Goal: Task Accomplishment & Management: Manage account settings

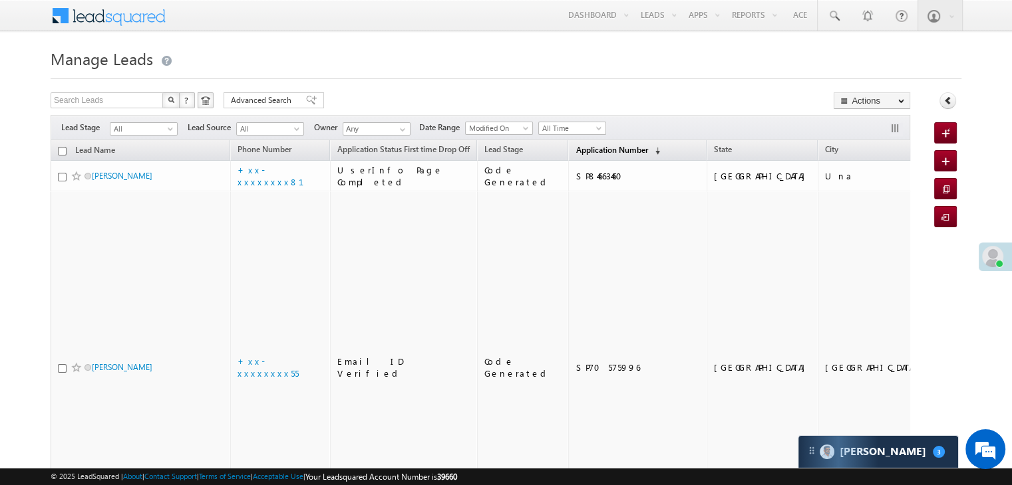
click at [585, 155] on link "Application Number (sorted descending)" at bounding box center [618, 150] width 98 height 17
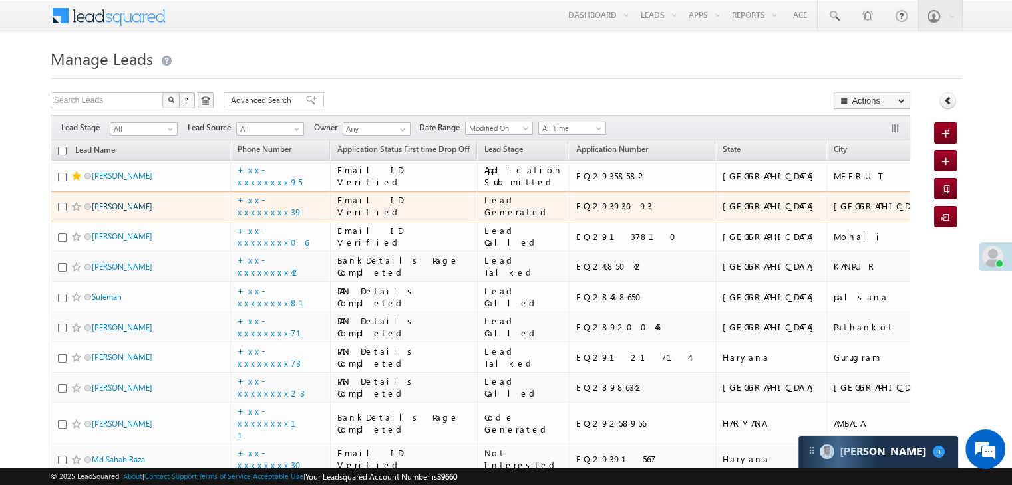
click at [113, 211] on link "[PERSON_NAME]" at bounding box center [122, 207] width 61 height 10
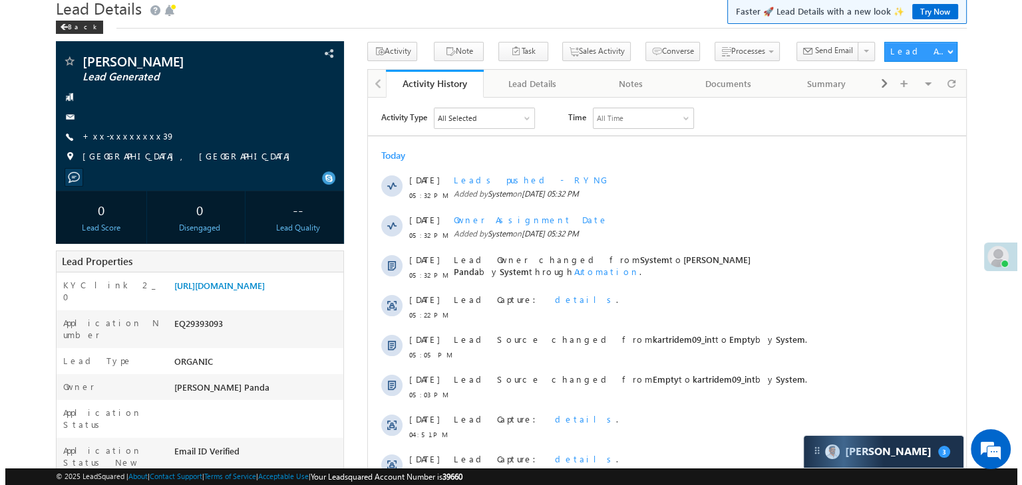
scroll to position [133, 0]
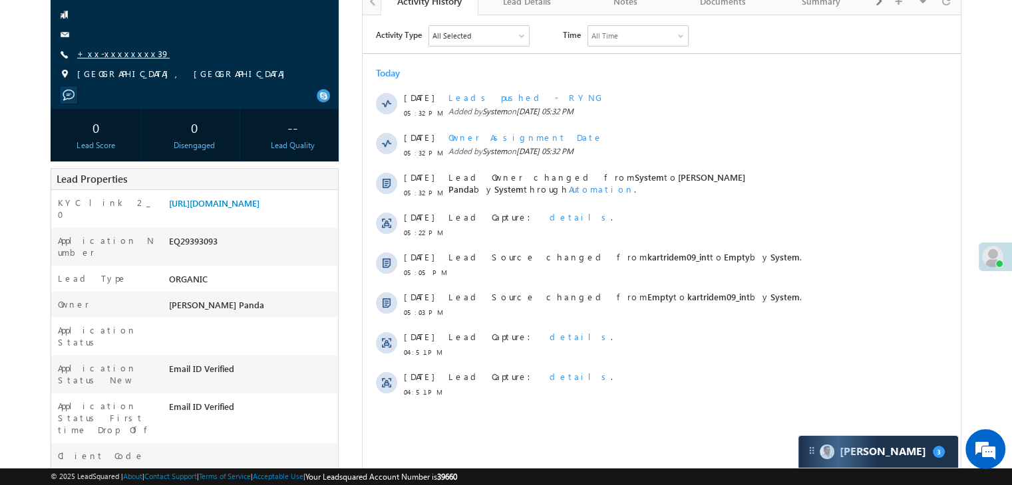
click at [116, 54] on link "+xx-xxxxxxxx39" at bounding box center [123, 53] width 92 height 11
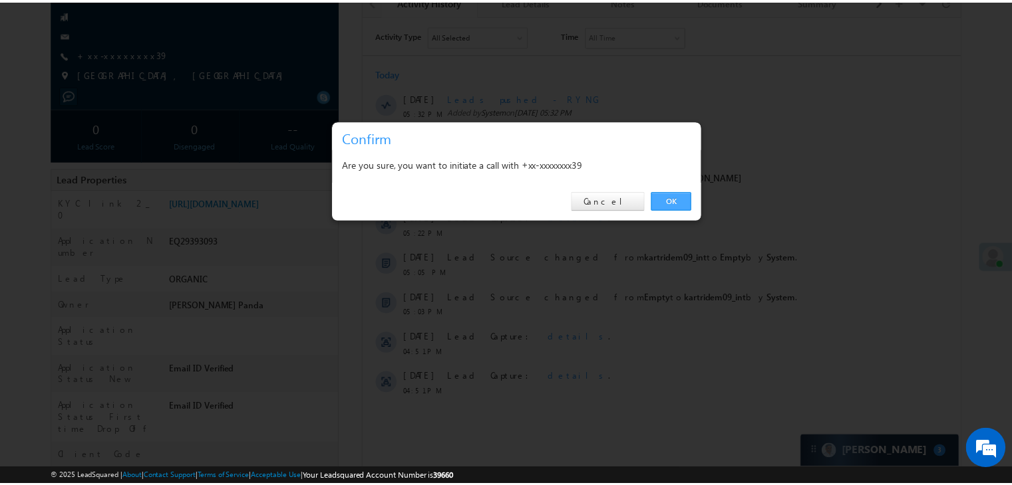
scroll to position [0, 0]
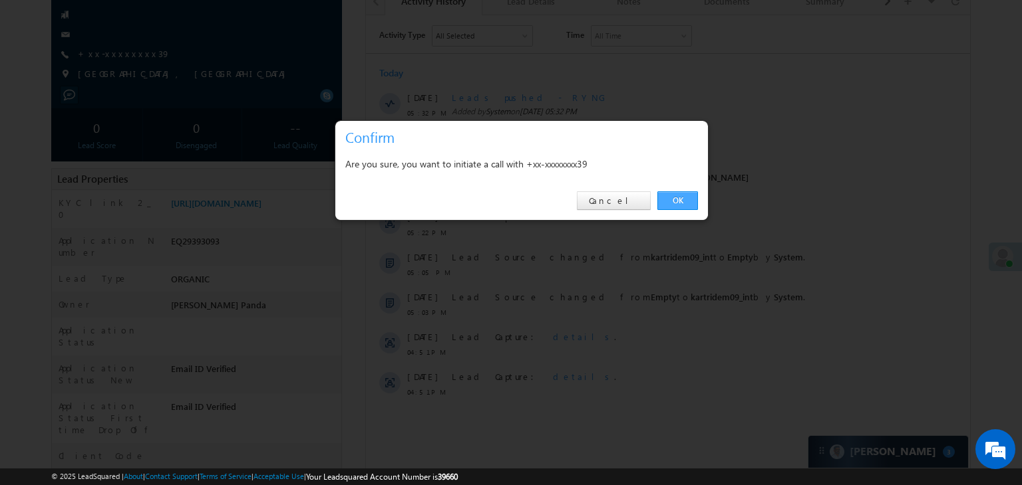
click at [680, 198] on link "OK" at bounding box center [677, 201] width 41 height 19
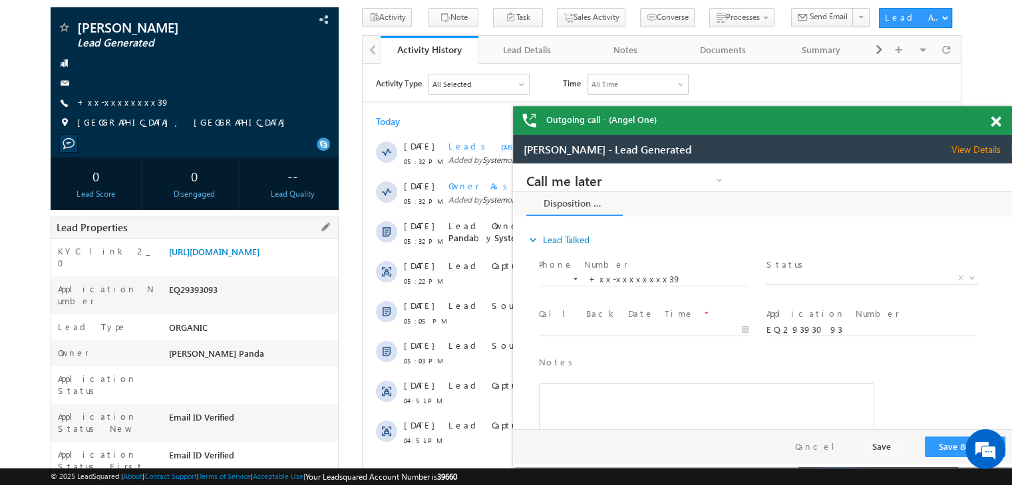
scroll to position [35, 0]
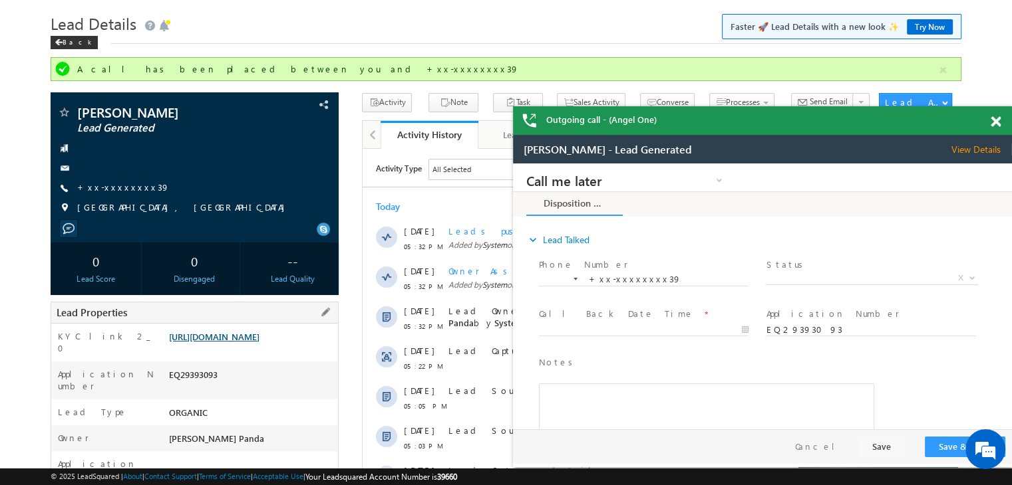
click at [251, 343] on link "[URL][DOMAIN_NAME]" at bounding box center [214, 336] width 90 height 11
click at [122, 187] on link "+xx-xxxxxxxx39" at bounding box center [123, 187] width 92 height 11
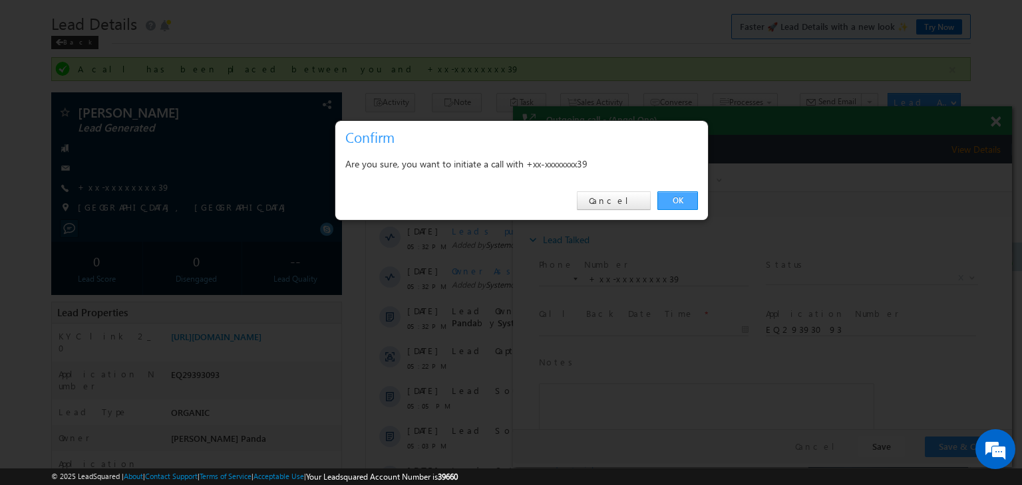
click at [678, 196] on link "OK" at bounding box center [677, 201] width 41 height 19
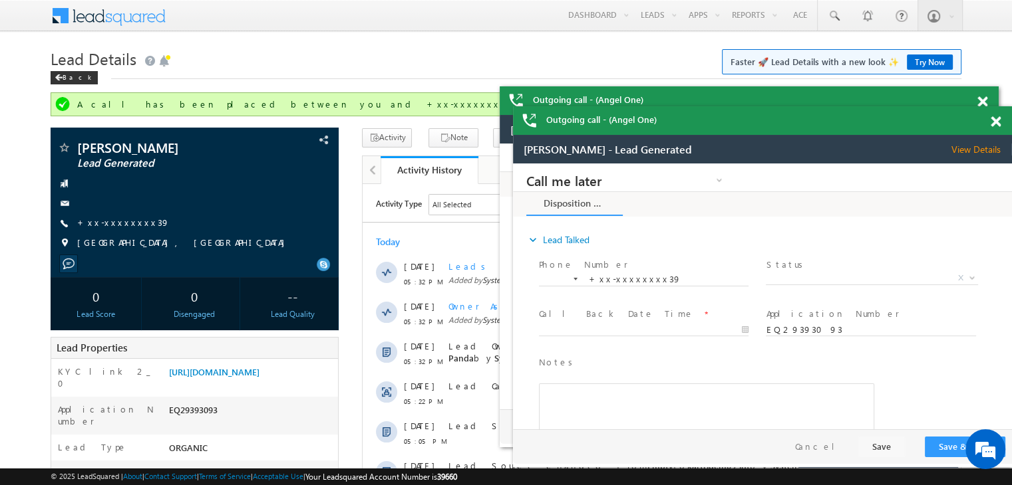
scroll to position [0, 0]
click at [877, 280] on span "X" at bounding box center [870, 278] width 211 height 13
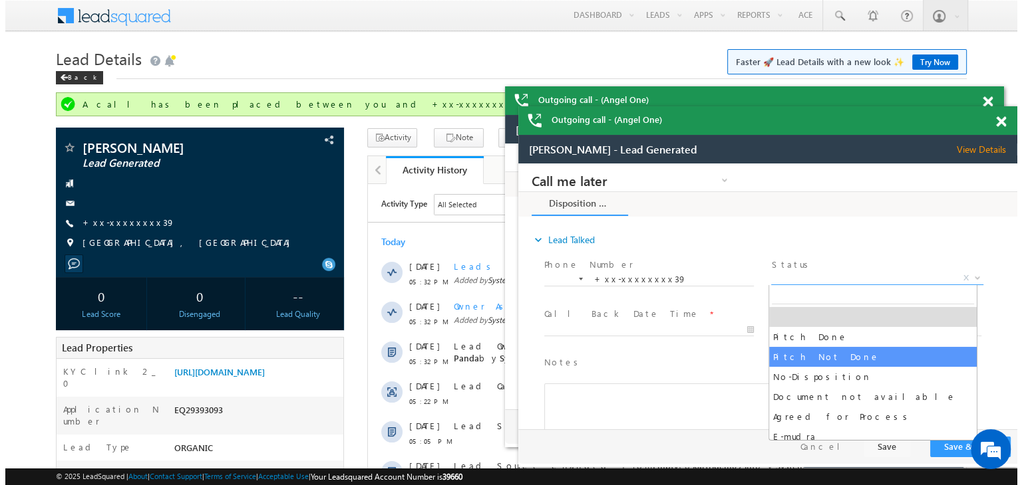
scroll to position [47, 0]
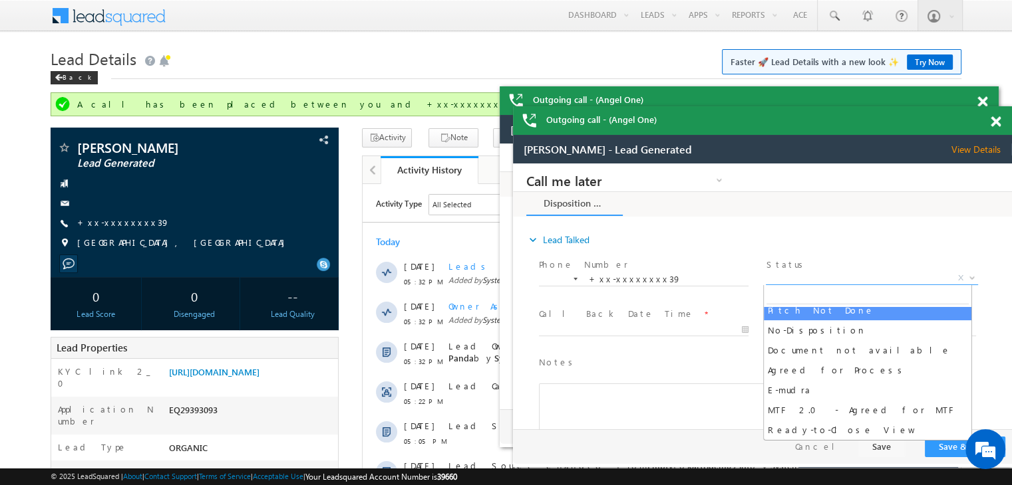
click at [995, 120] on span at bounding box center [995, 121] width 10 height 11
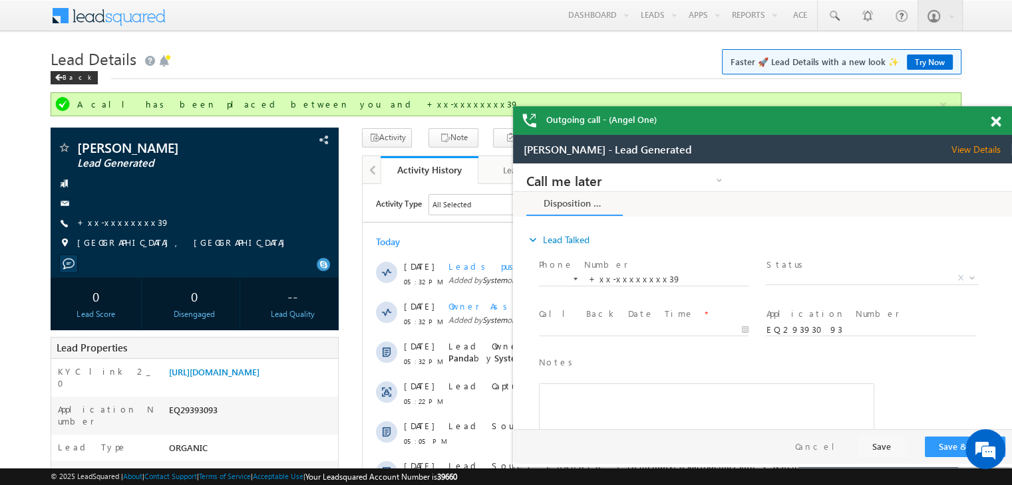
click at [994, 119] on span at bounding box center [995, 121] width 10 height 11
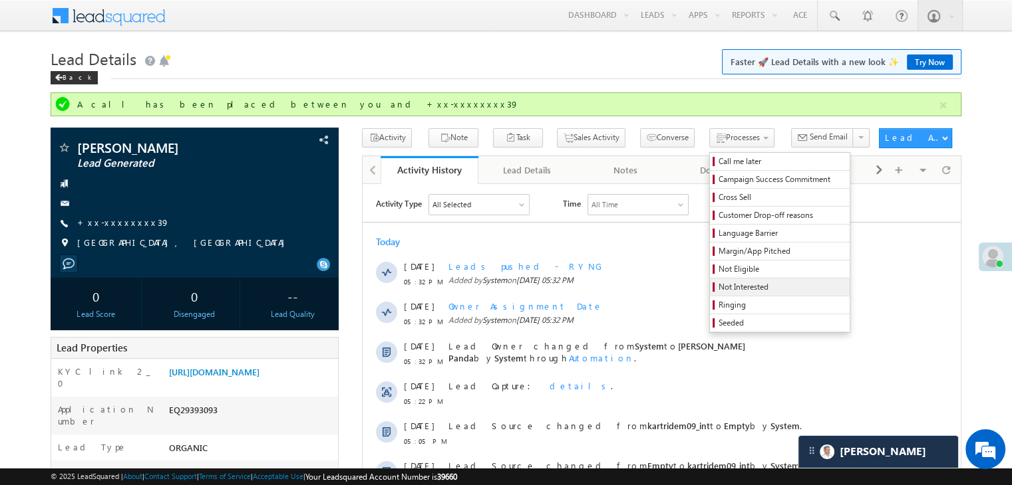
click at [724, 288] on span "Not Interested" at bounding box center [781, 287] width 126 height 12
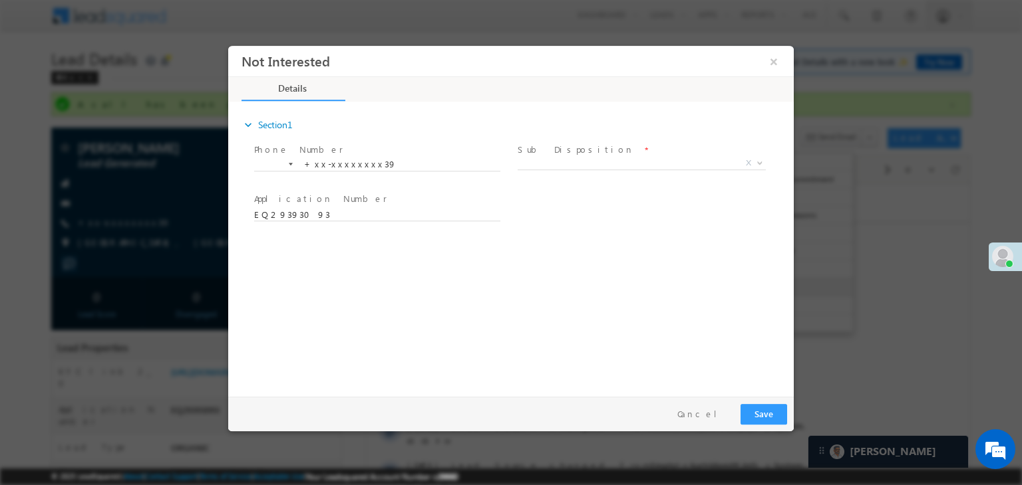
scroll to position [0, 0]
click at [559, 162] on span "X" at bounding box center [641, 163] width 248 height 13
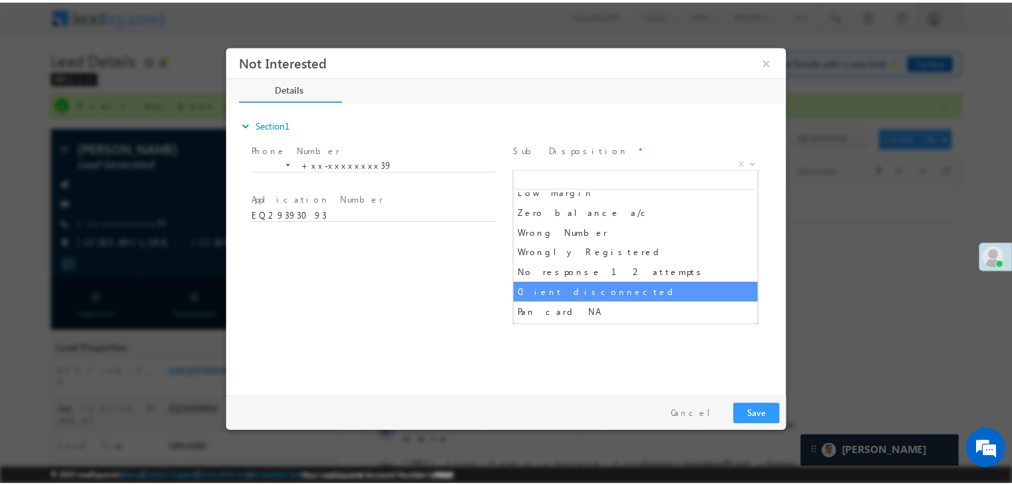
scroll to position [67, 0]
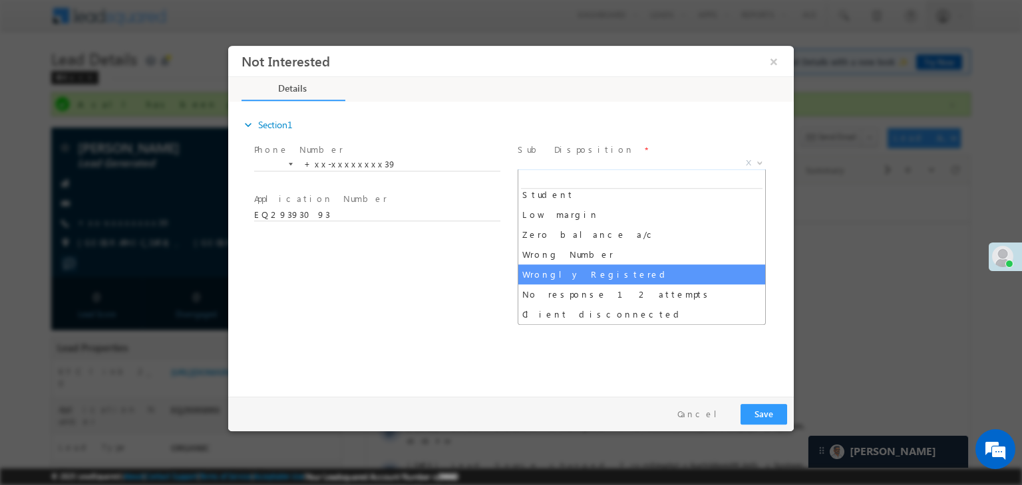
select select "Wrongly Registered"
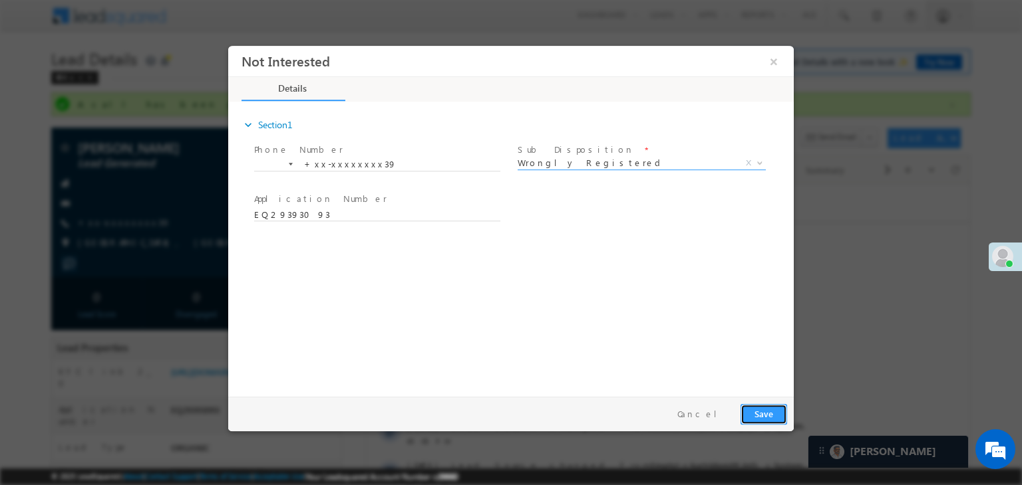
click at [766, 410] on button "Save" at bounding box center [763, 414] width 47 height 21
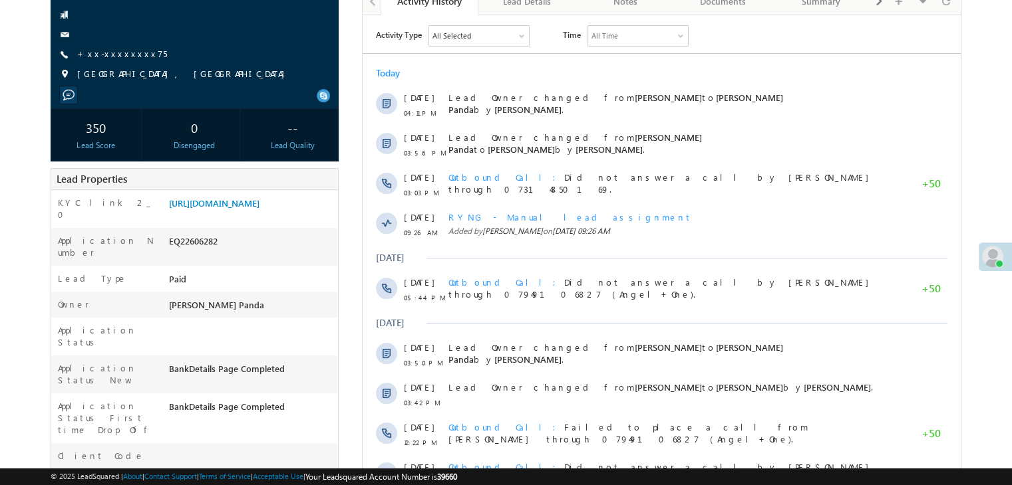
scroll to position [133, 0]
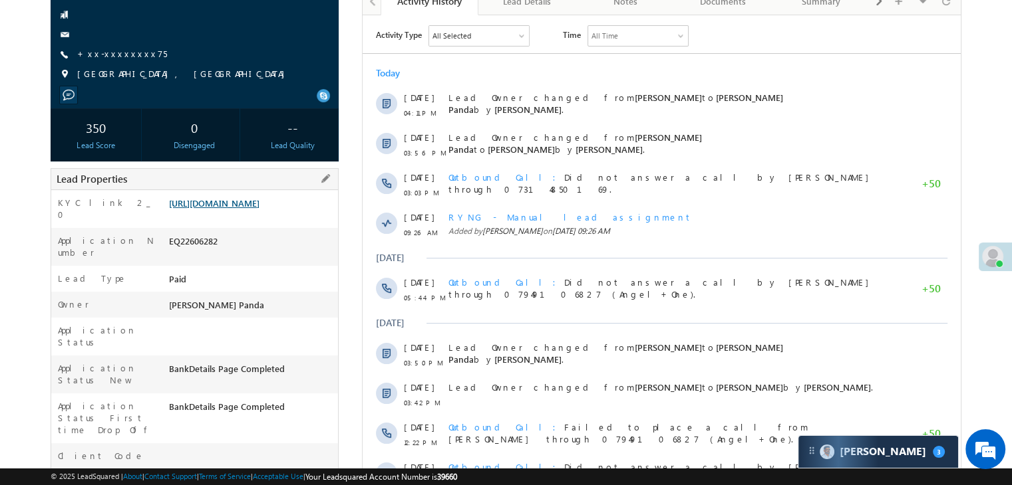
click at [258, 209] on link "https://angelbroking1-pk3em7sa.customui-test.leadsquared.com?leadId=d3bb4738-38…" at bounding box center [214, 203] width 90 height 11
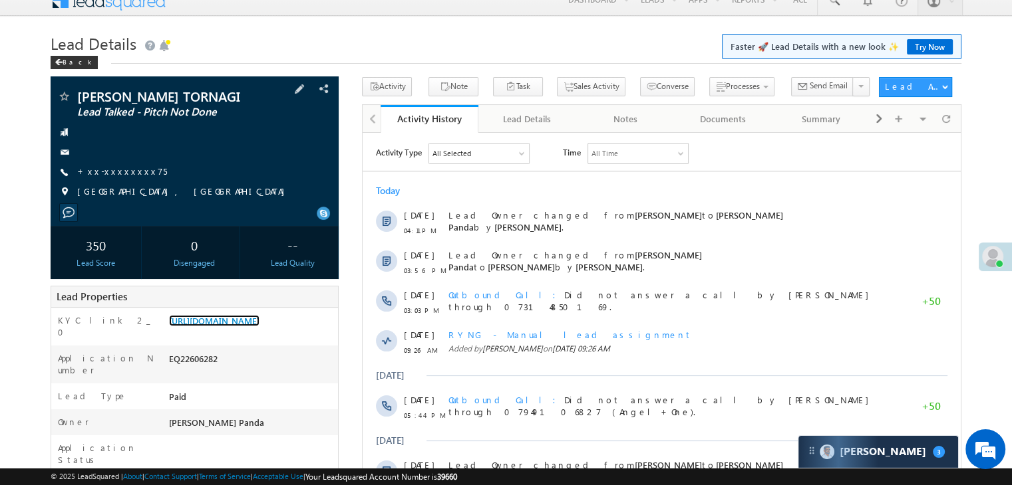
scroll to position [0, 0]
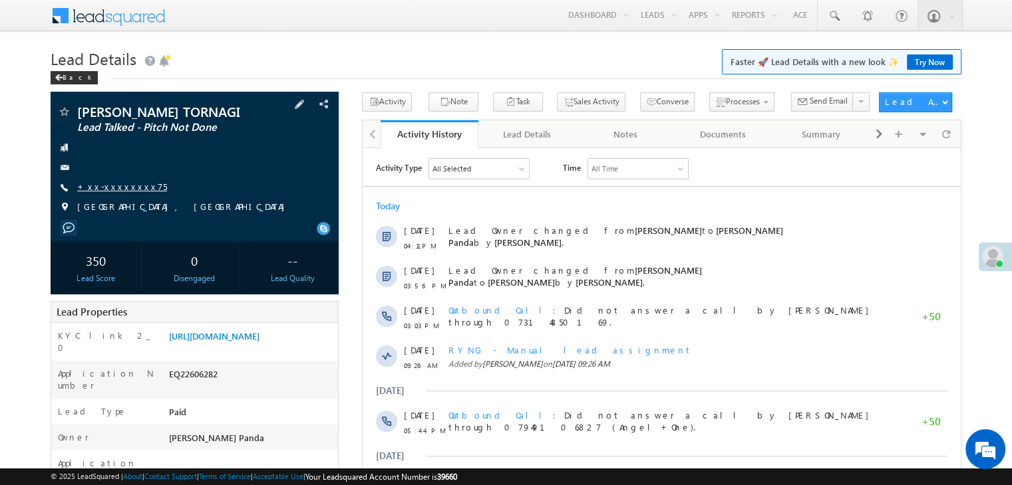
click at [107, 192] on link "+xx-xxxxxxxx75" at bounding box center [122, 186] width 90 height 11
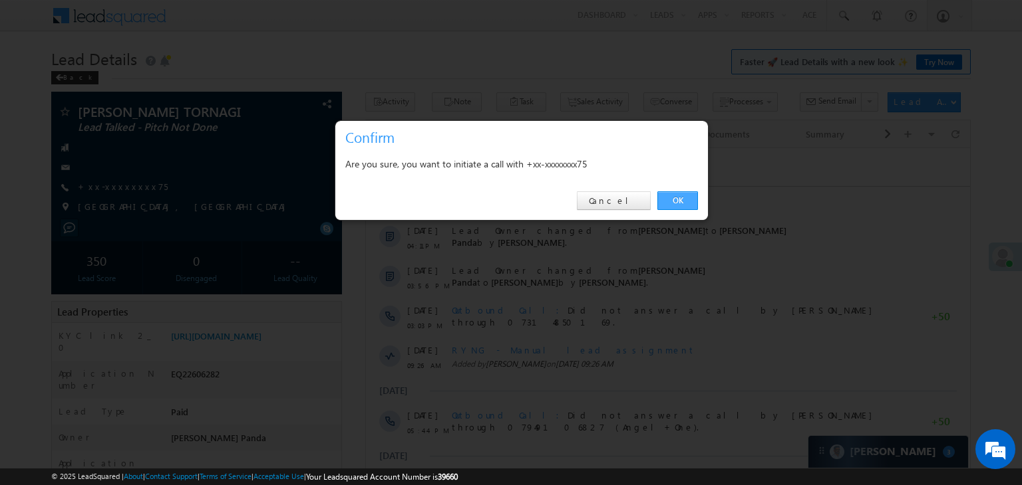
click at [679, 200] on link "OK" at bounding box center [677, 201] width 41 height 19
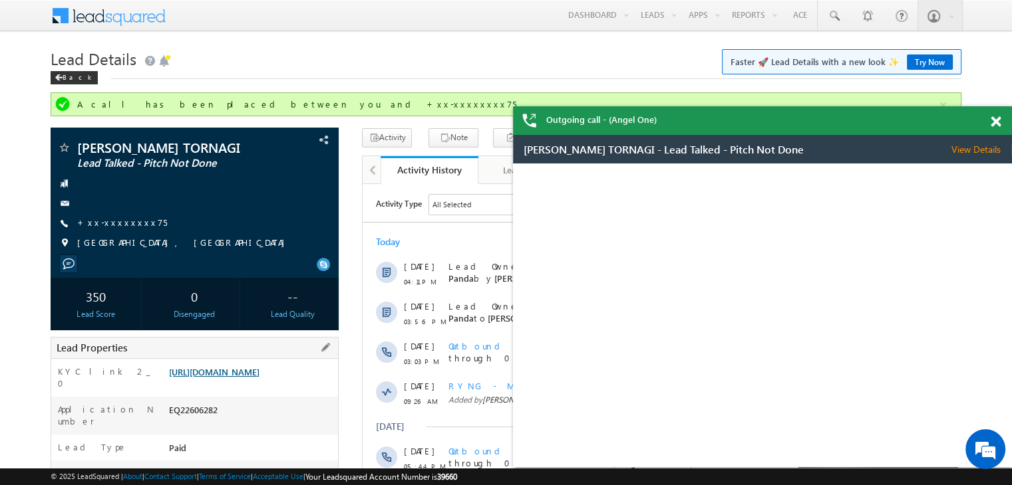
click at [242, 378] on link "https://angelbroking1-pk3em7sa.customui-test.leadsquared.com?leadId=d3bb4738-38…" at bounding box center [214, 371] width 90 height 11
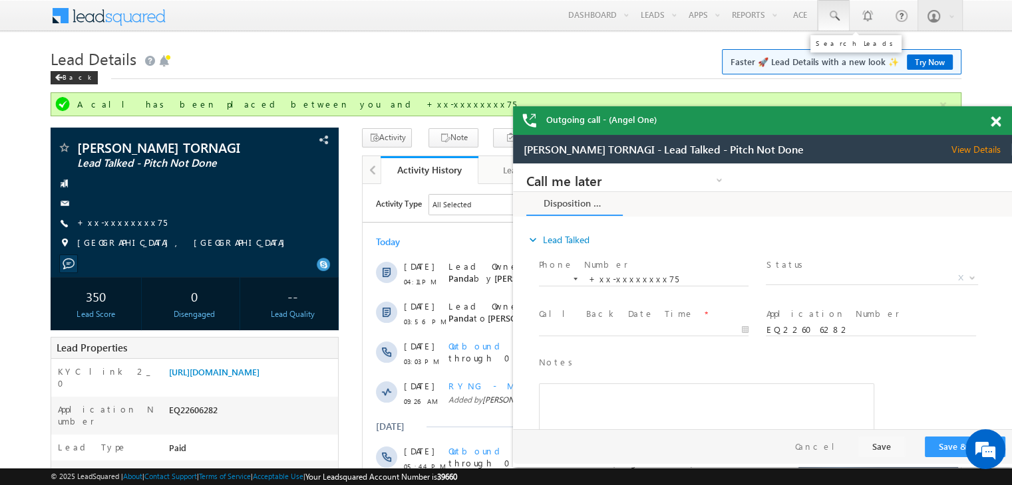
click at [837, 14] on span at bounding box center [833, 15] width 13 height 13
paste input "EQ28977985"
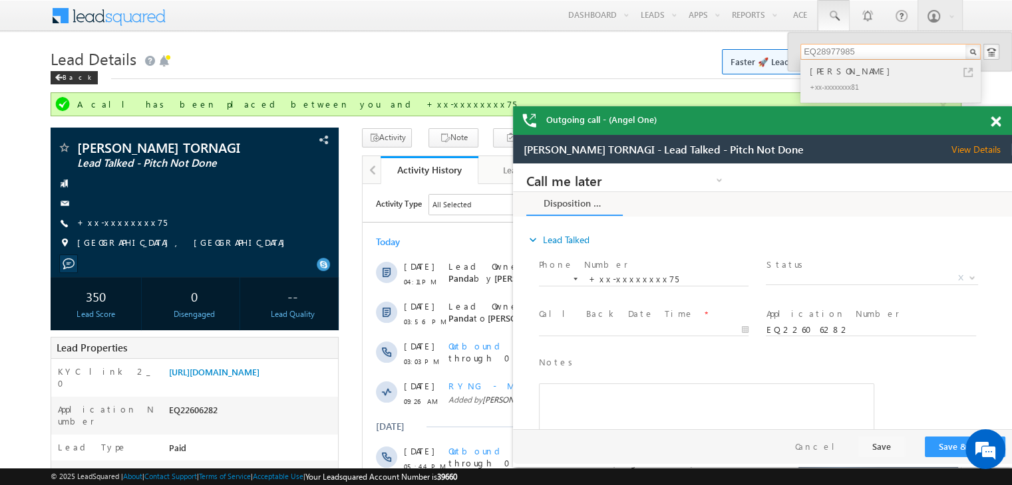
type input "EQ28977985"
click at [848, 73] on div "Ramesh Patel" at bounding box center [896, 71] width 178 height 15
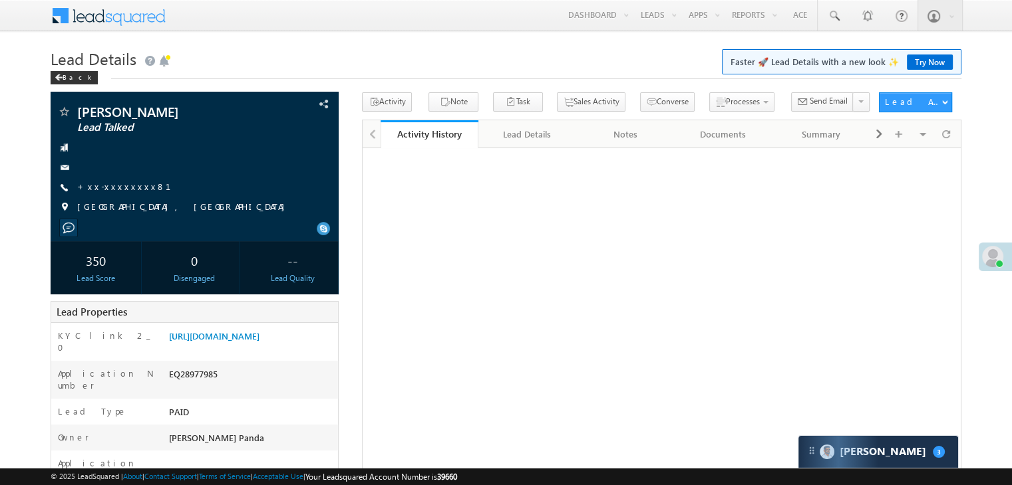
click at [110, 188] on link "+xx-xxxxxxxx81" at bounding box center [132, 186] width 110 height 11
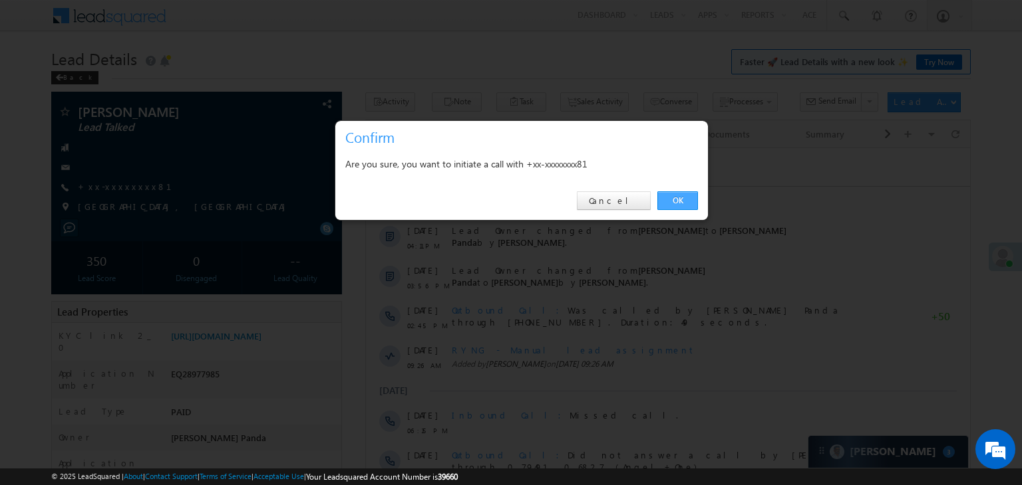
click at [680, 202] on link "OK" at bounding box center [677, 201] width 41 height 19
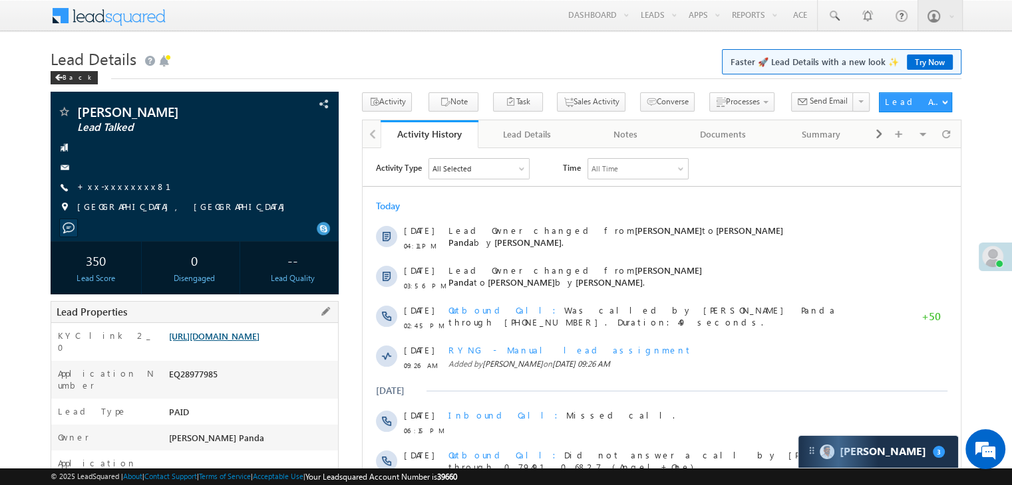
click at [247, 342] on link "https://angelbroking1-pk3em7sa.customui-test.leadsquared.com?leadId=8b8208d6-26…" at bounding box center [214, 336] width 90 height 11
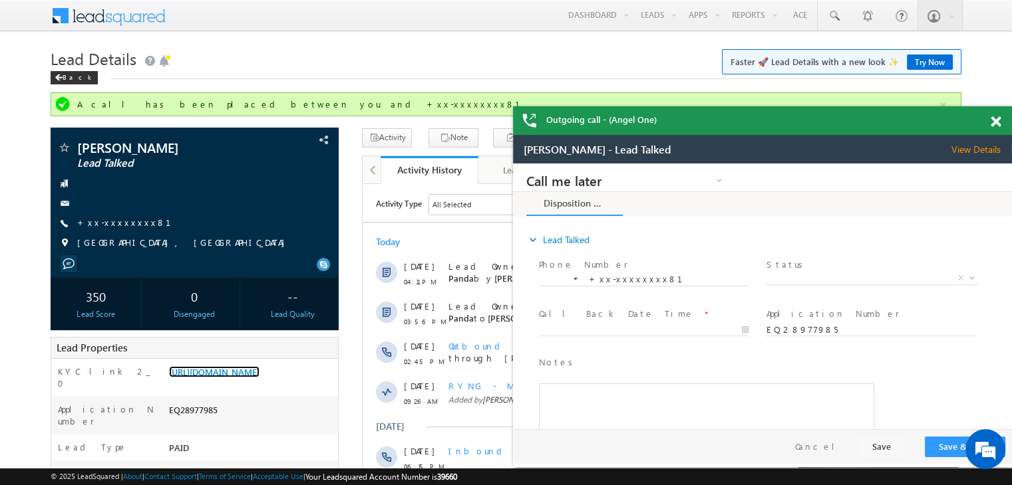
click at [995, 118] on span at bounding box center [995, 121] width 10 height 11
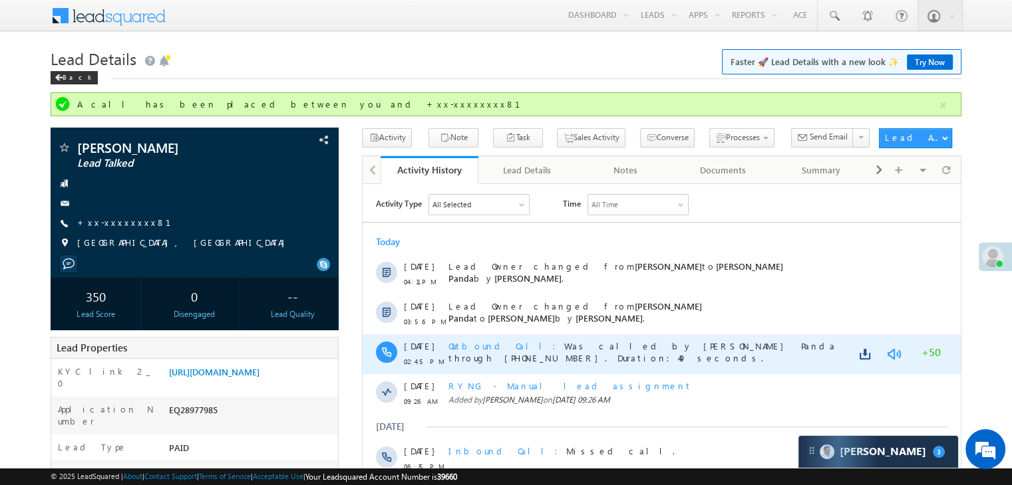
click at [895, 354] on link at bounding box center [893, 353] width 16 height 13
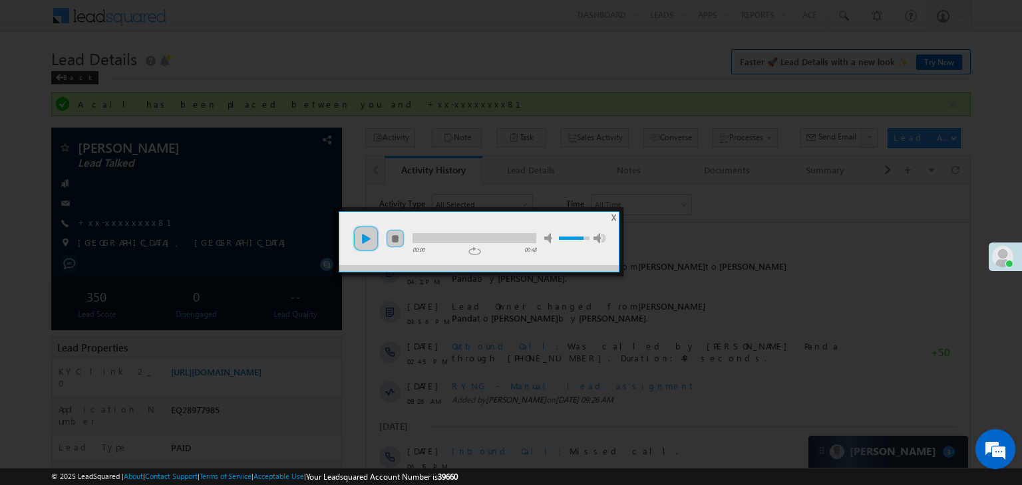
click at [364, 240] on link "play" at bounding box center [365, 238] width 27 height 27
click at [456, 243] on div at bounding box center [474, 238] width 124 height 10
click at [478, 238] on div at bounding box center [474, 238] width 124 height 10
click at [489, 235] on div at bounding box center [460, 238] width 96 height 10
click at [476, 239] on div at bounding box center [452, 238] width 81 height 10
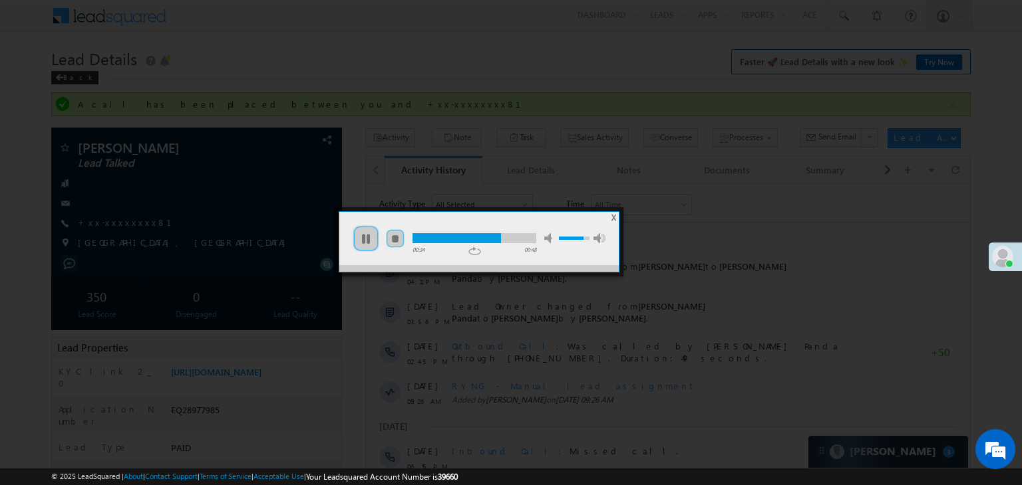
click at [612, 219] on span "X" at bounding box center [613, 218] width 5 height 10
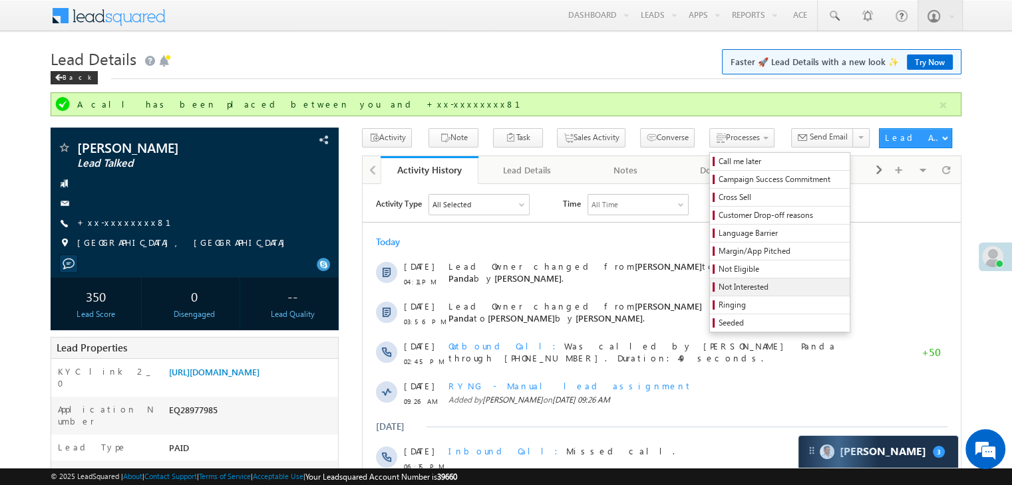
click at [719, 288] on span "Not Interested" at bounding box center [781, 287] width 126 height 12
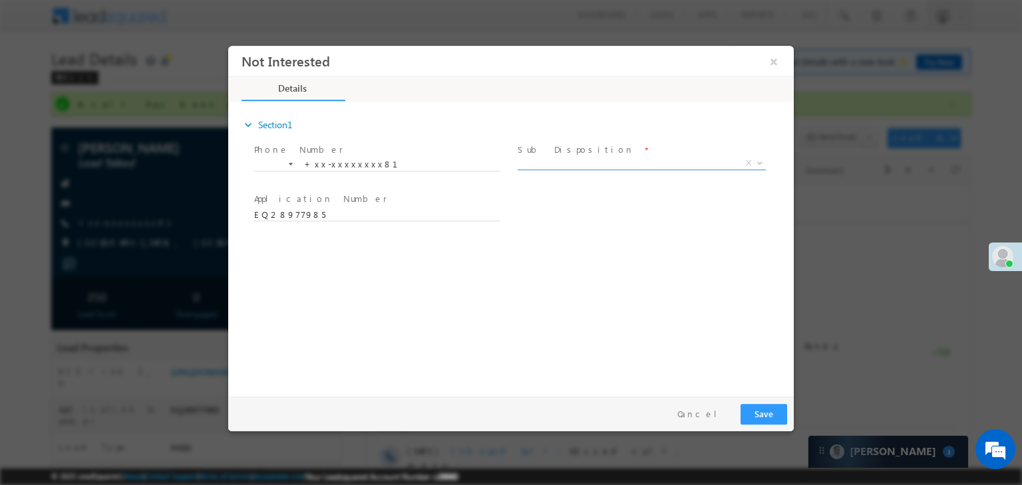
click at [601, 165] on span "X" at bounding box center [641, 163] width 248 height 13
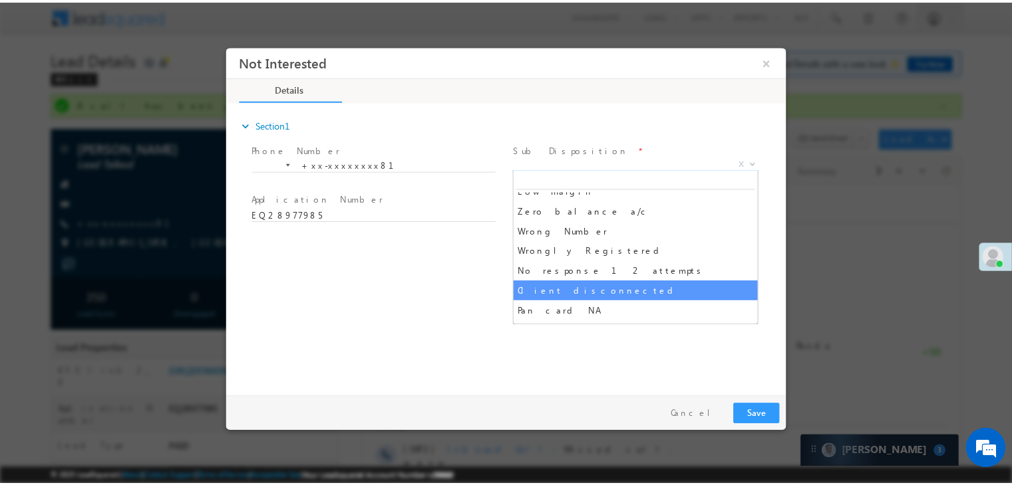
scroll to position [133, 0]
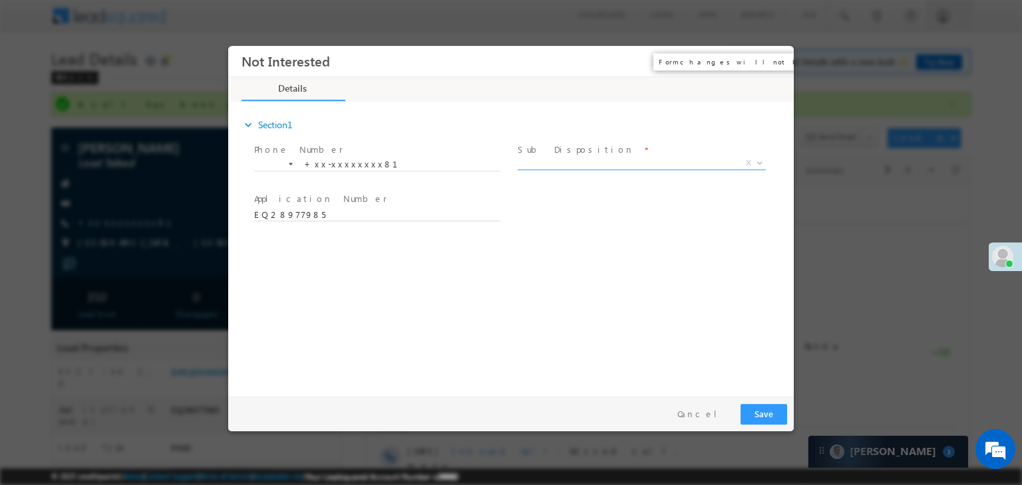
click at [773, 62] on button "×" at bounding box center [773, 61] width 23 height 25
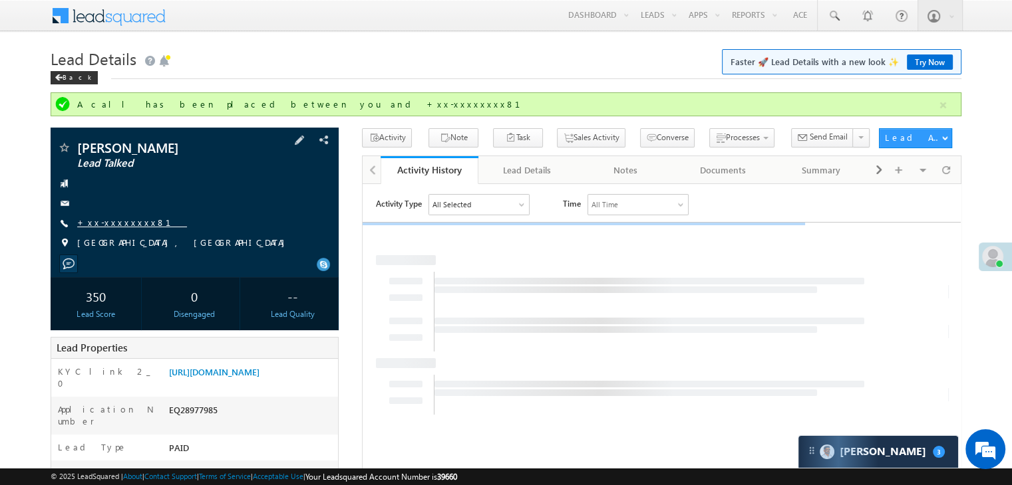
click at [111, 222] on link "+xx-xxxxxxxx81" at bounding box center [132, 222] width 110 height 11
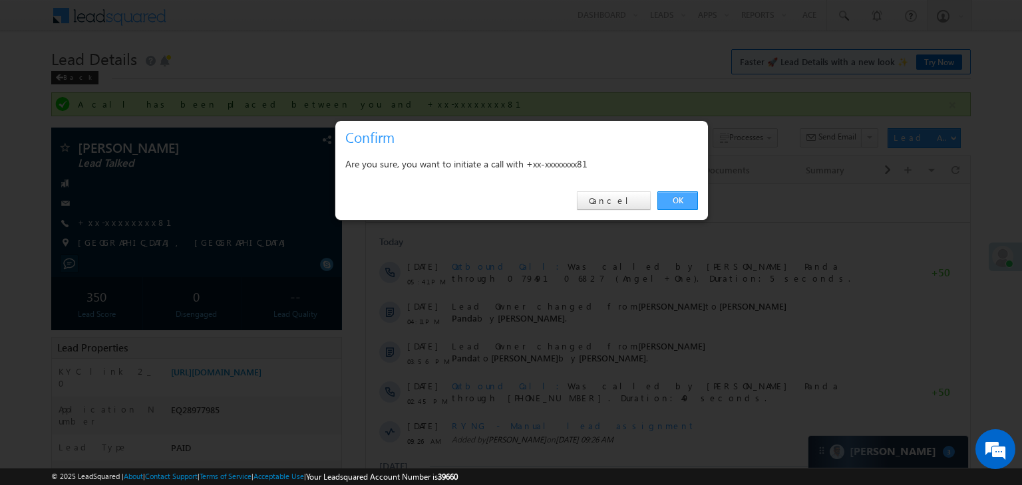
click at [676, 196] on link "OK" at bounding box center [677, 201] width 41 height 19
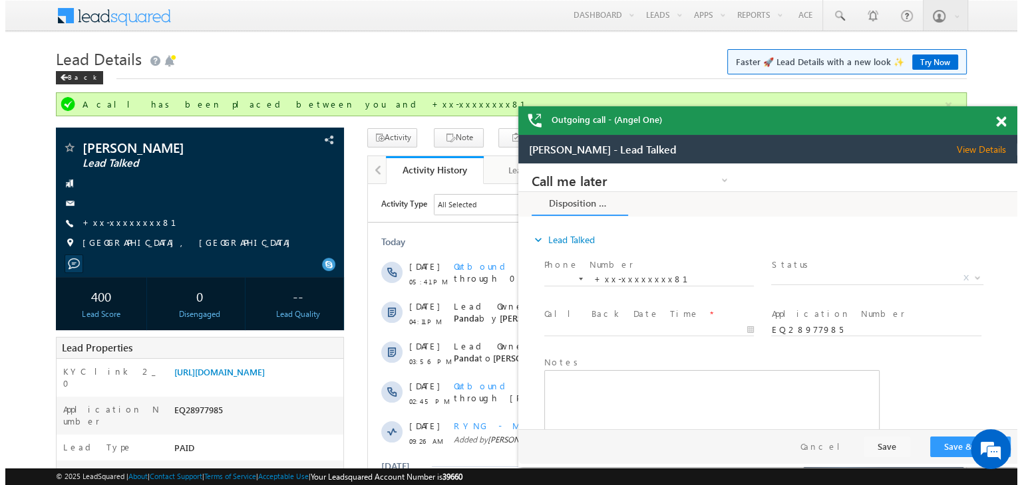
scroll to position [0, 0]
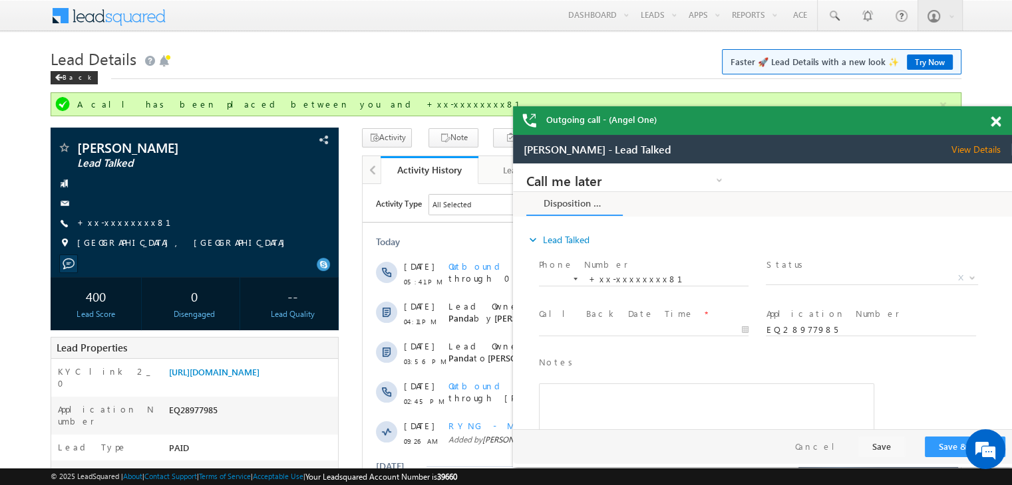
click at [995, 117] on span at bounding box center [995, 121] width 10 height 11
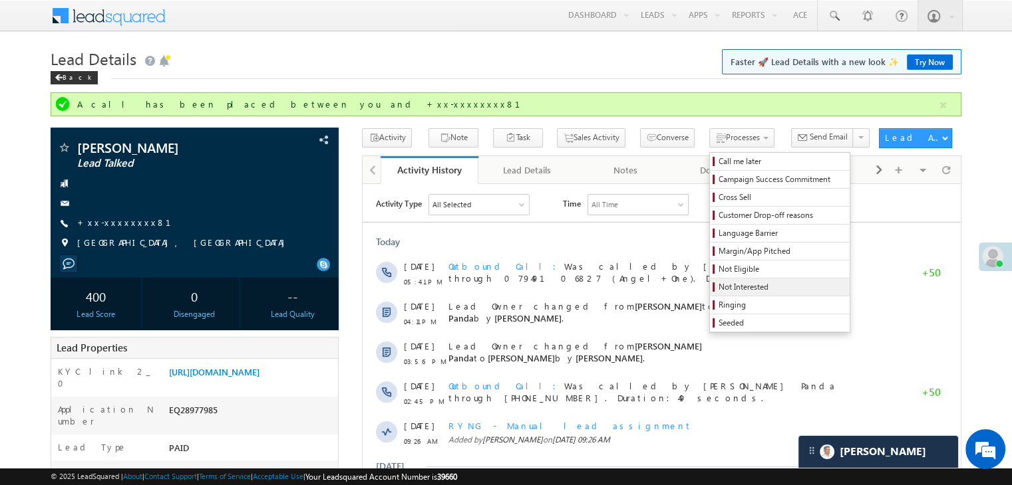
click at [718, 284] on span "Not Interested" at bounding box center [781, 287] width 126 height 12
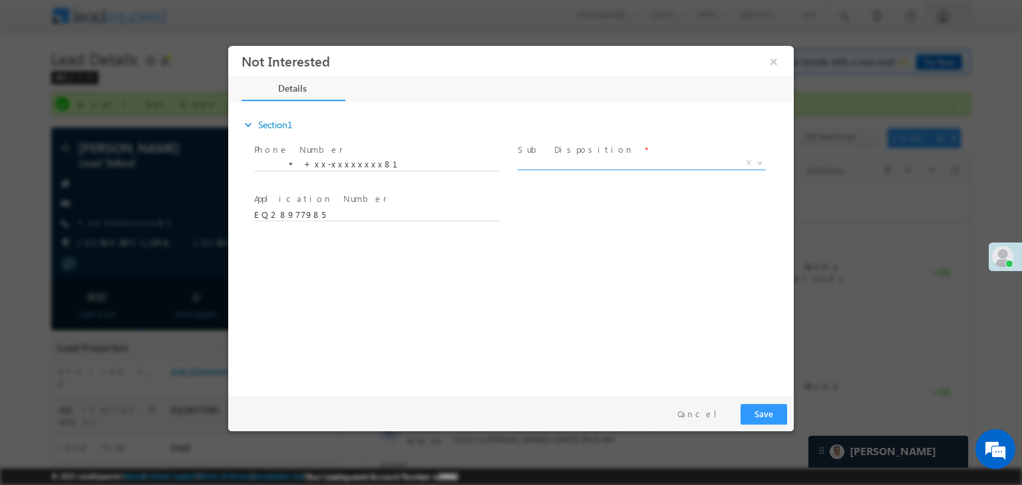
click at [646, 162] on span "X" at bounding box center [641, 163] width 248 height 13
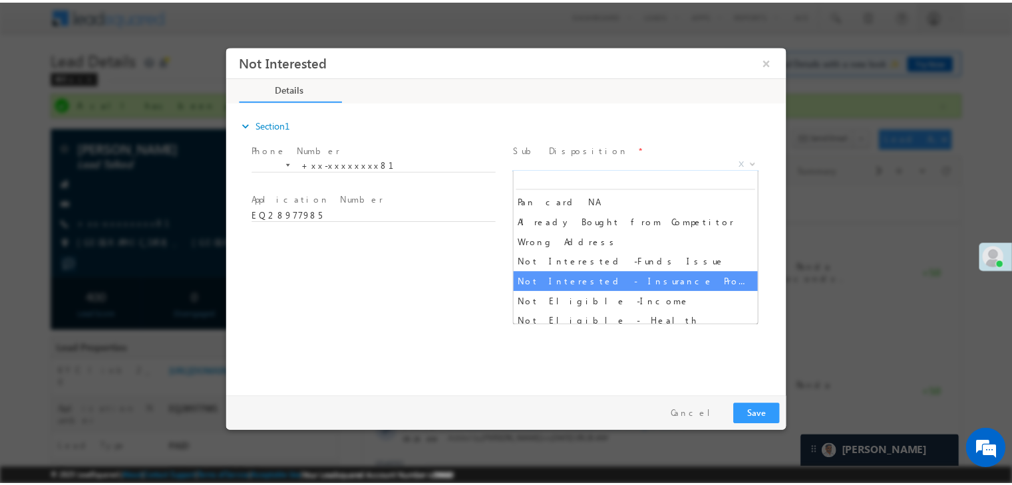
scroll to position [266, 0]
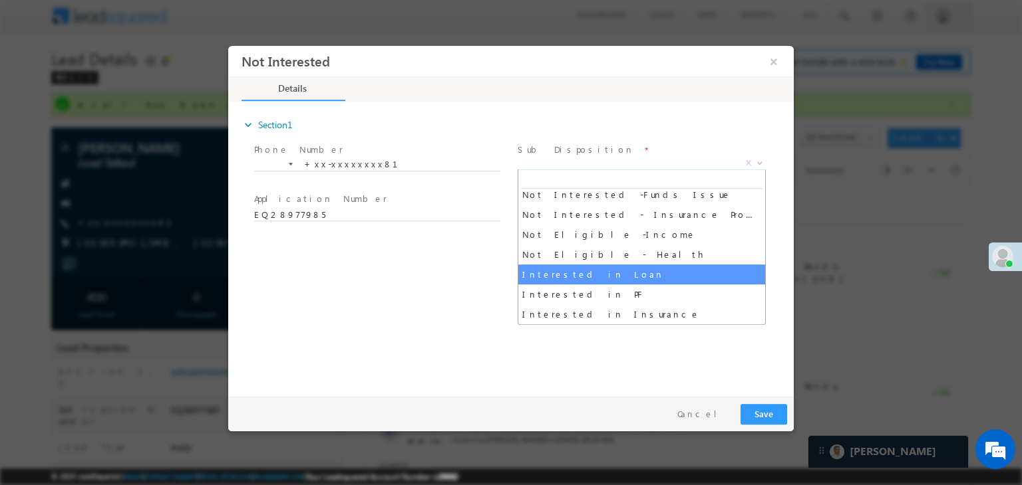
select select "Interested in Loan"
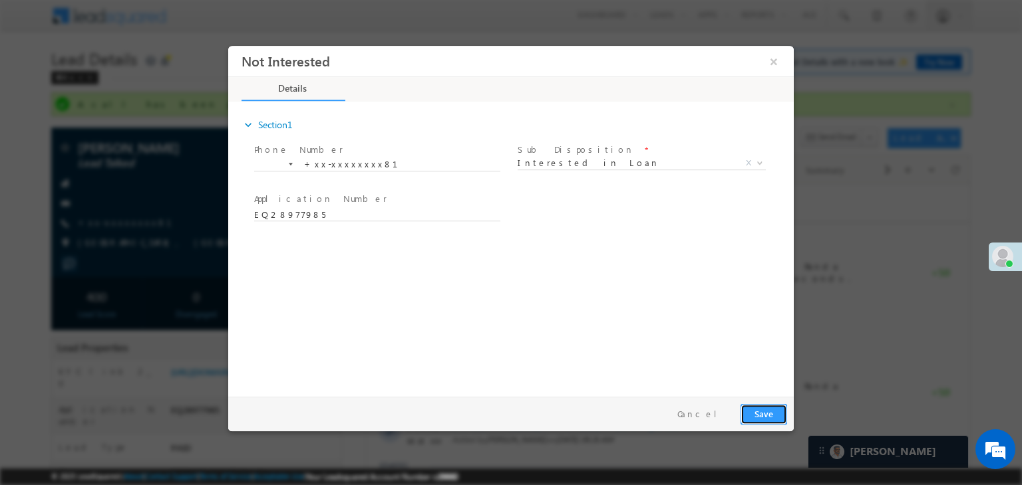
click at [759, 410] on button "Save" at bounding box center [763, 414] width 47 height 21
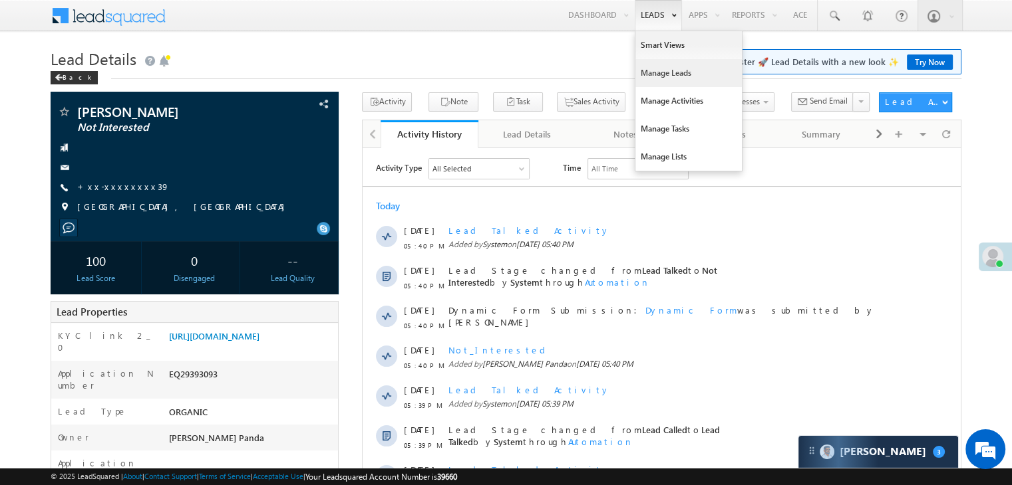
click at [649, 74] on link "Manage Leads" at bounding box center [688, 73] width 106 height 28
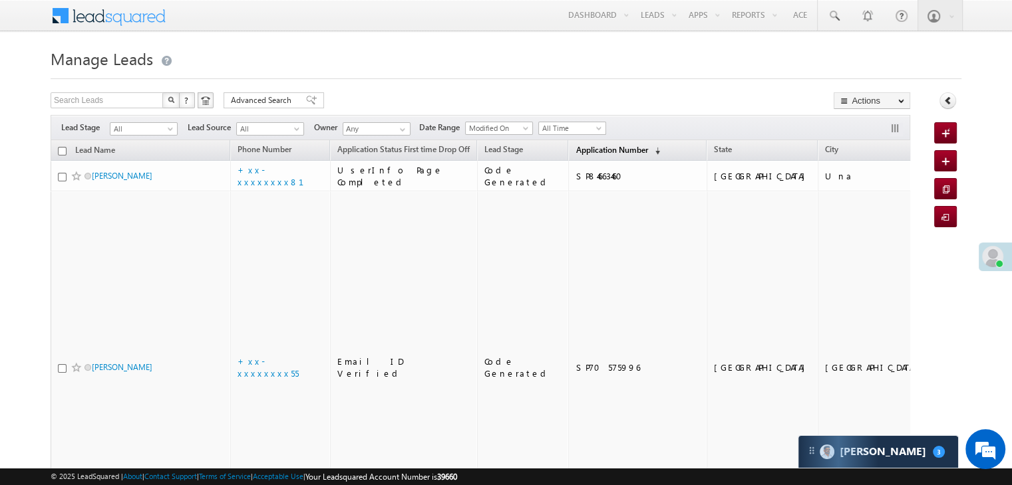
click at [587, 152] on span "Application Number" at bounding box center [611, 150] width 72 height 10
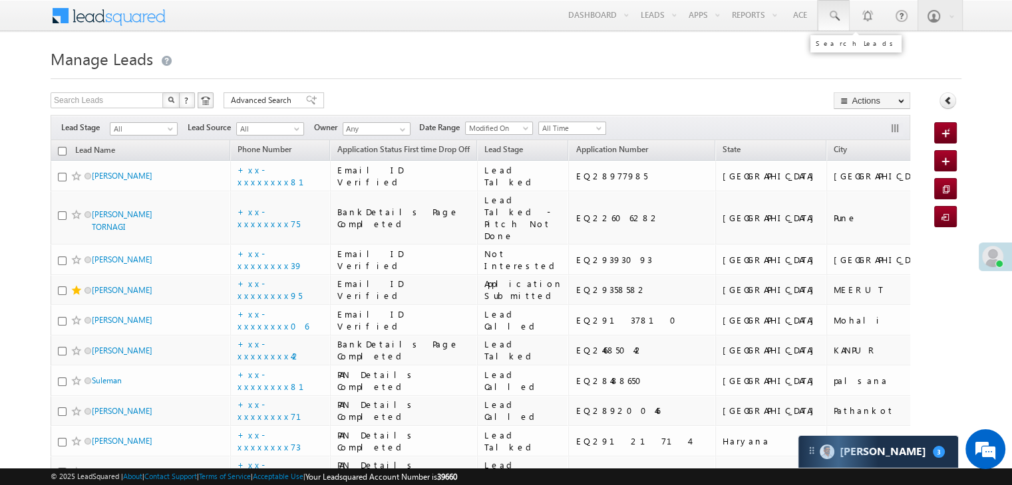
click at [833, 17] on span at bounding box center [833, 15] width 13 height 13
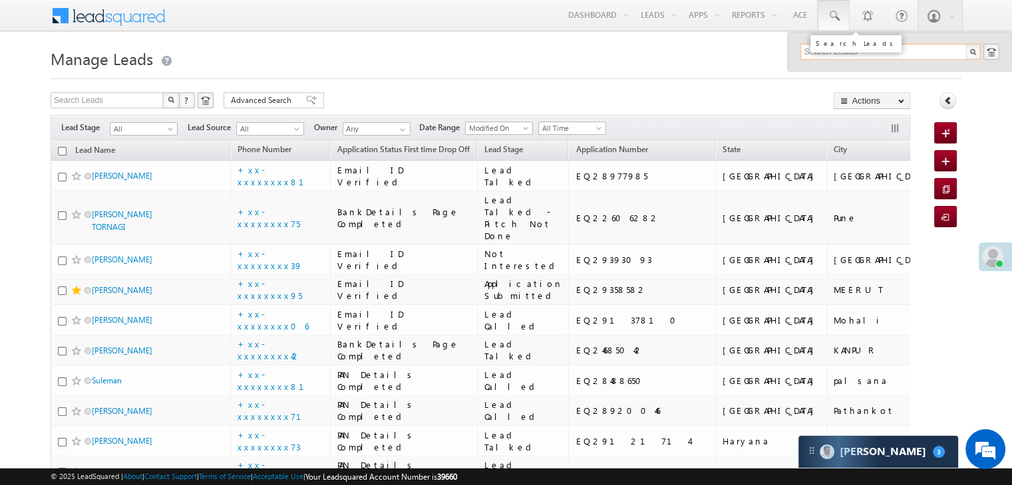
paste input "EQ13740351"
type input "EQ13740351"
click at [821, 74] on div "Nabhi sher" at bounding box center [896, 71] width 178 height 15
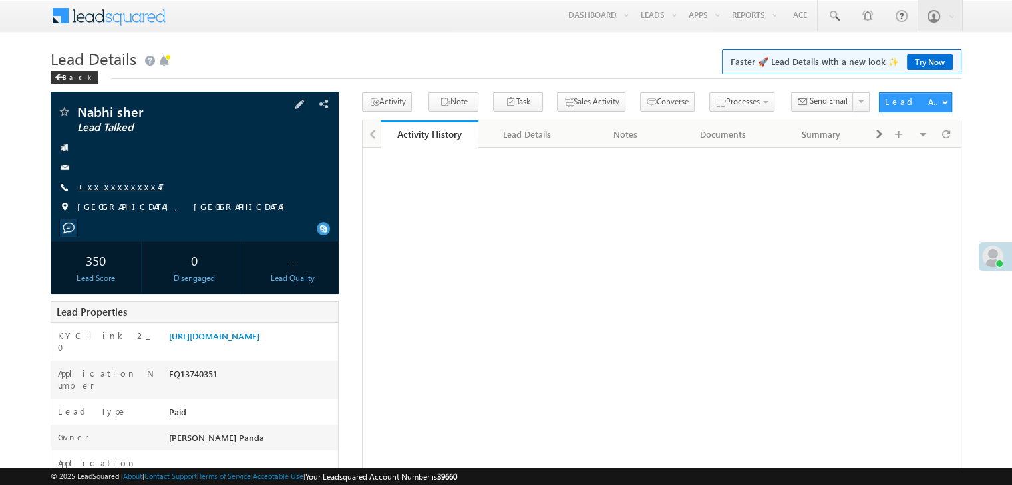
click at [109, 188] on link "+xx-xxxxxxxx47" at bounding box center [120, 186] width 87 height 11
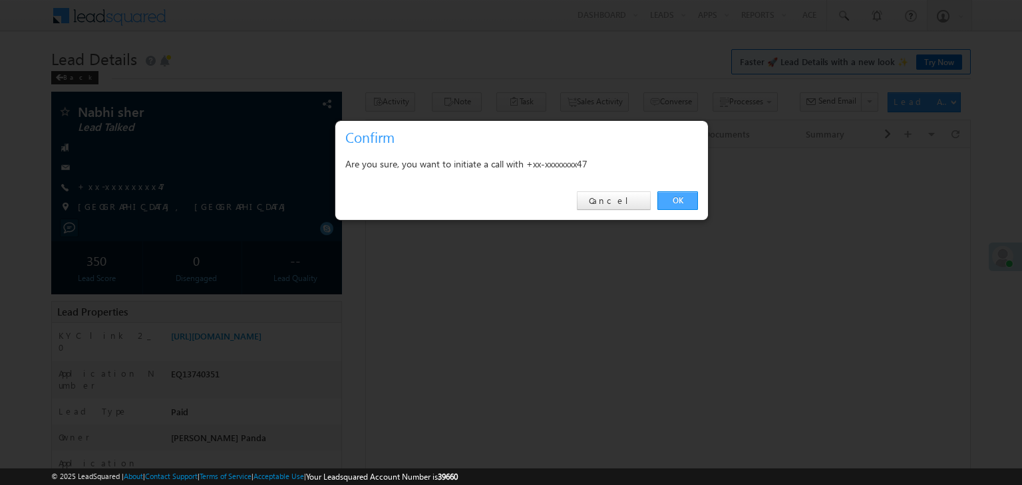
click at [678, 200] on link "OK" at bounding box center [677, 201] width 41 height 19
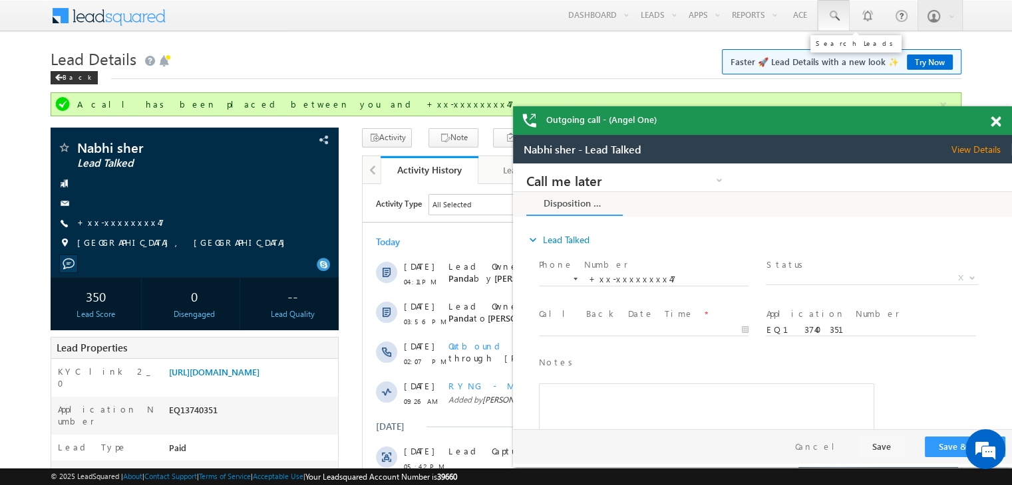
click at [831, 13] on span at bounding box center [833, 15] width 13 height 13
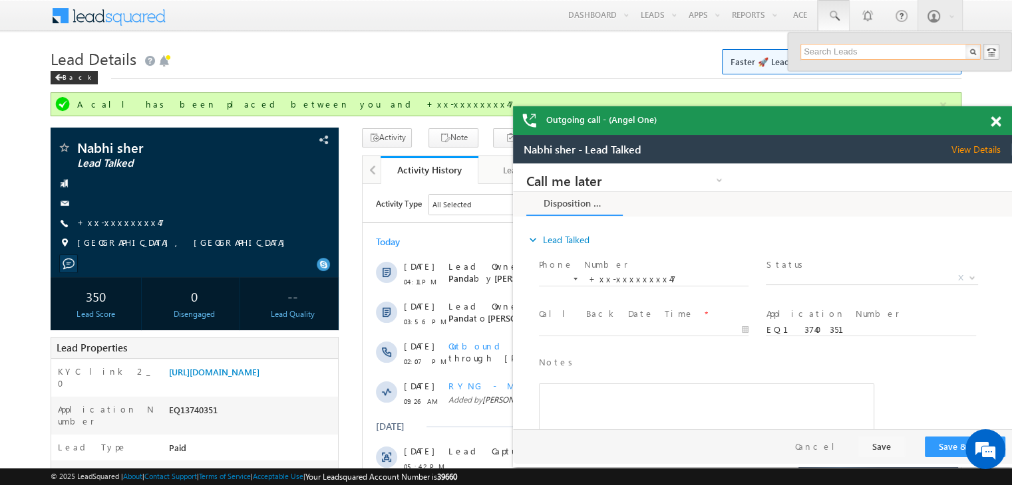
paste input "EQ28370756"
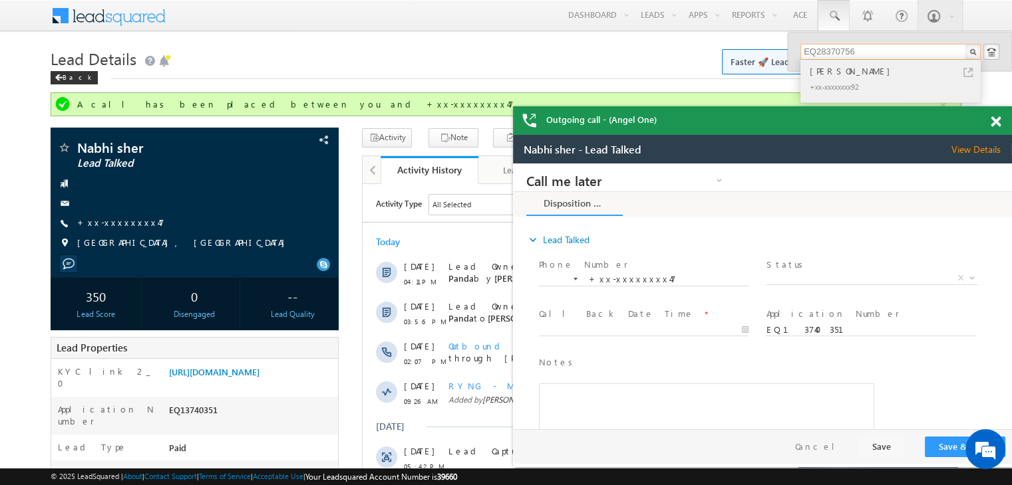
type input "EQ28370756"
click at [827, 72] on div "Hasan" at bounding box center [896, 71] width 178 height 15
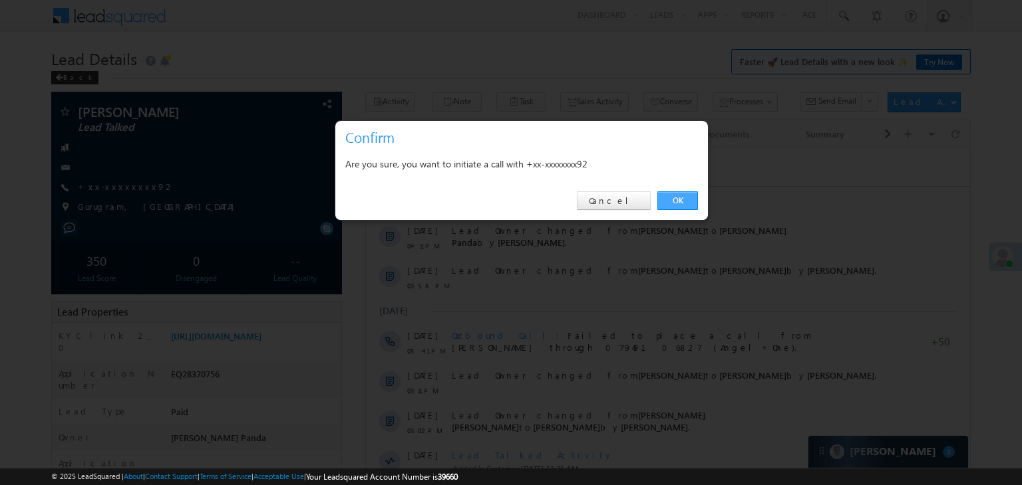
click at [670, 205] on link "OK" at bounding box center [677, 201] width 41 height 19
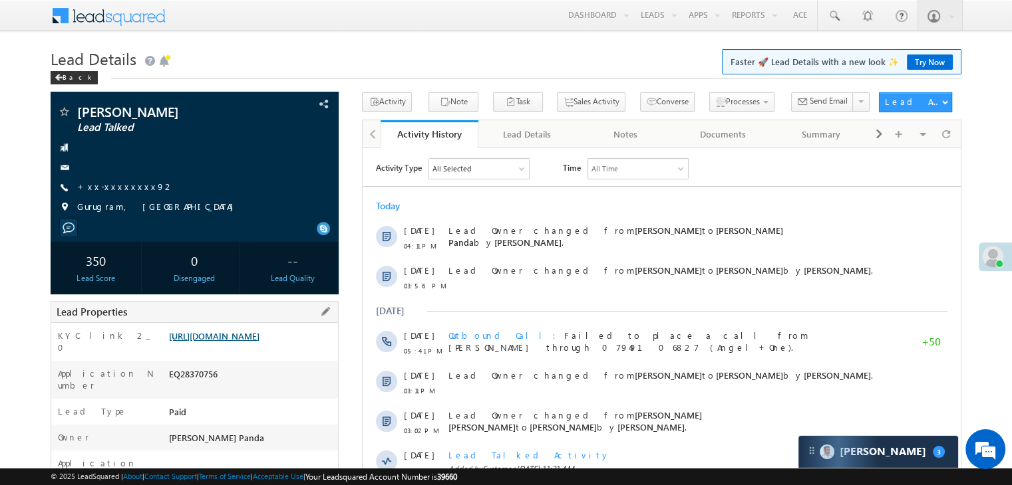
scroll to position [200, 0]
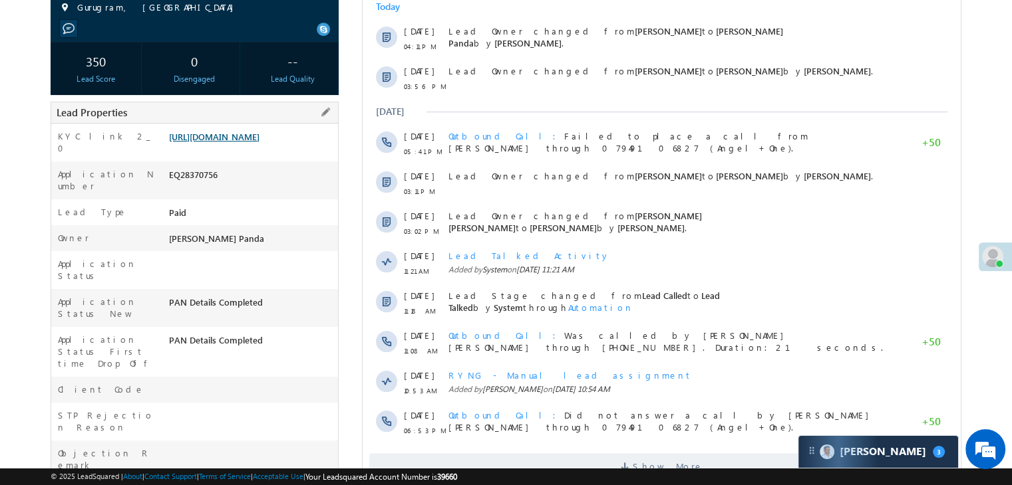
click at [226, 142] on link "https://angelbroking1-pk3em7sa.customui-test.leadsquared.com?leadId=88523585-72…" at bounding box center [214, 136] width 90 height 11
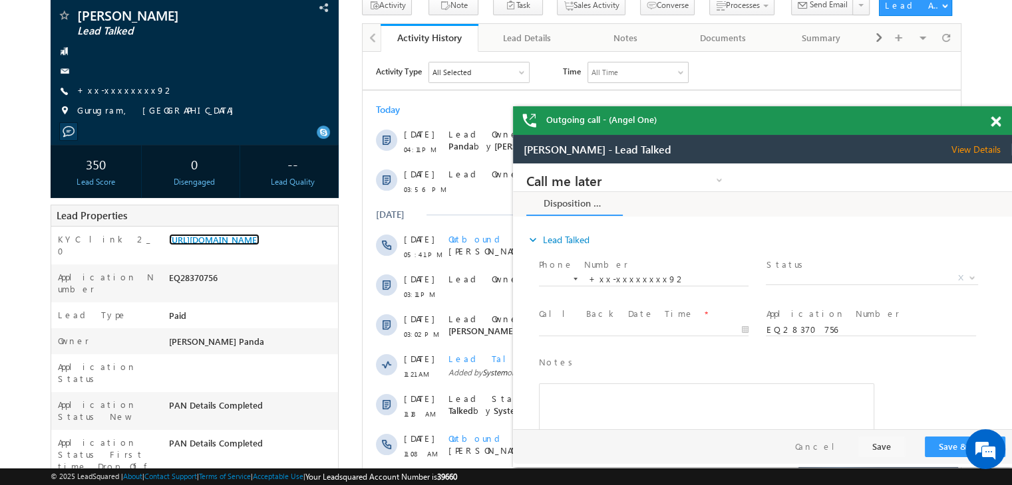
scroll to position [0, 0]
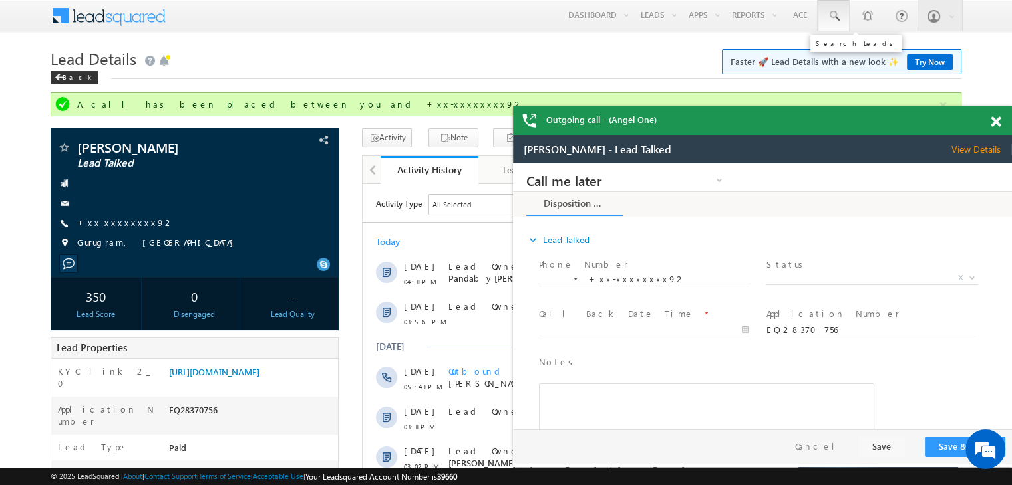
click at [834, 13] on span at bounding box center [833, 15] width 13 height 13
paste input "EQ28499754"
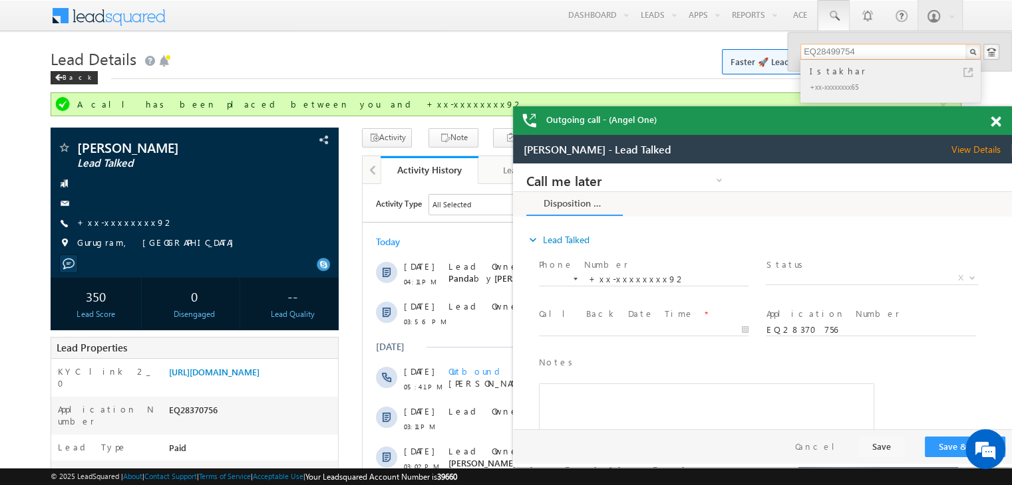
type input "EQ28499754"
click at [834, 72] on div "Istakhar" at bounding box center [896, 71] width 178 height 15
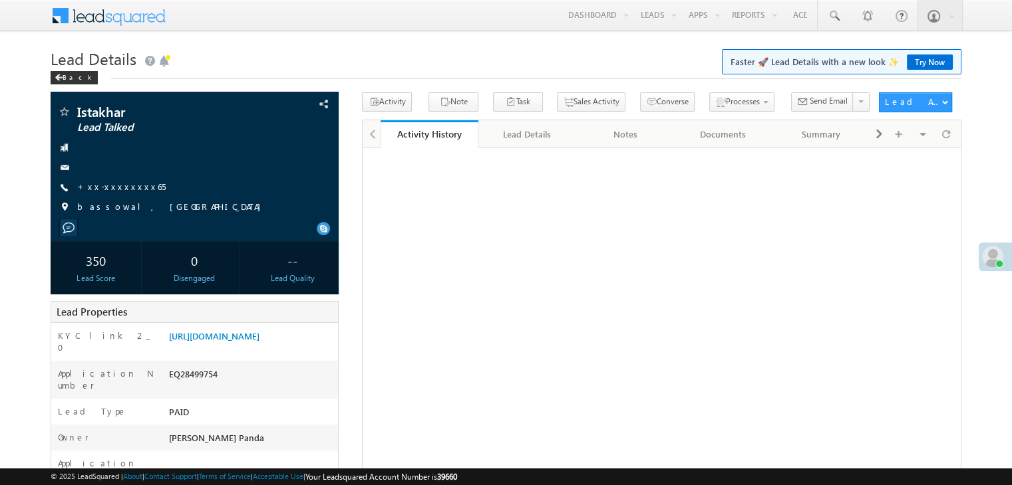
click at [119, 186] on link "+xx-xxxxxxxx65" at bounding box center [121, 186] width 88 height 11
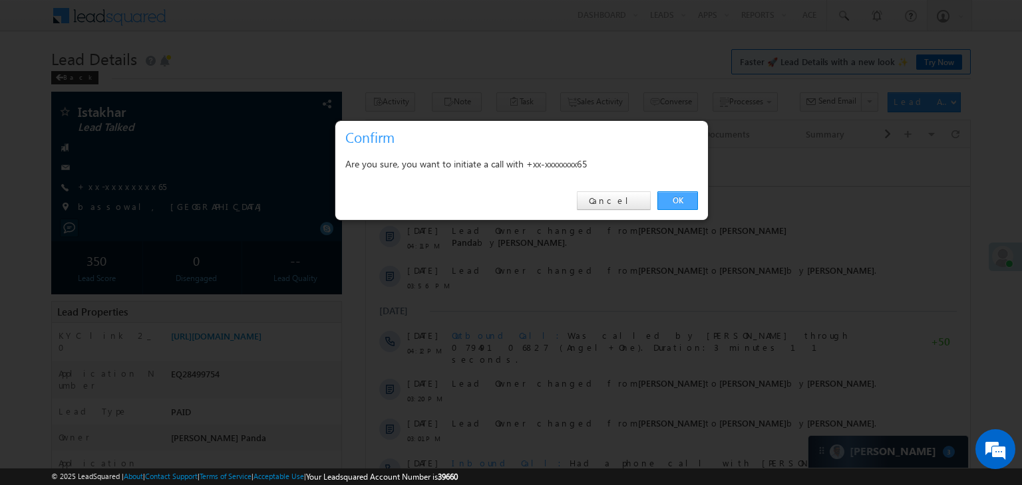
click at [676, 200] on link "OK" at bounding box center [677, 201] width 41 height 19
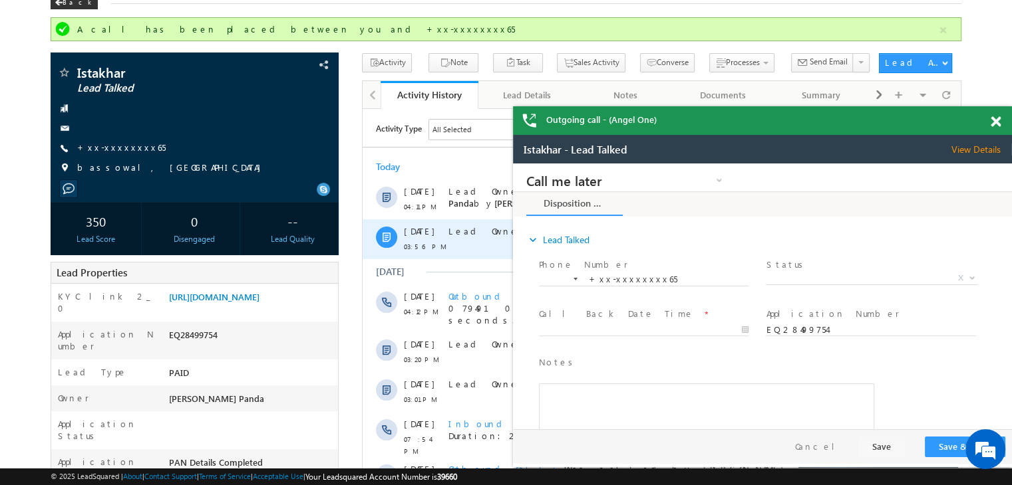
scroll to position [200, 0]
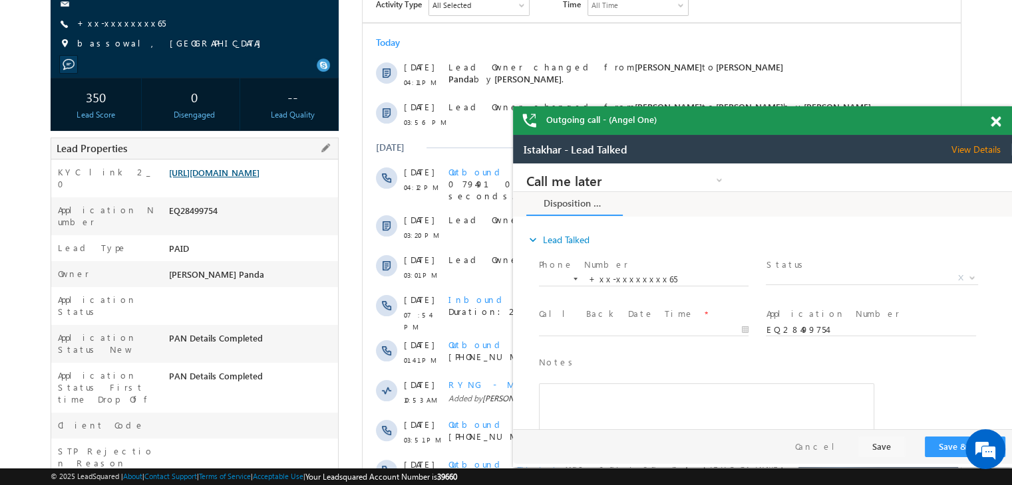
click at [257, 178] on link "https://angelbroking1-pk3em7sa.customui-test.leadsquared.com?leadId=2da663bf-b3…" at bounding box center [214, 172] width 90 height 11
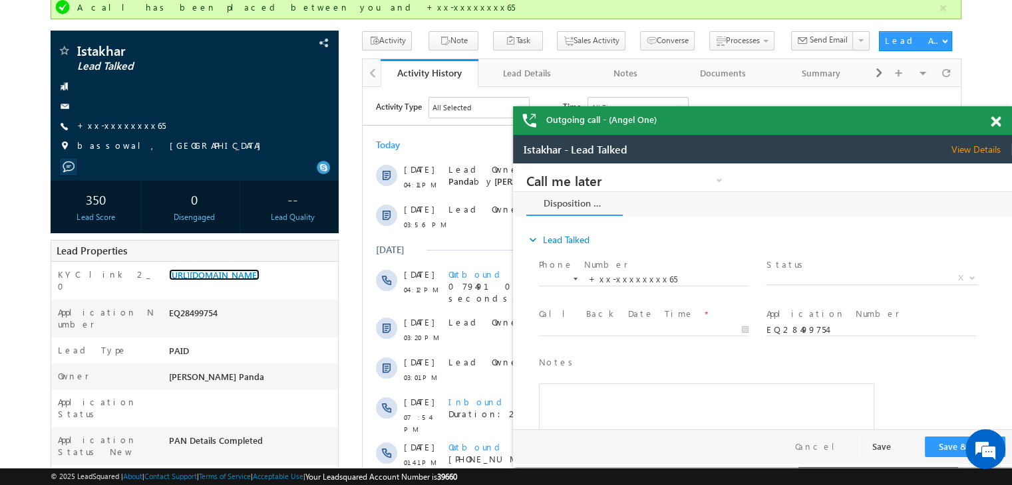
scroll to position [0, 0]
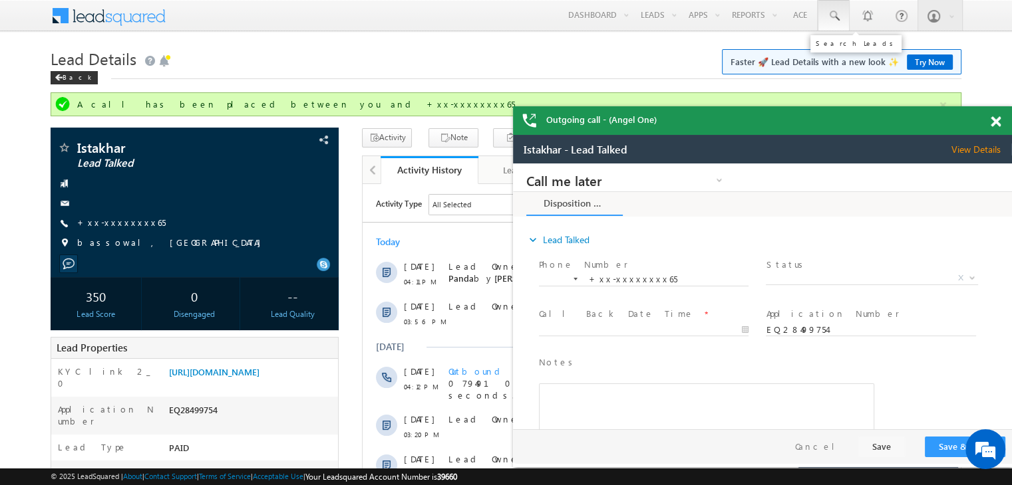
click at [835, 15] on span at bounding box center [833, 15] width 13 height 13
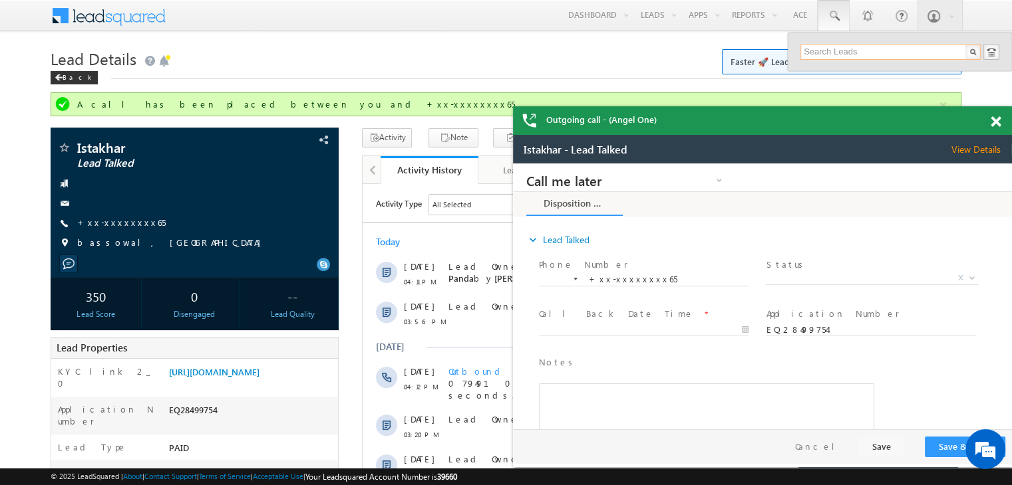
paste input "EQ29064280"
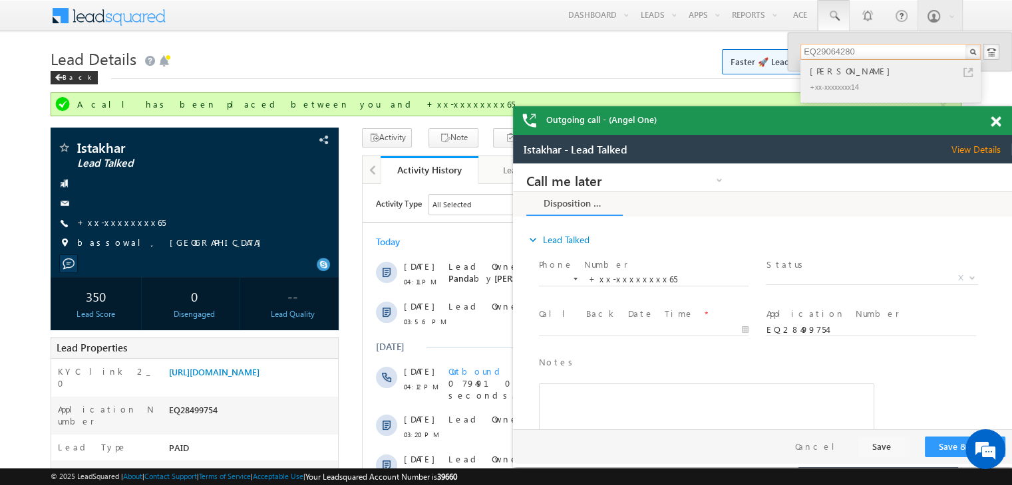
type input "EQ29064280"
click at [831, 72] on div "[PERSON_NAME]" at bounding box center [896, 71] width 178 height 15
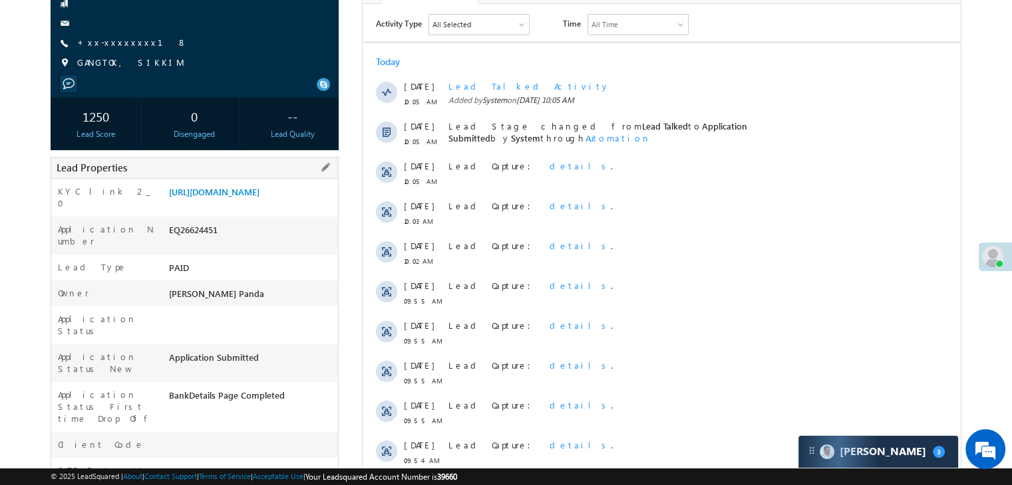
scroll to position [133, 0]
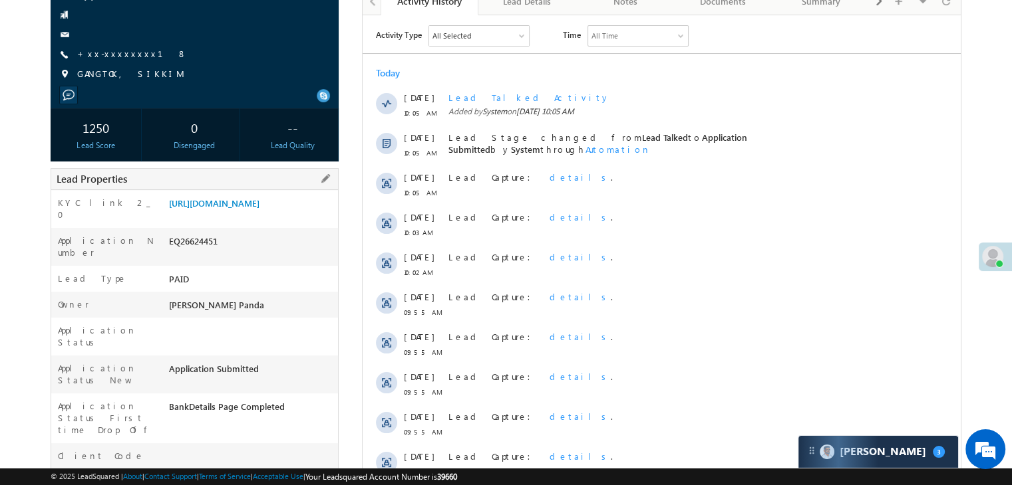
click at [204, 253] on div "EQ26624451" at bounding box center [252, 244] width 172 height 19
copy div "EQ26624451"
click at [259, 209] on link "[URL][DOMAIN_NAME]" at bounding box center [214, 203] width 90 height 11
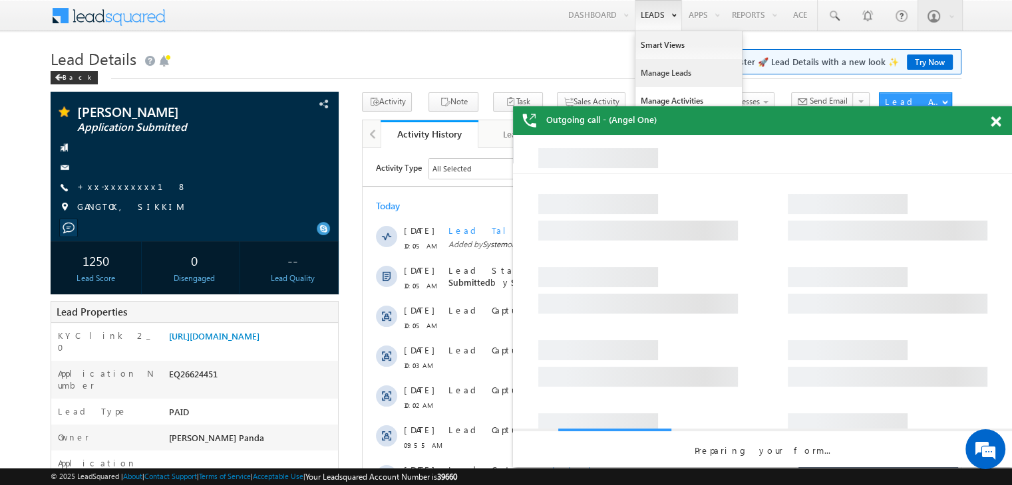
click at [662, 73] on link "Manage Leads" at bounding box center [688, 73] width 106 height 28
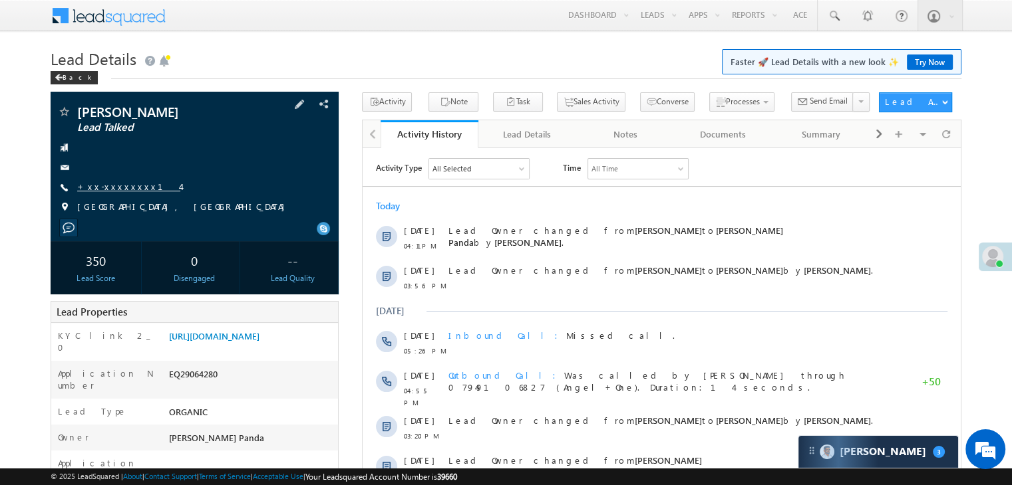
click at [104, 185] on link "+xx-xxxxxxxx14" at bounding box center [128, 186] width 103 height 11
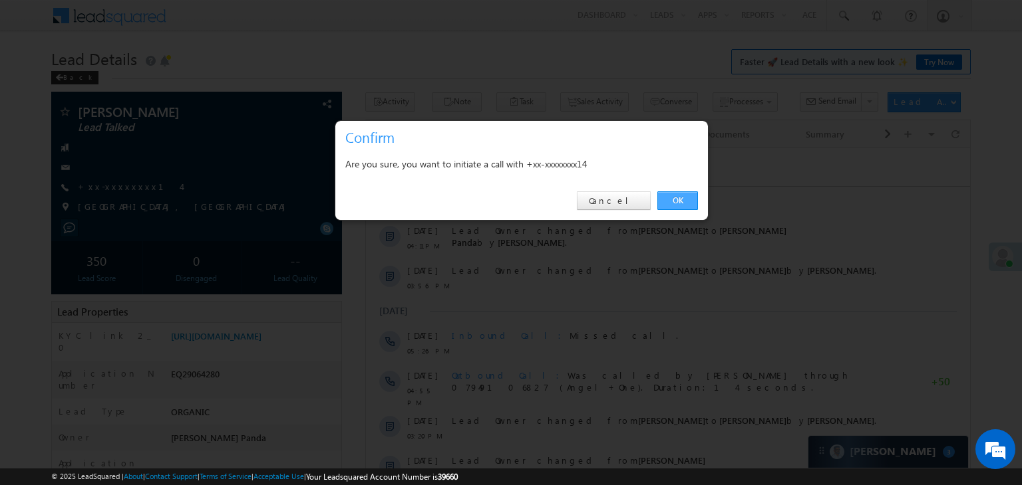
click at [671, 198] on link "OK" at bounding box center [677, 201] width 41 height 19
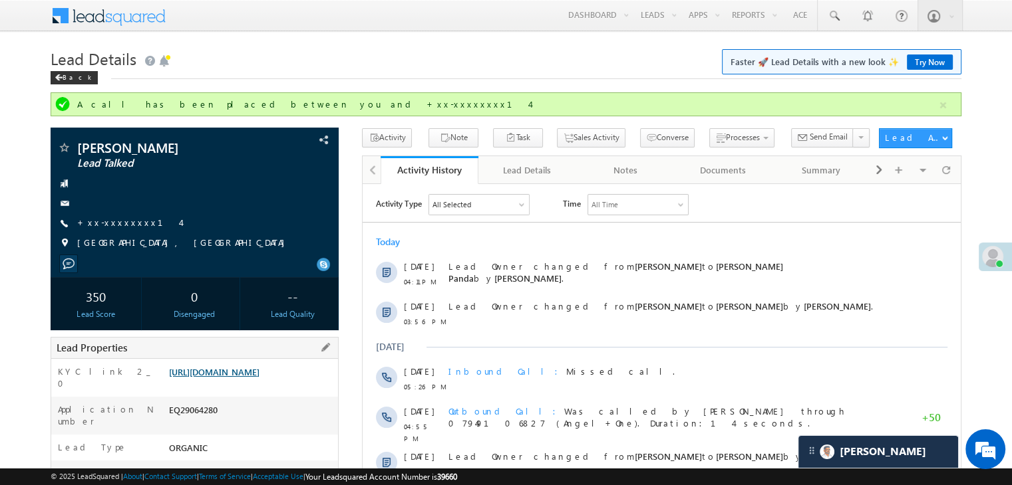
click at [253, 378] on link "[URL][DOMAIN_NAME]" at bounding box center [214, 371] width 90 height 11
click at [838, 18] on span at bounding box center [833, 15] width 13 height 13
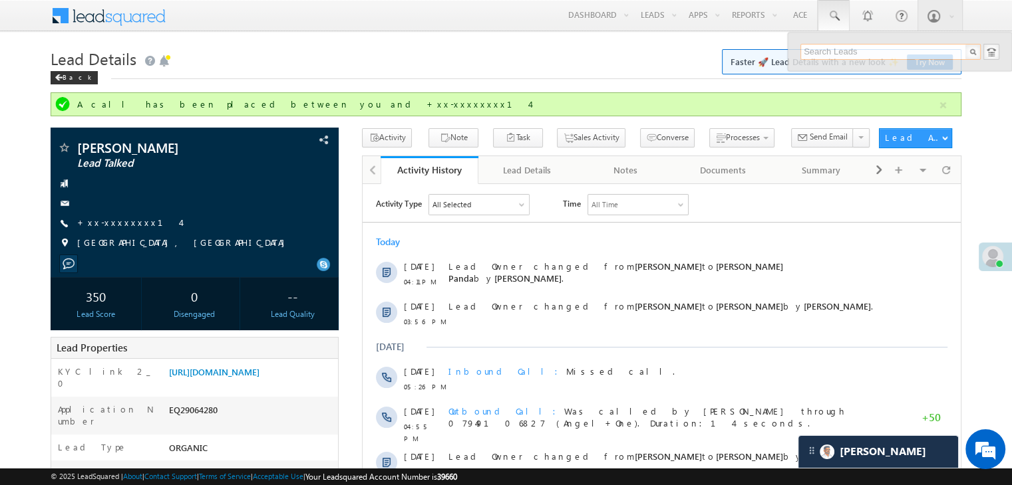
paste input "EQ28616583"
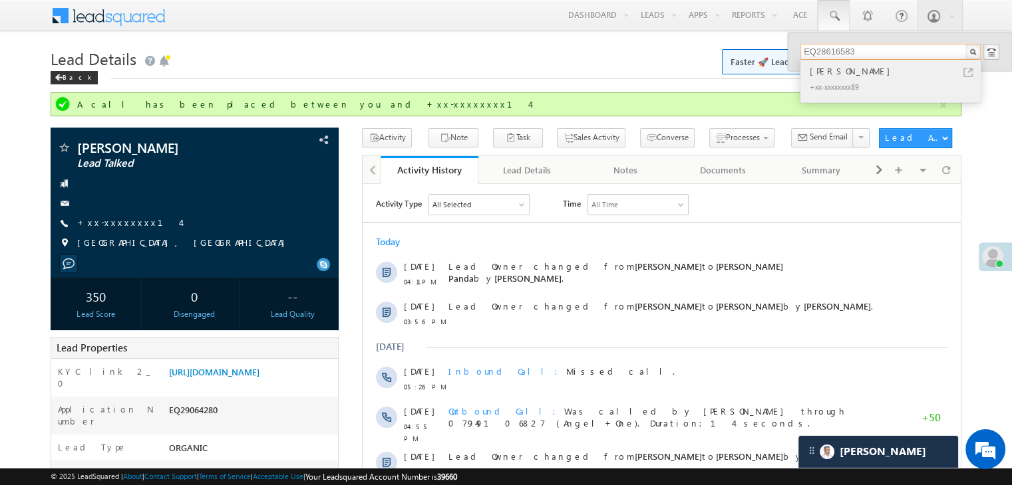
type input "EQ28616583"
click at [839, 72] on div "[PERSON_NAME]" at bounding box center [896, 71] width 178 height 15
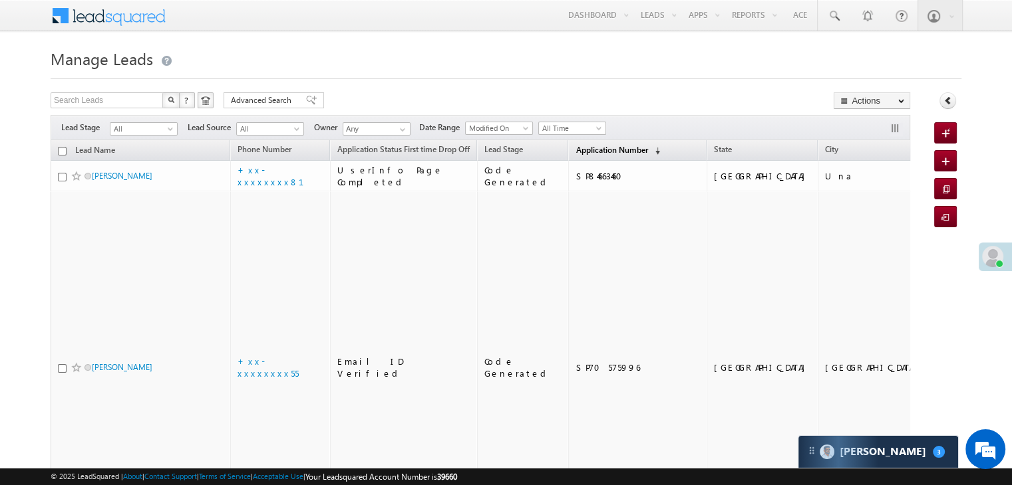
click at [587, 152] on span "Application Number" at bounding box center [611, 150] width 72 height 10
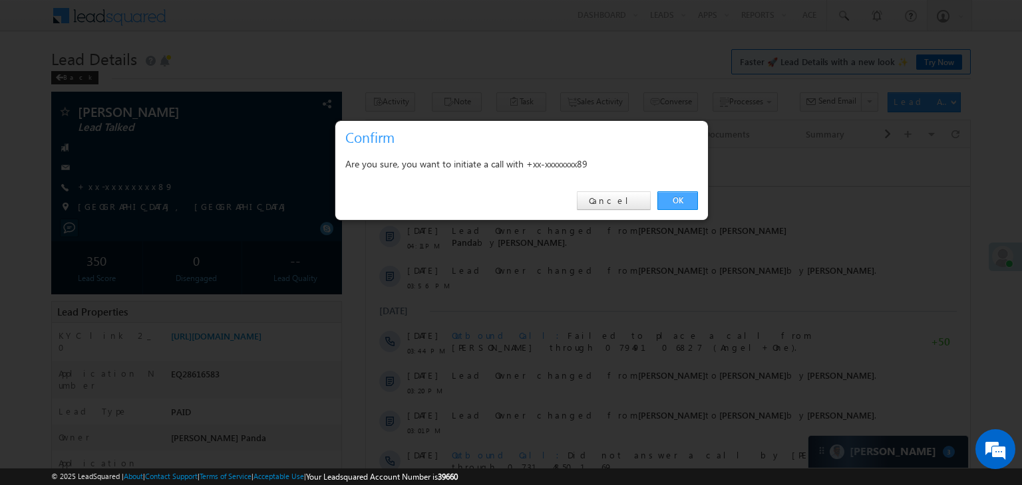
click at [673, 198] on link "OK" at bounding box center [677, 201] width 41 height 19
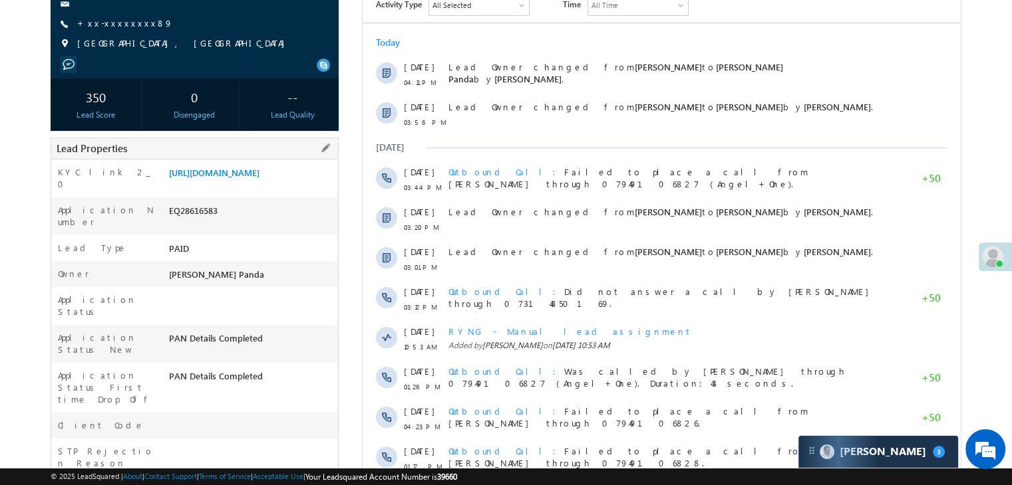
scroll to position [235, 0]
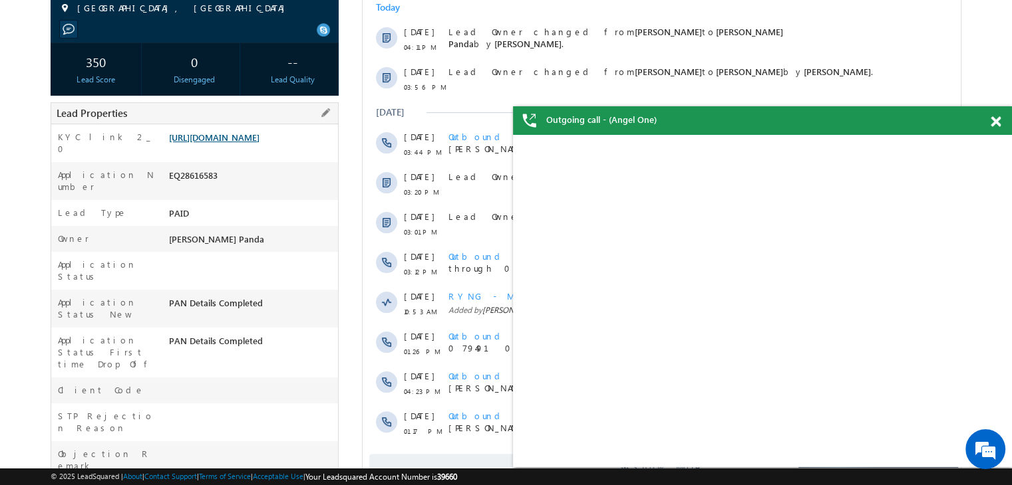
click at [229, 143] on link "[URL][DOMAIN_NAME]" at bounding box center [214, 137] width 90 height 11
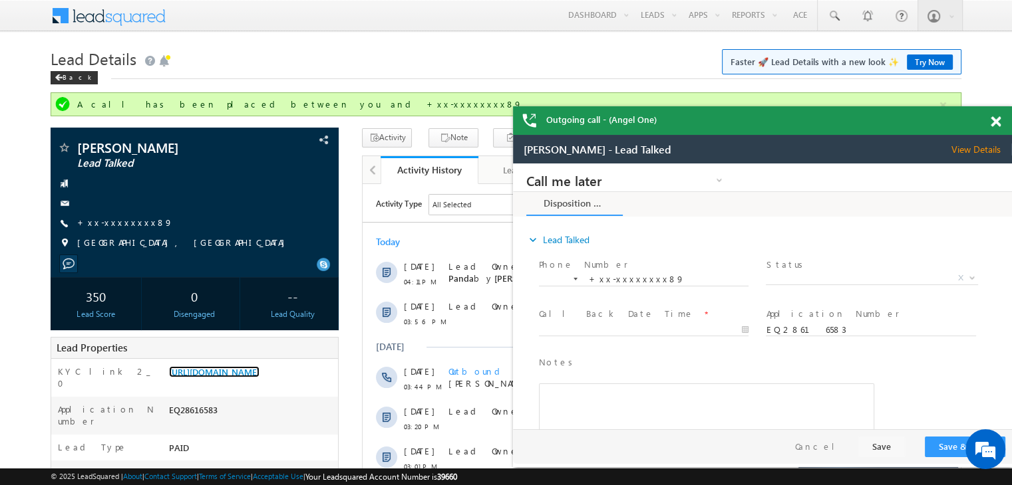
scroll to position [0, 0]
click at [119, 225] on link "+xx-xxxxxxxx89" at bounding box center [125, 222] width 96 height 11
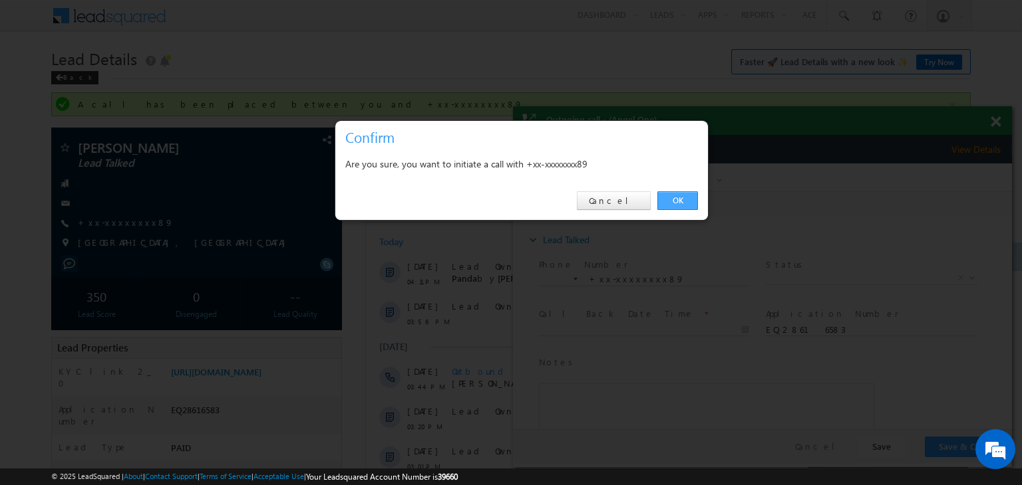
click at [678, 202] on link "OK" at bounding box center [677, 201] width 41 height 19
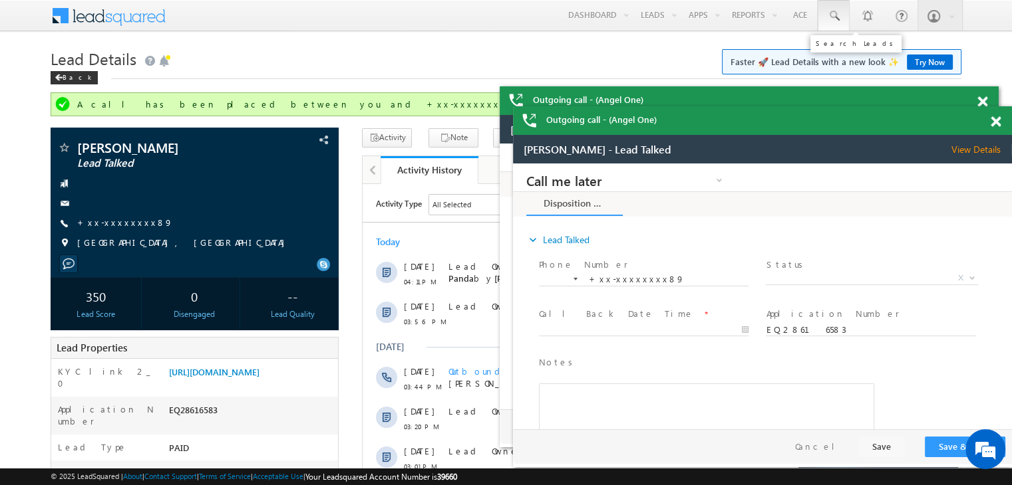
click at [831, 17] on span at bounding box center [833, 15] width 13 height 13
paste input "EQ28450772"
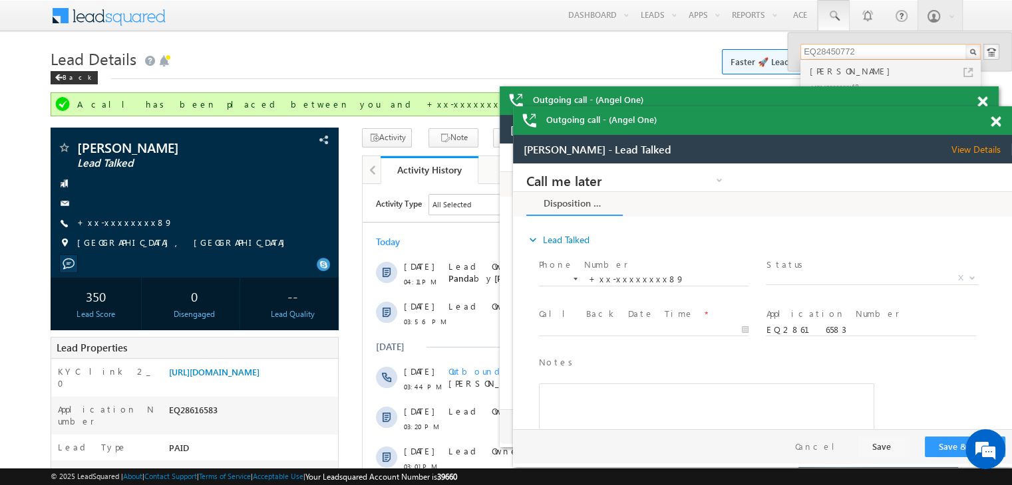
type input "EQ28450772"
click at [825, 69] on div "[PERSON_NAME]" at bounding box center [896, 71] width 178 height 15
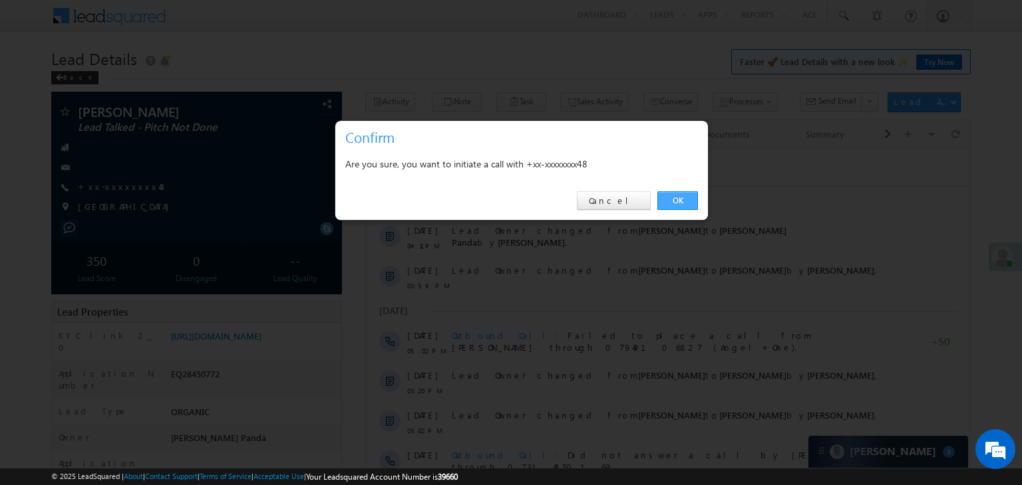
click at [674, 199] on link "OK" at bounding box center [677, 201] width 41 height 19
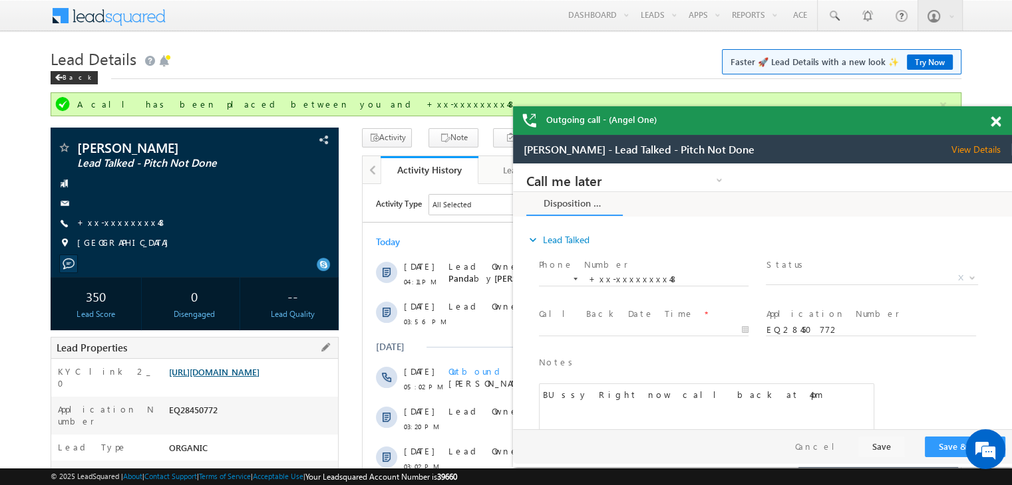
click at [243, 378] on link "[URL][DOMAIN_NAME]" at bounding box center [214, 371] width 90 height 11
click at [835, 15] on span at bounding box center [833, 15] width 13 height 13
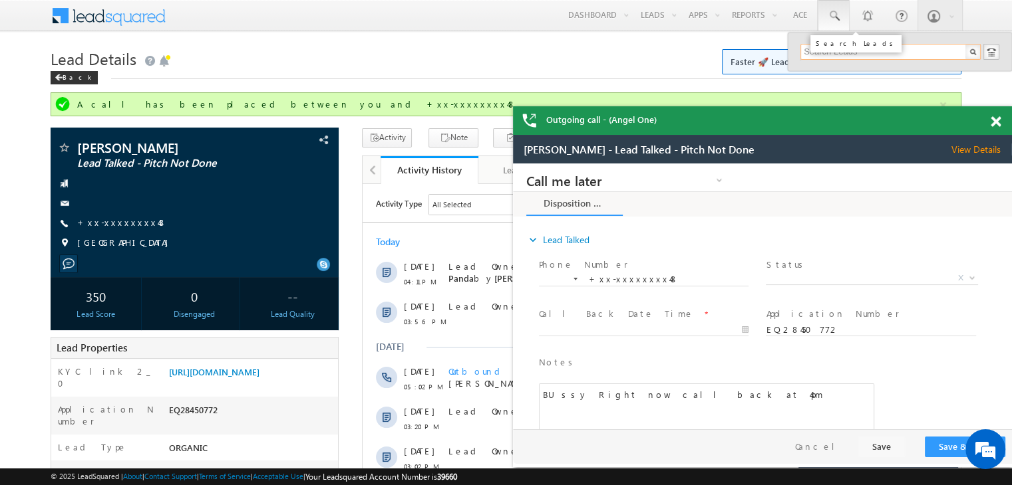
paste input "EQ28206145"
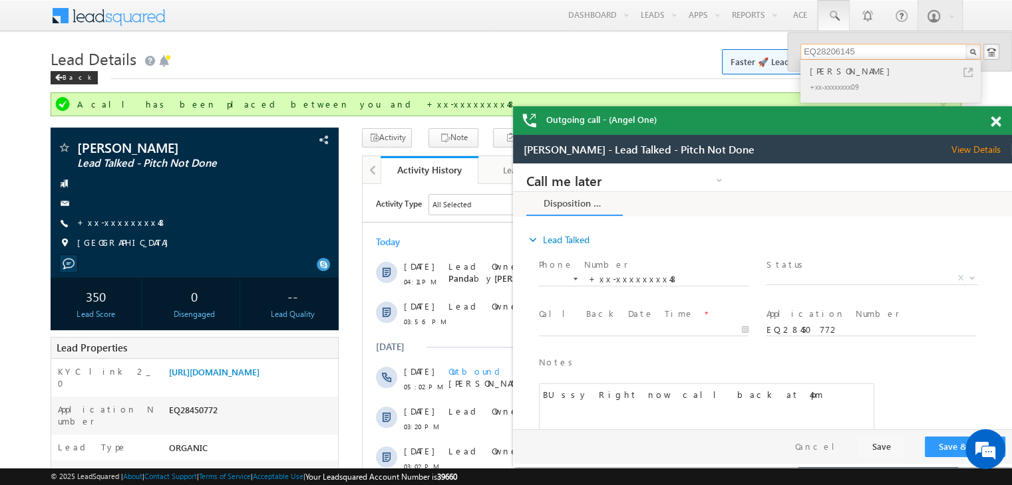
type input "EQ28206145"
click at [823, 72] on div "[PERSON_NAME]" at bounding box center [896, 71] width 178 height 15
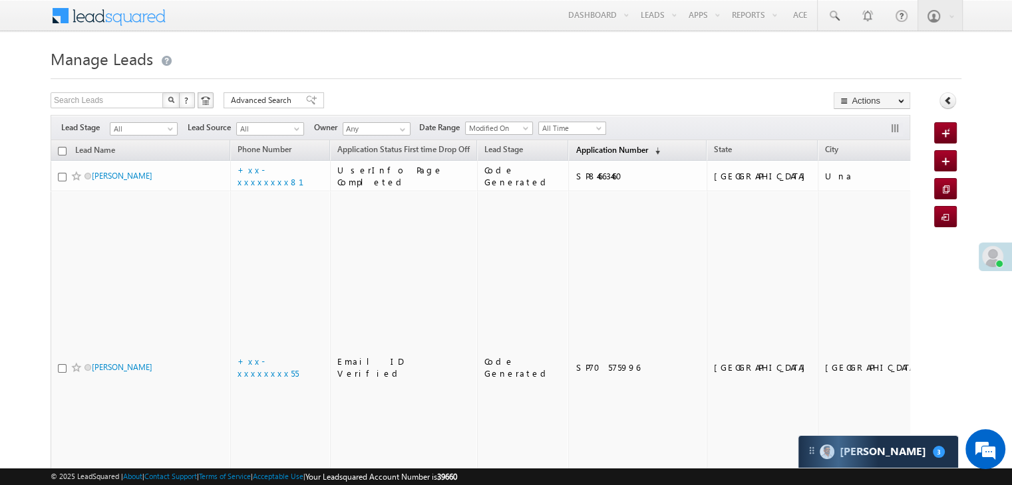
click at [583, 149] on span "Application Number" at bounding box center [611, 150] width 72 height 10
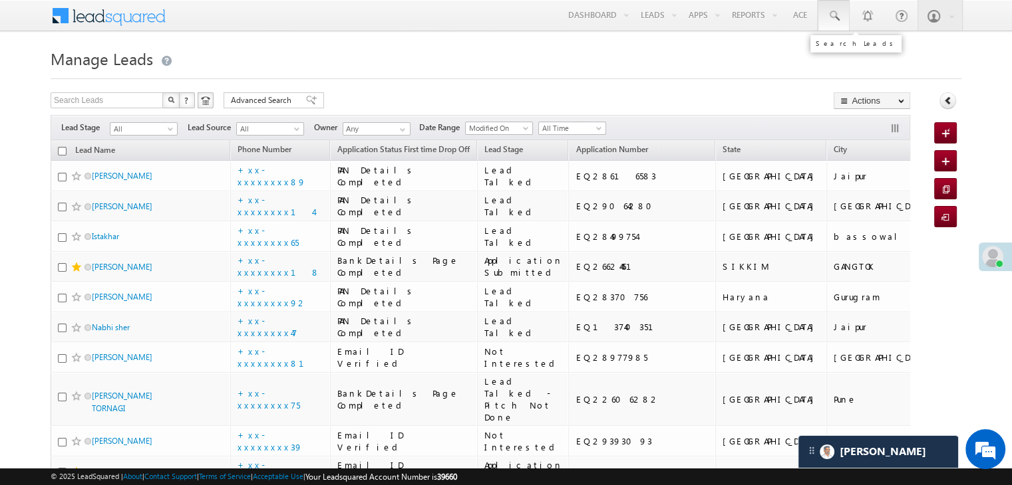
click at [841, 17] on link at bounding box center [833, 15] width 32 height 31
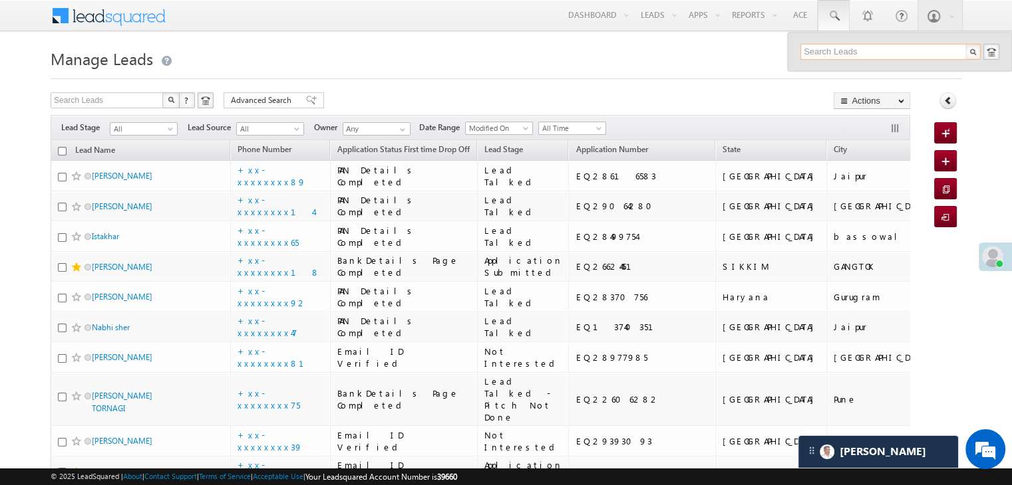
paste input "EQ28155938"
type input "EQ28155938"
click at [831, 72] on div "[PERSON_NAME]" at bounding box center [896, 71] width 178 height 15
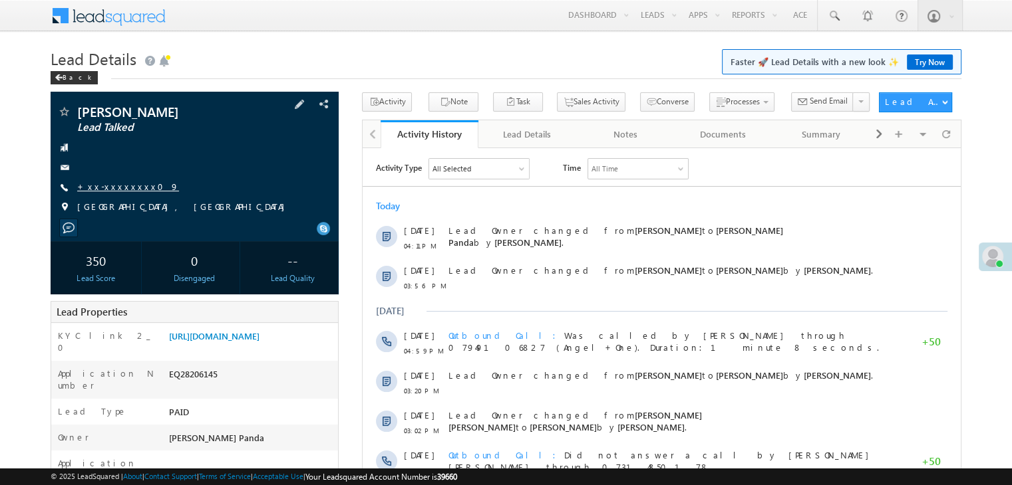
click at [113, 186] on link "+xx-xxxxxxxx09" at bounding box center [128, 186] width 102 height 11
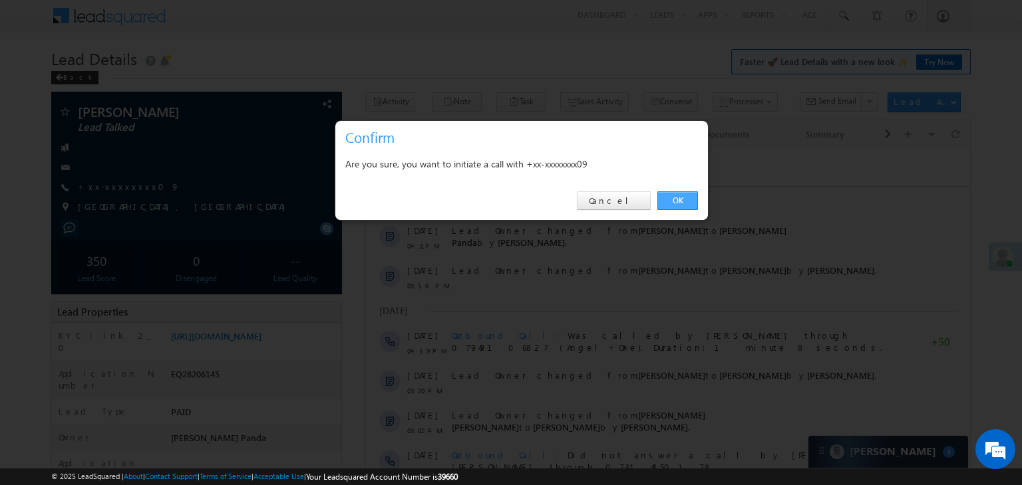
drag, startPoint x: 676, startPoint y: 198, endPoint x: 231, endPoint y: 59, distance: 466.1
click at [676, 198] on link "OK" at bounding box center [677, 201] width 41 height 19
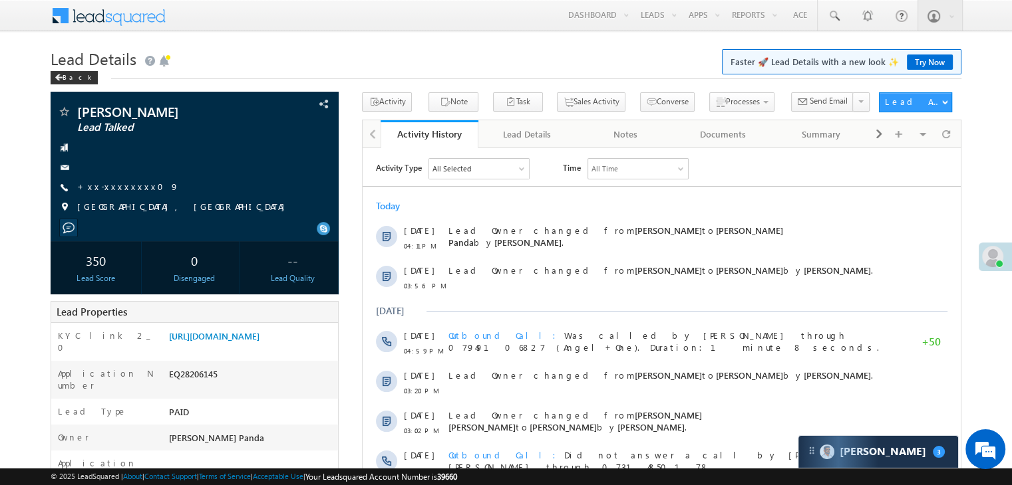
scroll to position [133, 0]
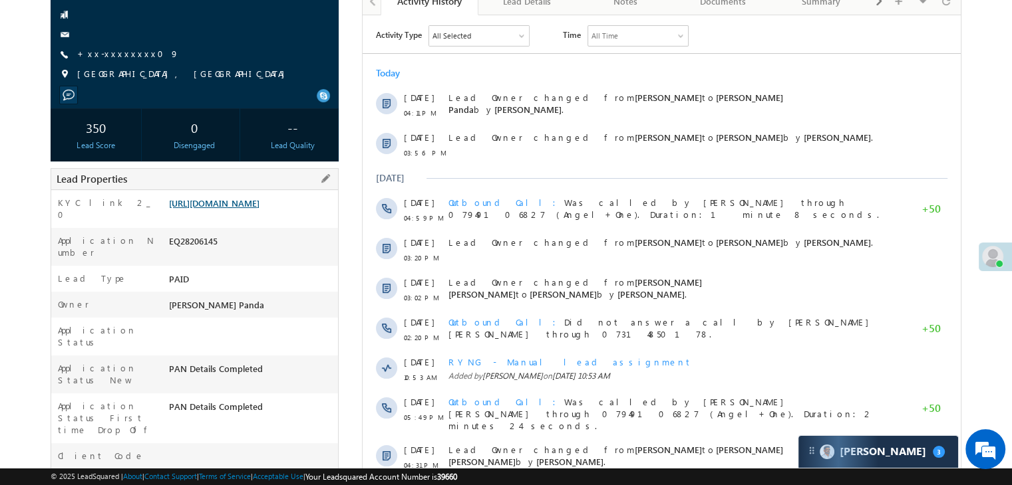
click at [259, 209] on link "https://angelbroking1-pk3em7sa.customui-test.leadsquared.com?leadId=d1bcd30a-08…" at bounding box center [214, 203] width 90 height 11
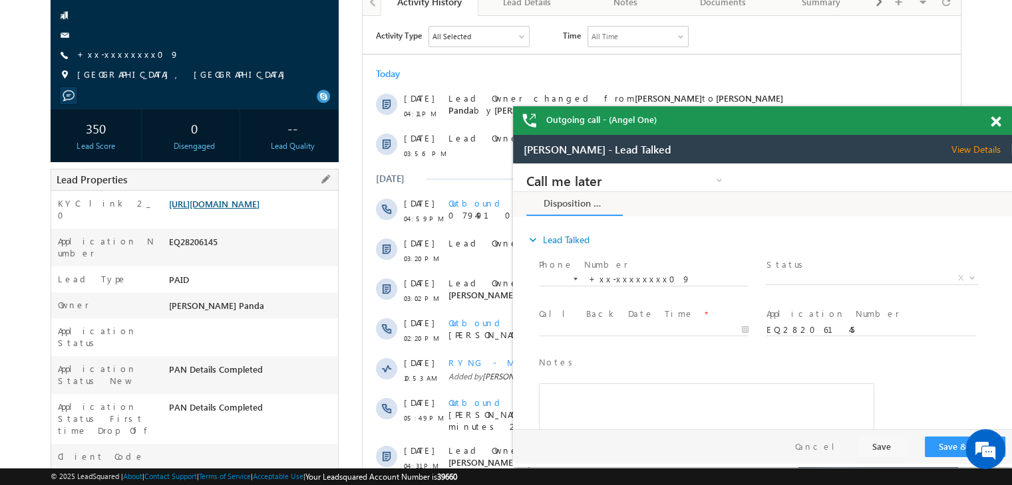
scroll to position [0, 0]
click at [992, 118] on span at bounding box center [995, 121] width 10 height 11
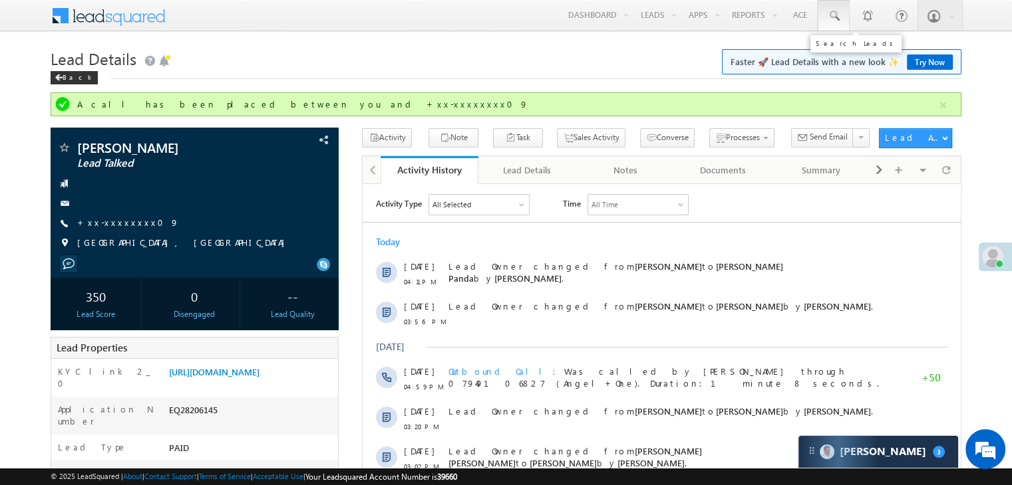
click at [828, 14] on span at bounding box center [833, 15] width 13 height 13
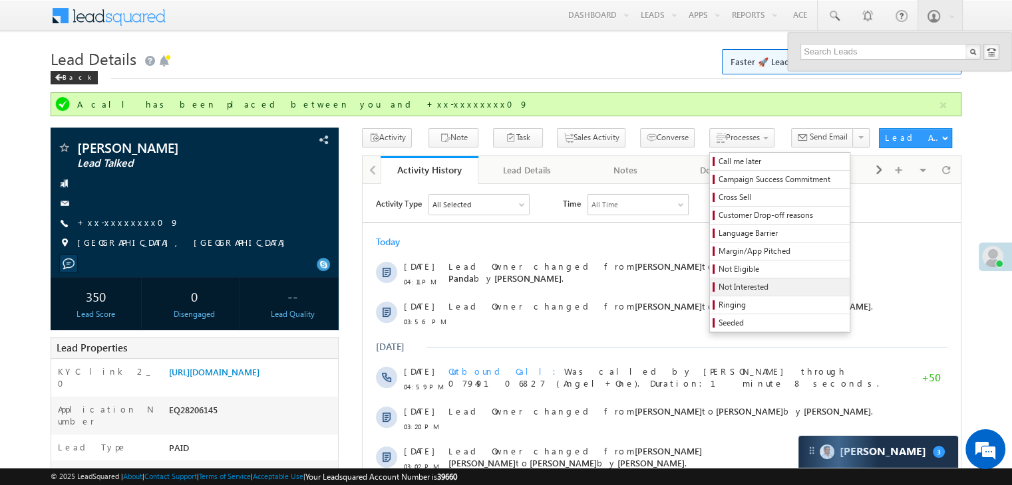
click at [718, 289] on span "Not Interested" at bounding box center [781, 287] width 126 height 12
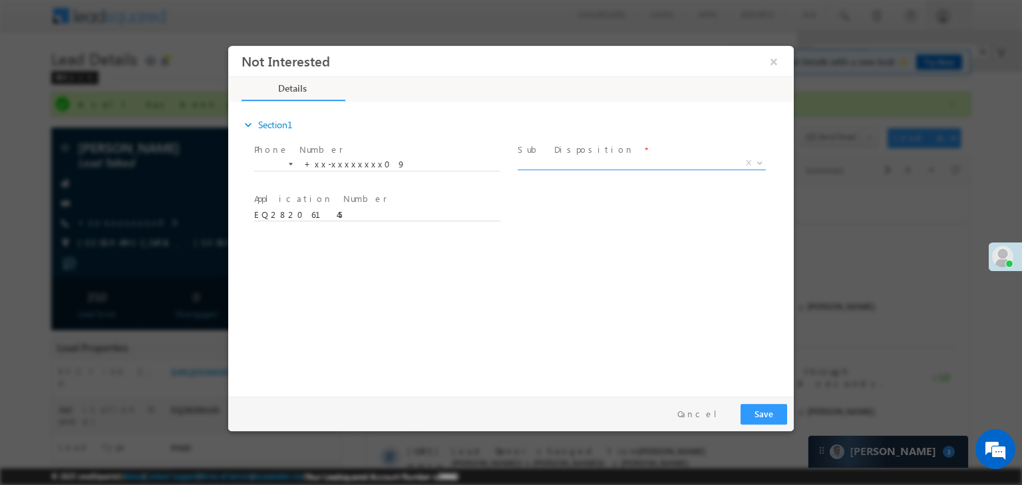
click at [611, 165] on span "X" at bounding box center [641, 163] width 248 height 13
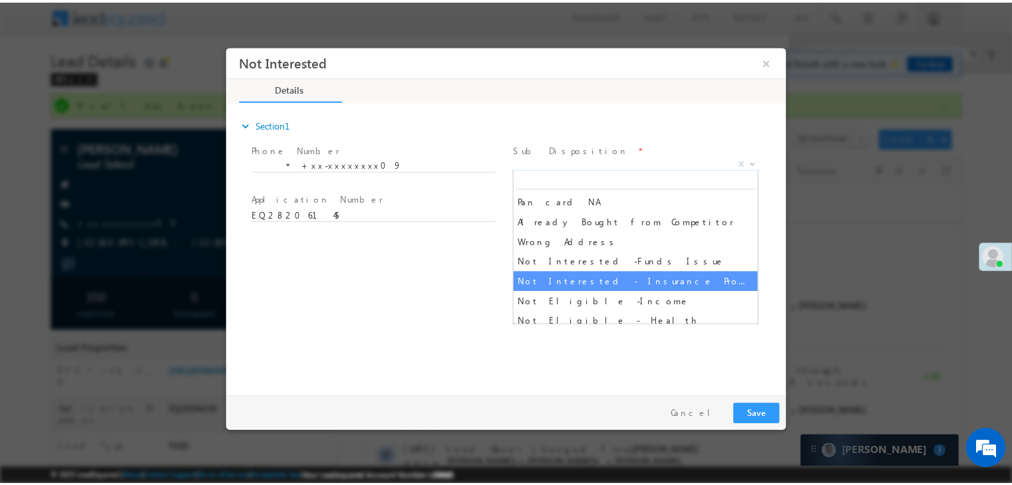
scroll to position [266, 0]
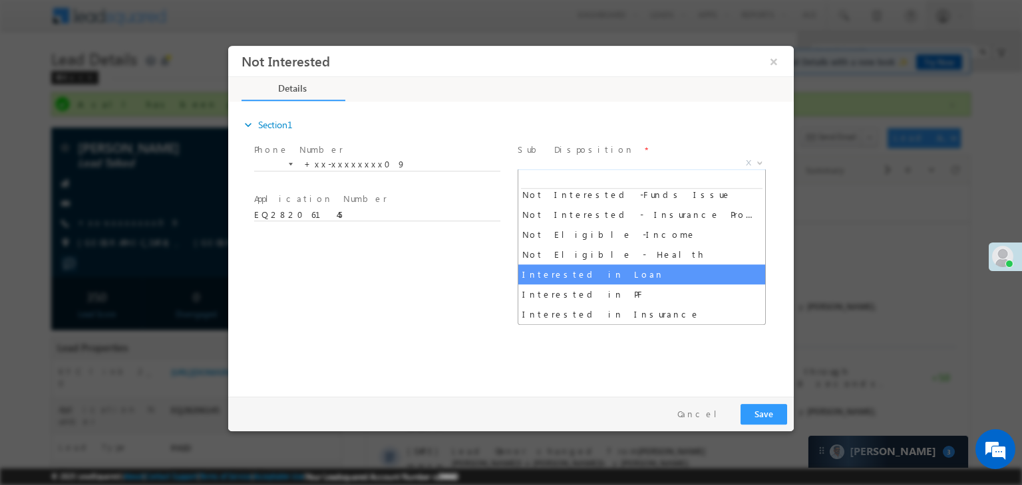
select select "Interested in Loan"
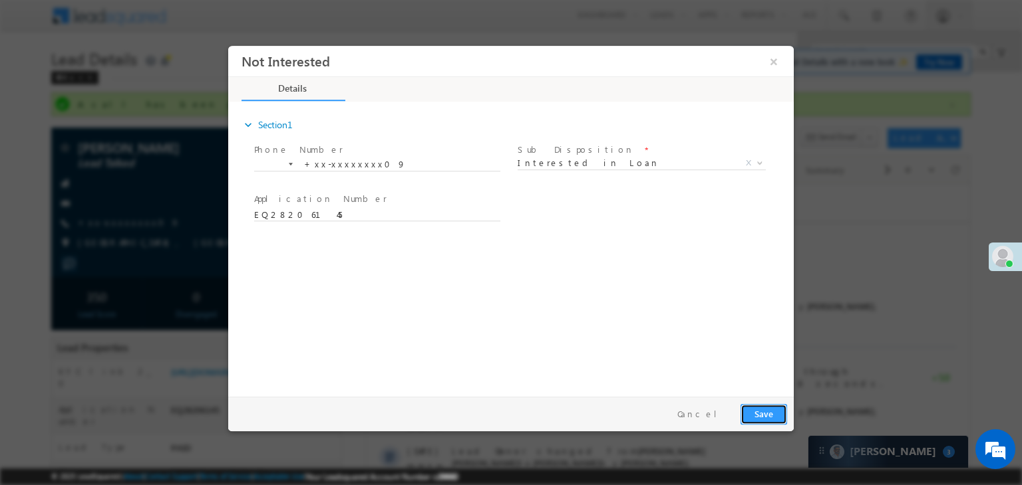
click at [771, 416] on button "Save" at bounding box center [763, 414] width 47 height 21
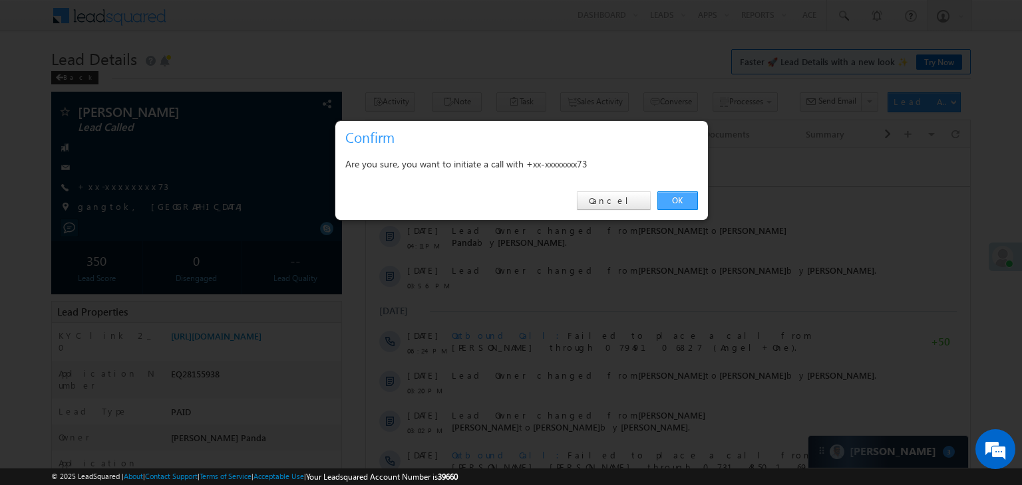
click at [680, 201] on link "OK" at bounding box center [677, 201] width 41 height 19
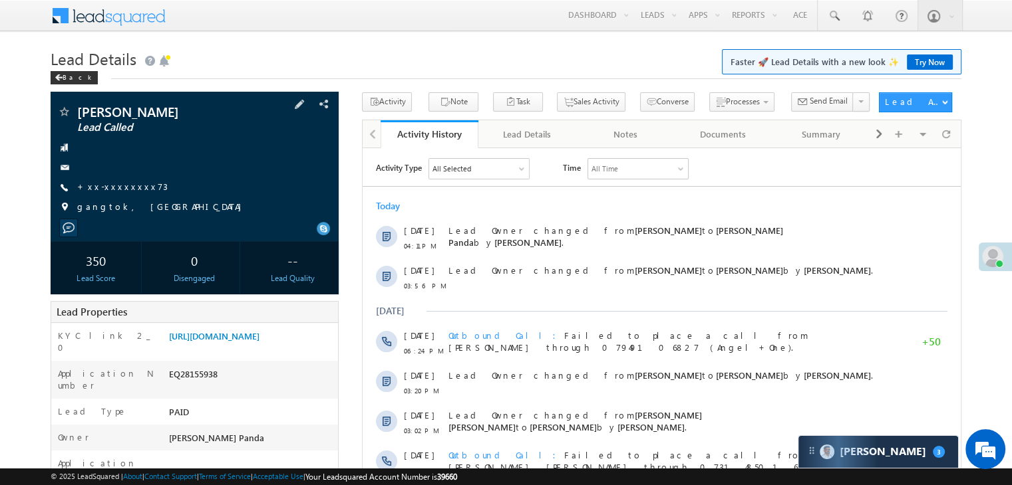
scroll to position [133, 0]
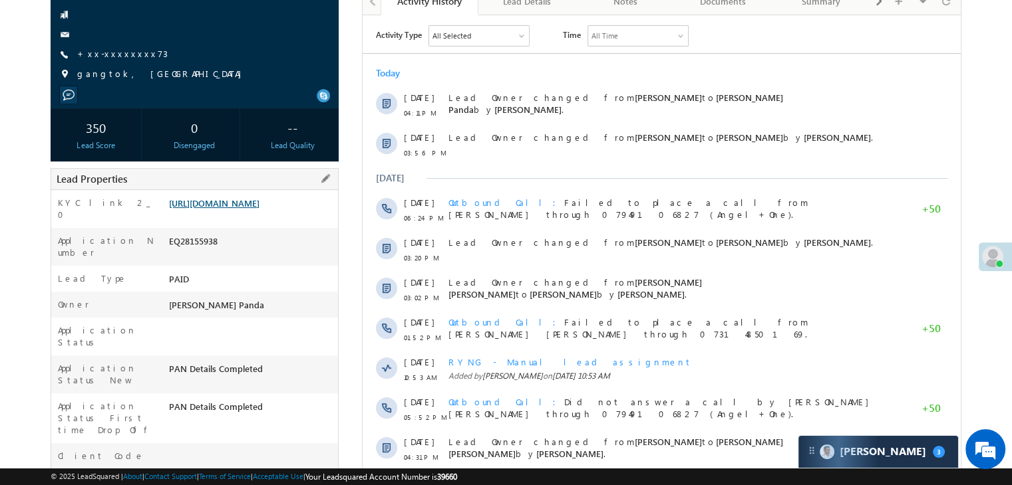
click at [240, 209] on link "[URL][DOMAIN_NAME]" at bounding box center [214, 203] width 90 height 11
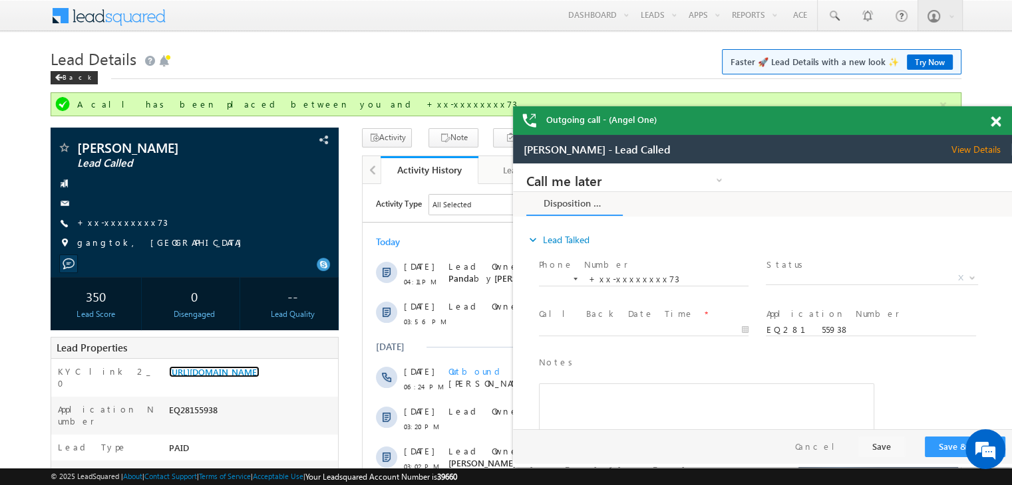
scroll to position [0, 0]
click at [994, 114] on div at bounding box center [1003, 119] width 18 height 26
click at [992, 123] on span at bounding box center [995, 121] width 10 height 11
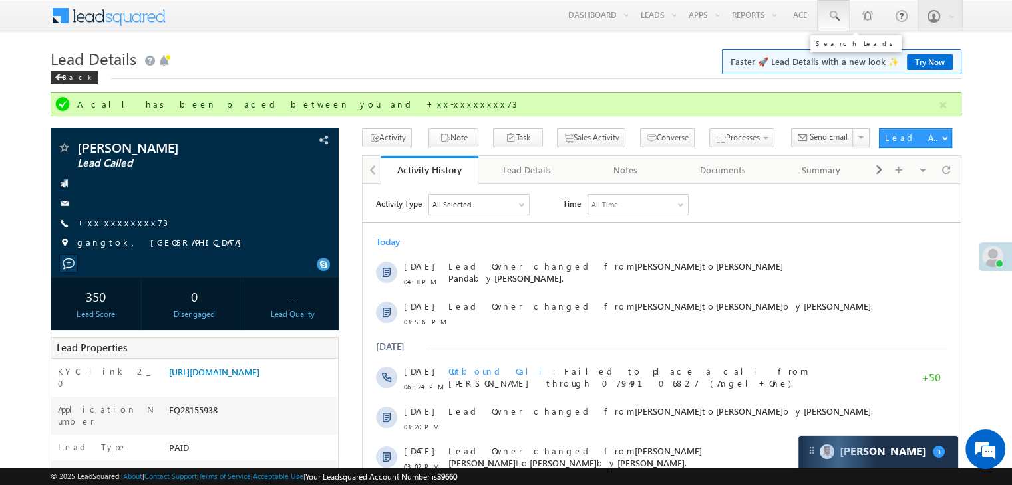
click at [838, 17] on span at bounding box center [833, 15] width 13 height 13
paste input "EQ28248656"
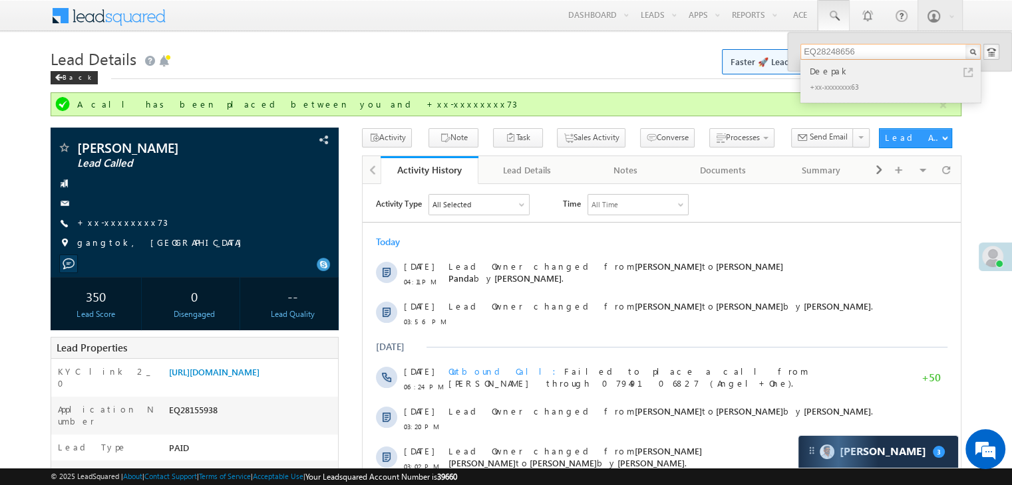
type input "EQ28248656"
click at [825, 72] on div "Deepak" at bounding box center [896, 71] width 178 height 15
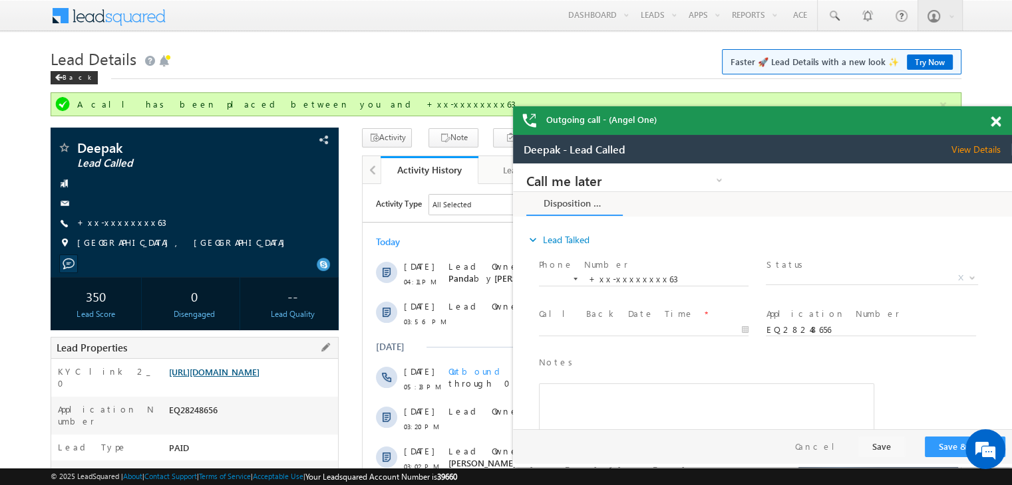
click at [248, 378] on link "https://angelbroking1-pk3em7sa.customui-test.leadsquared.com?leadId=257ef955-e4…" at bounding box center [214, 371] width 90 height 11
click at [833, 19] on span at bounding box center [833, 15] width 13 height 13
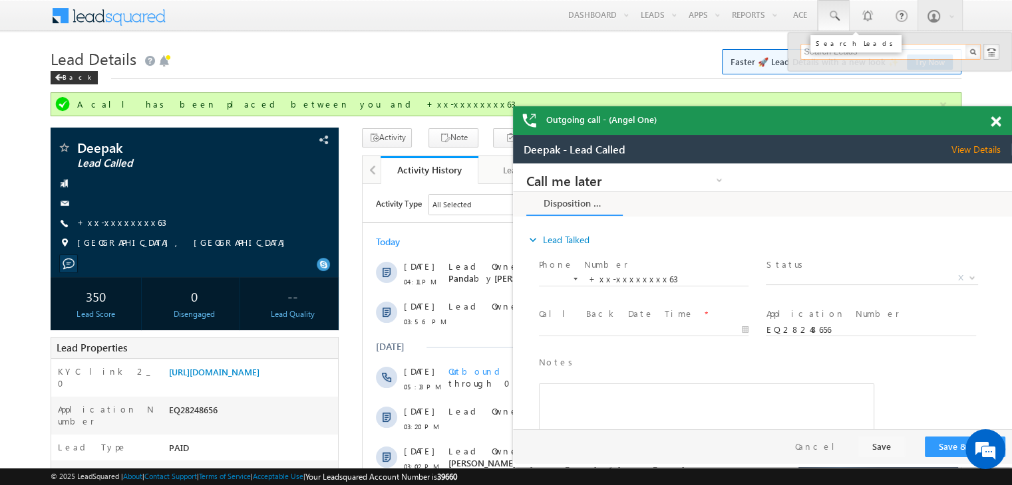
paste input "EQ12629134"
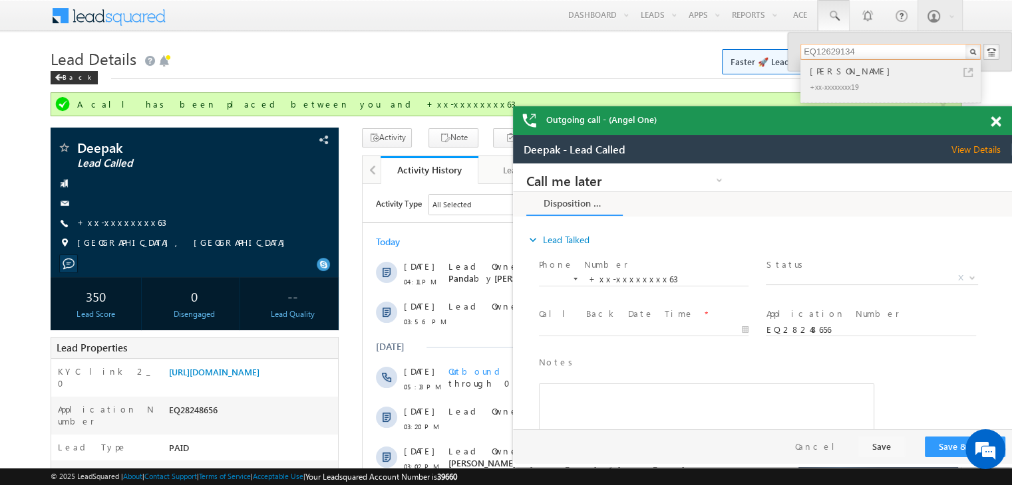
type input "EQ12629134"
click at [833, 74] on div "[PERSON_NAME]" at bounding box center [896, 71] width 178 height 15
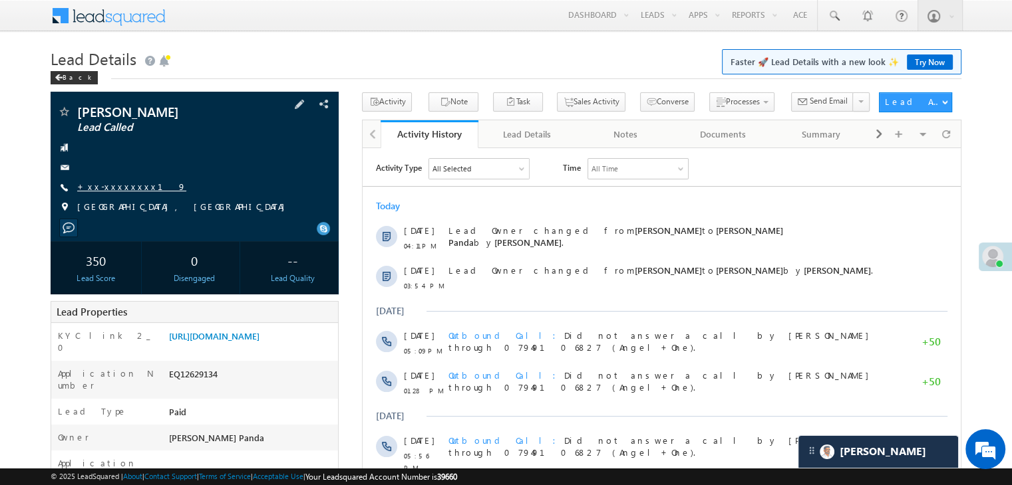
click at [120, 186] on link "+xx-xxxxxxxx19" at bounding box center [131, 186] width 109 height 11
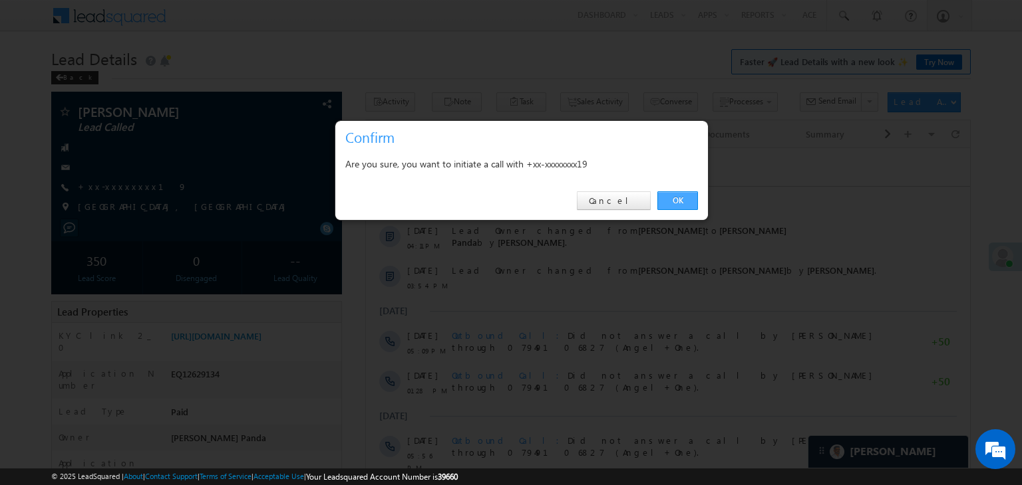
click at [677, 198] on link "OK" at bounding box center [677, 201] width 41 height 19
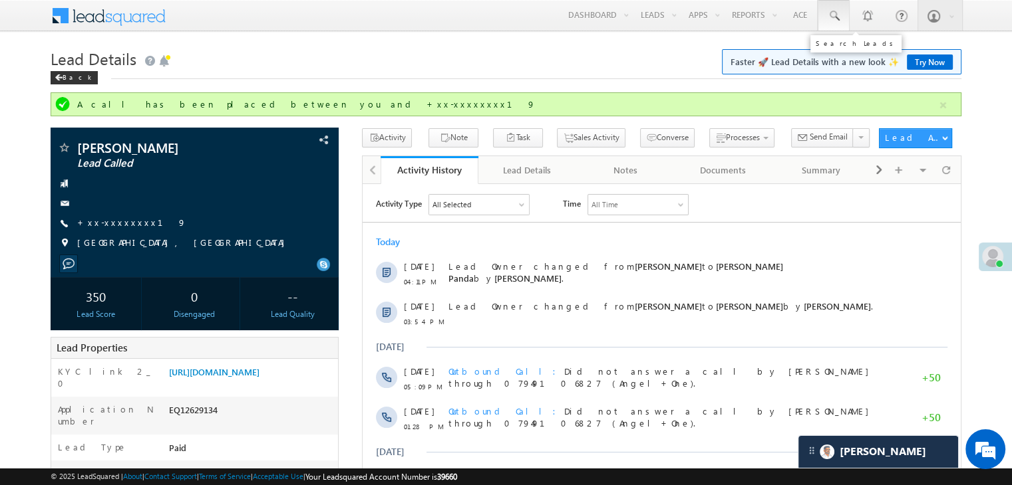
click at [830, 17] on span at bounding box center [833, 15] width 13 height 13
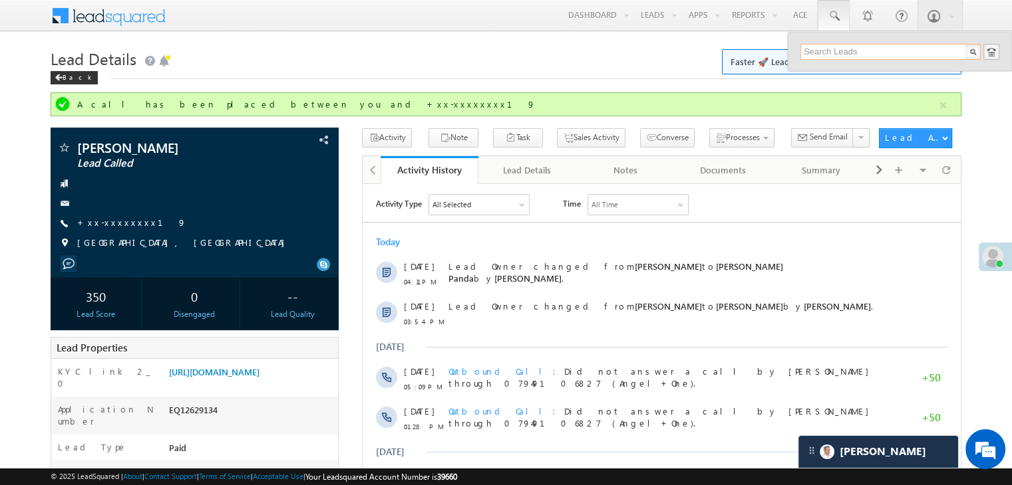
paste input "EQ17142198"
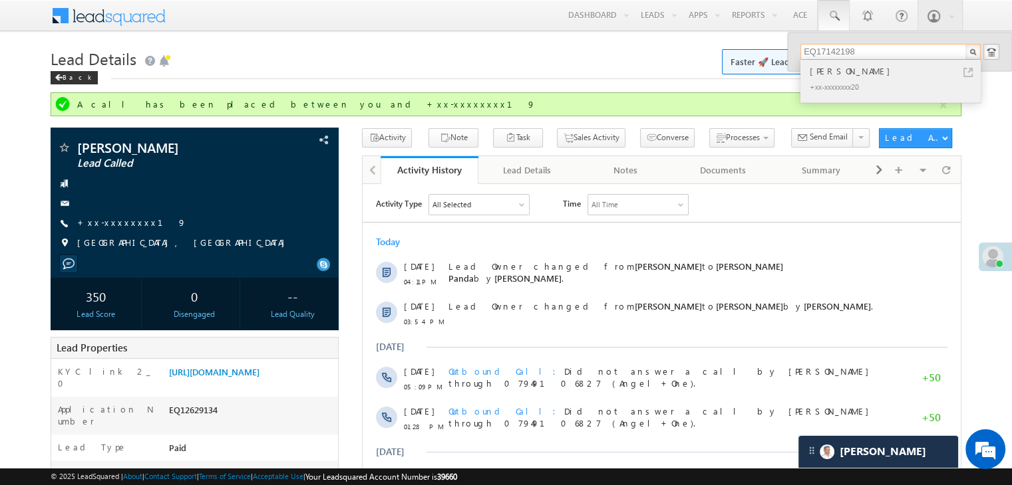
type input "EQ17142198"
click at [819, 72] on div "[PERSON_NAME]" at bounding box center [896, 71] width 178 height 15
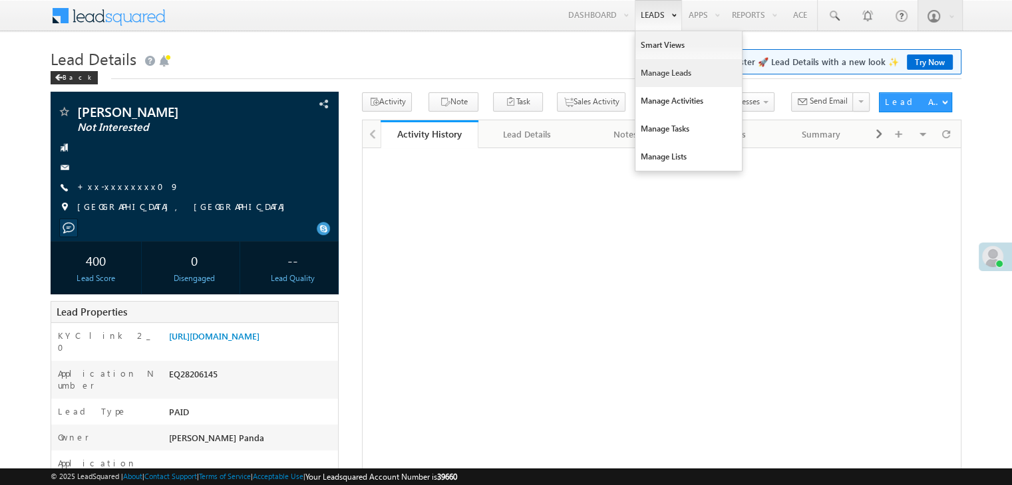
click at [646, 71] on link "Manage Leads" at bounding box center [688, 73] width 106 height 28
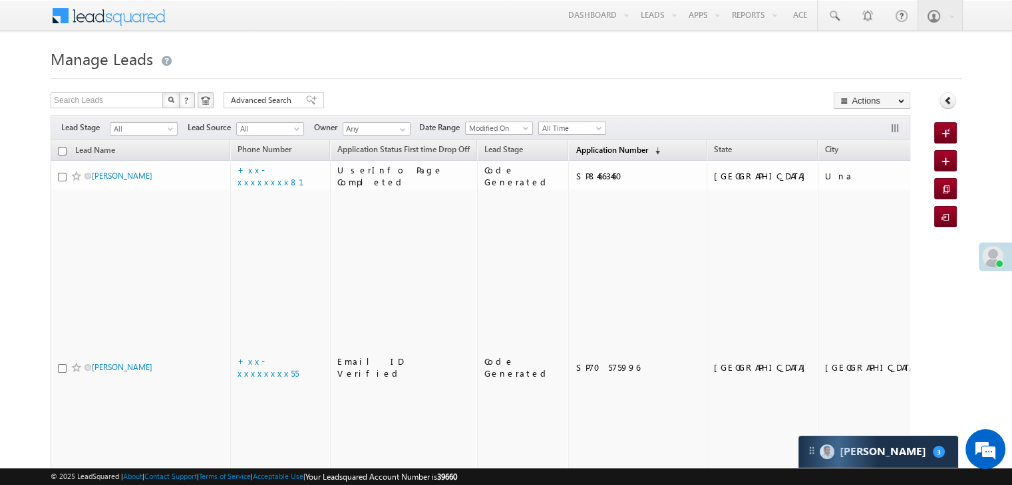
click at [588, 153] on span "Application Number" at bounding box center [611, 150] width 72 height 10
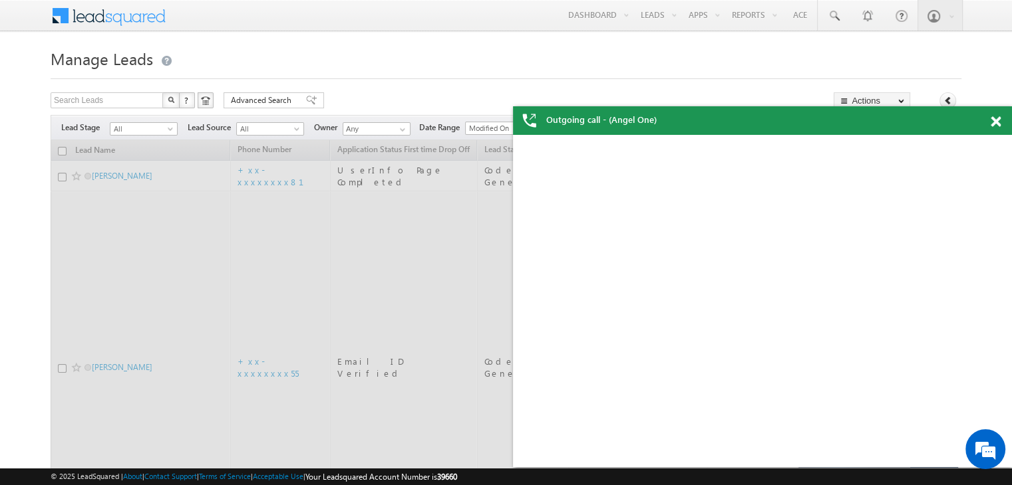
click at [1000, 123] on div at bounding box center [1003, 119] width 18 height 26
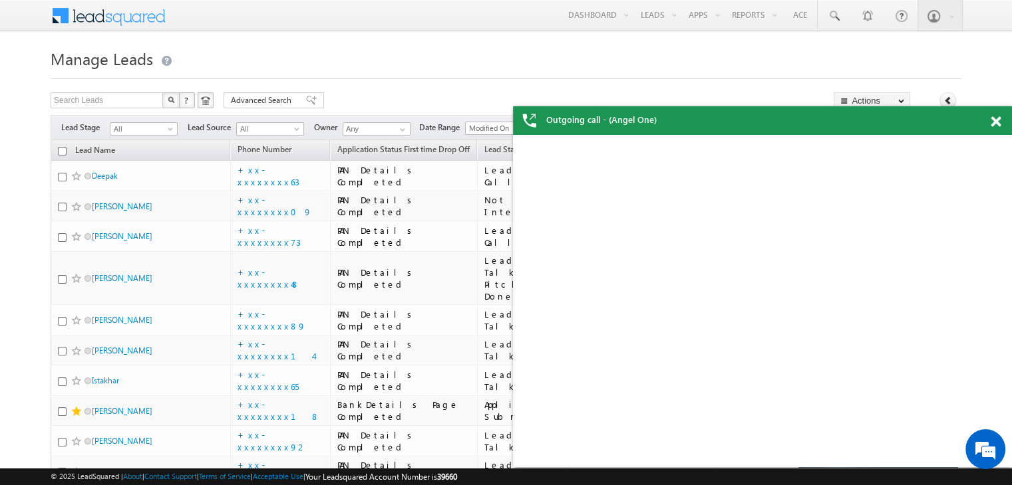
click at [996, 124] on span at bounding box center [995, 121] width 10 height 11
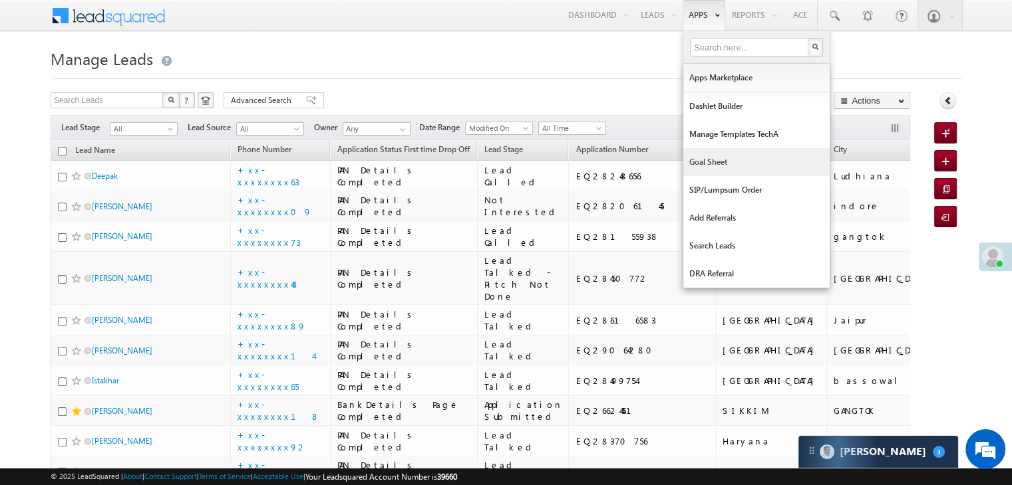
click at [700, 157] on link "Goal Sheet" at bounding box center [756, 162] width 146 height 28
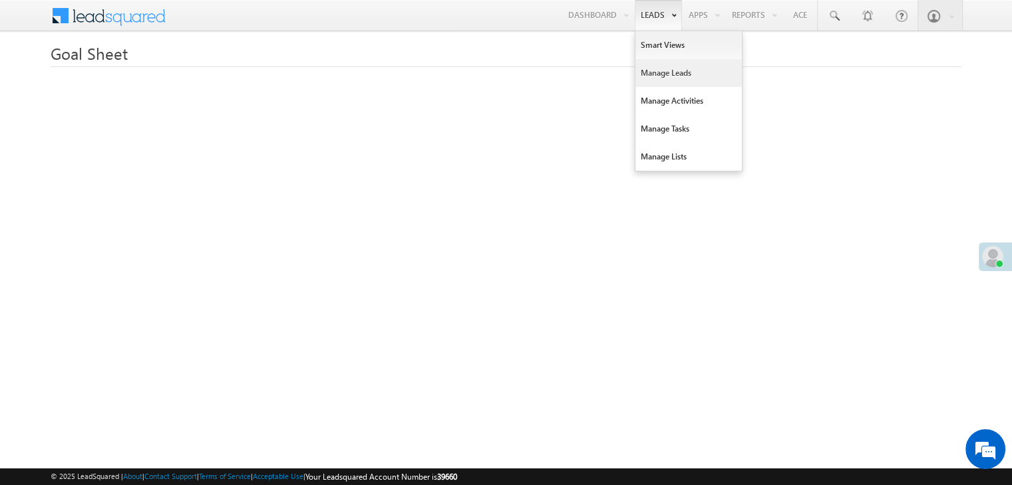
click at [654, 75] on link "Manage Leads" at bounding box center [688, 73] width 106 height 28
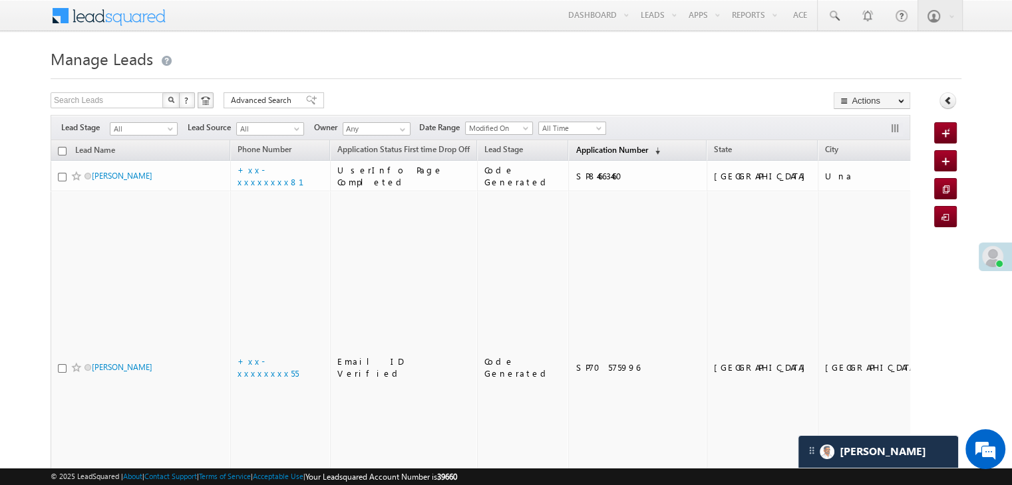
click at [575, 147] on span "Application Number" at bounding box center [611, 150] width 72 height 10
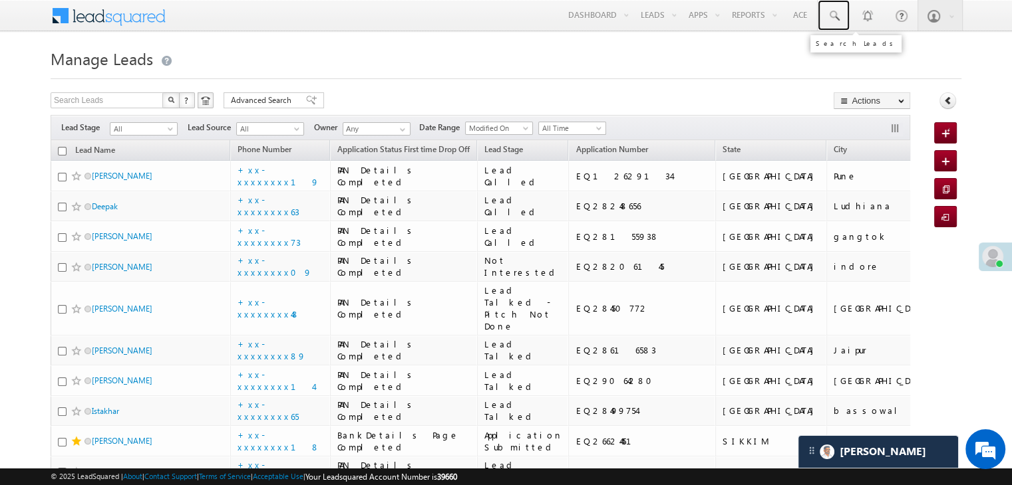
drag, startPoint x: 830, startPoint y: 18, endPoint x: 854, endPoint y: 52, distance: 41.5
click at [830, 18] on span at bounding box center [833, 15] width 13 height 13
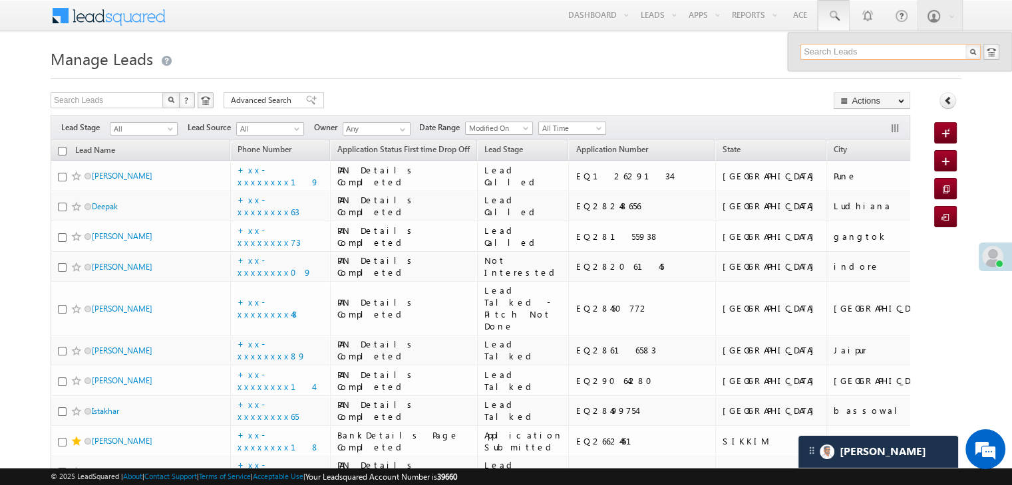
paste input "EQ29264509"
type input "EQ29264509"
click at [821, 72] on div "[PERSON_NAME] mir" at bounding box center [896, 71] width 178 height 15
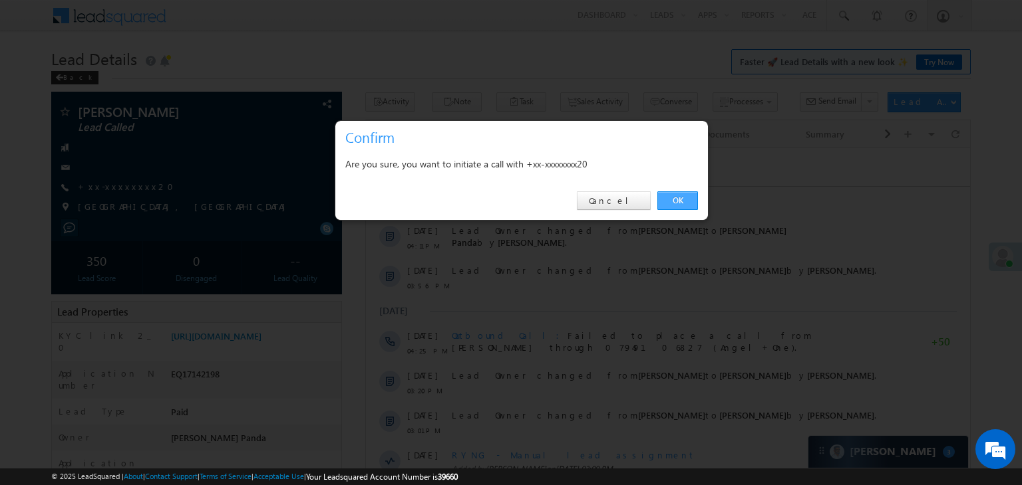
drag, startPoint x: 680, startPoint y: 200, endPoint x: 307, endPoint y: 51, distance: 401.7
click at [680, 200] on link "OK" at bounding box center [677, 201] width 41 height 19
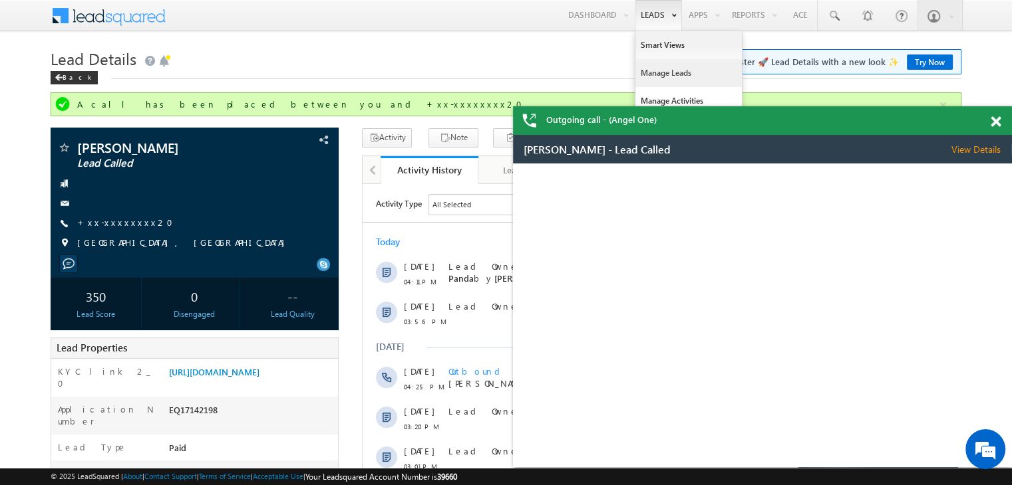
click at [654, 72] on link "Manage Leads" at bounding box center [688, 73] width 106 height 28
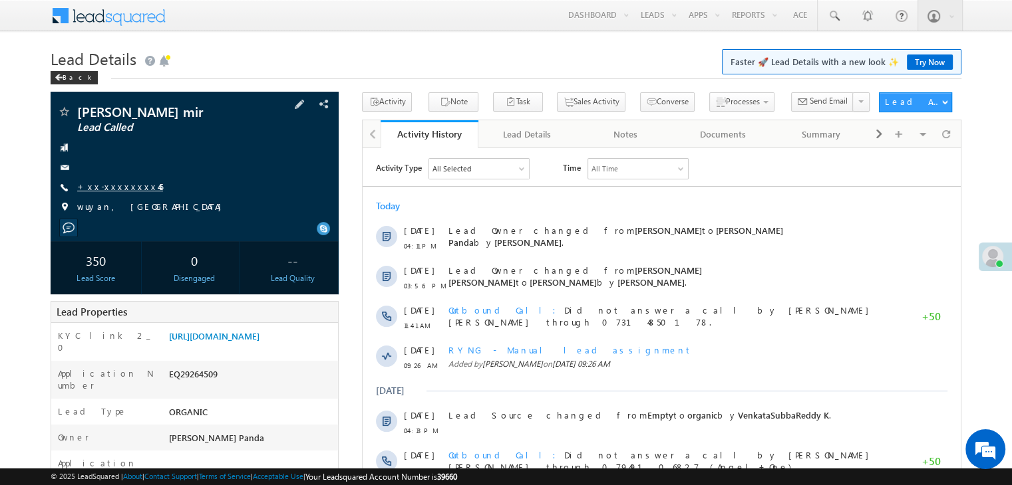
click at [124, 184] on link "+xx-xxxxxxxx46" at bounding box center [120, 186] width 86 height 11
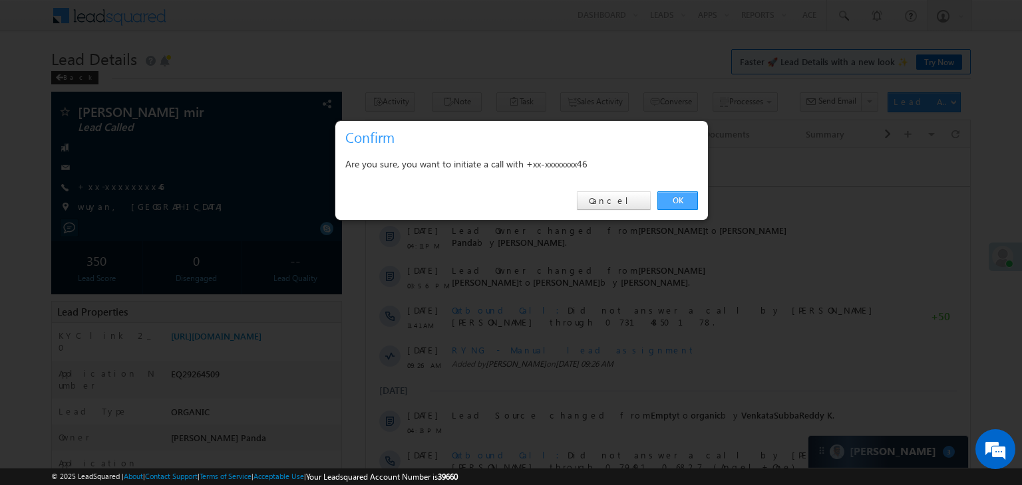
click at [682, 198] on link "OK" at bounding box center [677, 201] width 41 height 19
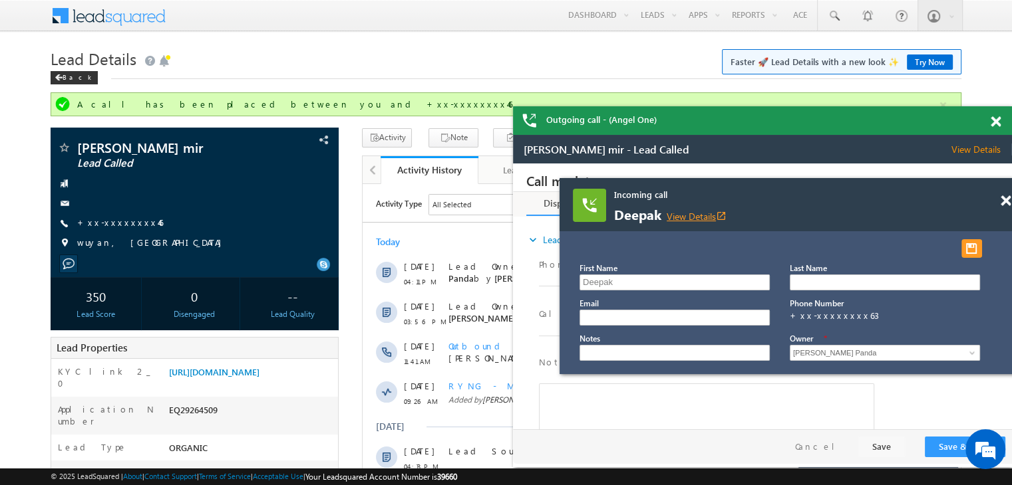
click at [700, 214] on link "View Details open_in_new" at bounding box center [696, 216] width 60 height 13
click at [106, 223] on link "+xx-xxxxxxxx46" at bounding box center [120, 222] width 86 height 11
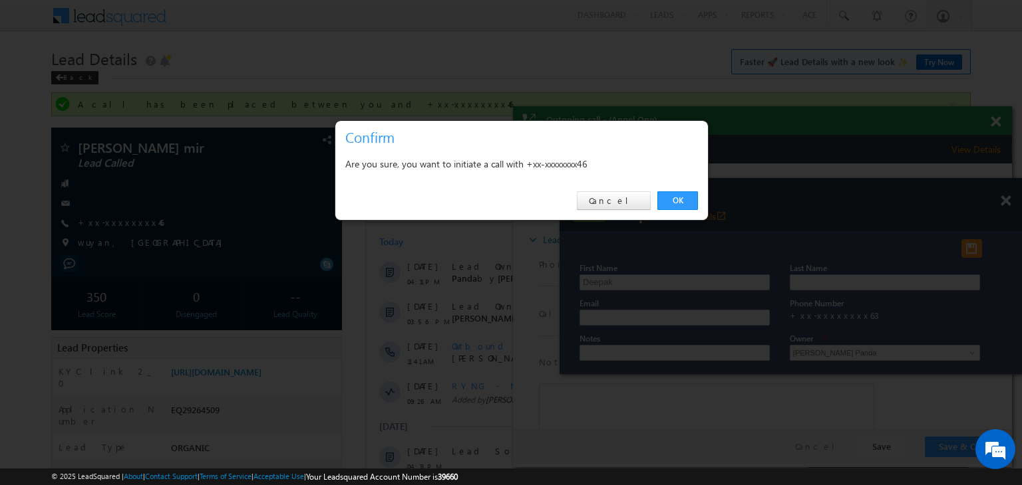
drag, startPoint x: 672, startPoint y: 195, endPoint x: 664, endPoint y: 183, distance: 14.8
click at [673, 195] on link "OK" at bounding box center [677, 201] width 41 height 19
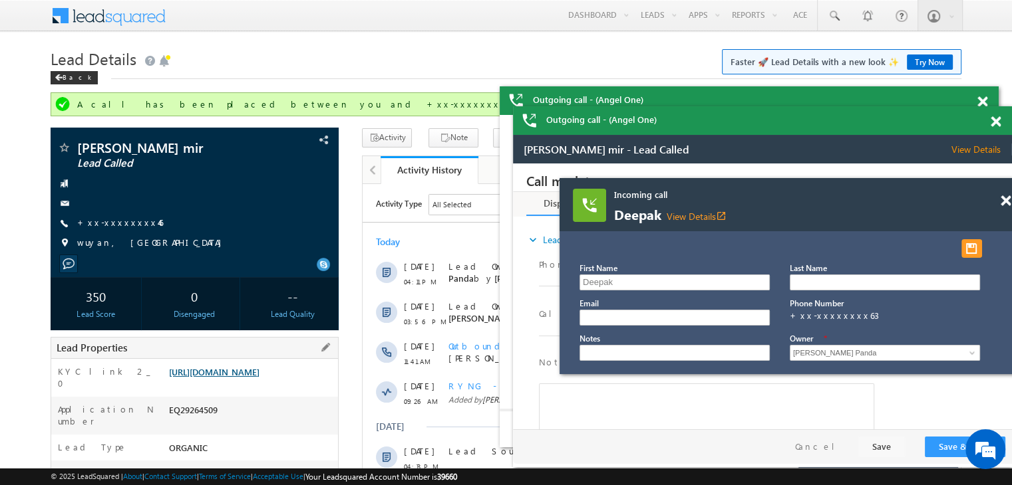
click at [253, 377] on link "[URL][DOMAIN_NAME]" at bounding box center [214, 371] width 90 height 11
click at [830, 11] on span at bounding box center [833, 15] width 13 height 13
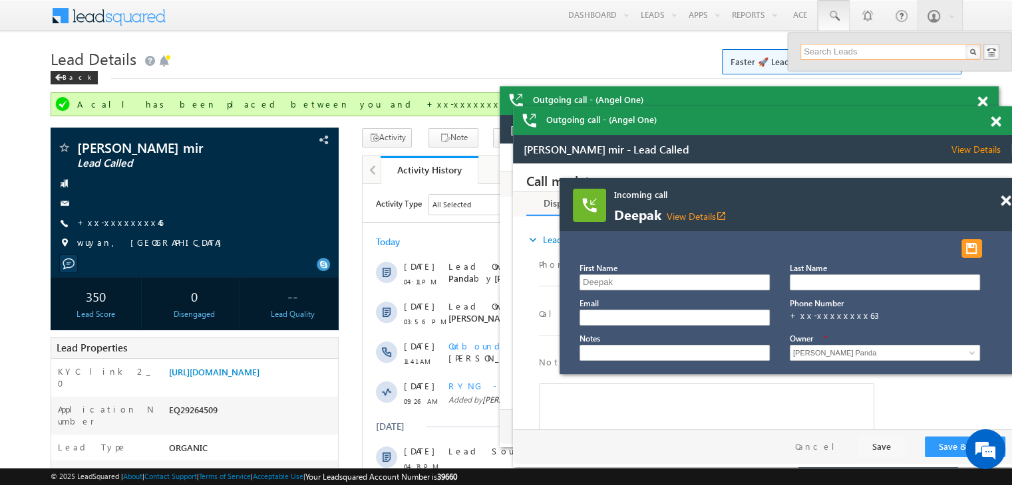
paste input "EQ29123779"
type input "EQ29123779"
click at [825, 74] on div "YOOSAFALI" at bounding box center [896, 71] width 178 height 15
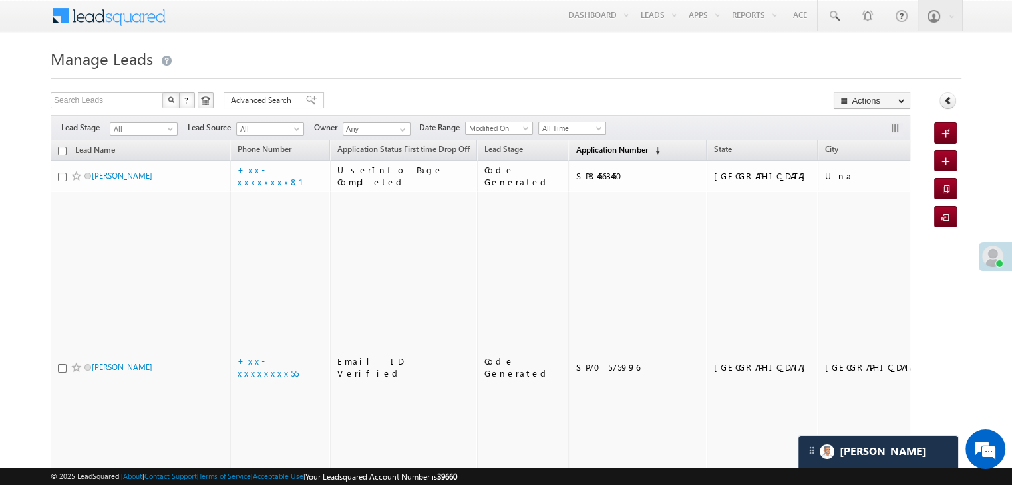
click at [585, 148] on span "Application Number" at bounding box center [611, 150] width 72 height 10
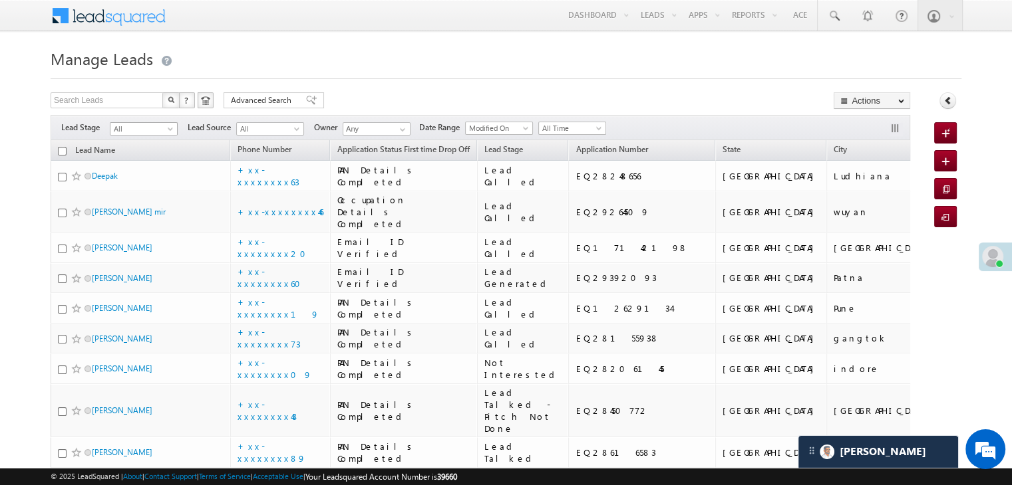
click at [168, 132] on span at bounding box center [171, 131] width 11 height 11
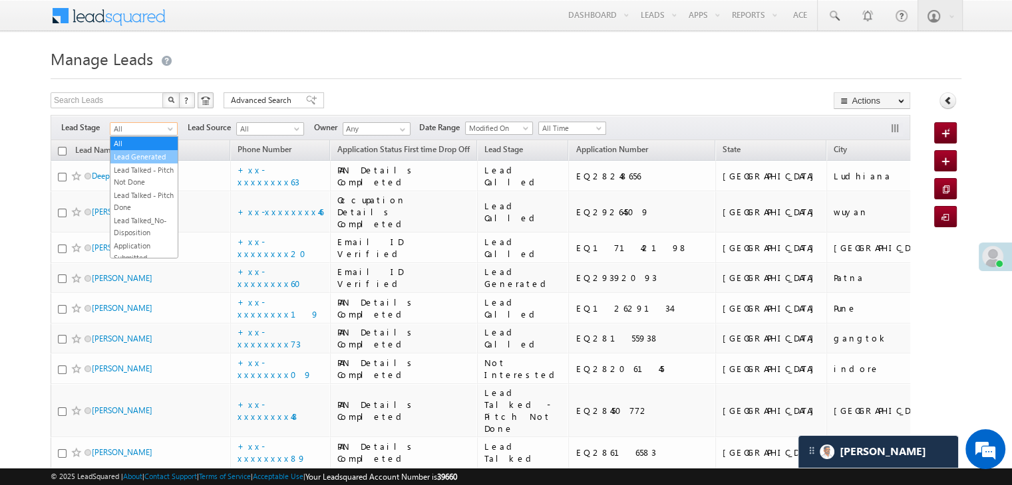
click at [150, 159] on link "Lead Generated" at bounding box center [143, 157] width 67 height 12
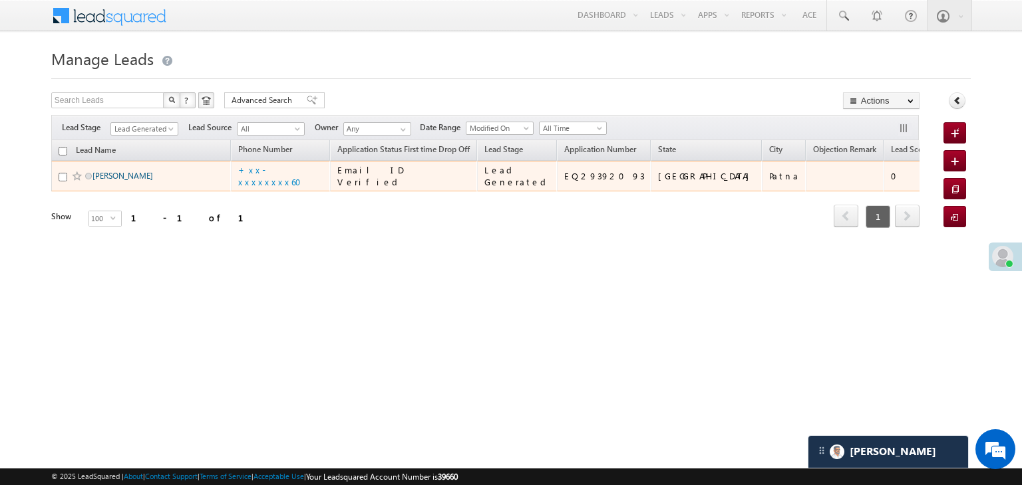
click at [119, 181] on link "Mukesh Kumar" at bounding box center [122, 176] width 61 height 10
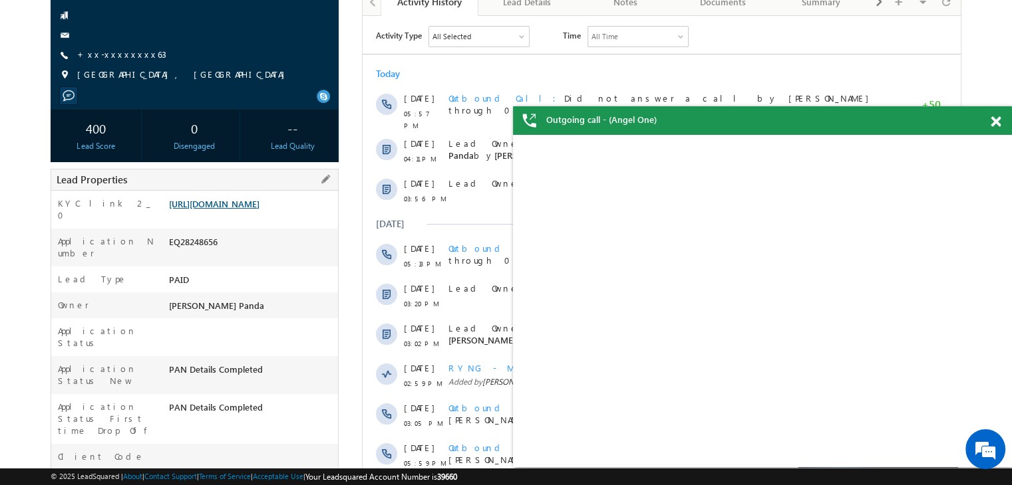
click at [231, 209] on link "[URL][DOMAIN_NAME]" at bounding box center [214, 203] width 90 height 11
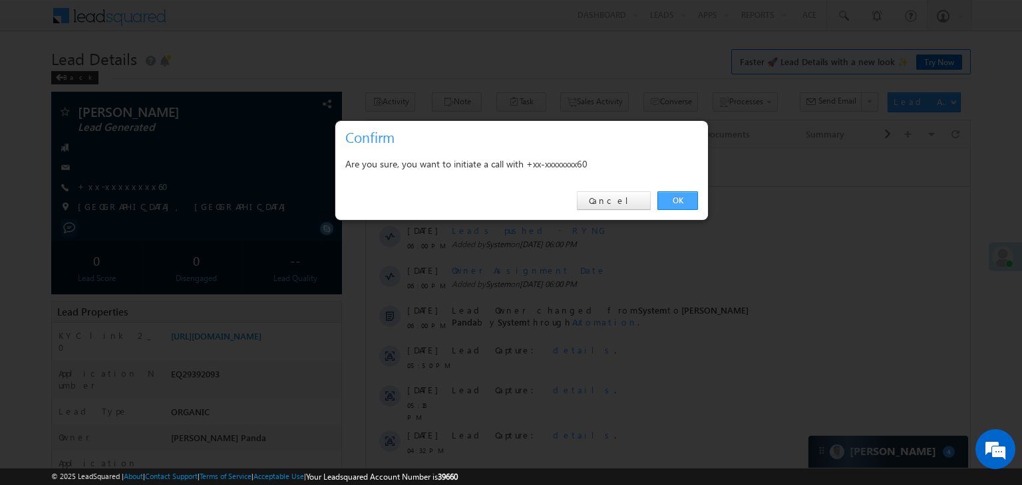
click at [674, 198] on link "OK" at bounding box center [677, 201] width 41 height 19
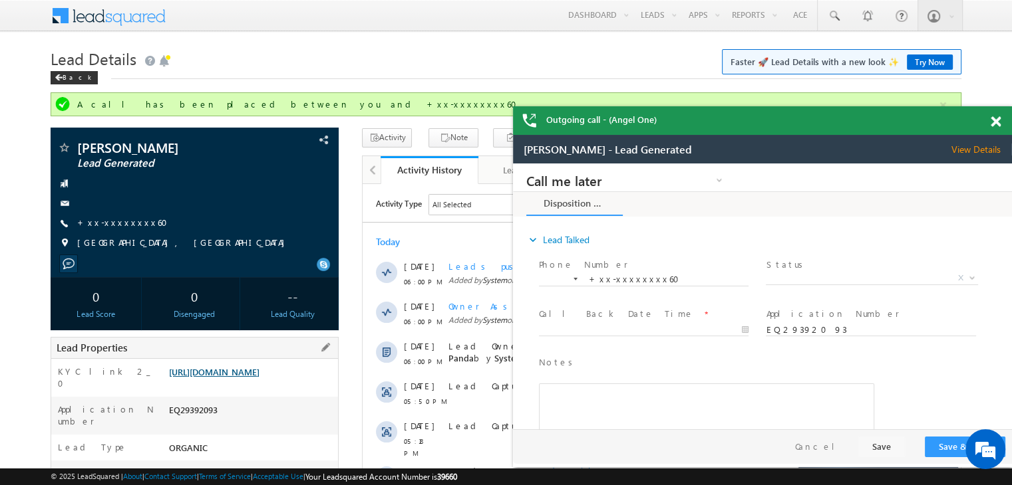
click at [231, 378] on link "[URL][DOMAIN_NAME]" at bounding box center [214, 371] width 90 height 11
click at [108, 221] on link "+xx-xxxxxxxx60" at bounding box center [126, 222] width 98 height 11
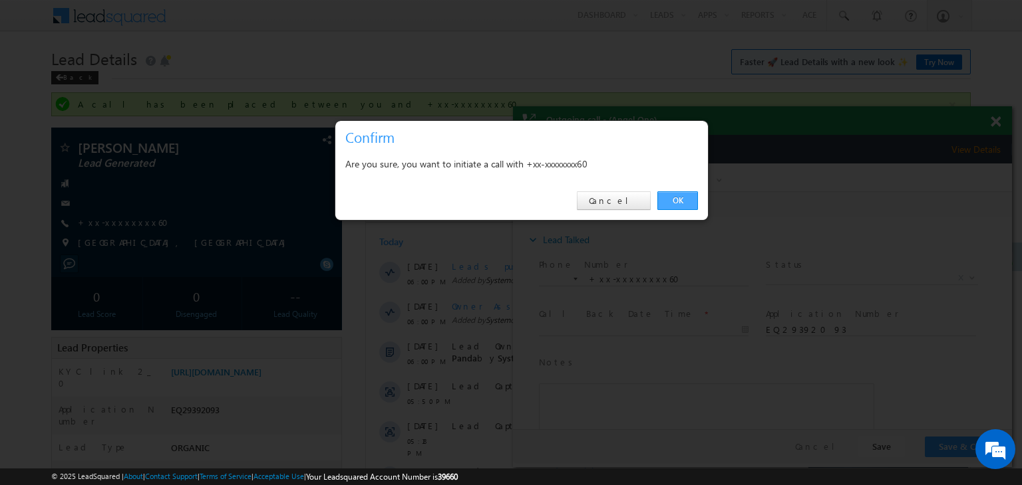
click at [676, 198] on link "OK" at bounding box center [677, 201] width 41 height 19
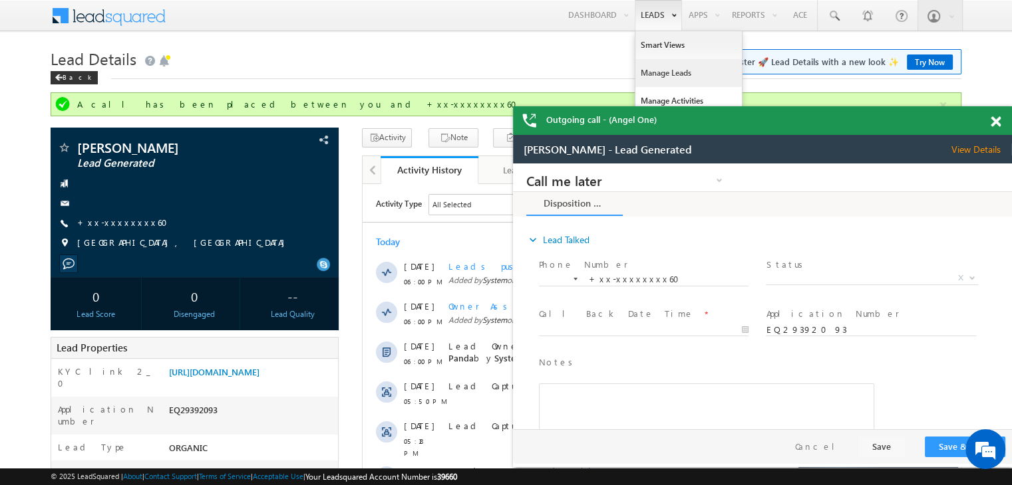
click at [654, 72] on link "Manage Leads" at bounding box center [688, 73] width 106 height 28
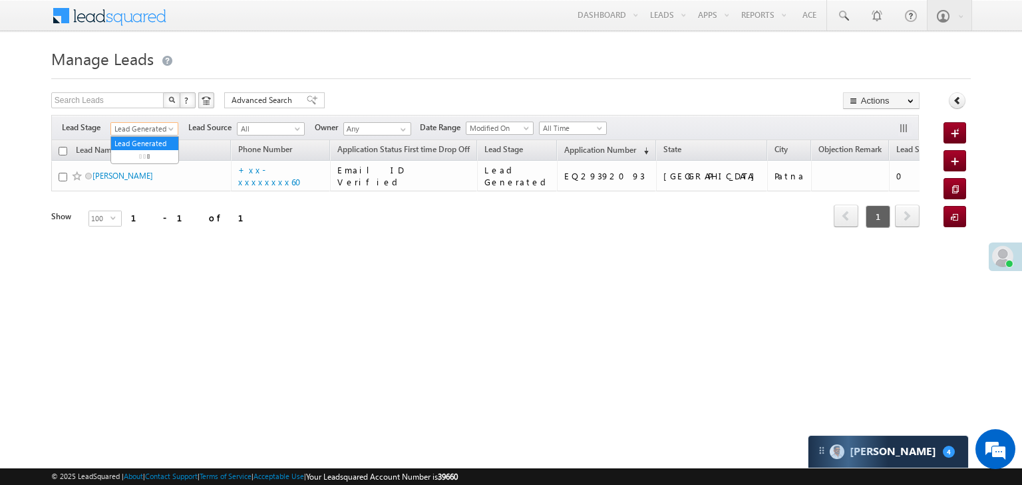
click at [167, 130] on span at bounding box center [172, 131] width 11 height 11
click at [137, 139] on link "All" at bounding box center [144, 144] width 67 height 12
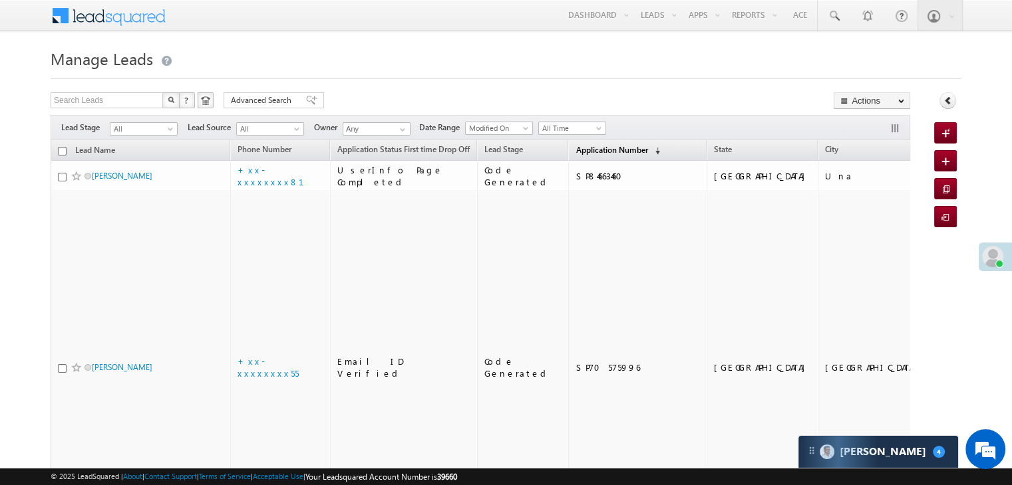
click at [575, 150] on span "Application Number" at bounding box center [611, 150] width 72 height 10
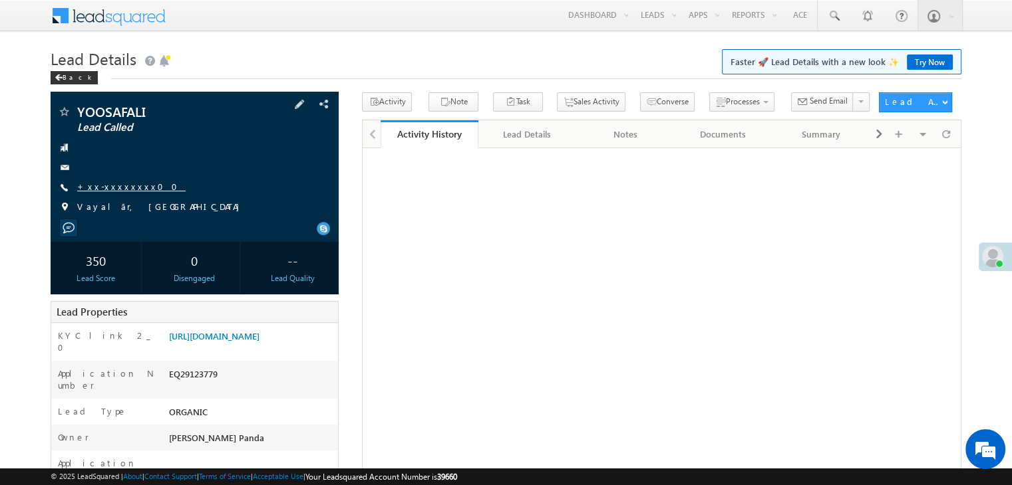
click at [108, 190] on link "+xx-xxxxxxxx00" at bounding box center [131, 186] width 108 height 11
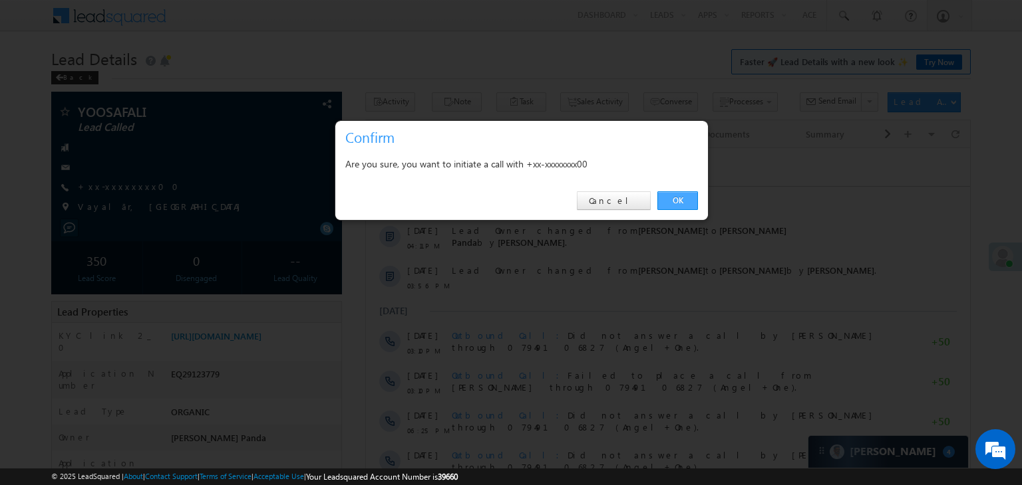
click at [683, 200] on link "OK" at bounding box center [677, 201] width 41 height 19
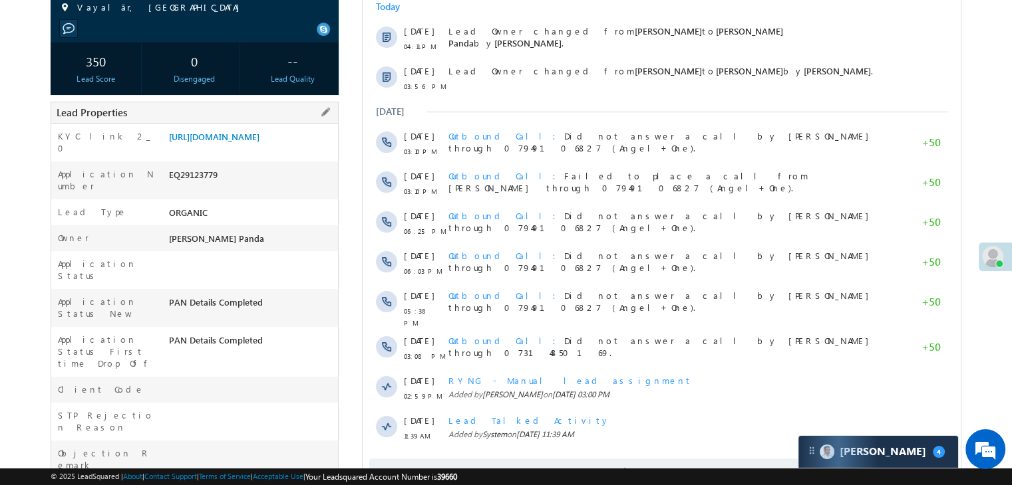
scroll to position [235, 0]
click at [251, 143] on link "[URL][DOMAIN_NAME]" at bounding box center [214, 137] width 90 height 11
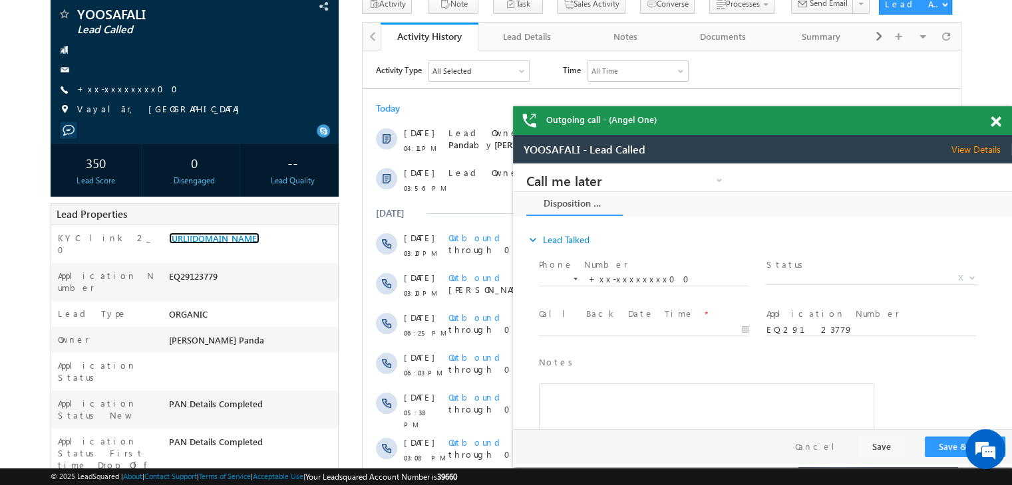
scroll to position [0, 0]
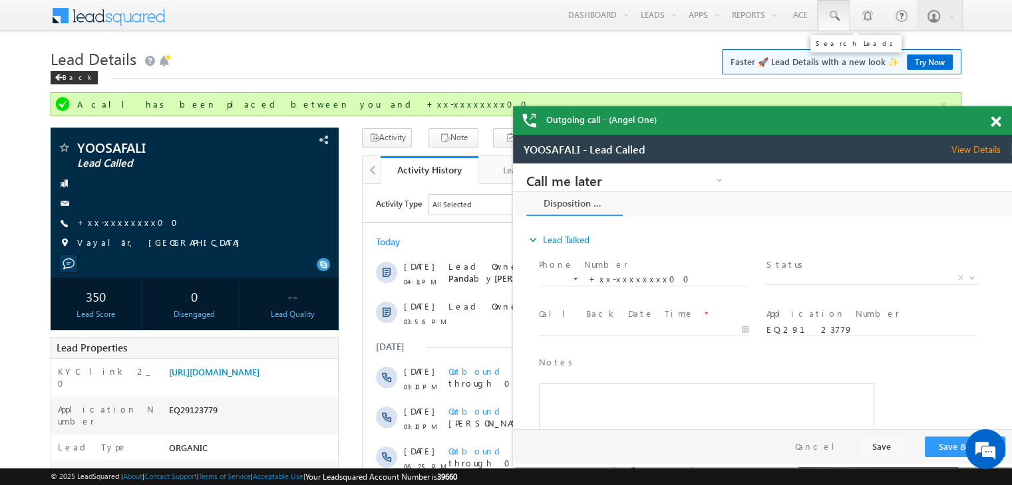
click at [832, 17] on span at bounding box center [833, 15] width 13 height 13
paste input "EQ29055520"
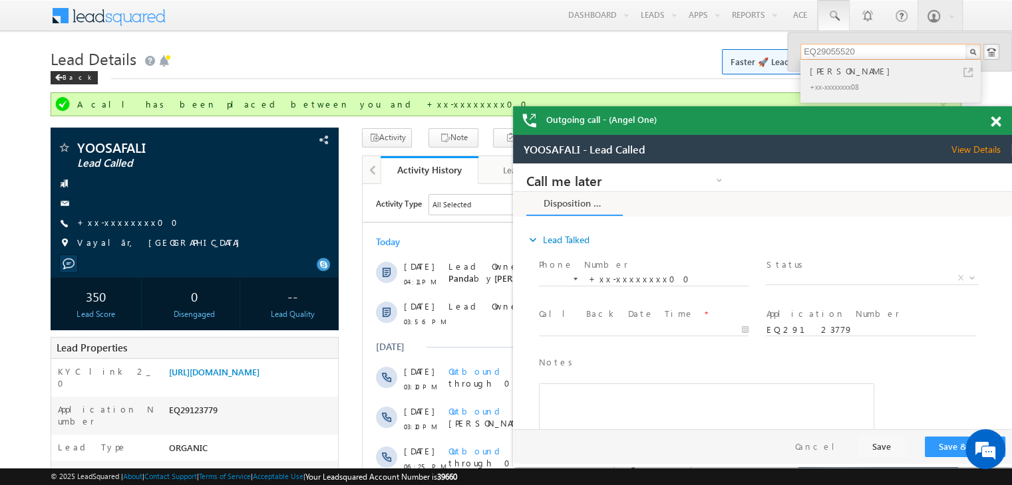
type input "EQ29055520"
click at [819, 72] on div "[PERSON_NAME]" at bounding box center [896, 71] width 178 height 15
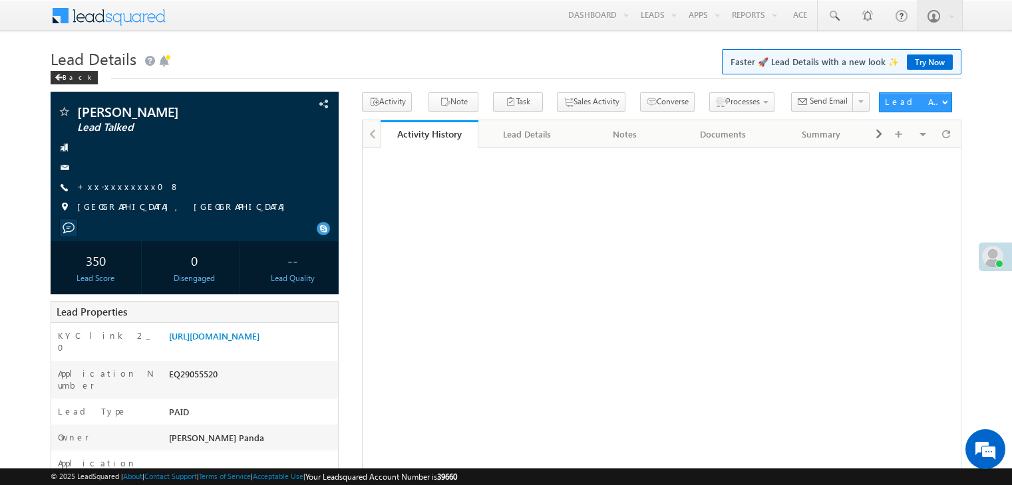
click at [116, 187] on link "+xx-xxxxxxxx08" at bounding box center [128, 186] width 102 height 11
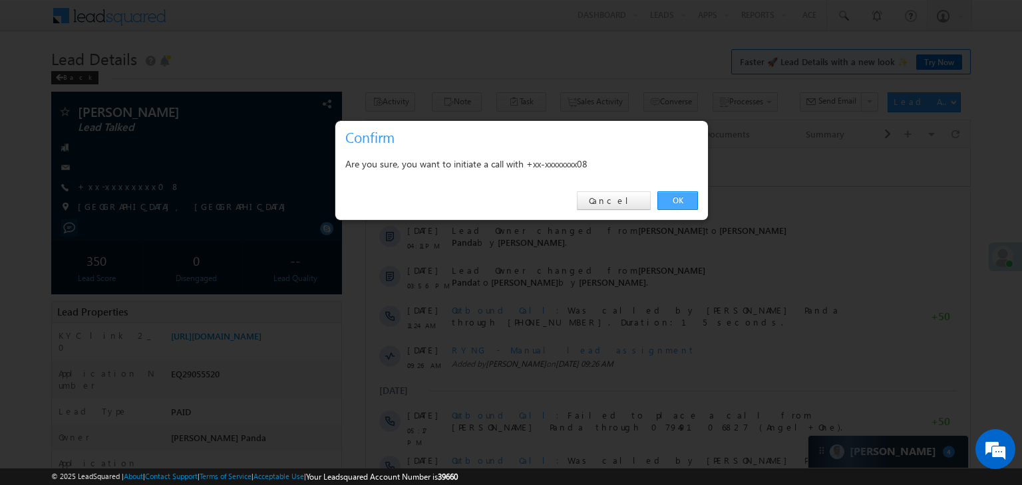
click at [678, 198] on link "OK" at bounding box center [677, 201] width 41 height 19
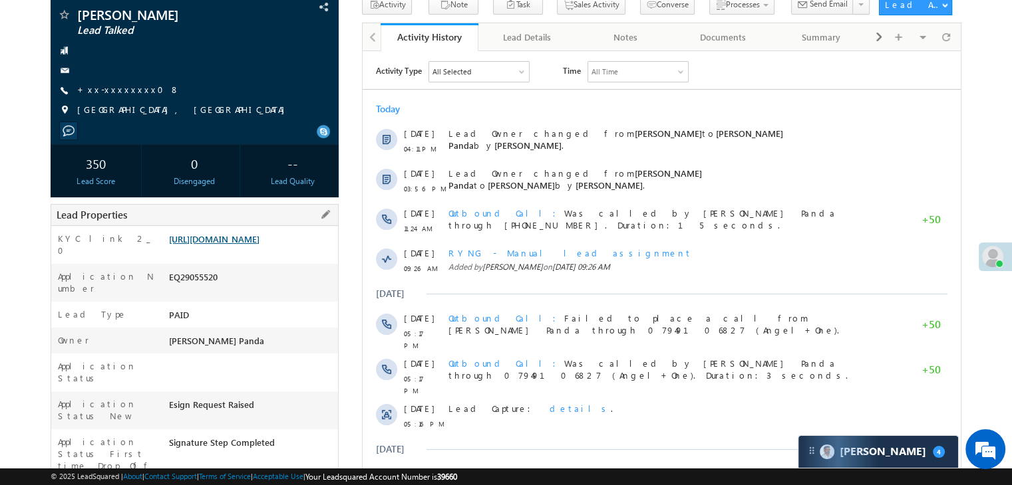
scroll to position [168, 0]
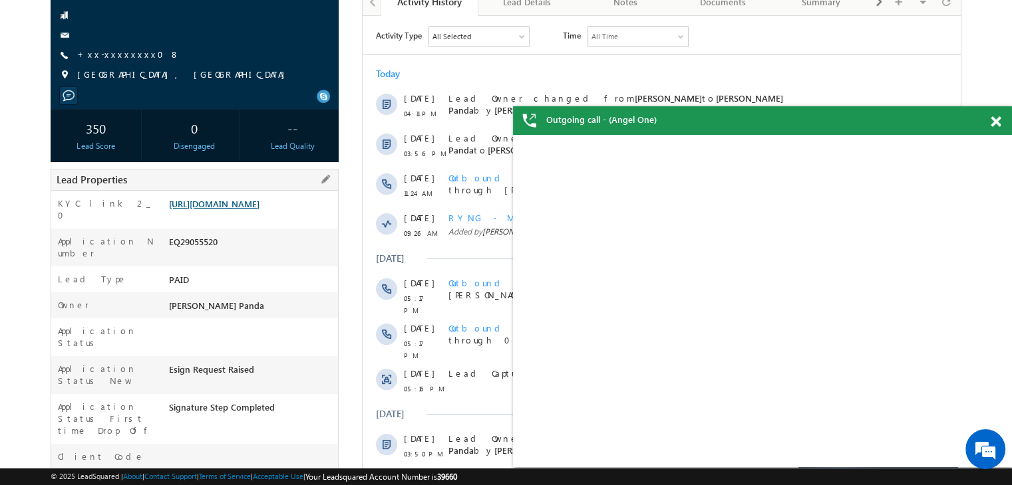
click at [257, 204] on link "[URL][DOMAIN_NAME]" at bounding box center [214, 203] width 90 height 11
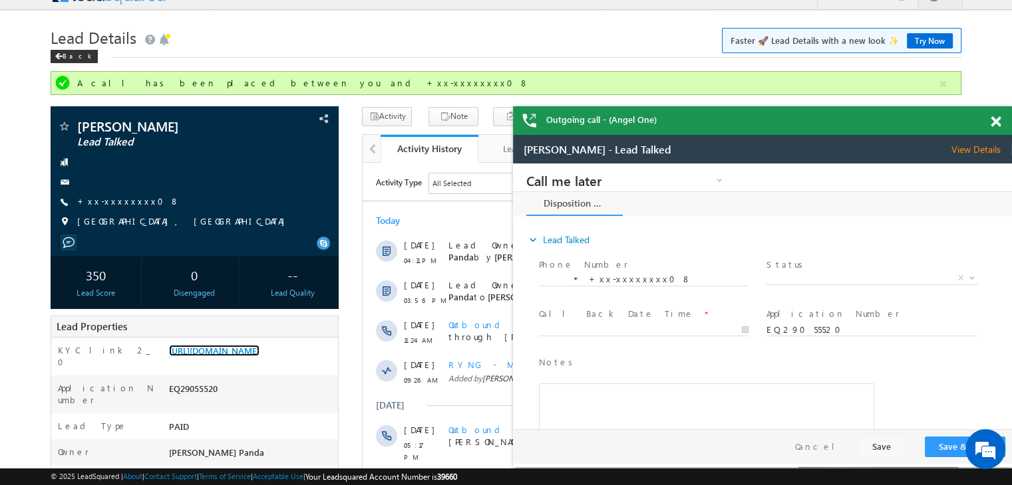
scroll to position [0, 0]
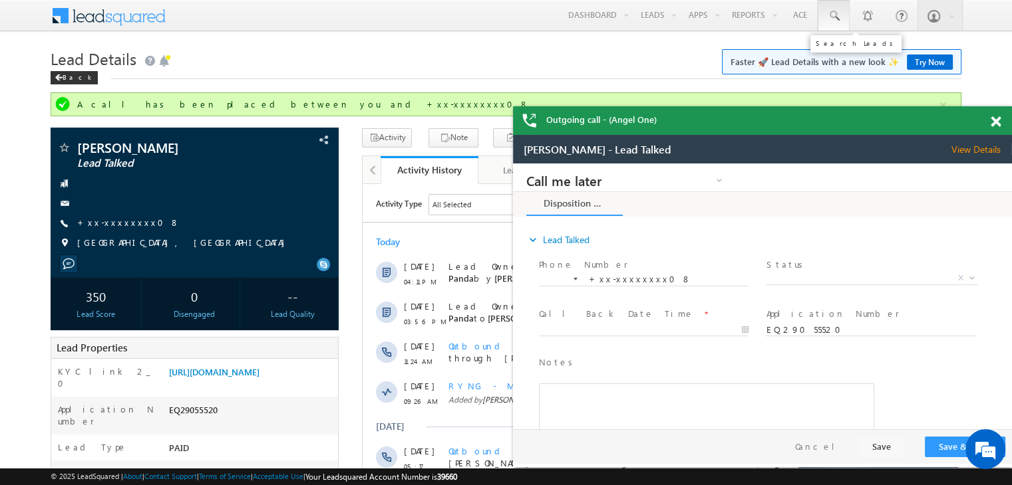
click at [835, 12] on span at bounding box center [833, 15] width 13 height 13
paste input "EQ27791022"
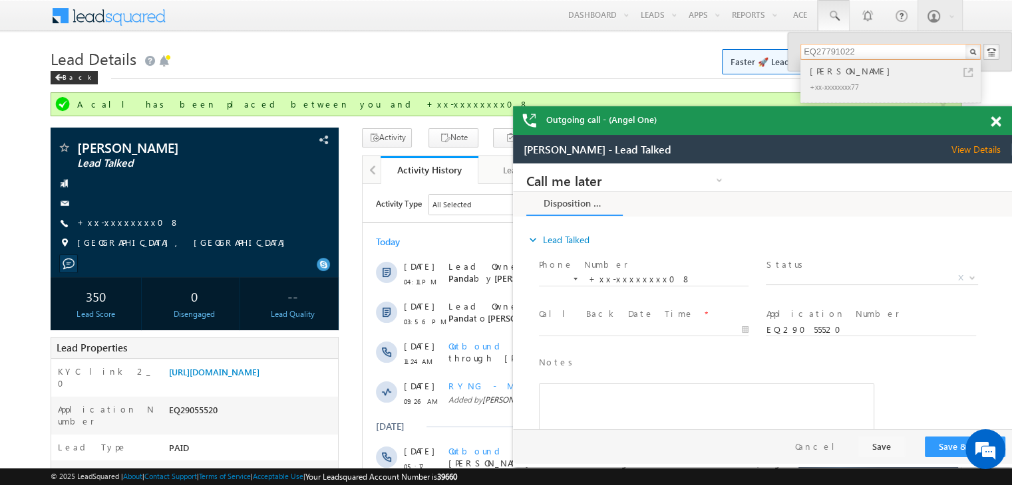
type input "EQ27791022"
click at [818, 69] on div "[PERSON_NAME]" at bounding box center [896, 71] width 178 height 15
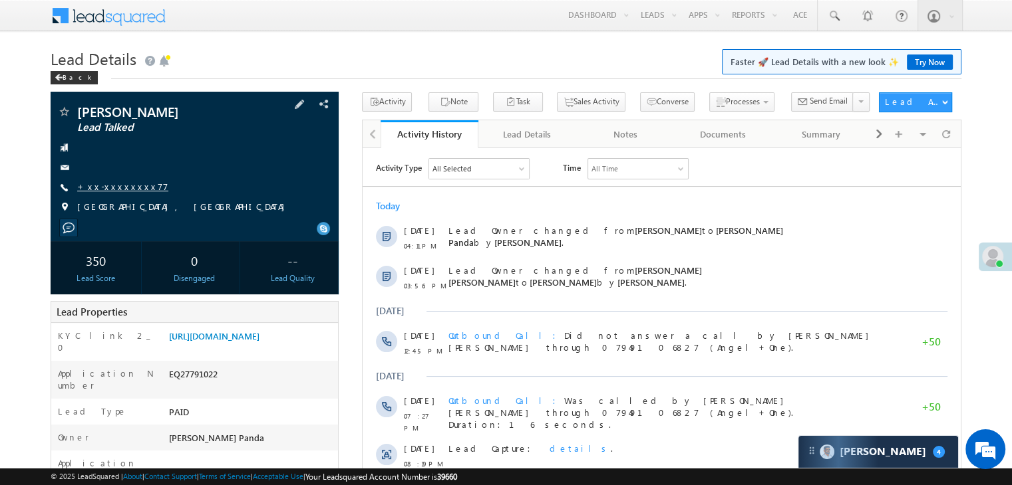
click at [121, 189] on link "+xx-xxxxxxxx77" at bounding box center [122, 186] width 91 height 11
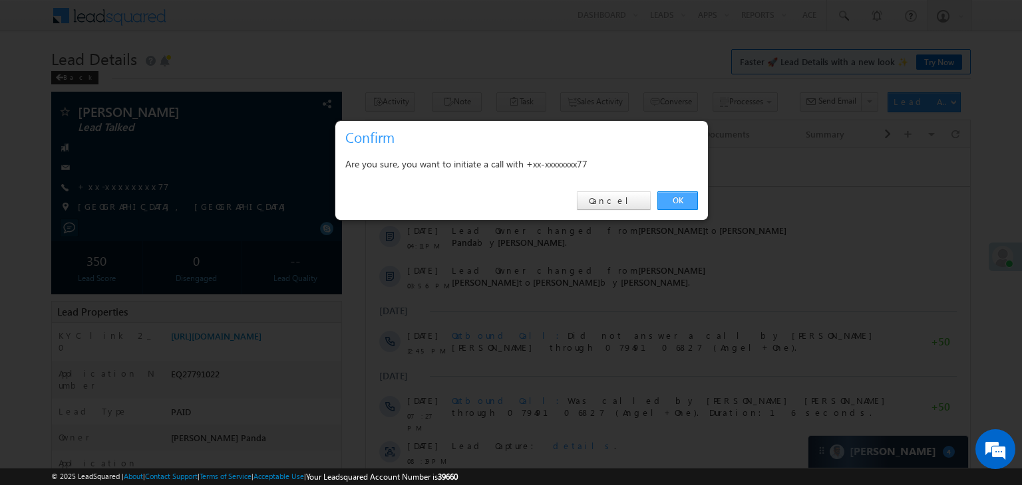
click at [674, 198] on link "OK" at bounding box center [677, 201] width 41 height 19
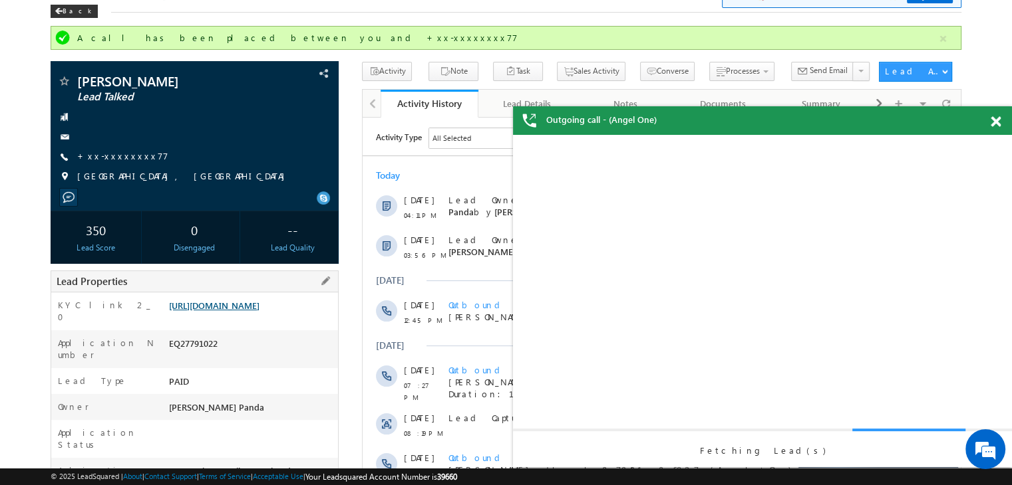
click at [243, 311] on link "[URL][DOMAIN_NAME]" at bounding box center [214, 305] width 90 height 11
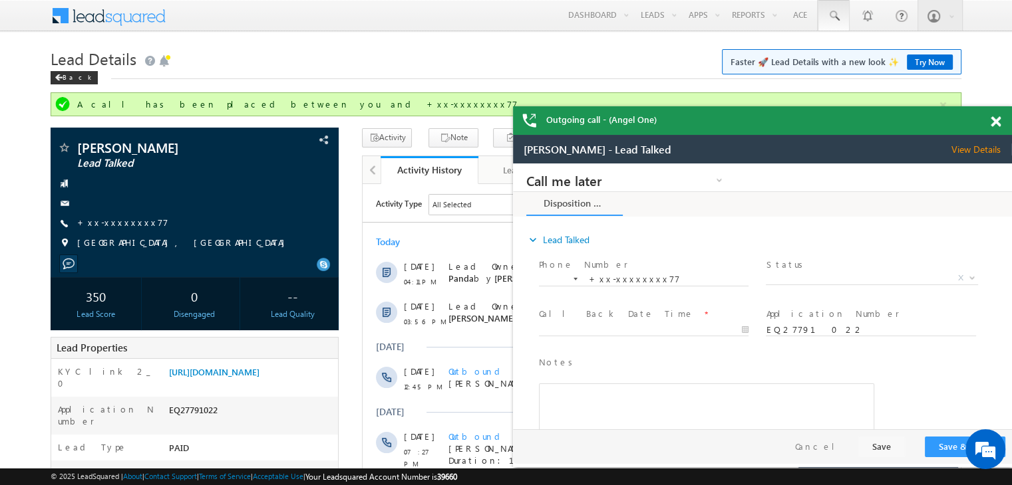
click at [825, 9] on link at bounding box center [833, 15] width 32 height 31
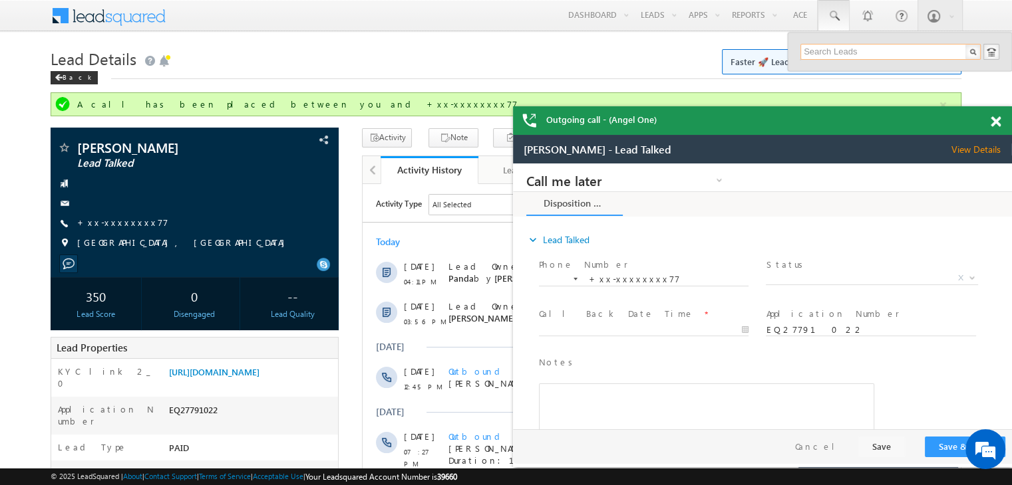
paste input "EQ29138026"
type input "EQ29138026"
click at [833, 69] on div "[PERSON_NAME]" at bounding box center [896, 71] width 178 height 15
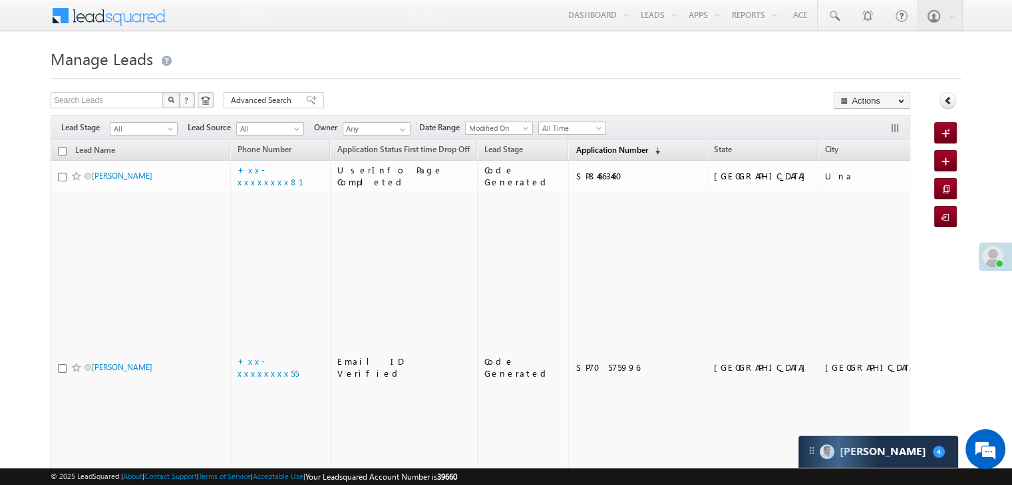
click at [588, 152] on span "Application Number" at bounding box center [611, 150] width 72 height 10
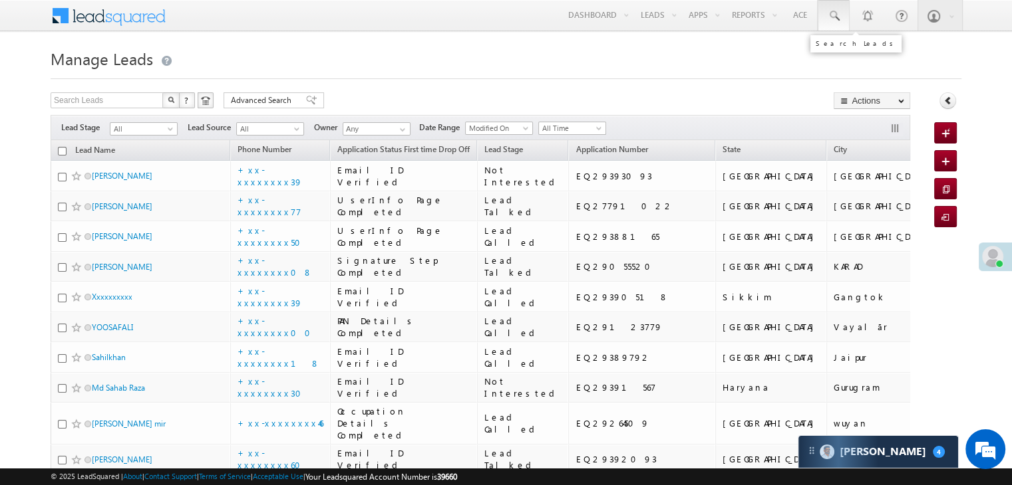
click at [833, 14] on span at bounding box center [833, 15] width 13 height 13
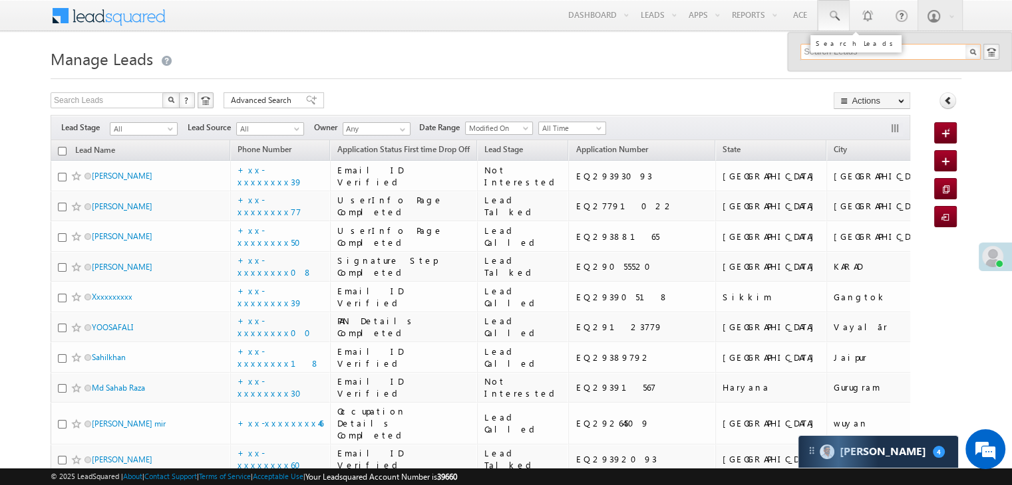
paste input "EQ29138026"
type input "EQ29138026"
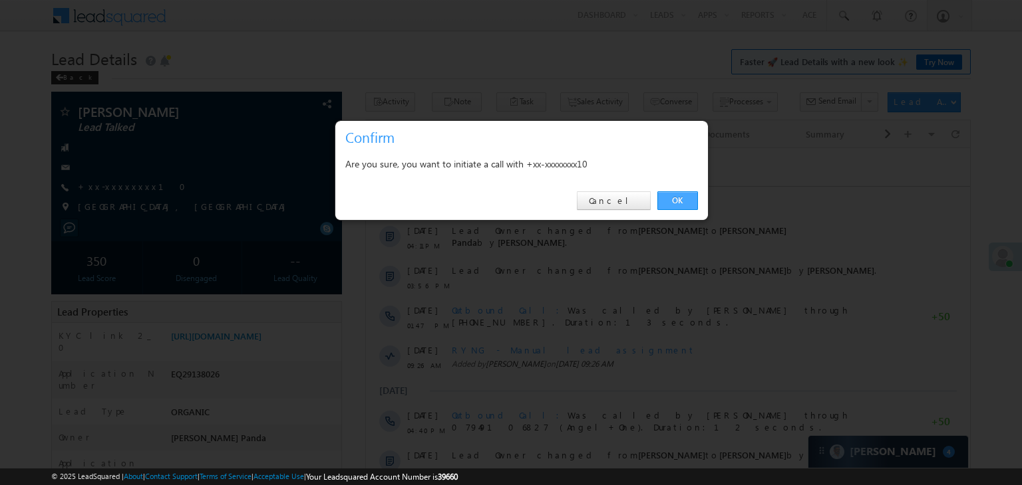
drag, startPoint x: 681, startPoint y: 198, endPoint x: 161, endPoint y: 65, distance: 536.8
click at [681, 198] on link "OK" at bounding box center [677, 201] width 41 height 19
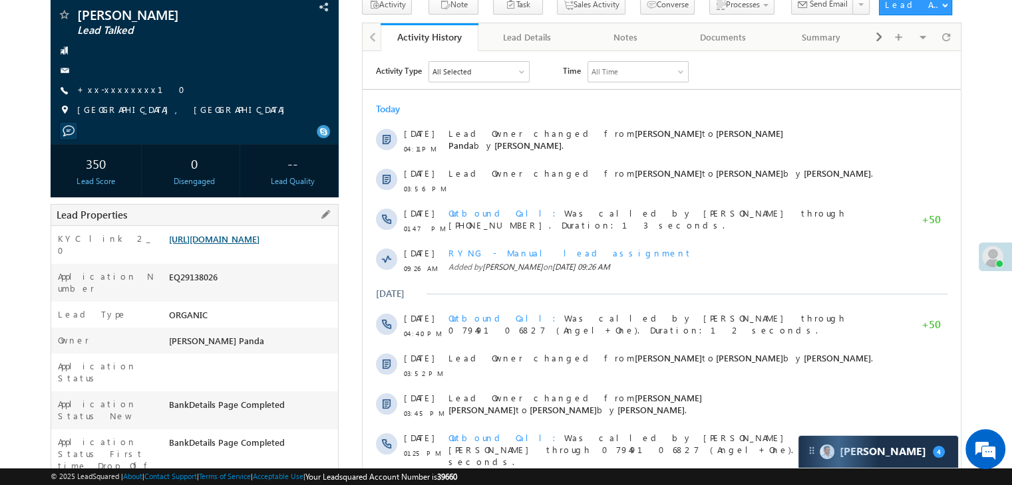
scroll to position [168, 0]
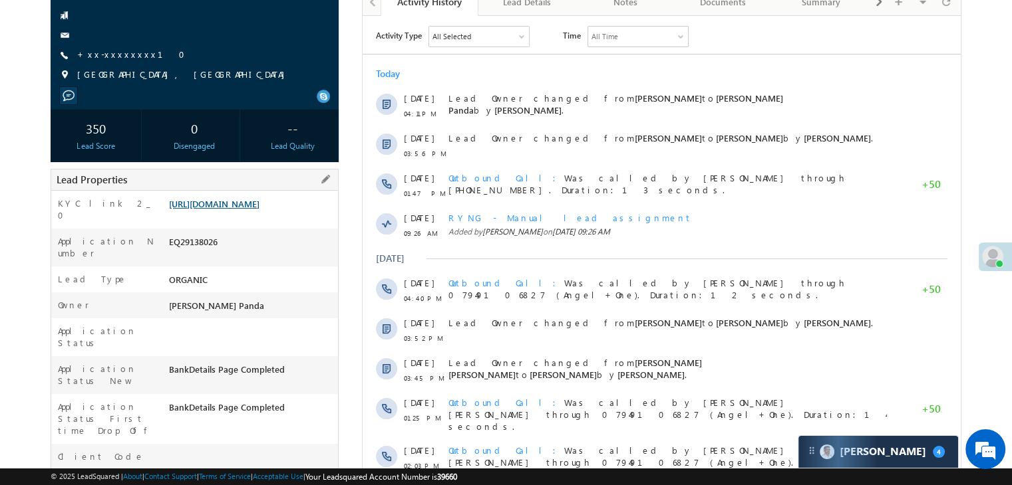
click at [241, 207] on link "https://angelbroking1-pk3em7sa.customui-test.leadsquared.com?leadId=2078fca0-ab…" at bounding box center [214, 203] width 90 height 11
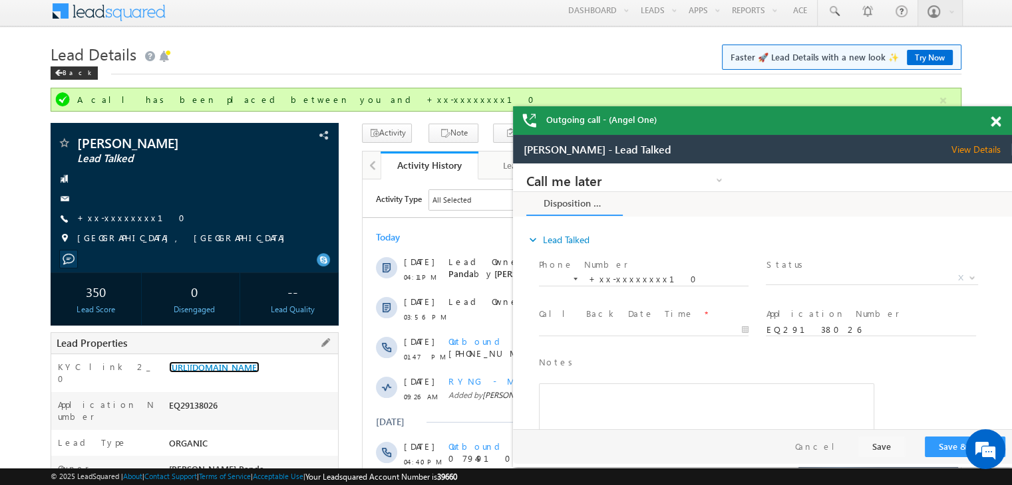
scroll to position [0, 0]
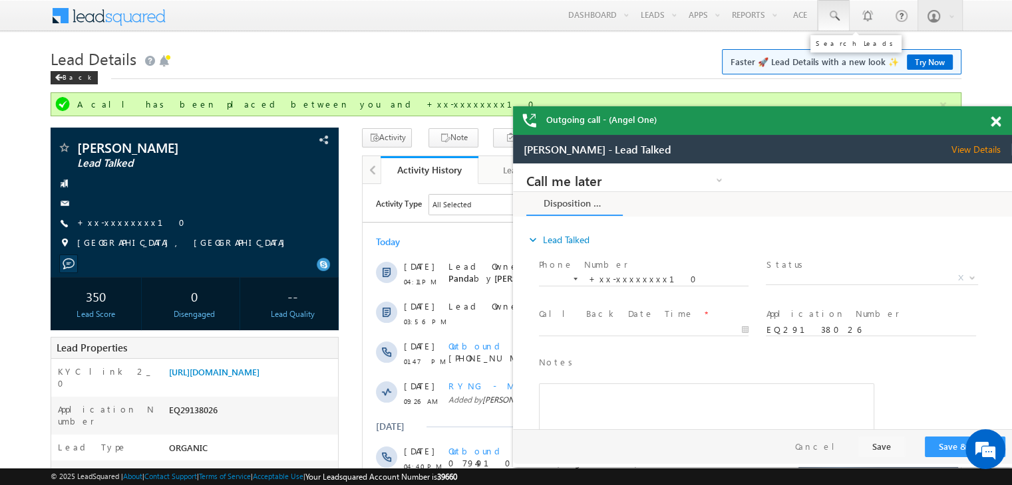
click at [830, 13] on span at bounding box center [833, 15] width 13 height 13
paste input "EQ29138026"
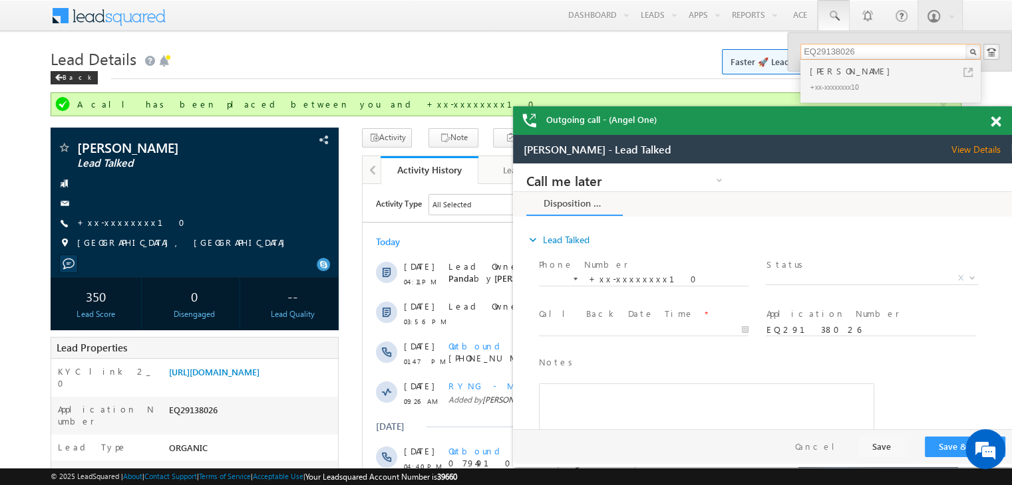
click at [826, 53] on input "EQ29138026" at bounding box center [890, 52] width 180 height 16
paste input "381551"
type input "EQ29381551"
click at [825, 72] on div "vikas nasir" at bounding box center [896, 71] width 178 height 15
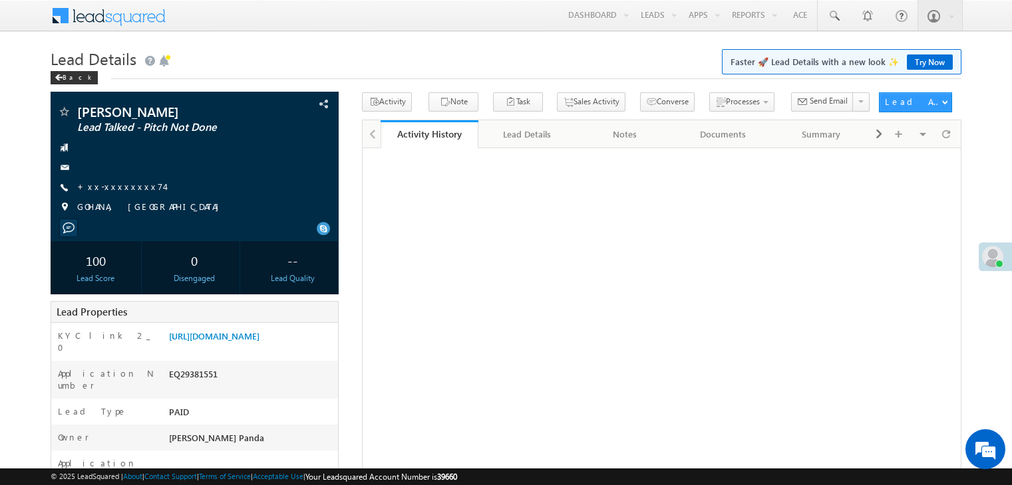
click at [113, 193] on span "+xx-xxxxxxxx74" at bounding box center [120, 187] width 87 height 13
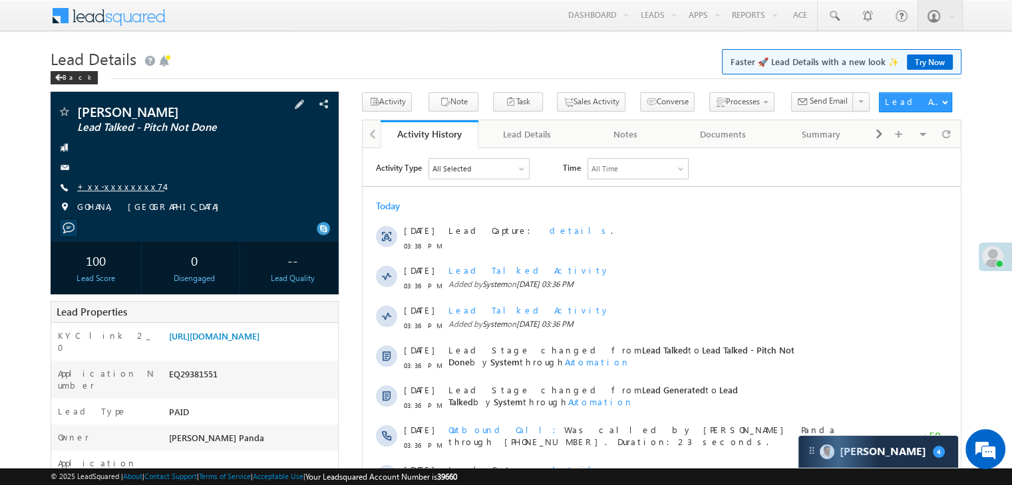
click at [128, 190] on link "+xx-xxxxxxxx74" at bounding box center [120, 186] width 87 height 11
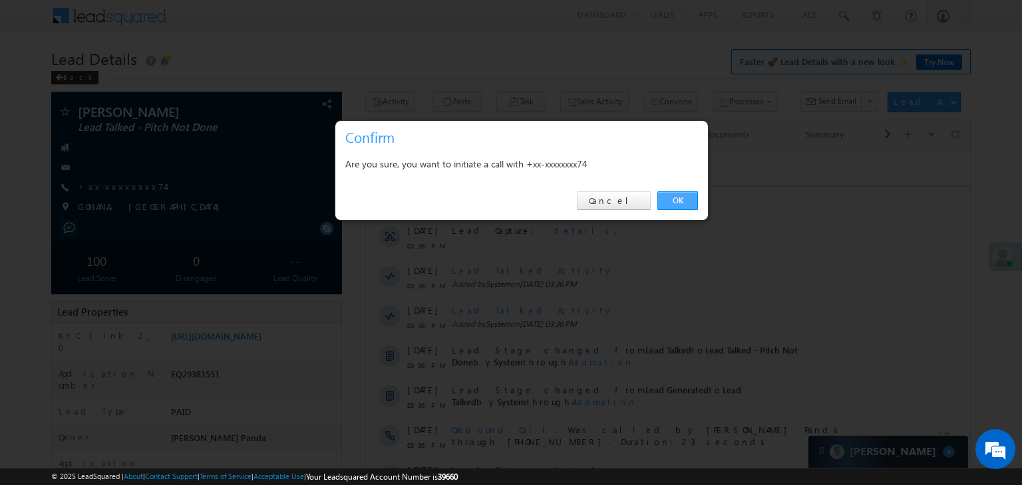
click at [678, 200] on link "OK" at bounding box center [677, 201] width 41 height 19
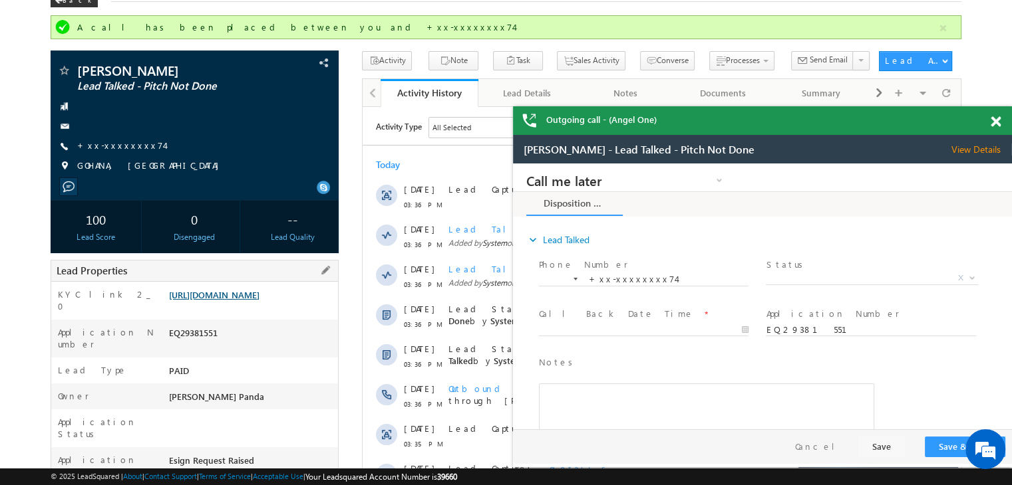
scroll to position [133, 0]
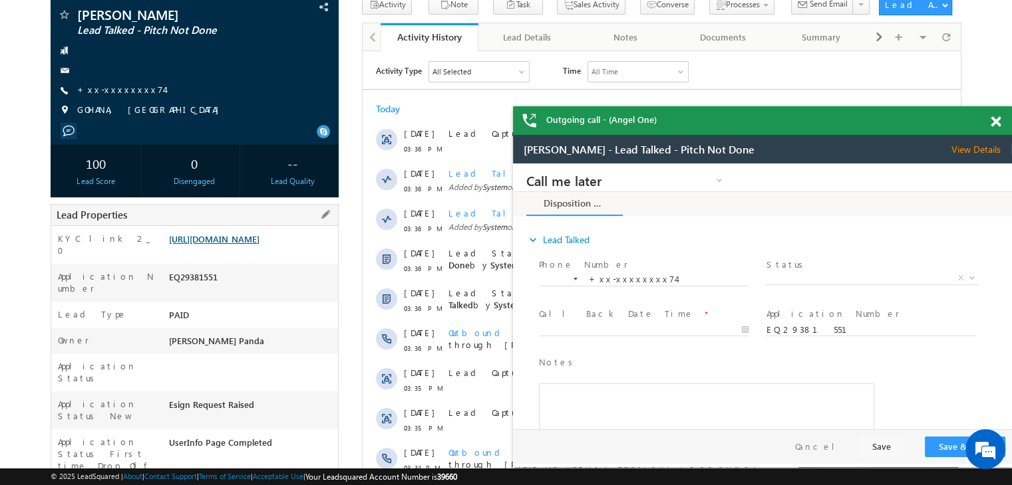
click at [259, 245] on link "[URL][DOMAIN_NAME]" at bounding box center [214, 238] width 90 height 11
click at [995, 118] on span at bounding box center [995, 121] width 10 height 11
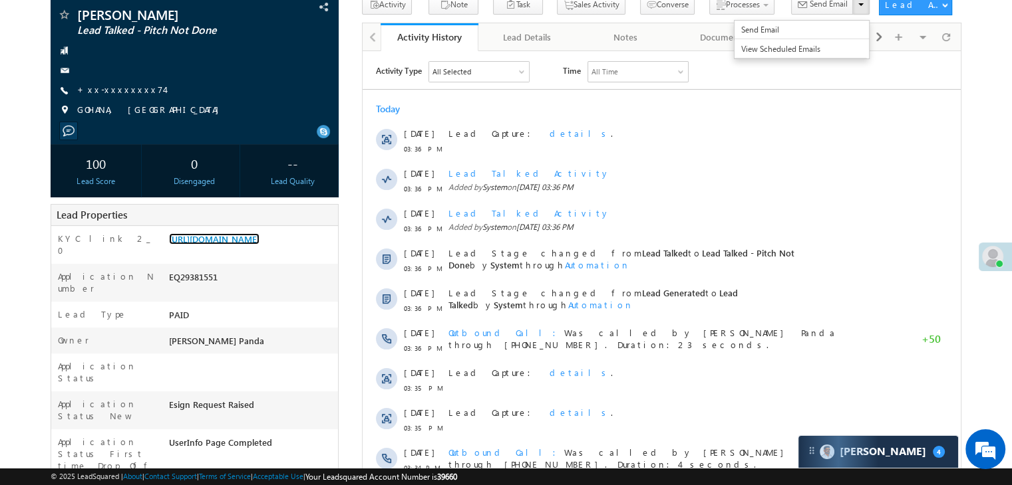
scroll to position [0, 0]
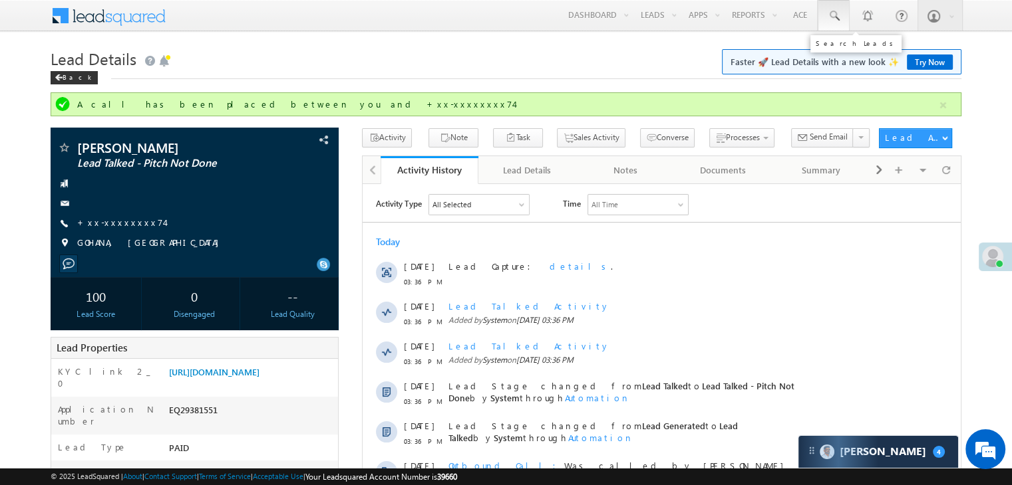
click at [831, 19] on span at bounding box center [833, 15] width 13 height 13
paste input "EQ29328245"
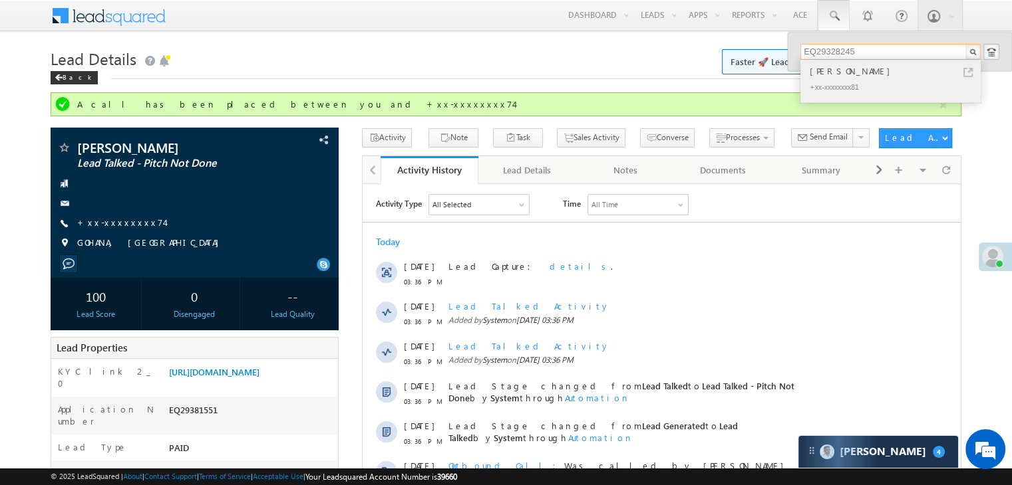
type input "EQ29328245"
click at [831, 70] on div "[PERSON_NAME]" at bounding box center [896, 71] width 178 height 15
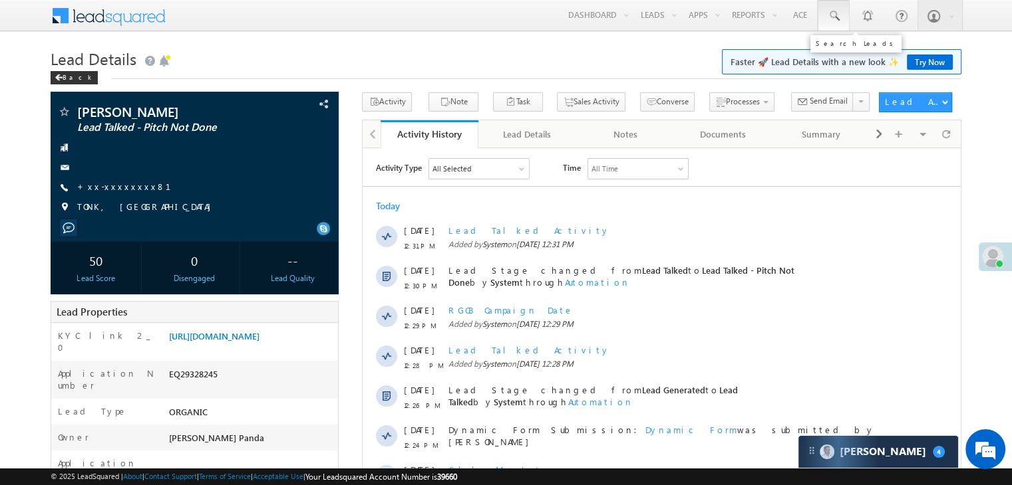
click at [834, 13] on span at bounding box center [833, 15] width 13 height 13
paste input "EQ29357187"
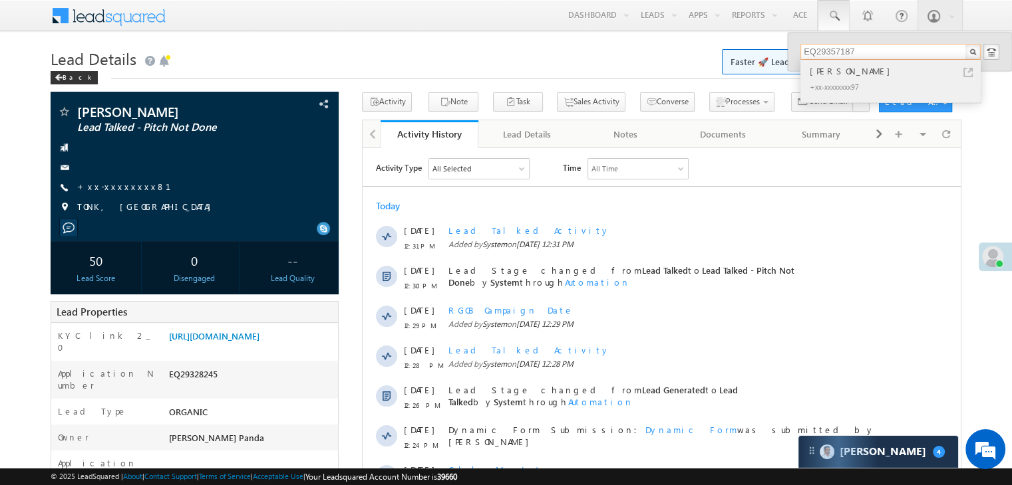
type input "EQ29357187"
click at [835, 72] on div "[PERSON_NAME]" at bounding box center [896, 71] width 178 height 15
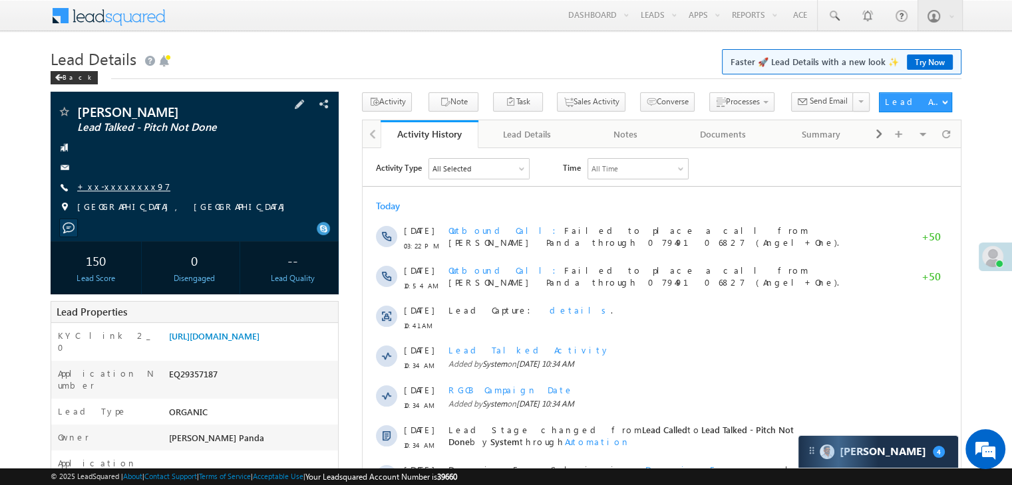
click at [108, 192] on link "+xx-xxxxxxxx97" at bounding box center [123, 186] width 93 height 11
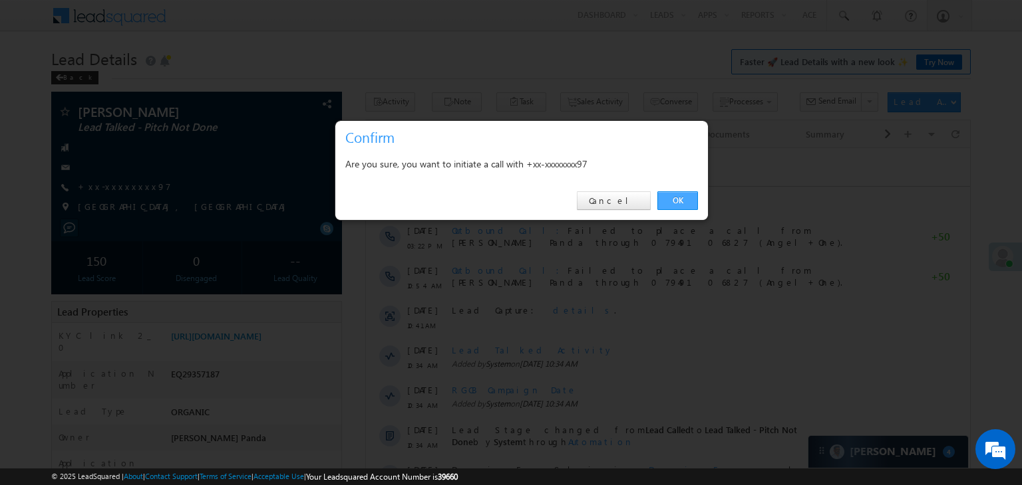
click at [681, 200] on link "OK" at bounding box center [677, 201] width 41 height 19
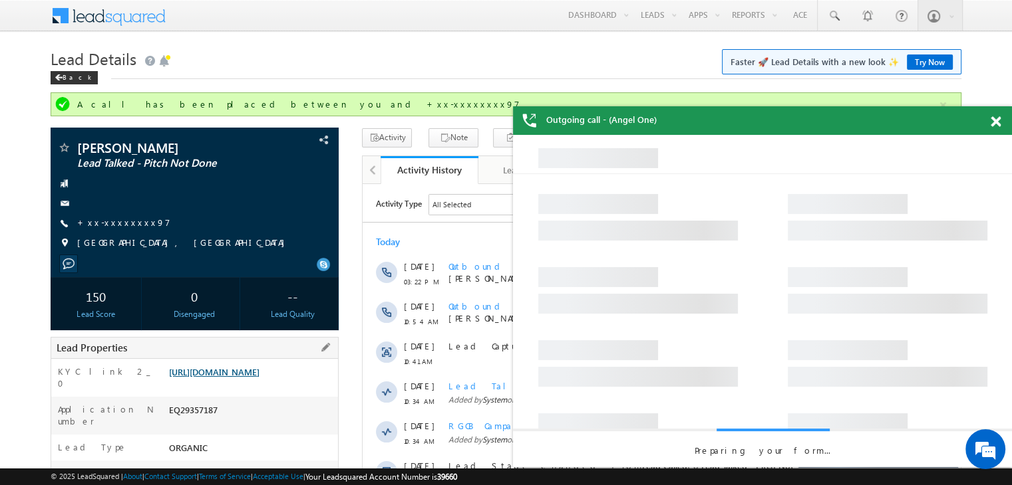
click at [247, 376] on link "[URL][DOMAIN_NAME]" at bounding box center [214, 371] width 90 height 11
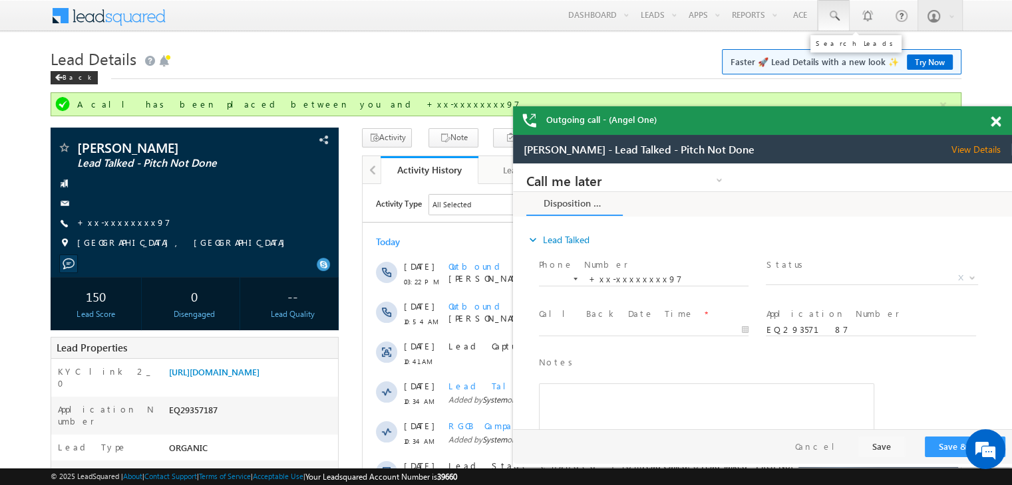
click at [831, 16] on span at bounding box center [833, 15] width 13 height 13
paste input "EQ29355512"
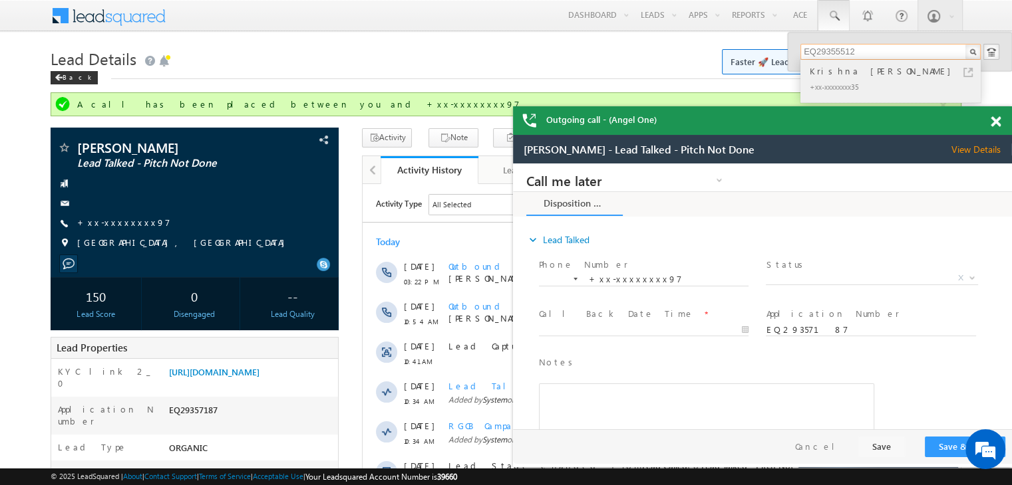
type input "EQ29355512"
click at [822, 69] on div "Krishna [PERSON_NAME]" at bounding box center [896, 71] width 178 height 15
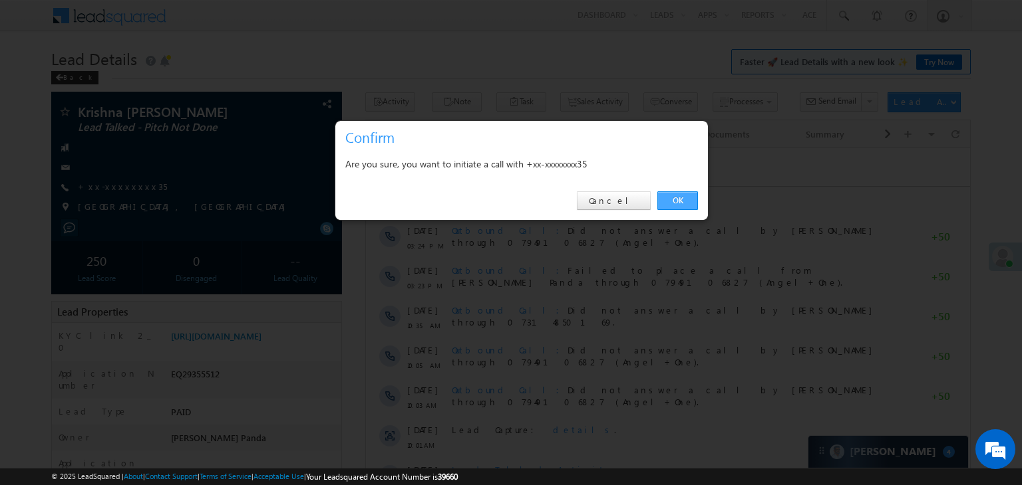
click at [669, 195] on link "OK" at bounding box center [677, 201] width 41 height 19
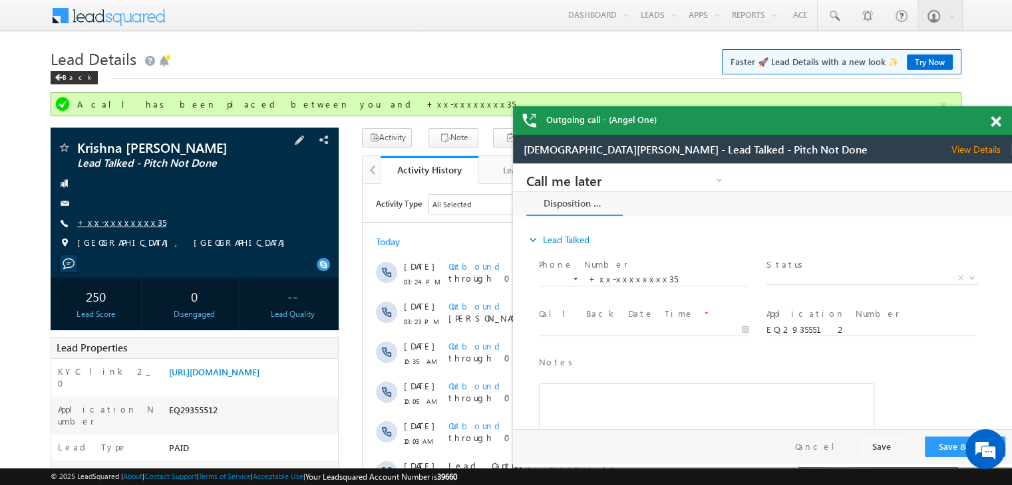
click at [112, 224] on link "+xx-xxxxxxxx35" at bounding box center [121, 222] width 89 height 11
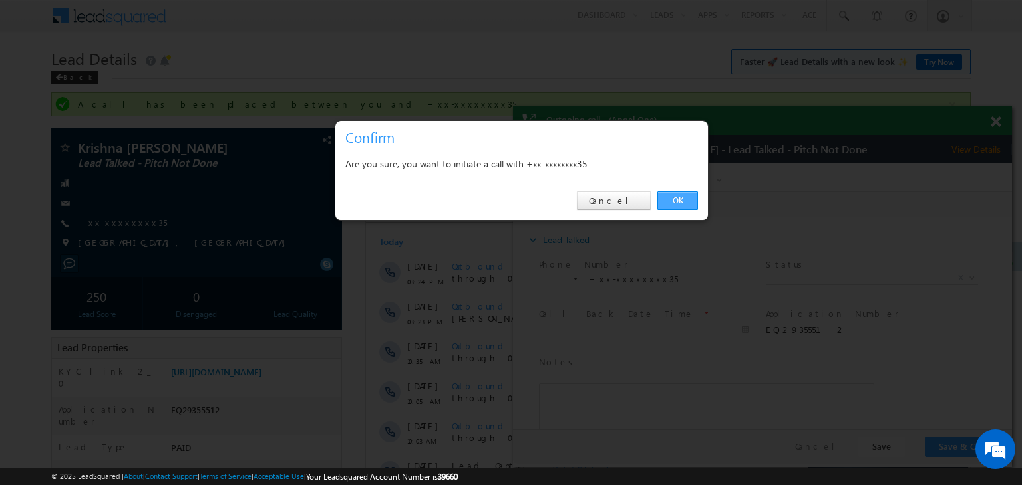
click at [670, 200] on link "OK" at bounding box center [677, 201] width 41 height 19
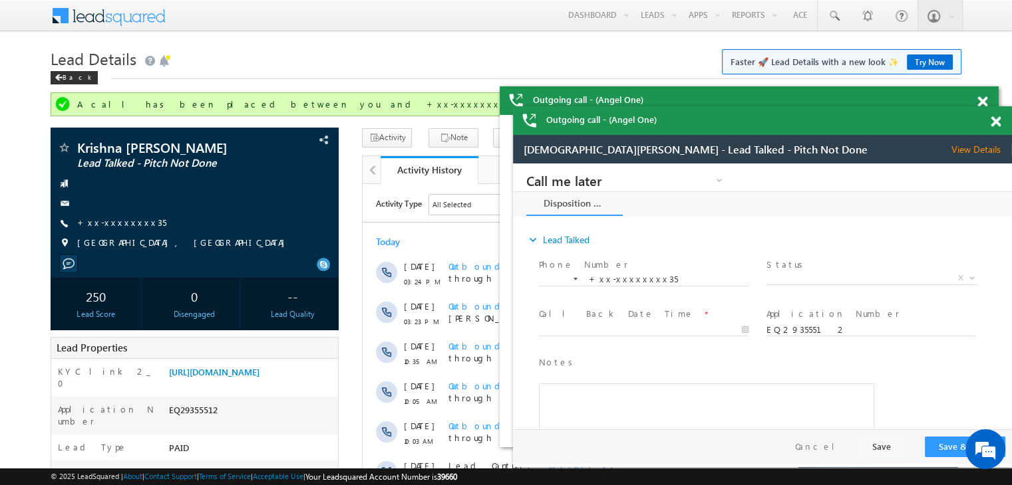
click at [994, 120] on span at bounding box center [995, 121] width 10 height 11
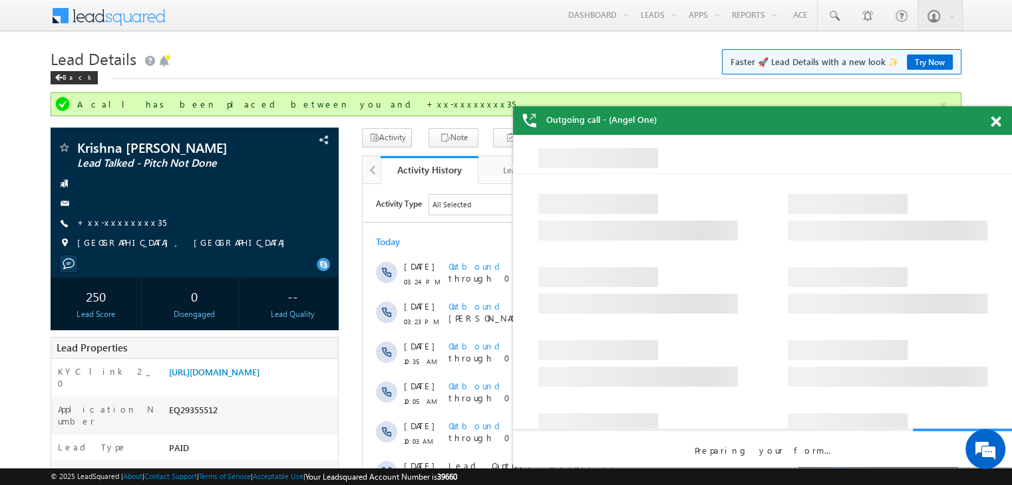
click at [994, 120] on span at bounding box center [995, 121] width 10 height 11
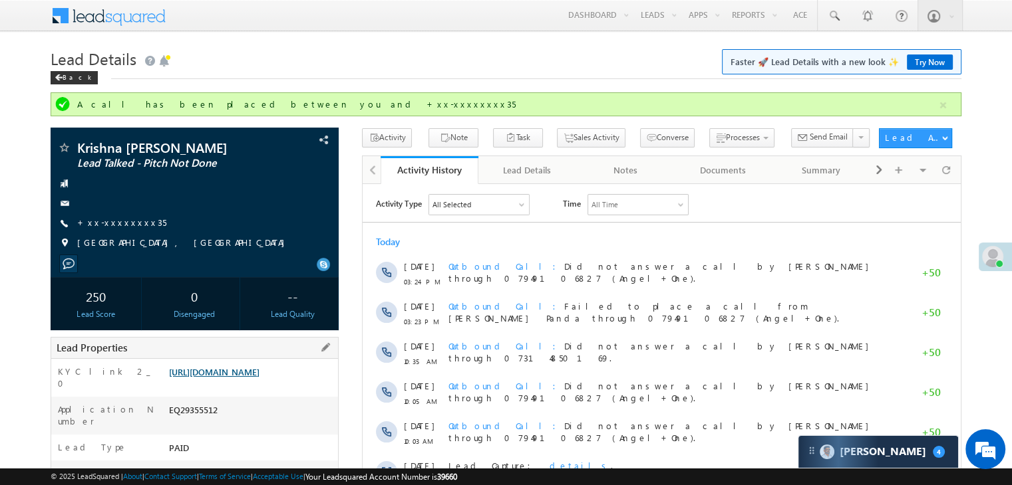
click at [253, 378] on link "https://angelbroking1-pk3em7sa.customui-test.leadsquared.com?leadId=3487c443-7b…" at bounding box center [214, 371] width 90 height 11
click at [830, 11] on span at bounding box center [833, 15] width 13 height 13
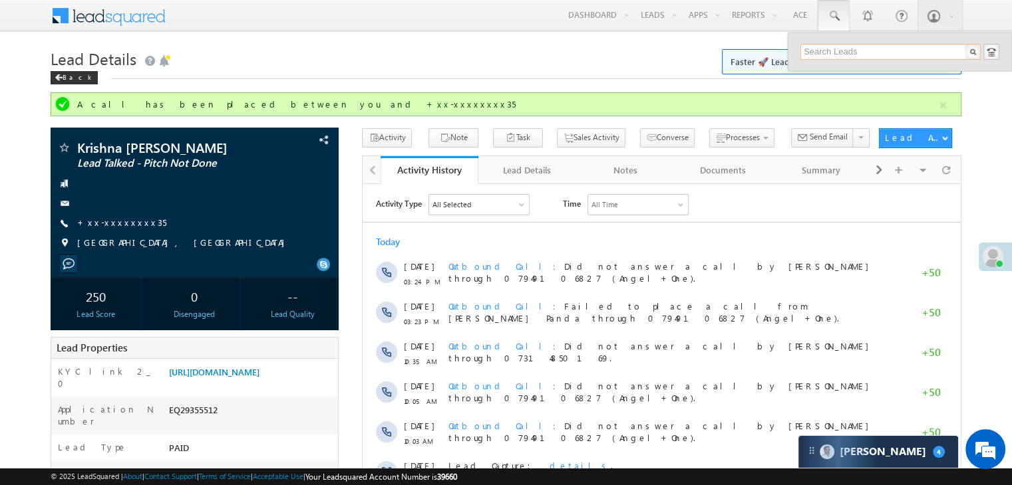
paste input "EQ29357187"
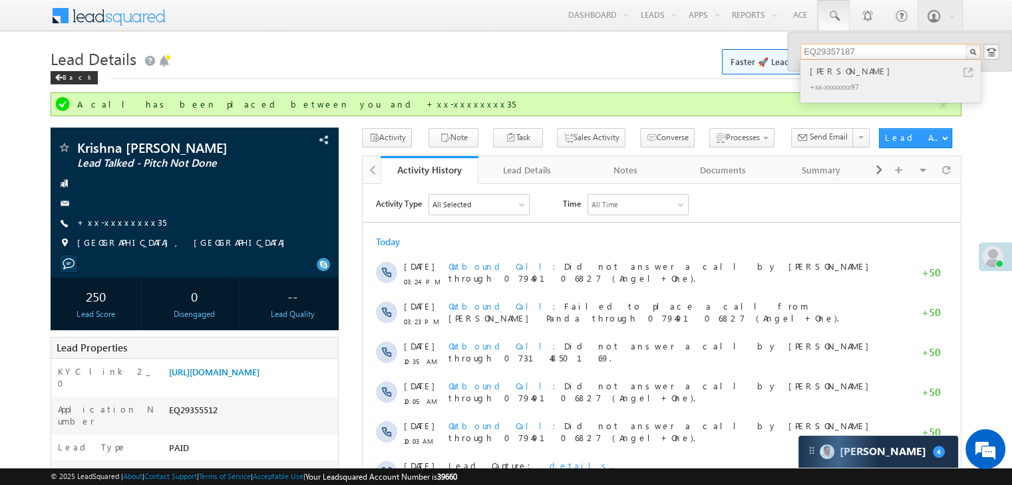
type input "EQ29357187"
click at [833, 72] on div "[PERSON_NAME]" at bounding box center [896, 71] width 178 height 15
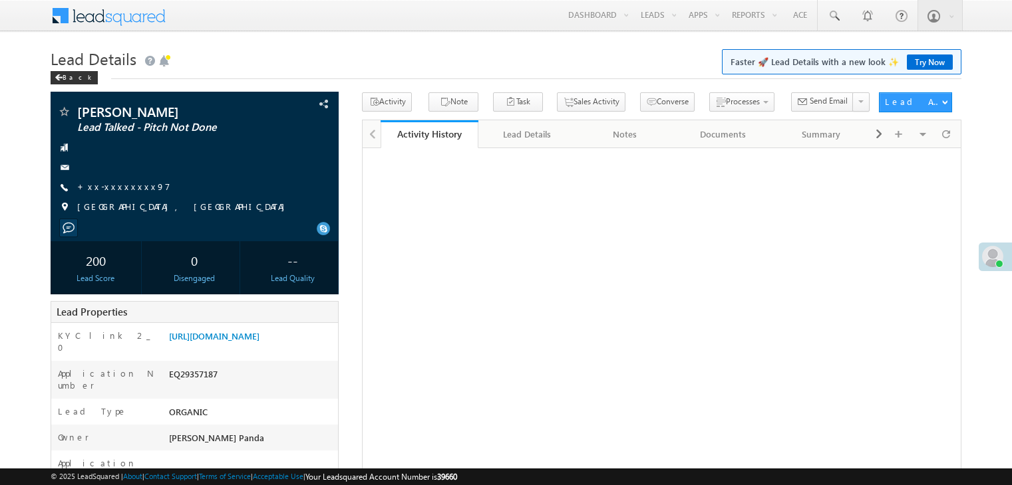
click at [106, 187] on link "+xx-xxxxxxxx97" at bounding box center [123, 186] width 93 height 11
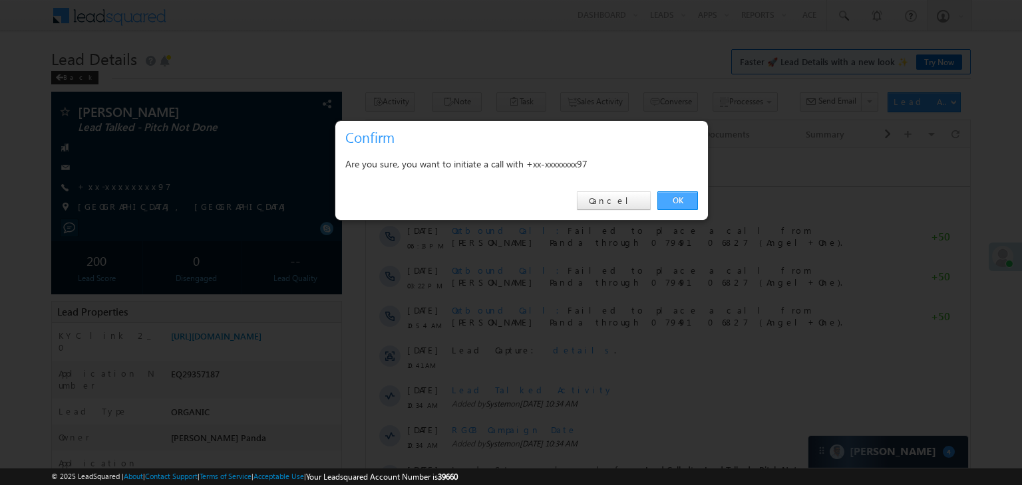
click at [682, 198] on link "OK" at bounding box center [677, 201] width 41 height 19
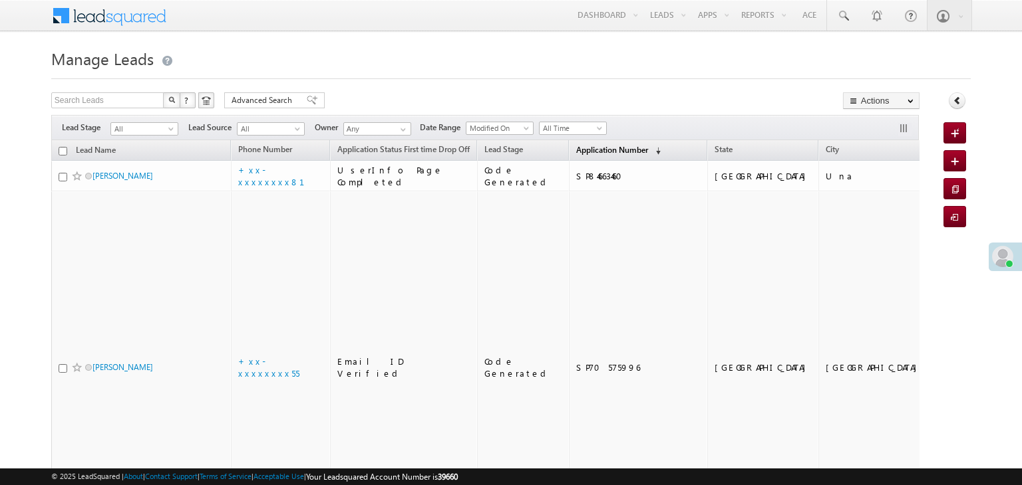
click at [607, 149] on span "Application Number" at bounding box center [612, 150] width 72 height 10
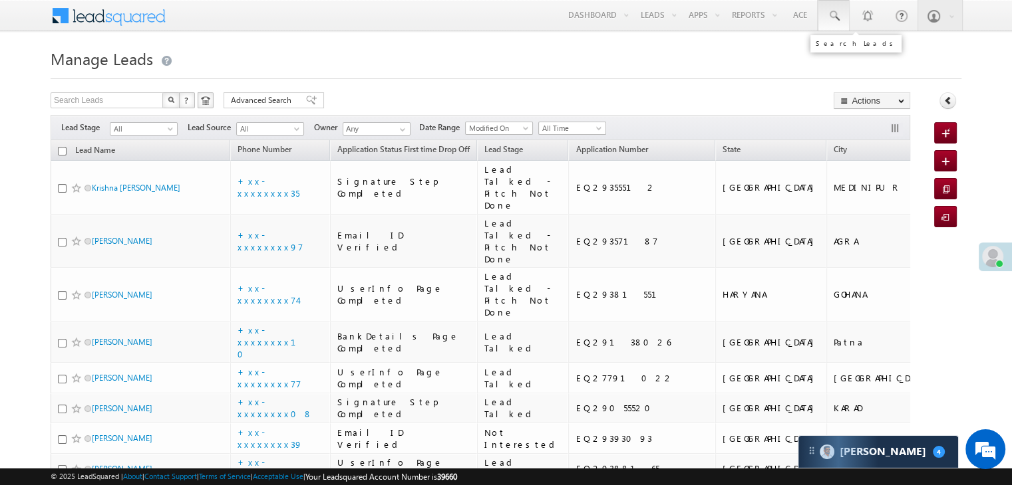
click at [835, 12] on span at bounding box center [833, 15] width 13 height 13
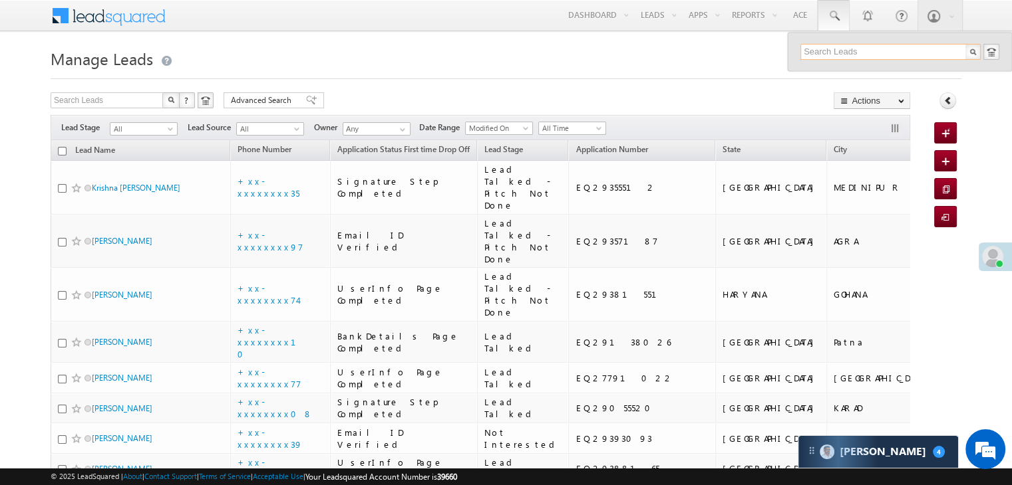
paste input "EQ28098667"
type input "EQ28098667"
click at [827, 76] on div "[PERSON_NAME]" at bounding box center [896, 71] width 178 height 15
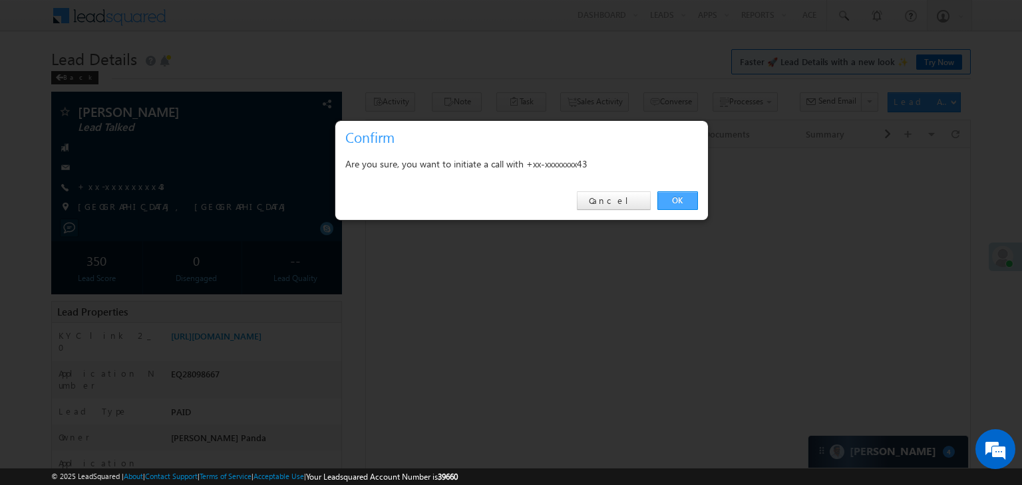
click at [681, 202] on link "OK" at bounding box center [677, 201] width 41 height 19
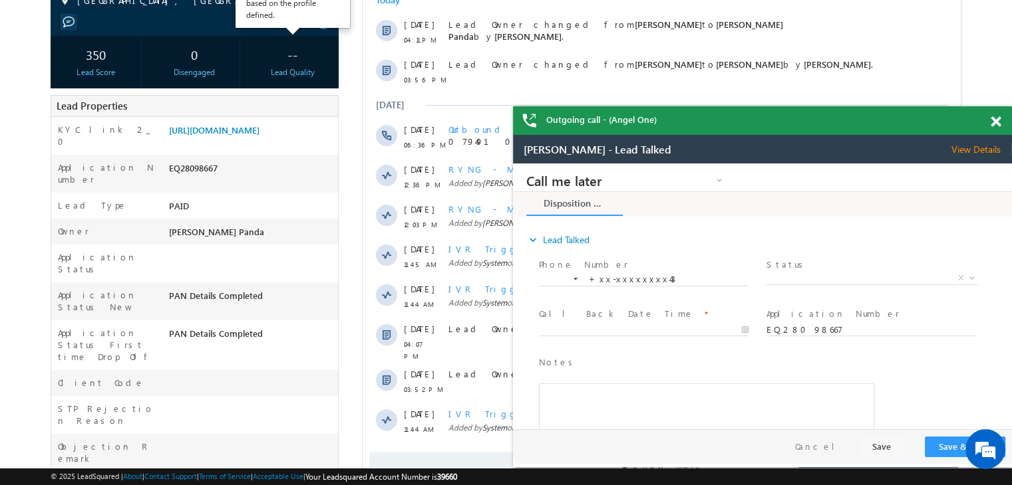
scroll to position [266, 0]
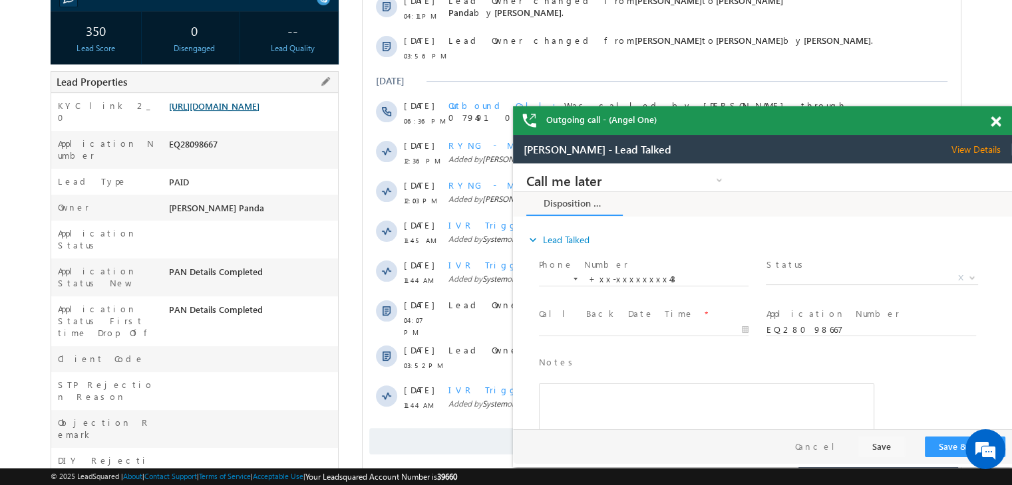
click at [259, 112] on link "https://angelbroking1-pk3em7sa.customui-test.leadsquared.com?leadId=bb3fbae7-7b…" at bounding box center [214, 105] width 90 height 11
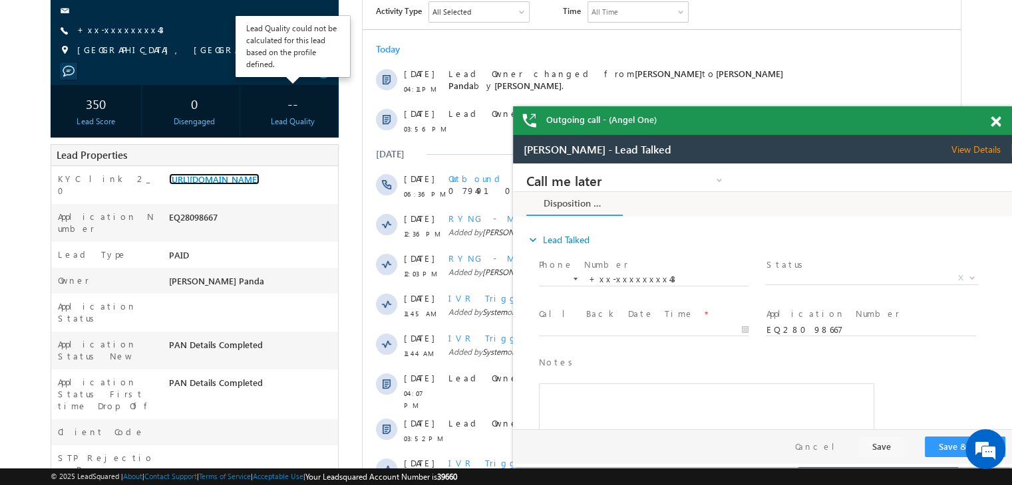
scroll to position [0, 0]
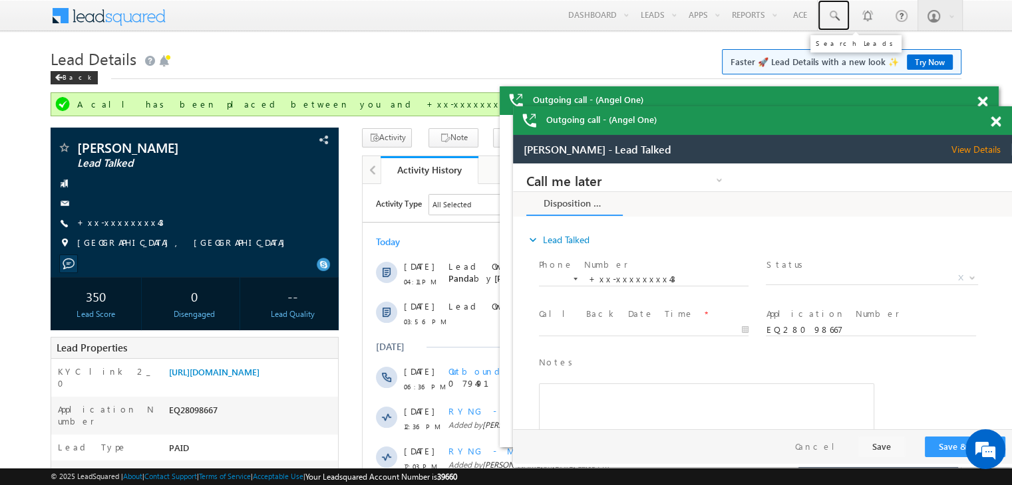
drag, startPoint x: 833, startPoint y: 15, endPoint x: 843, endPoint y: 35, distance: 22.3
click at [833, 15] on span at bounding box center [833, 15] width 13 height 13
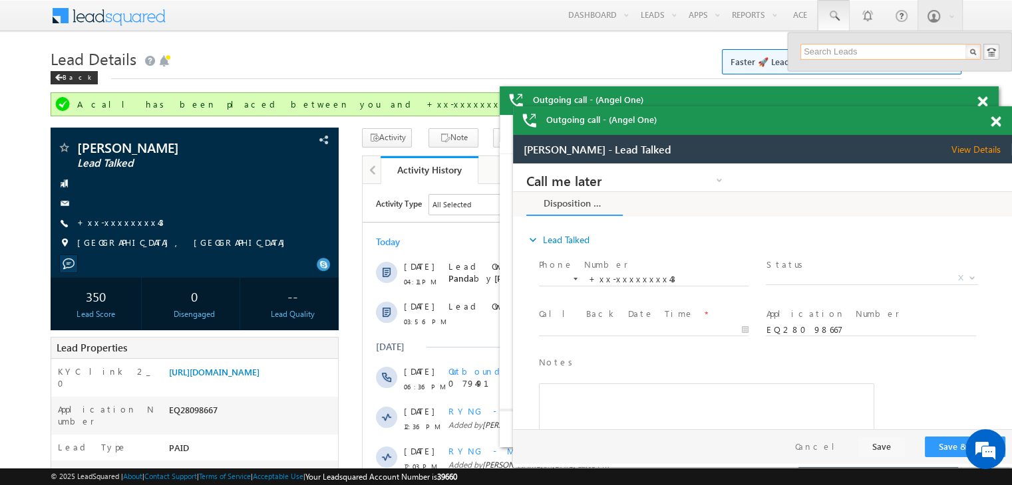
paste input "EQ29004299"
type input "EQ29004299"
click at [847, 72] on div "Mohd adnan" at bounding box center [896, 71] width 178 height 15
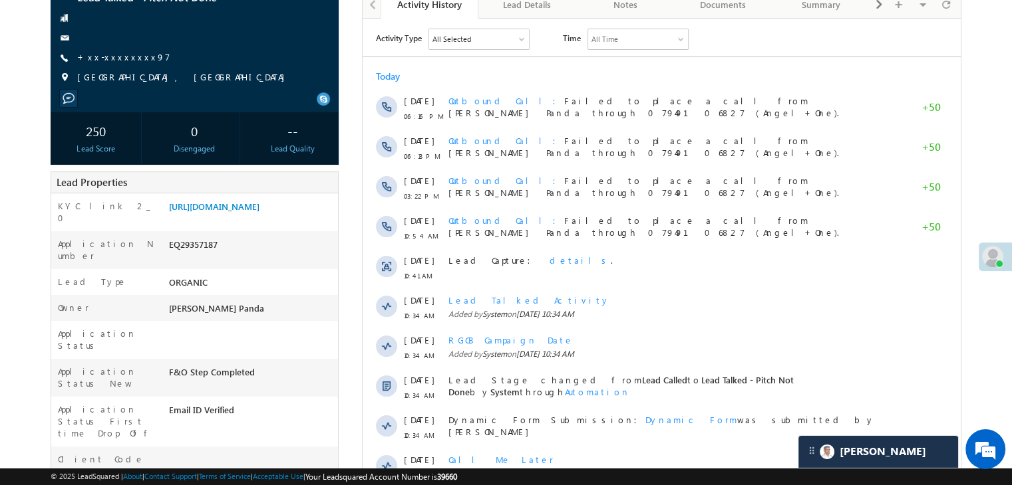
scroll to position [67, 0]
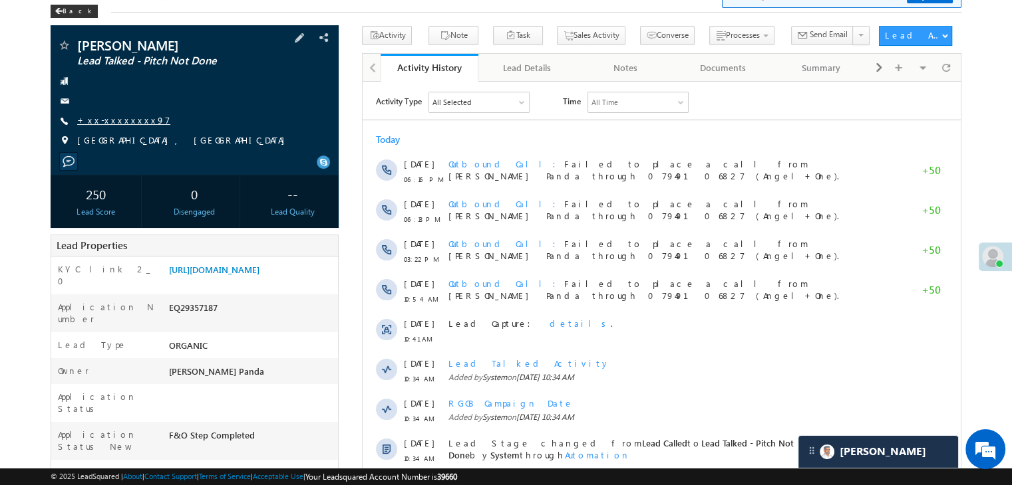
click at [120, 116] on link "+xx-xxxxxxxx97" at bounding box center [123, 119] width 93 height 11
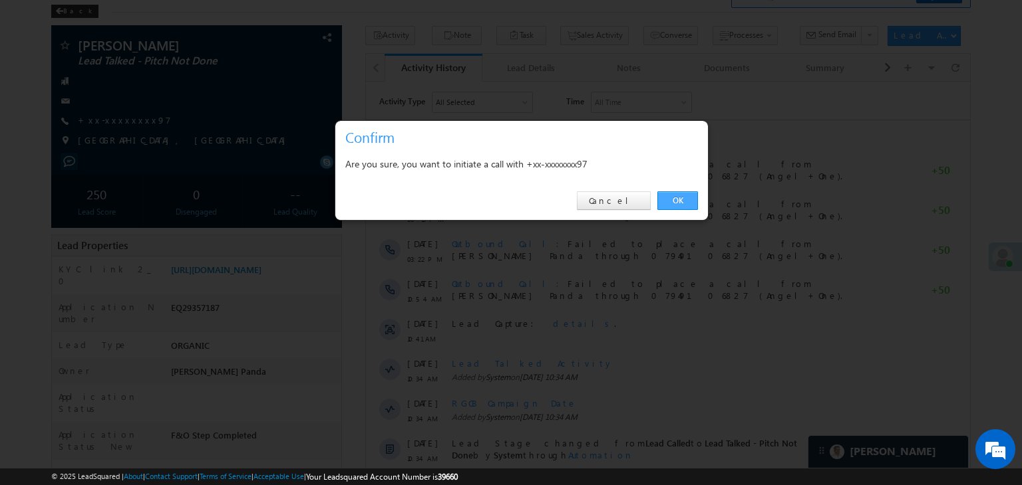
drag, startPoint x: 673, startPoint y: 197, endPoint x: 141, endPoint y: 1, distance: 566.8
click at [673, 197] on link "OK" at bounding box center [677, 201] width 41 height 19
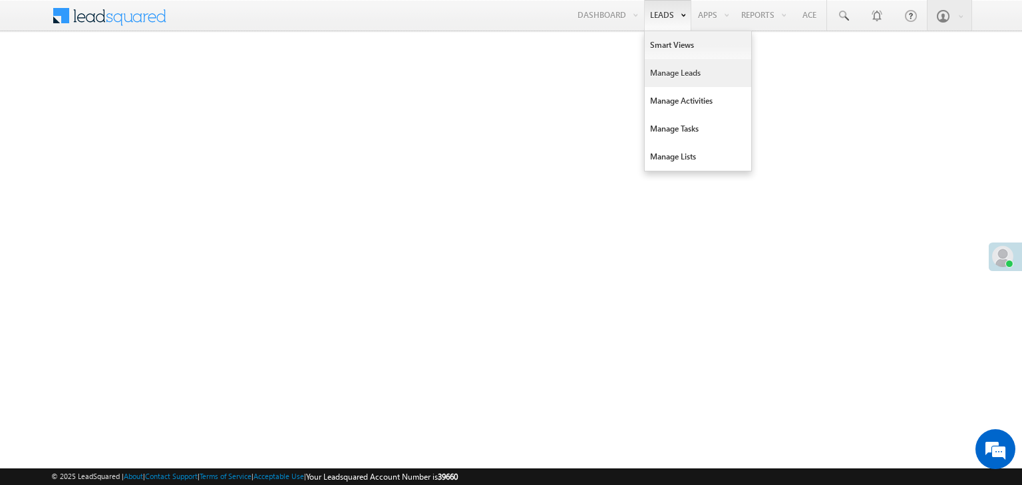
click at [670, 71] on link "Manage Leads" at bounding box center [697, 73] width 106 height 28
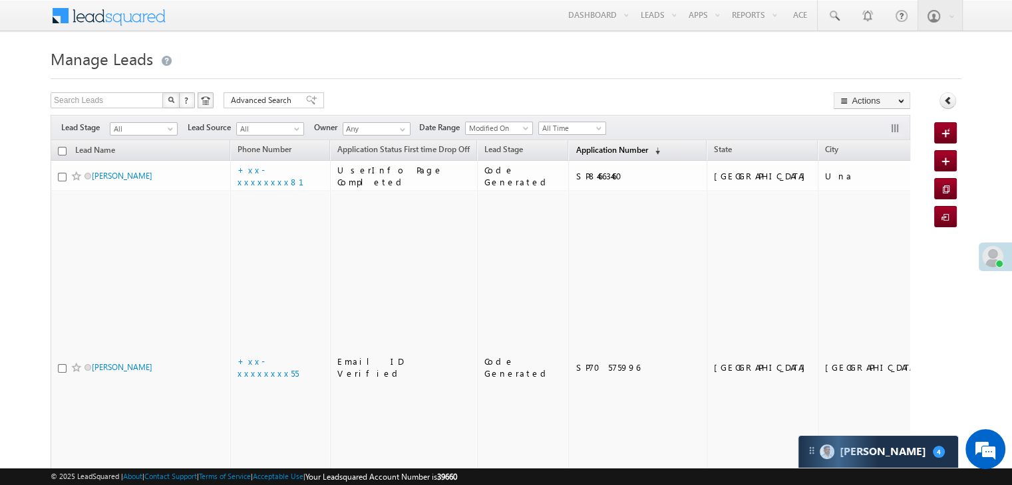
click at [593, 148] on span "Application Number" at bounding box center [611, 150] width 72 height 10
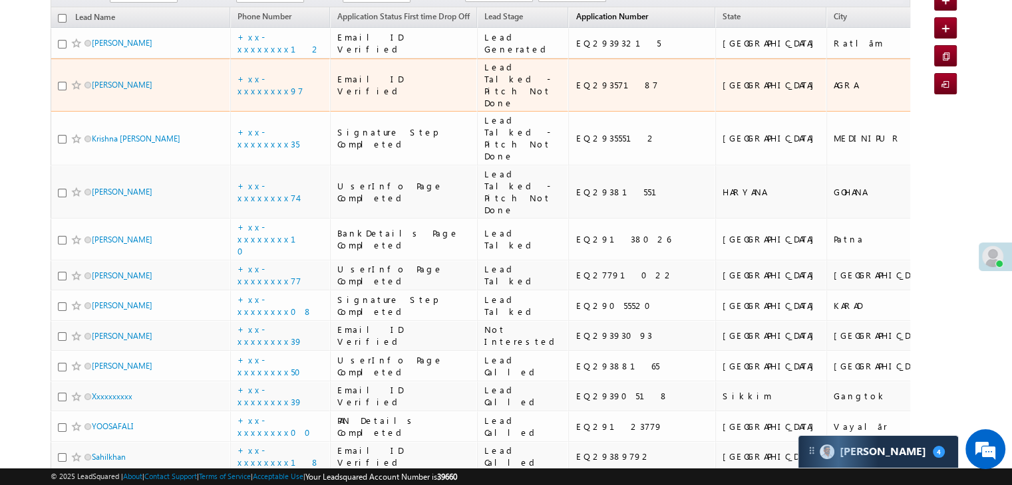
scroll to position [67, 0]
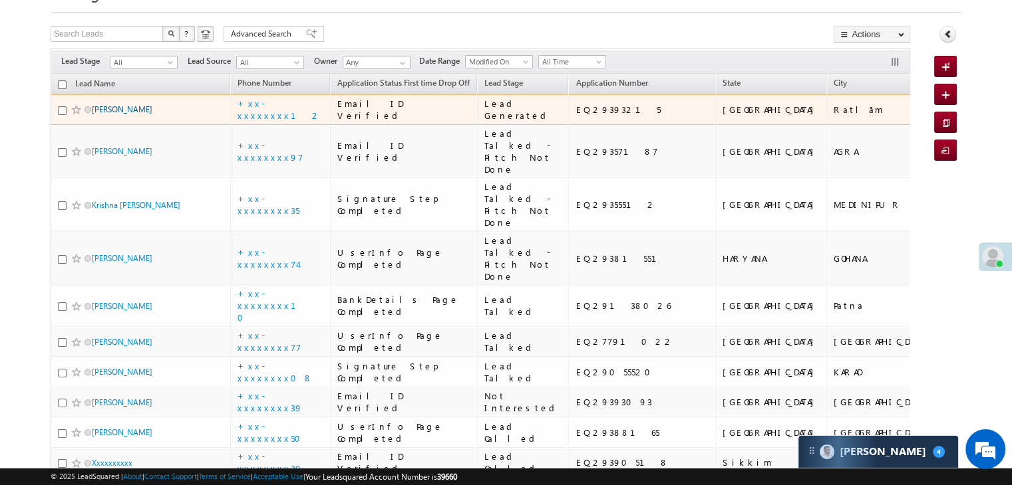
click at [114, 114] on link "[PERSON_NAME]" at bounding box center [122, 109] width 61 height 10
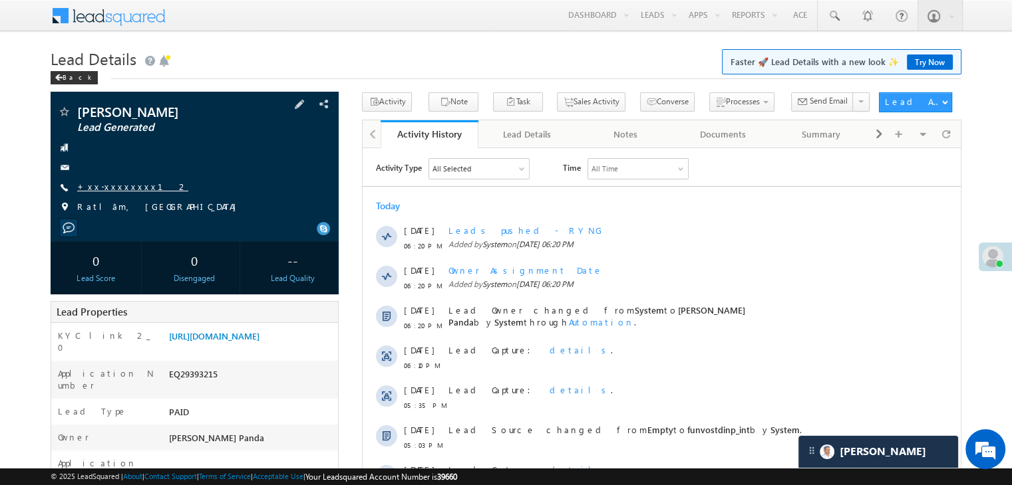
click at [108, 186] on link "+xx-xxxxxxxx12" at bounding box center [132, 186] width 111 height 11
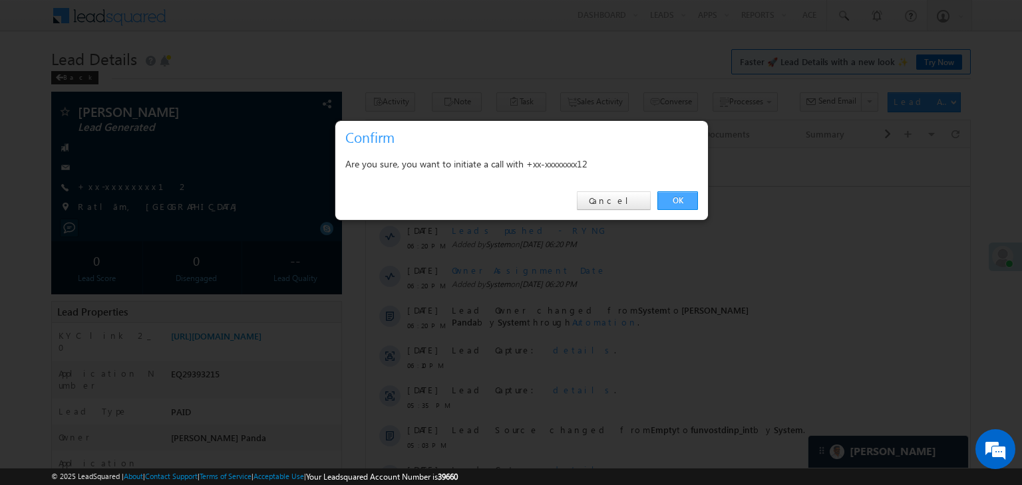
click at [673, 199] on link "OK" at bounding box center [677, 201] width 41 height 19
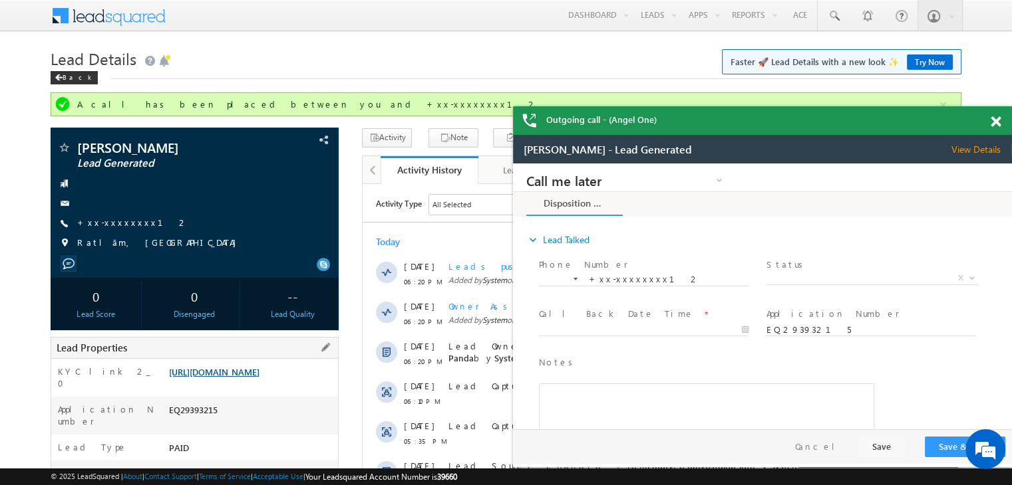
click at [253, 378] on link "[URL][DOMAIN_NAME]" at bounding box center [214, 371] width 90 height 11
click at [110, 226] on link "+xx-xxxxxxxx12" at bounding box center [132, 222] width 111 height 11
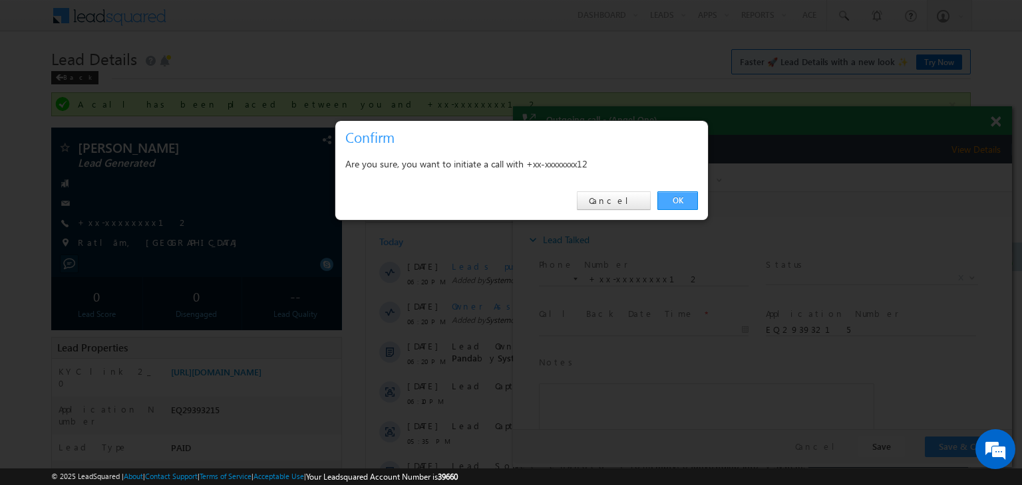
click at [670, 195] on link "OK" at bounding box center [677, 201] width 41 height 19
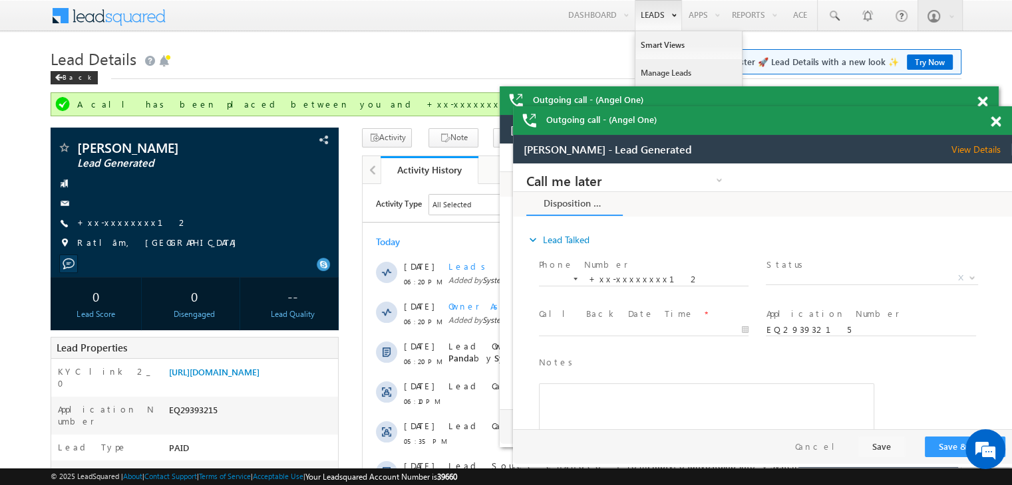
click at [654, 70] on link "Manage Leads" at bounding box center [688, 73] width 106 height 28
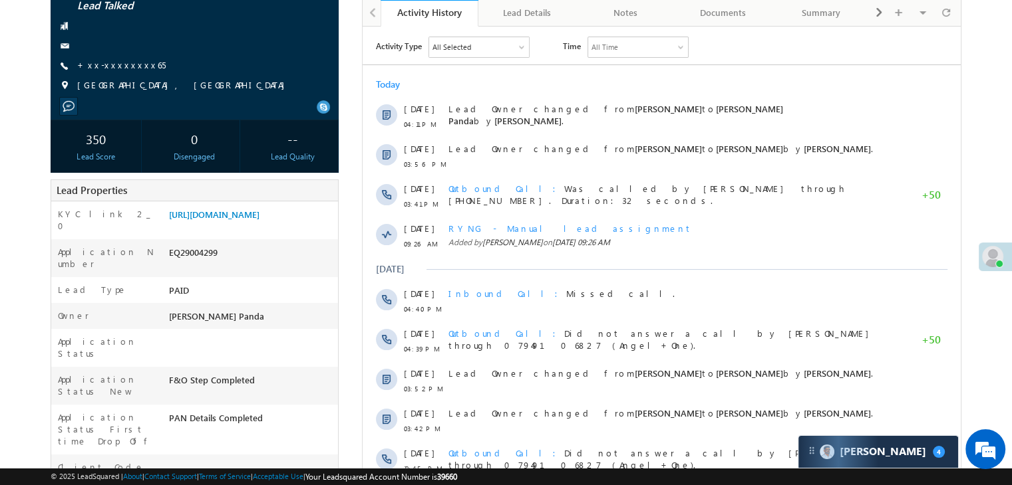
scroll to position [133, 0]
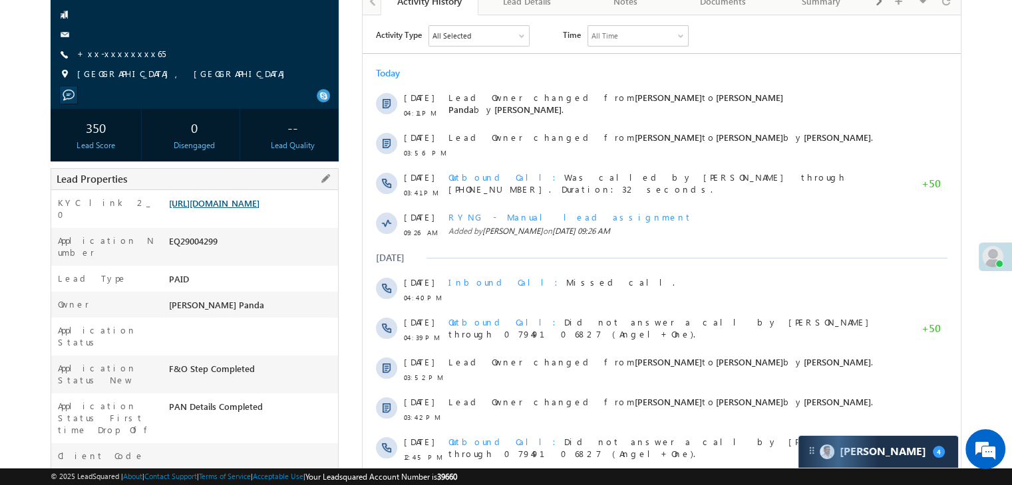
click at [259, 209] on link "[URL][DOMAIN_NAME]" at bounding box center [214, 203] width 90 height 11
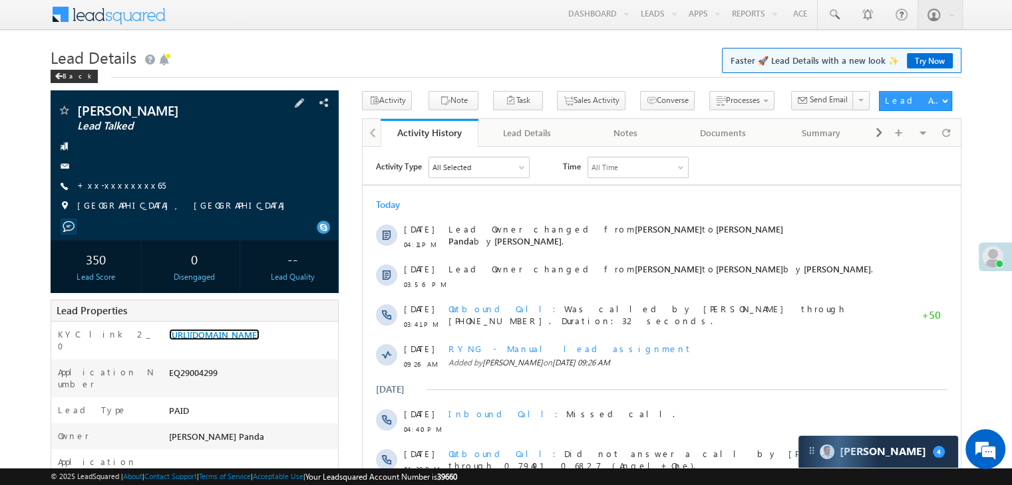
scroll to position [0, 0]
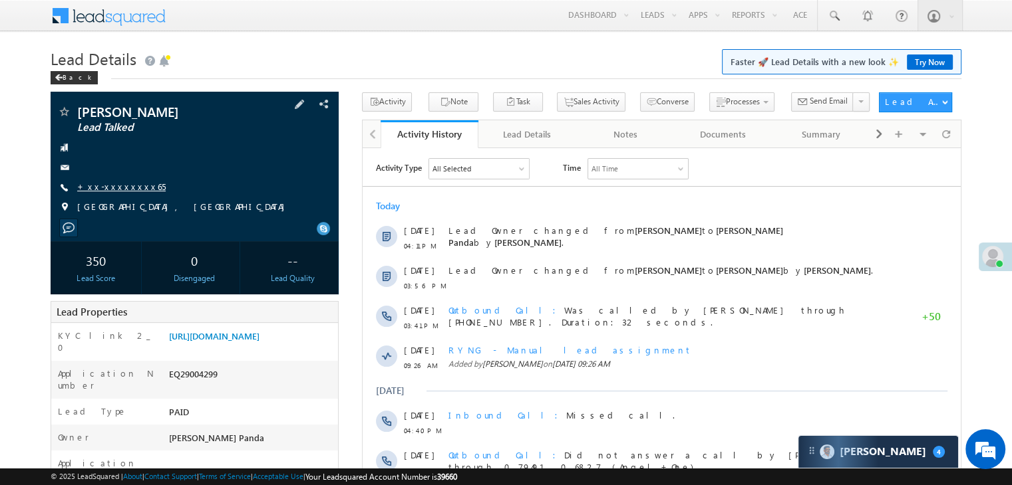
click at [102, 189] on link "+xx-xxxxxxxx65" at bounding box center [121, 186] width 88 height 11
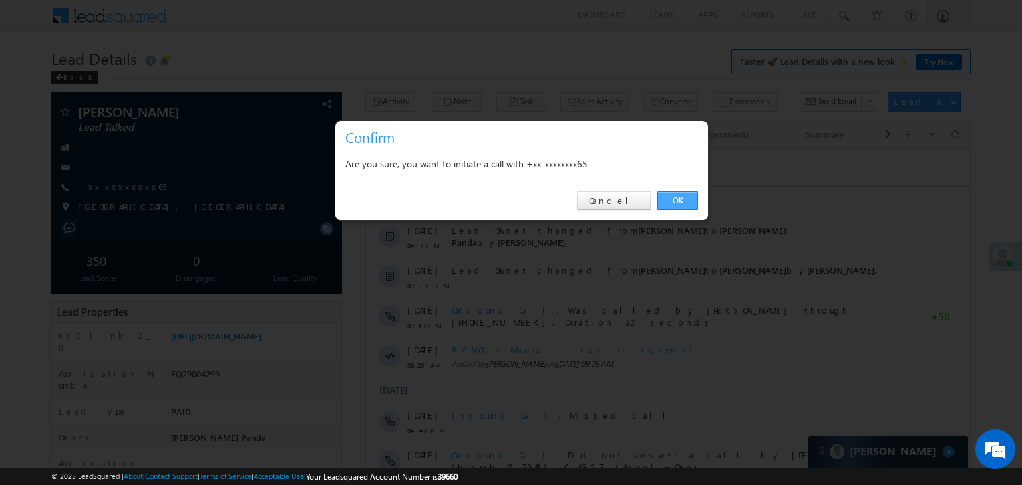
click at [678, 202] on link "OK" at bounding box center [677, 201] width 41 height 19
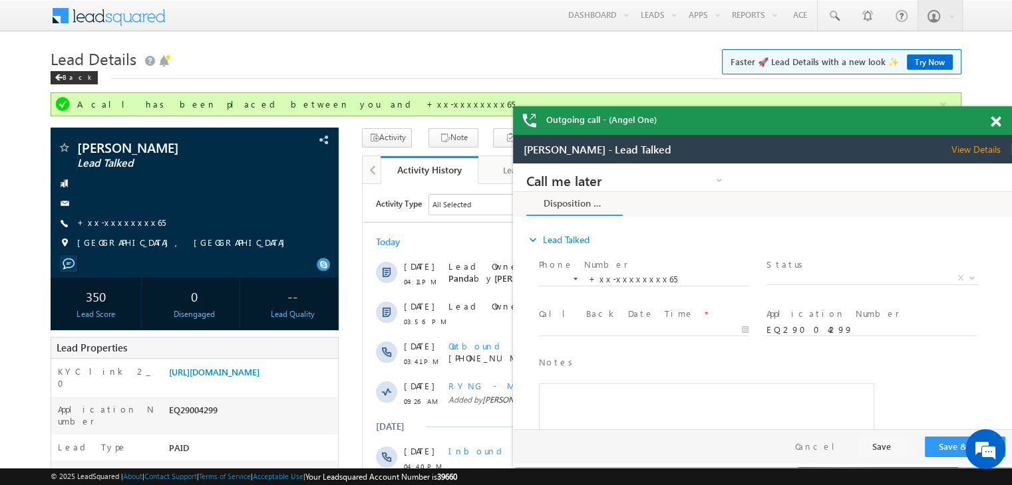
click at [992, 123] on span at bounding box center [995, 121] width 10 height 11
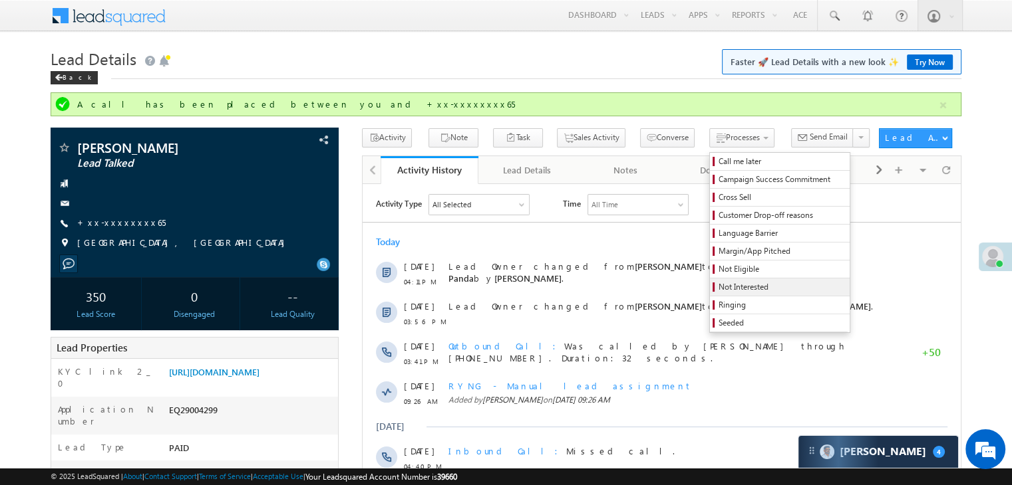
click at [718, 289] on span "Not Interested" at bounding box center [781, 287] width 126 height 12
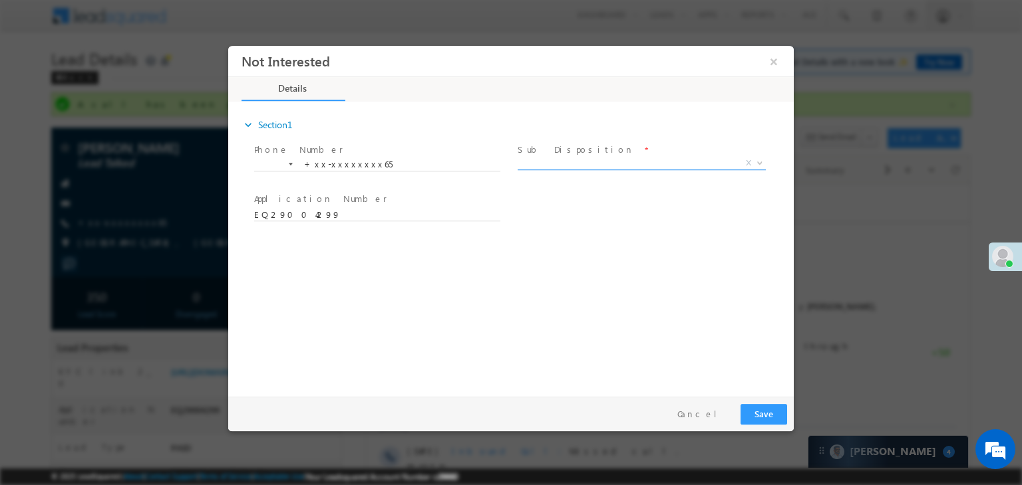
click at [599, 166] on span "X" at bounding box center [641, 163] width 248 height 13
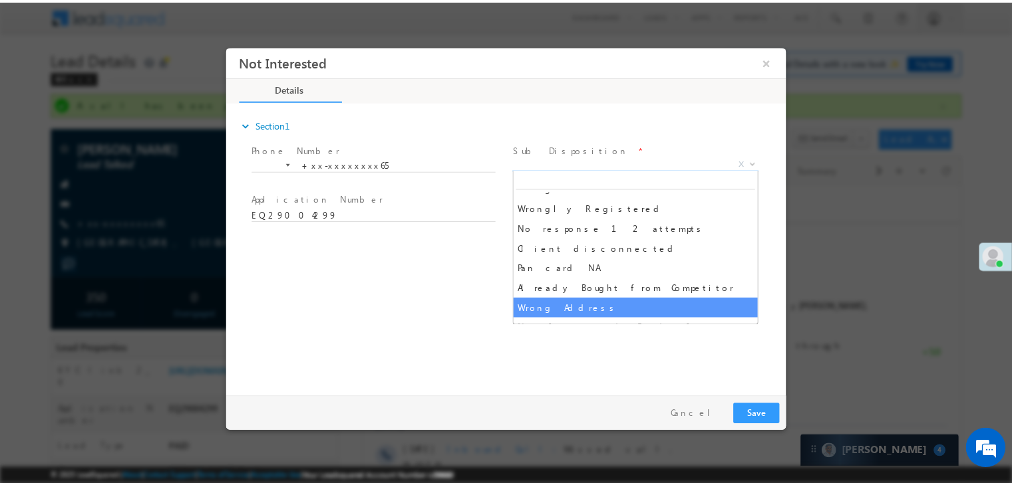
scroll to position [266, 0]
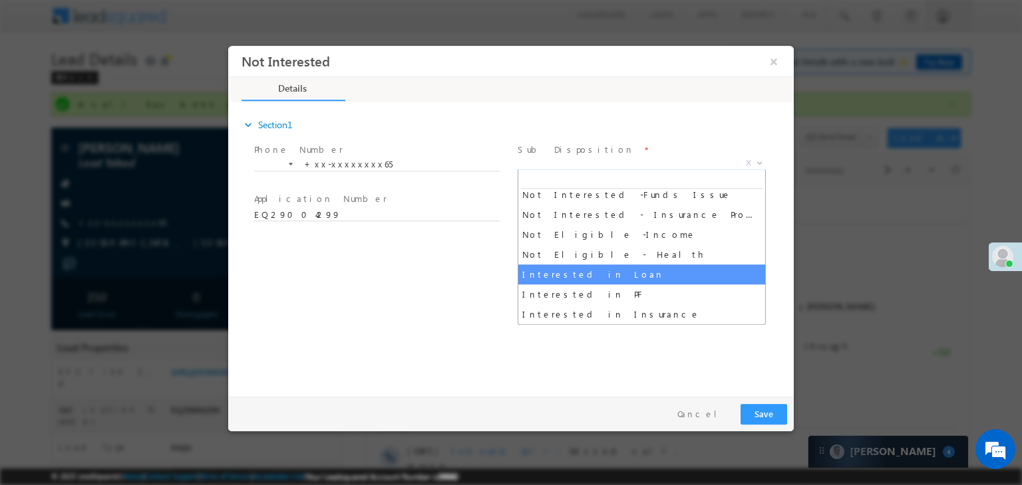
select select "Interested in Loan"
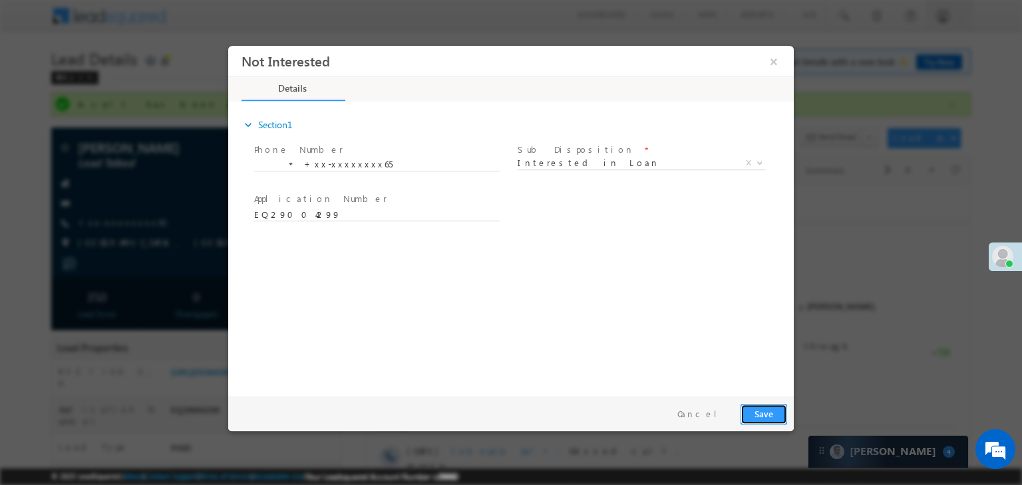
drag, startPoint x: 763, startPoint y: 412, endPoint x: 978, endPoint y: 483, distance: 226.1
click at [763, 412] on button "Save" at bounding box center [763, 414] width 47 height 21
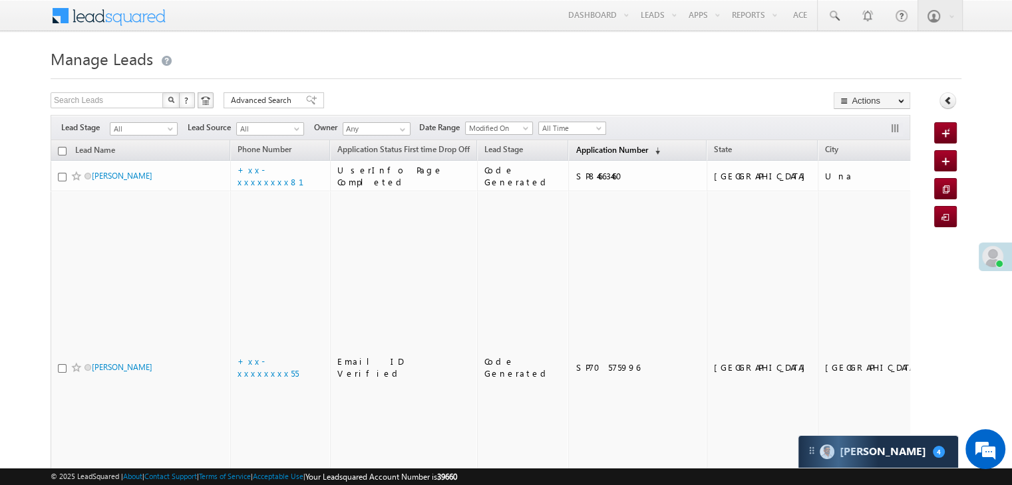
click at [601, 145] on span "Application Number" at bounding box center [611, 150] width 72 height 10
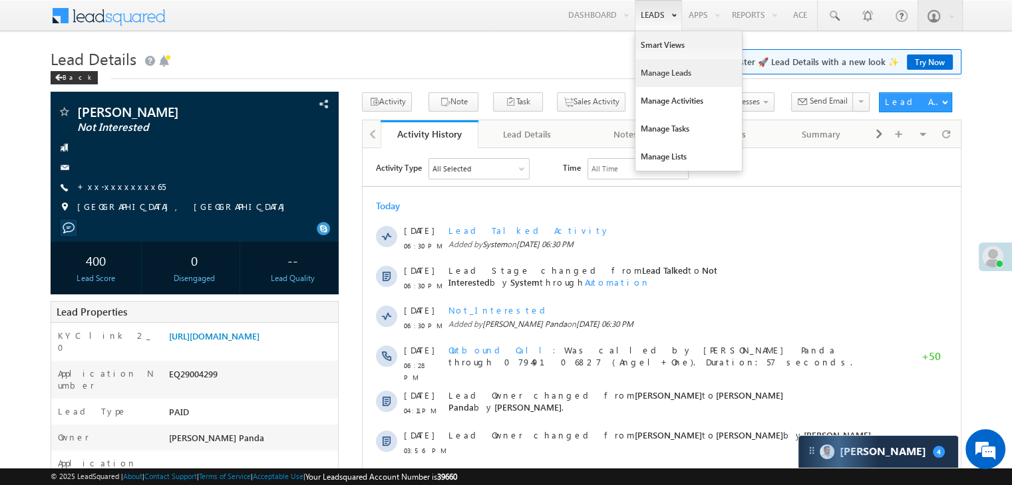
click at [652, 72] on link "Manage Leads" at bounding box center [688, 73] width 106 height 28
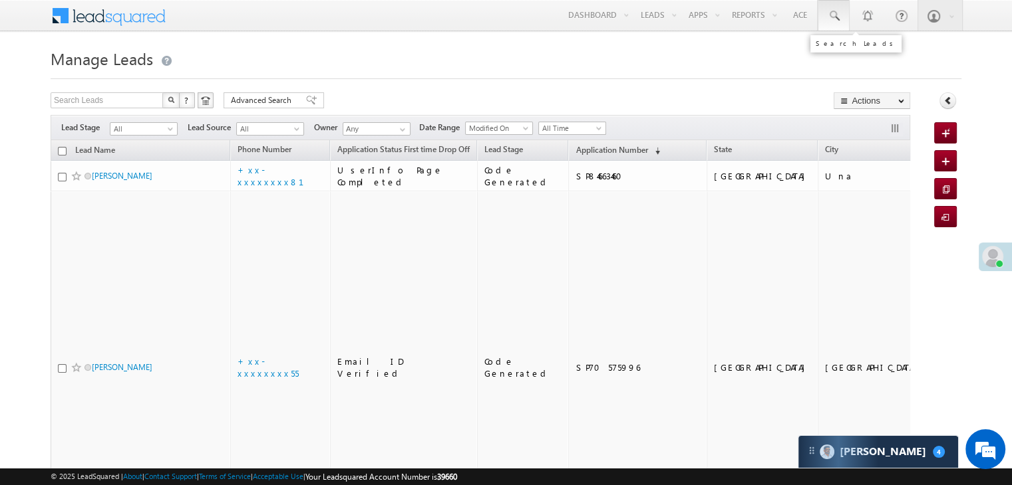
click at [841, 16] on link at bounding box center [833, 15] width 32 height 31
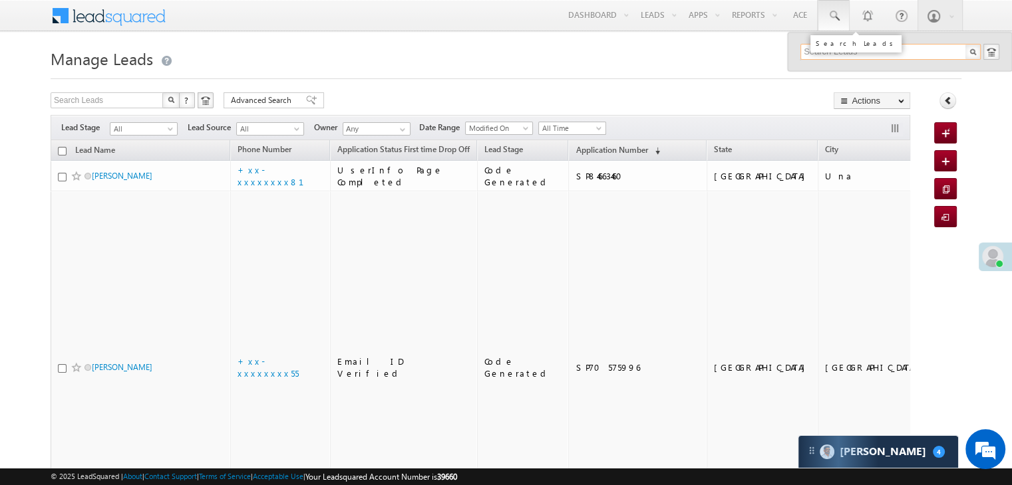
paste input "EQ29191890"
click at [577, 151] on span "Application Number" at bounding box center [611, 150] width 72 height 10
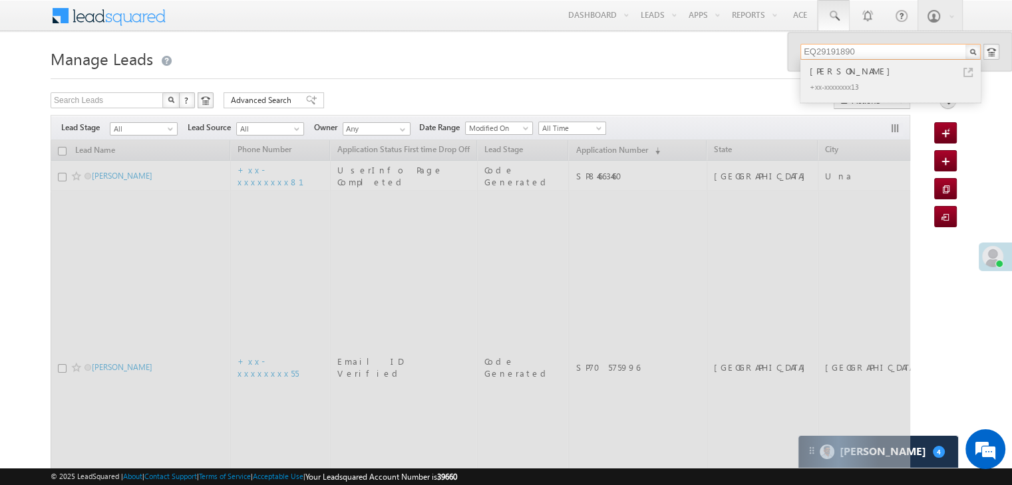
type input "EQ29191890"
click at [838, 72] on div "[PERSON_NAME]" at bounding box center [896, 71] width 178 height 15
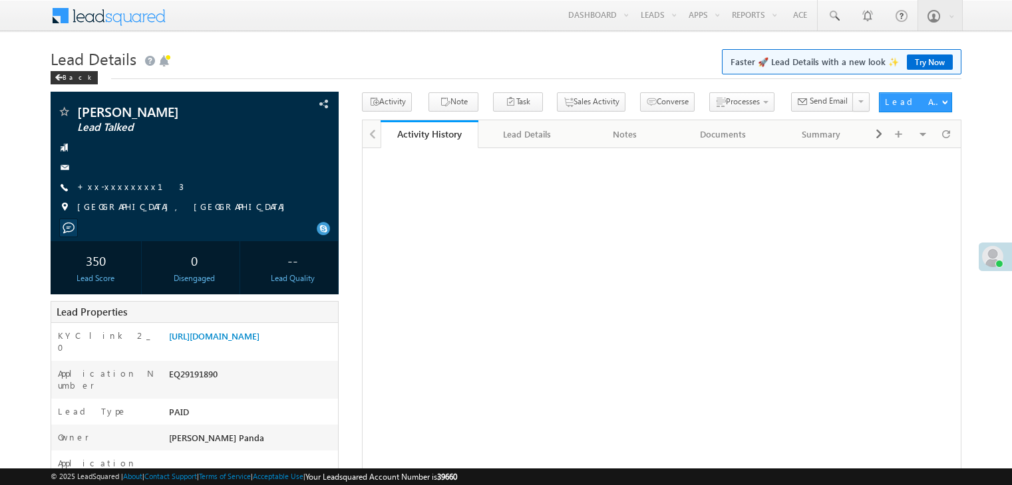
click at [108, 184] on link "+xx-xxxxxxxx13" at bounding box center [130, 186] width 106 height 11
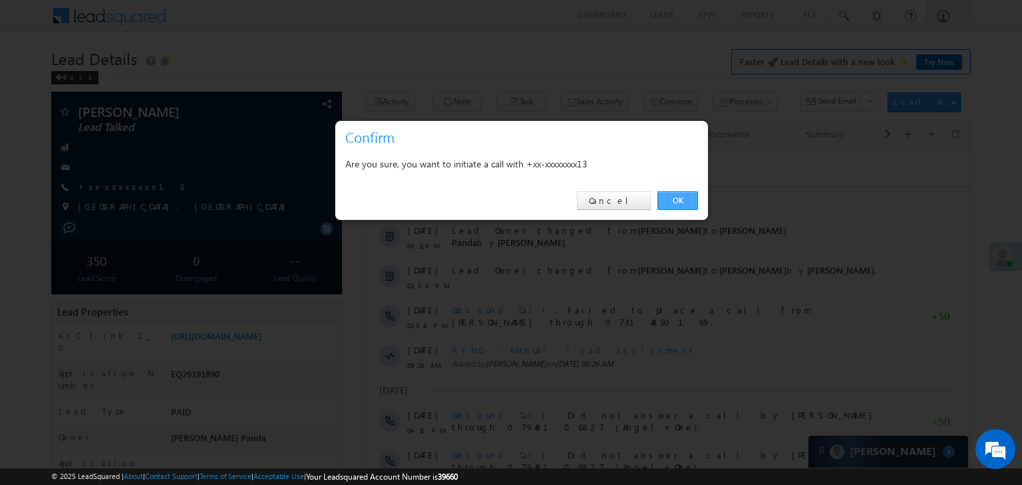
click at [678, 202] on link "OK" at bounding box center [677, 201] width 41 height 19
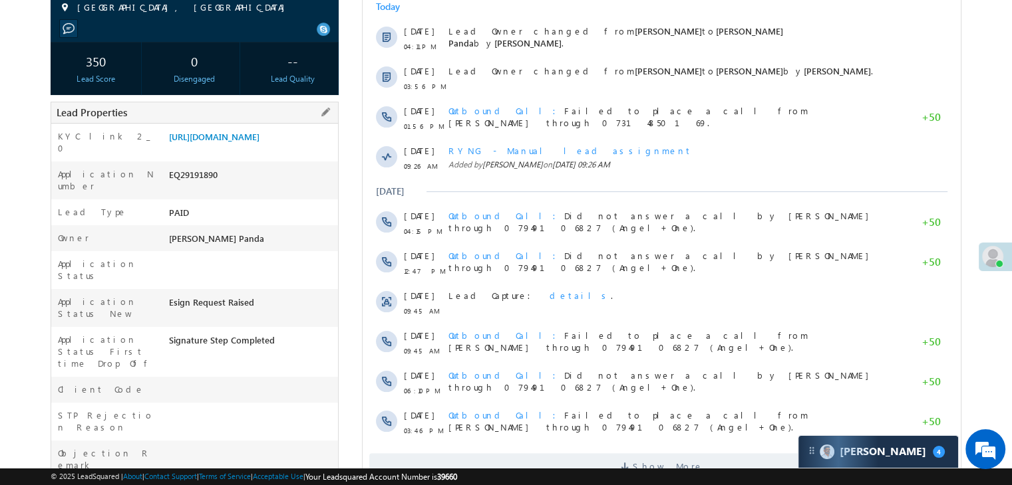
scroll to position [235, 0]
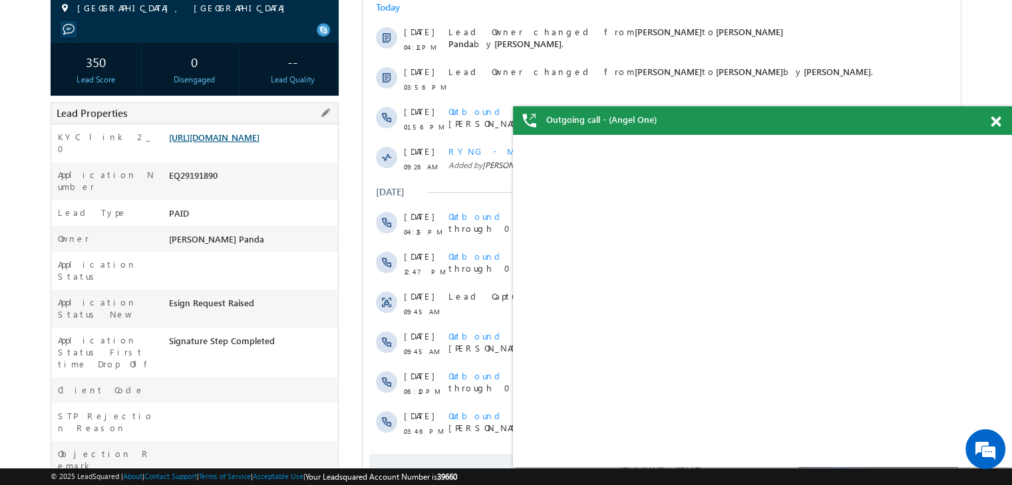
click at [252, 143] on link "[URL][DOMAIN_NAME]" at bounding box center [214, 137] width 90 height 11
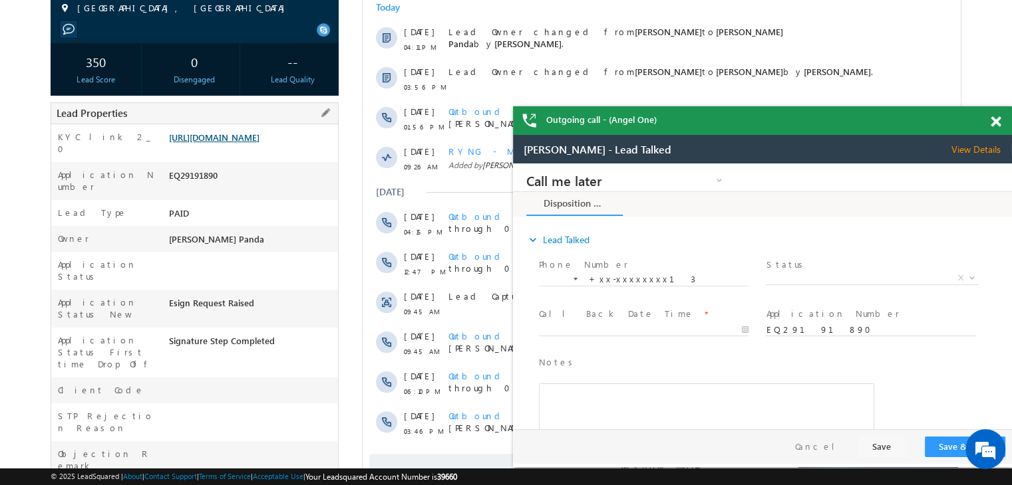
scroll to position [35, 0]
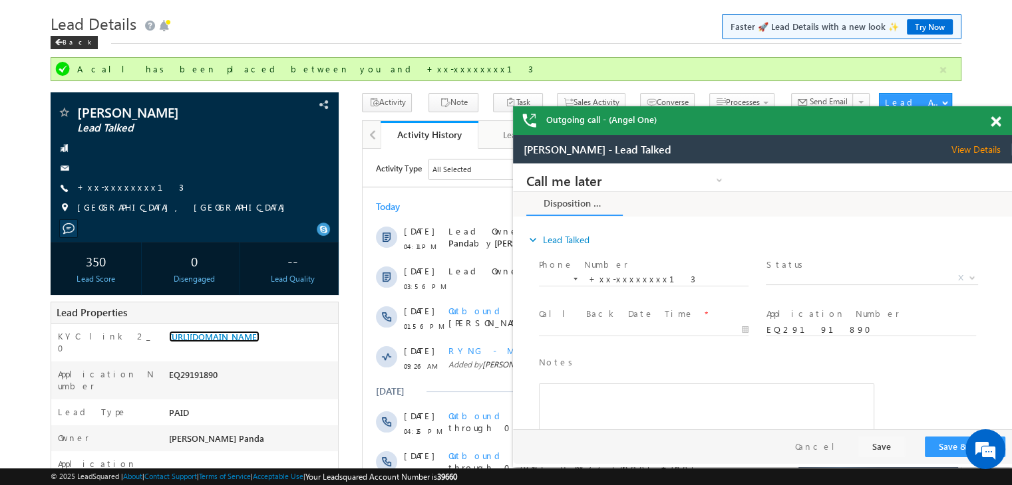
click at [996, 122] on span at bounding box center [995, 121] width 10 height 11
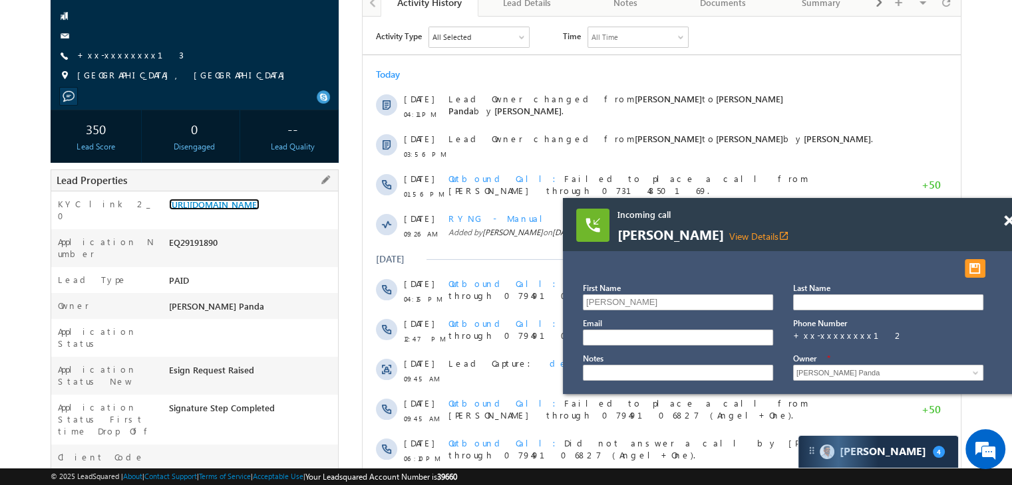
scroll to position [168, 0]
click at [238, 209] on link "[URL][DOMAIN_NAME]" at bounding box center [214, 203] width 90 height 11
click at [117, 54] on link "+xx-xxxxxxxx13" at bounding box center [130, 54] width 106 height 11
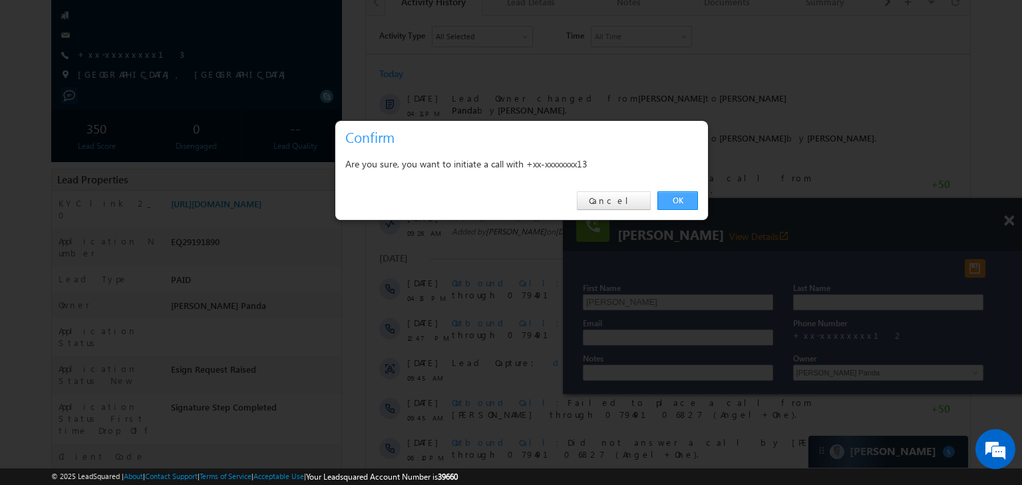
click at [674, 197] on link "OK" at bounding box center [677, 201] width 41 height 19
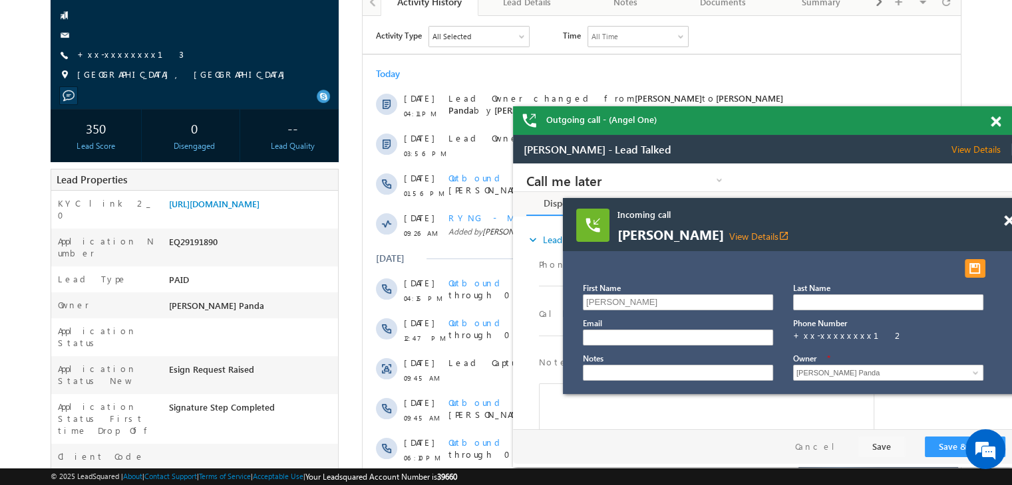
scroll to position [0, 0]
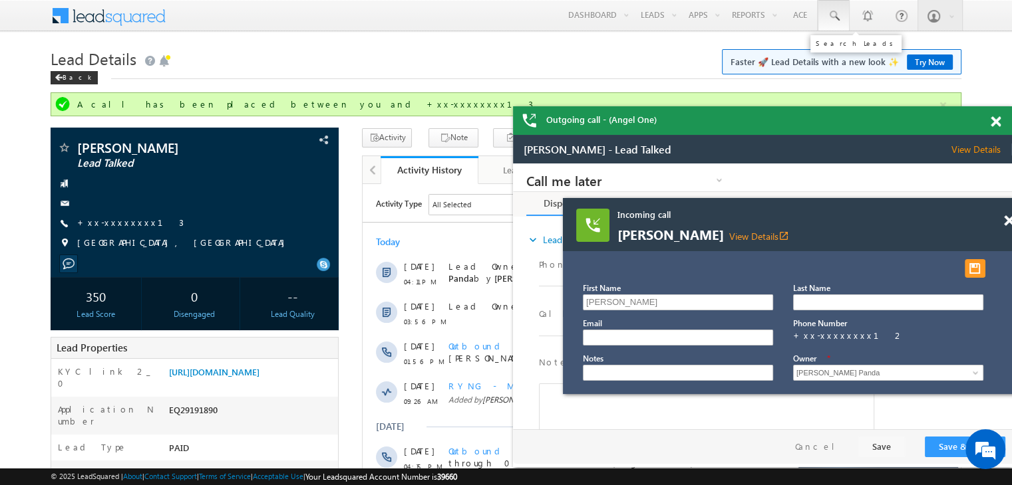
click at [835, 13] on span at bounding box center [833, 15] width 13 height 13
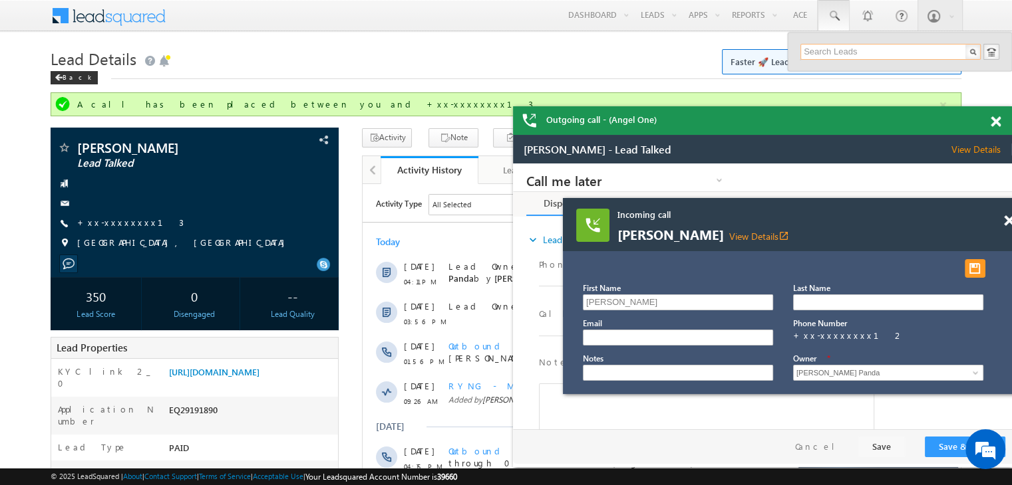
paste input "EQ29250221"
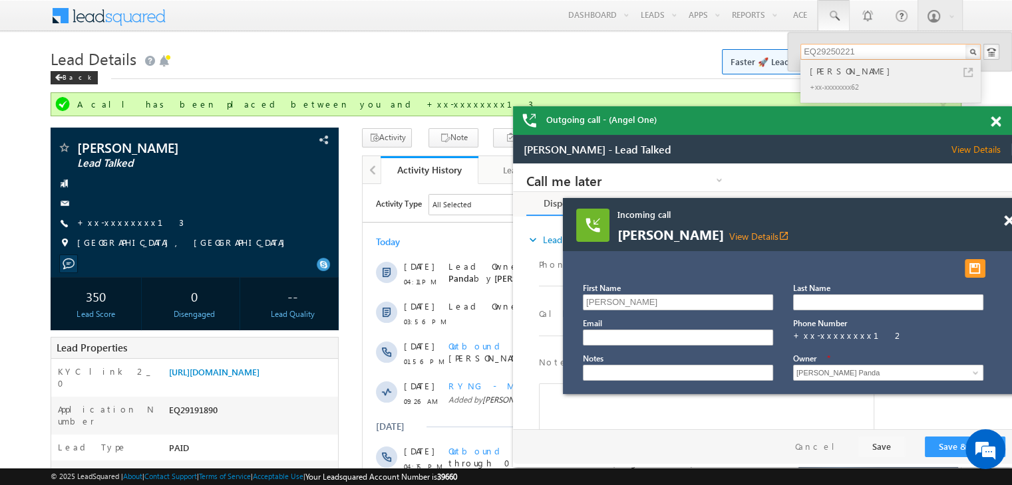
type input "EQ29250221"
click at [835, 72] on div "[PERSON_NAME]" at bounding box center [896, 71] width 178 height 15
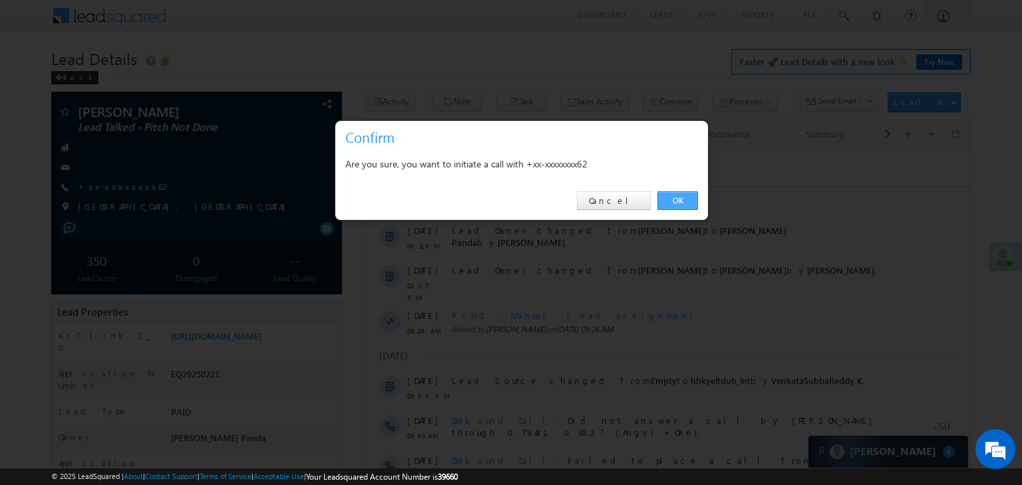
click at [680, 198] on link "OK" at bounding box center [677, 201] width 41 height 19
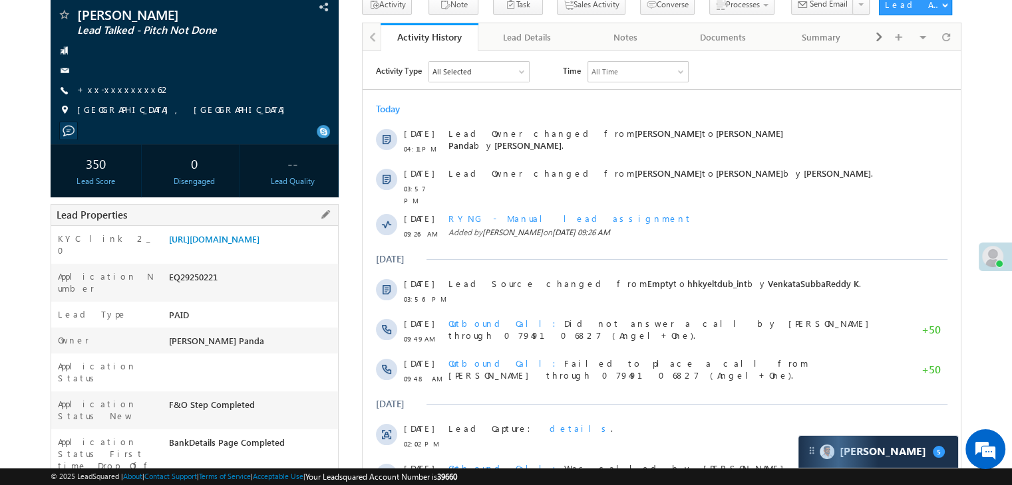
scroll to position [168, 0]
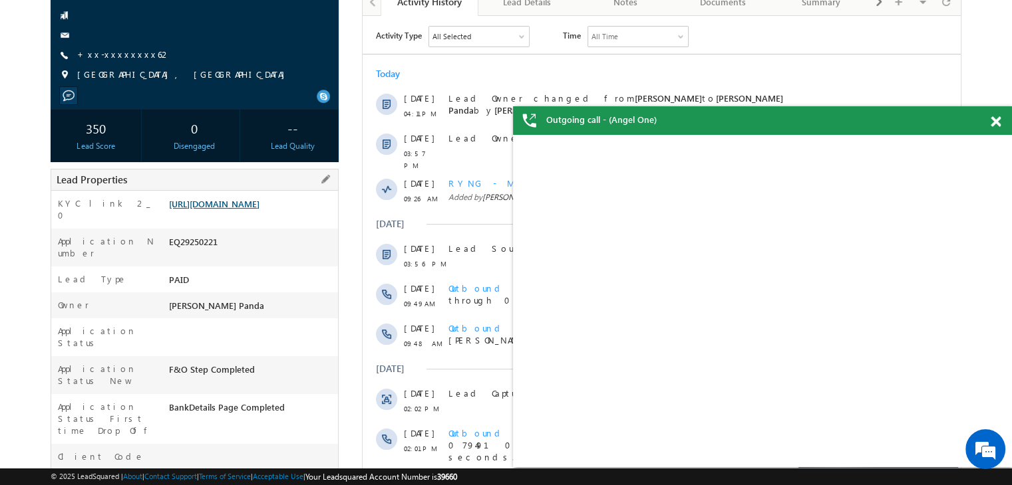
click at [248, 209] on link "[URL][DOMAIN_NAME]" at bounding box center [214, 203] width 90 height 11
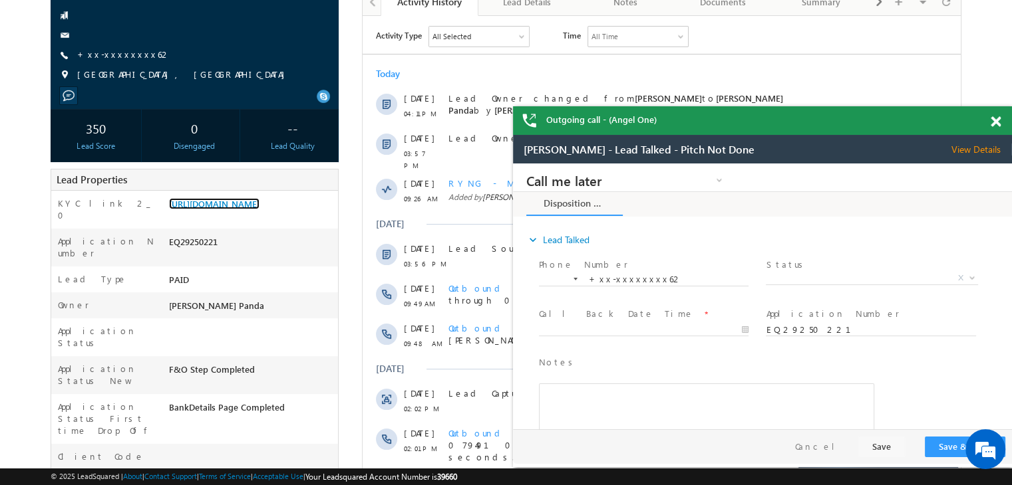
scroll to position [0, 0]
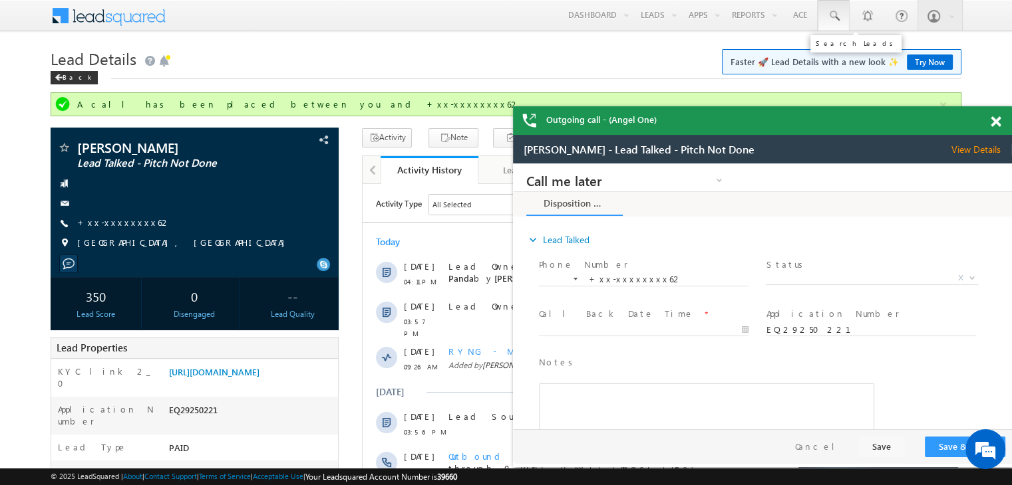
click at [833, 13] on span at bounding box center [833, 15] width 13 height 13
paste input "EQ25587317"
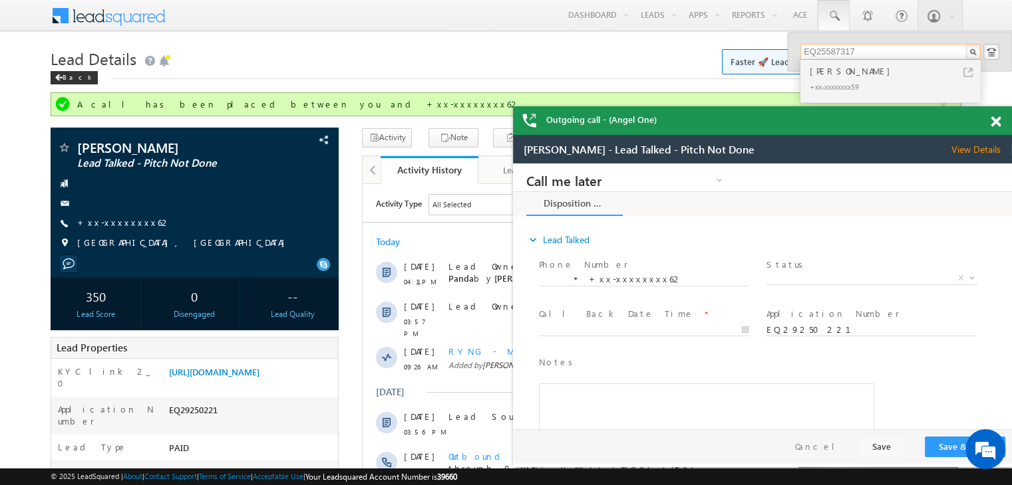
type input "EQ25587317"
click at [835, 72] on div "[PERSON_NAME]" at bounding box center [896, 71] width 178 height 15
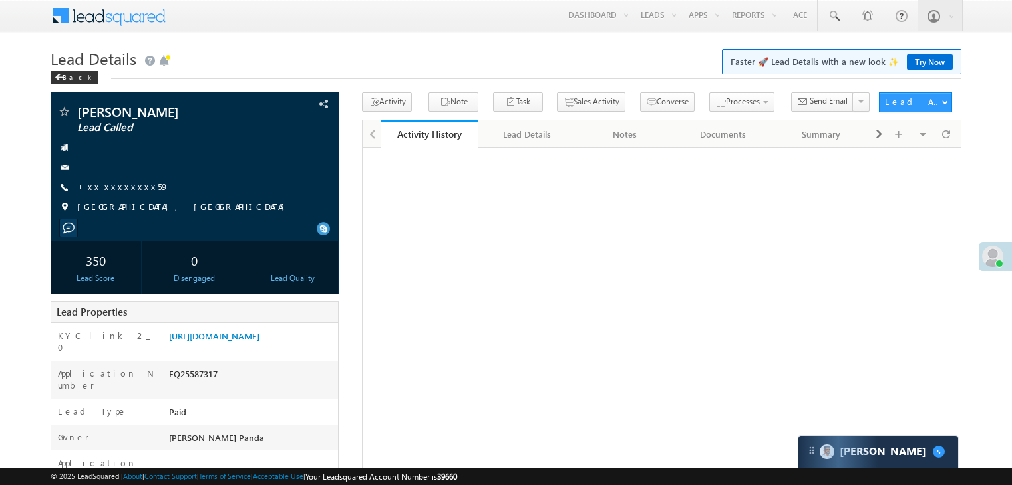
click at [115, 190] on link "+xx-xxxxxxxx59" at bounding box center [123, 186] width 92 height 11
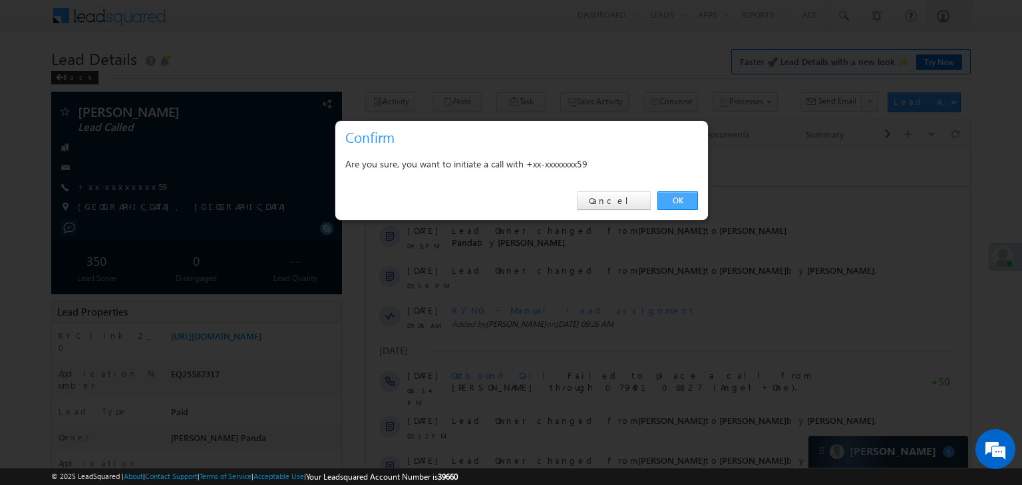
click at [672, 200] on link "OK" at bounding box center [677, 201] width 41 height 19
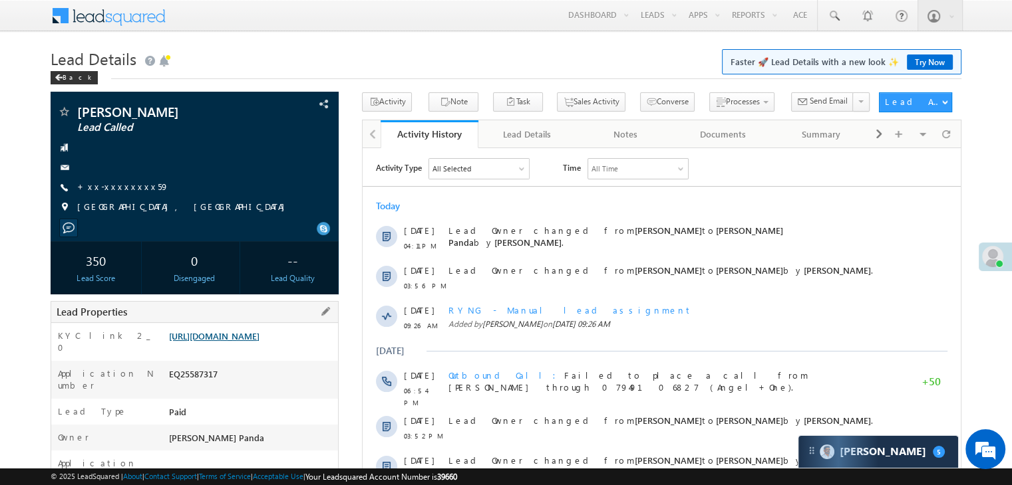
click at [259, 342] on link "https://angelbroking1-pk3em7sa.customui-test.leadsquared.com?leadId=f522320b-39…" at bounding box center [214, 336] width 90 height 11
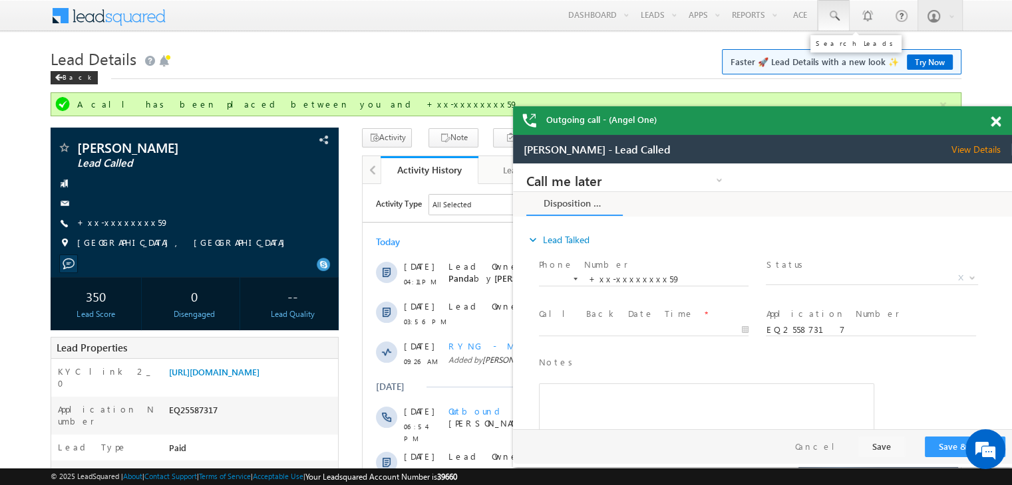
click at [835, 14] on span at bounding box center [833, 15] width 13 height 13
paste input "EQ29101411"
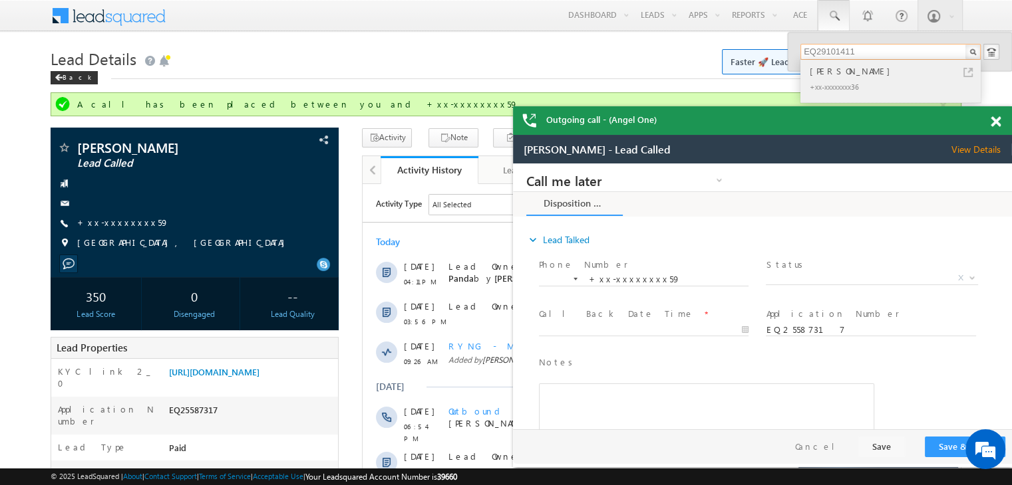
type input "EQ29101411"
click at [831, 73] on div "[PERSON_NAME]" at bounding box center [896, 71] width 178 height 15
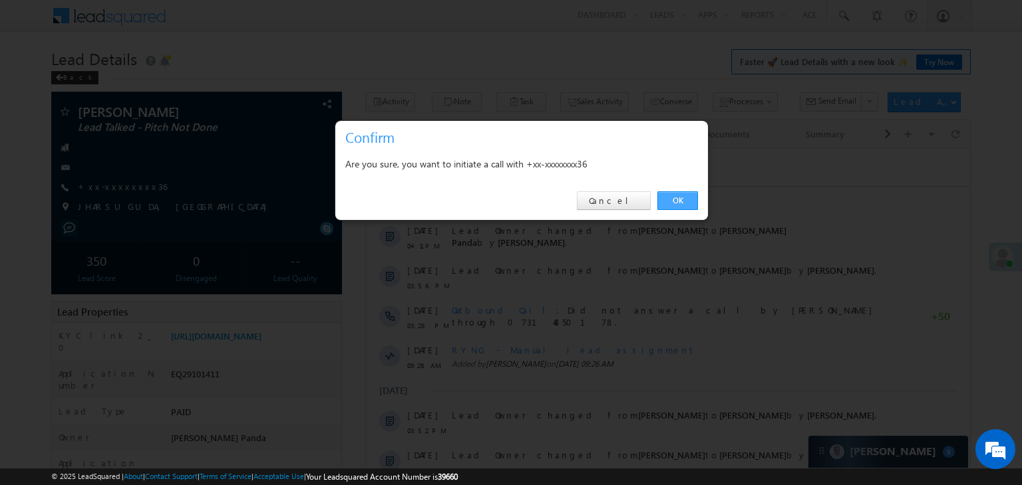
click at [674, 200] on link "OK" at bounding box center [677, 201] width 41 height 19
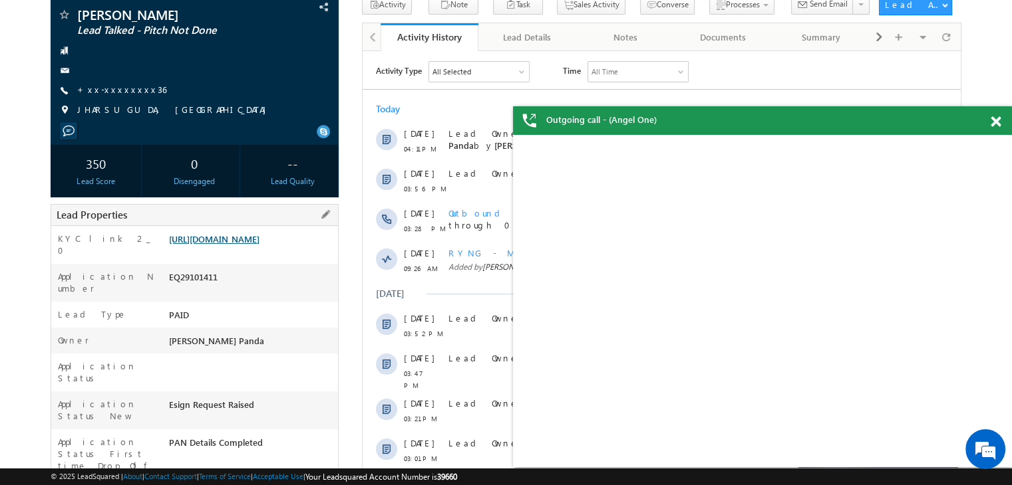
scroll to position [168, 0]
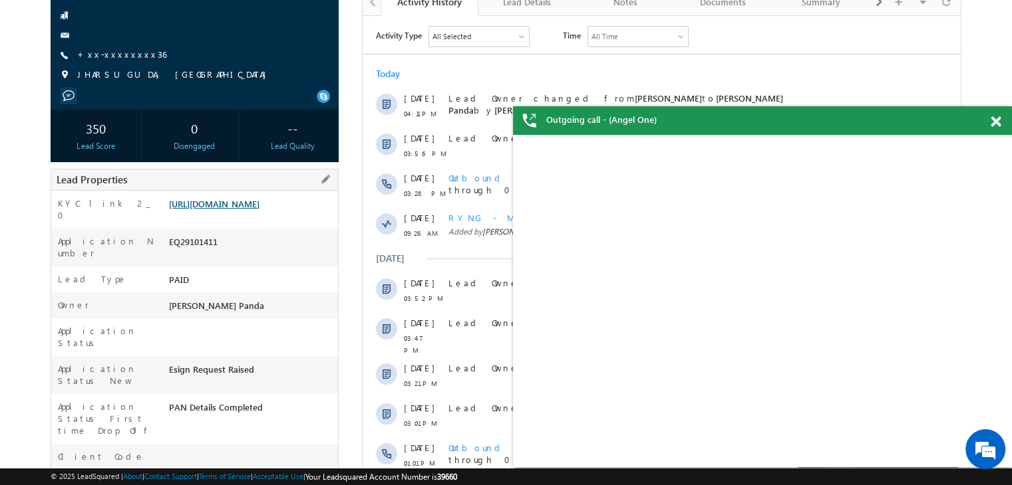
click at [239, 209] on link "[URL][DOMAIN_NAME]" at bounding box center [214, 203] width 90 height 11
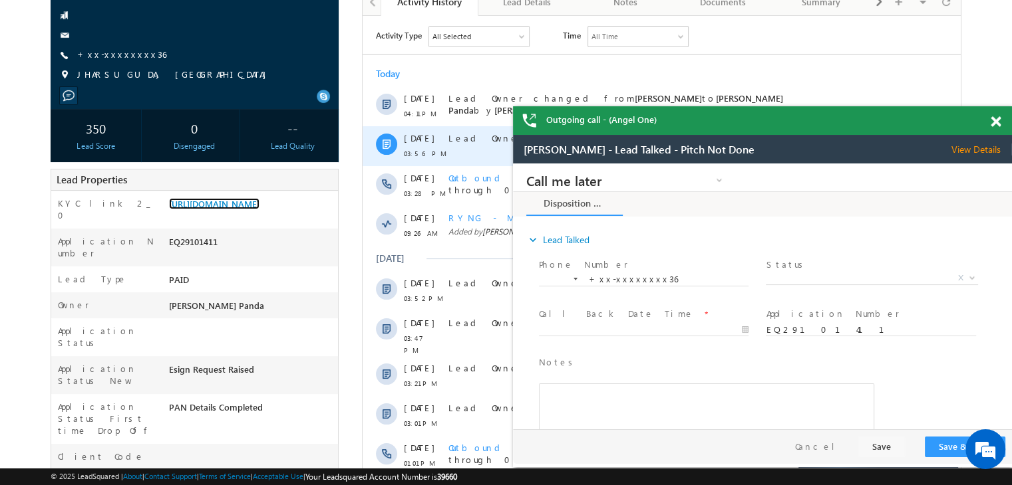
scroll to position [0, 0]
click at [995, 126] on span at bounding box center [995, 121] width 10 height 11
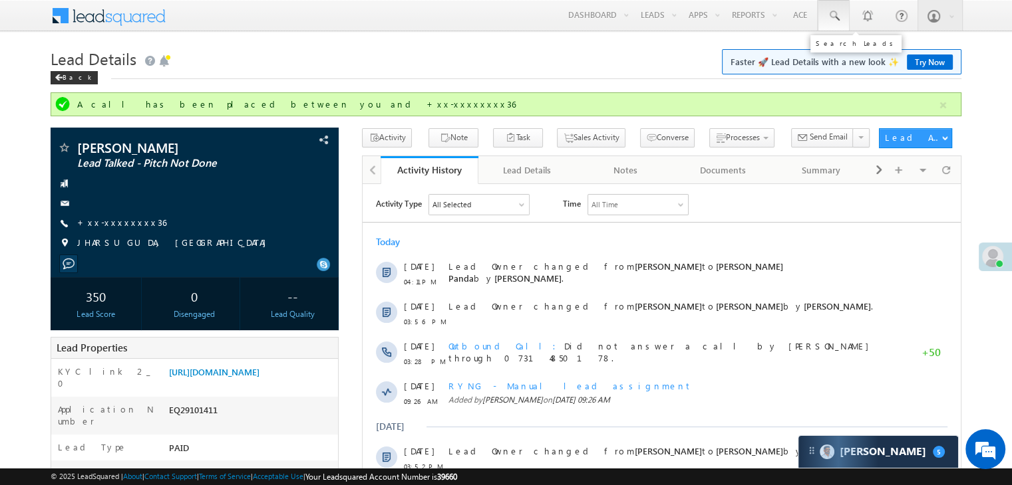
click at [833, 15] on span at bounding box center [833, 15] width 13 height 13
paste input "EQ28446099"
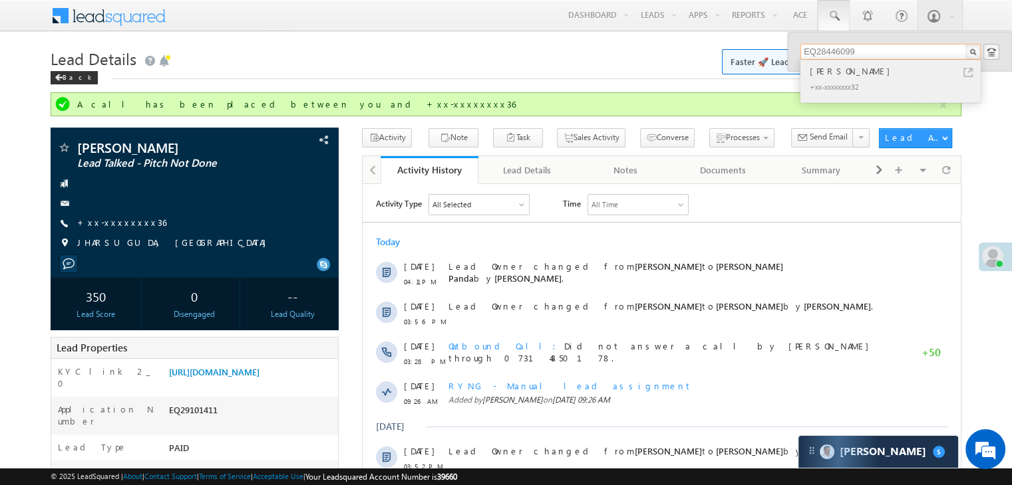
type input "EQ28446099"
click at [838, 73] on div "[PERSON_NAME]" at bounding box center [896, 71] width 178 height 15
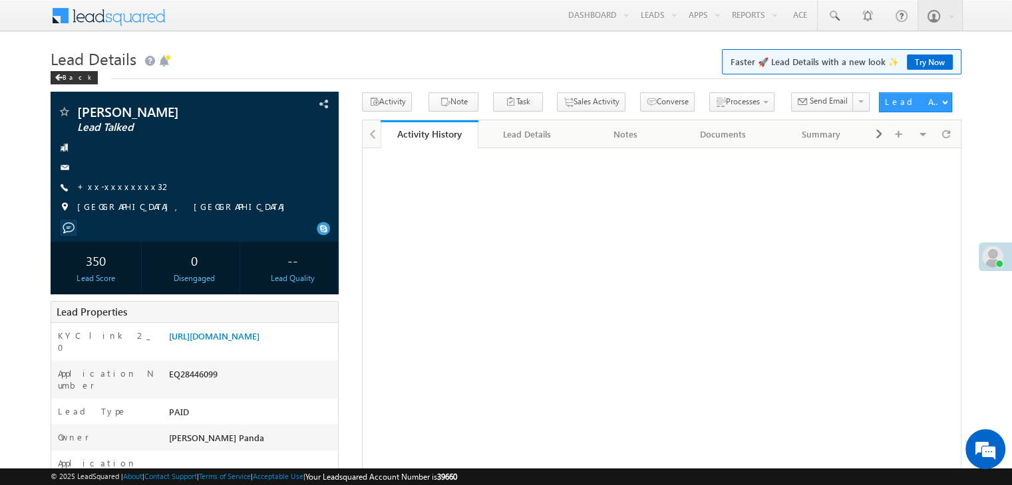
click at [114, 191] on link "+xx-xxxxxxxx32" at bounding box center [124, 186] width 94 height 11
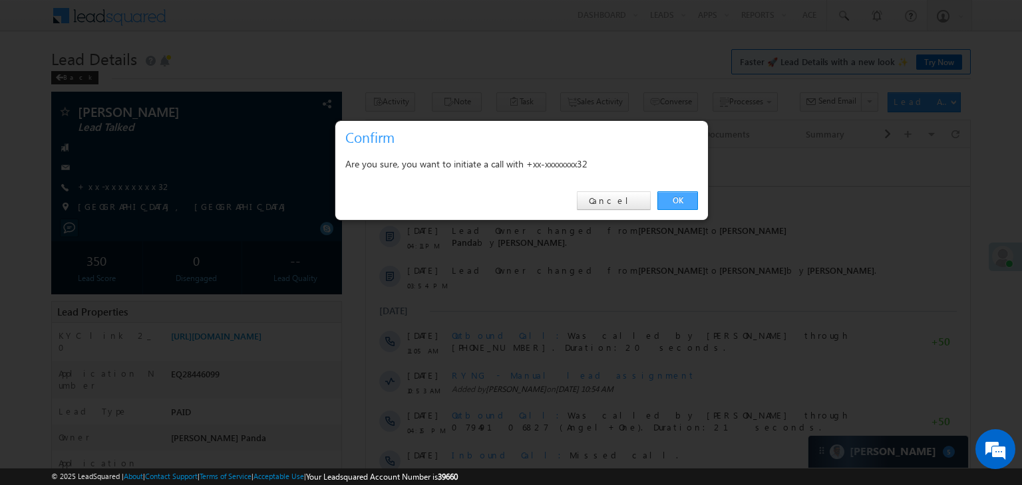
click at [681, 200] on link "OK" at bounding box center [677, 201] width 41 height 19
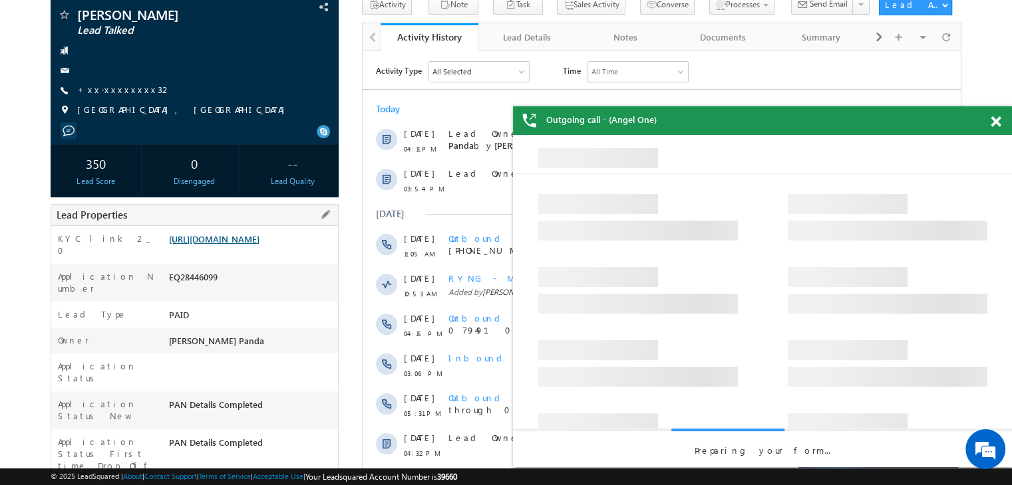
click at [251, 245] on link "[URL][DOMAIN_NAME]" at bounding box center [214, 238] width 90 height 11
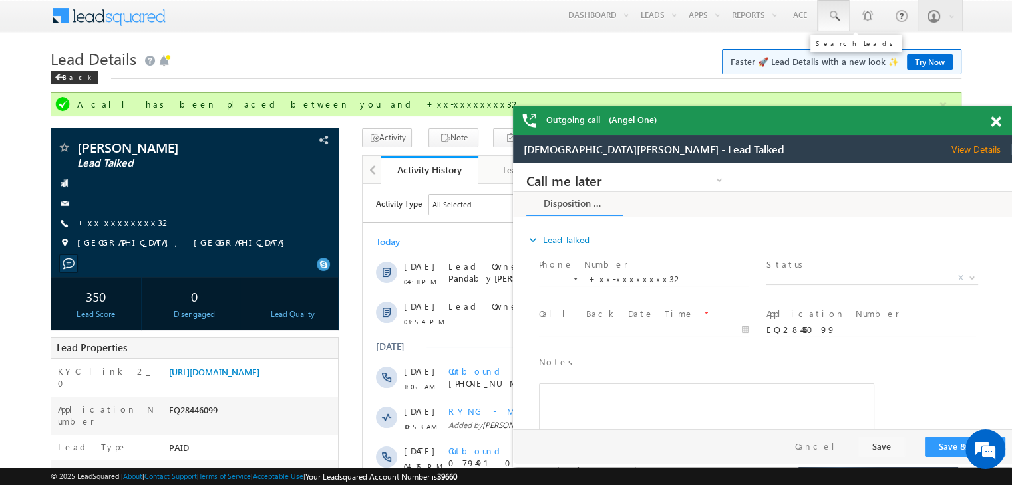
click at [833, 19] on span at bounding box center [833, 15] width 13 height 13
paste input "EQ29165422"
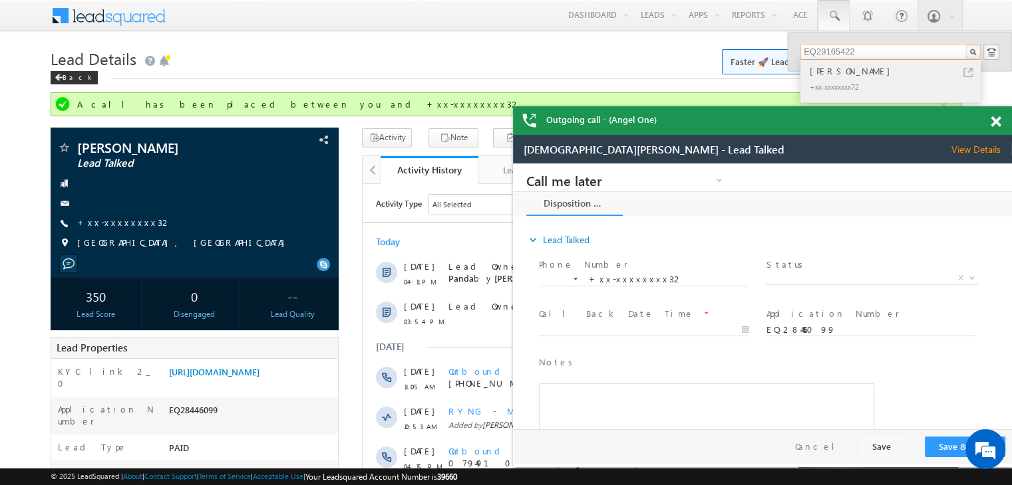
type input "EQ29165422"
click at [836, 72] on div "[PERSON_NAME]" at bounding box center [896, 71] width 178 height 15
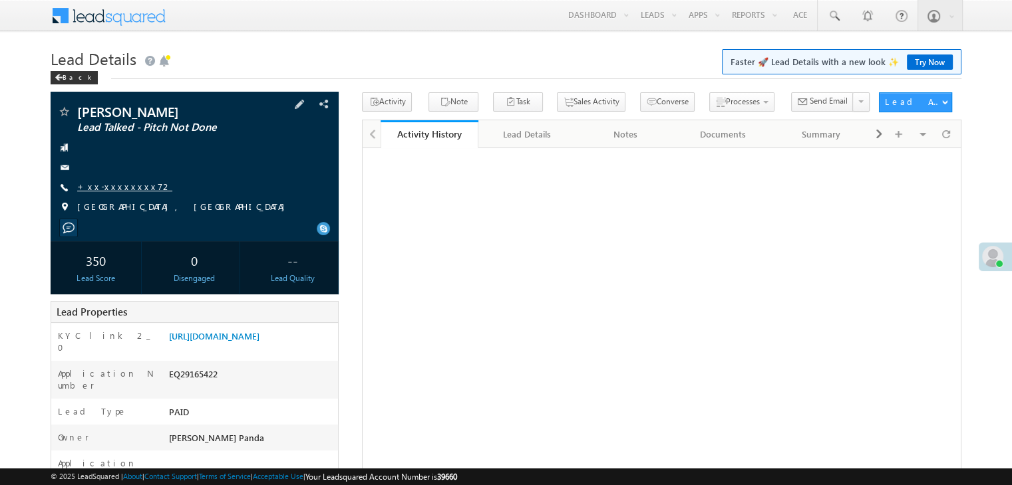
click at [108, 186] on link "+xx-xxxxxxxx72" at bounding box center [124, 186] width 95 height 11
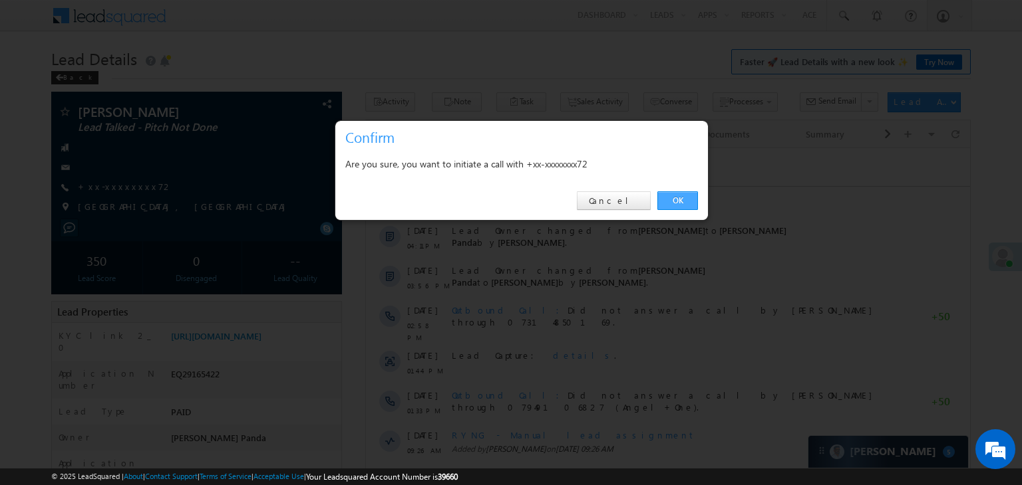
click at [674, 200] on link "OK" at bounding box center [677, 201] width 41 height 19
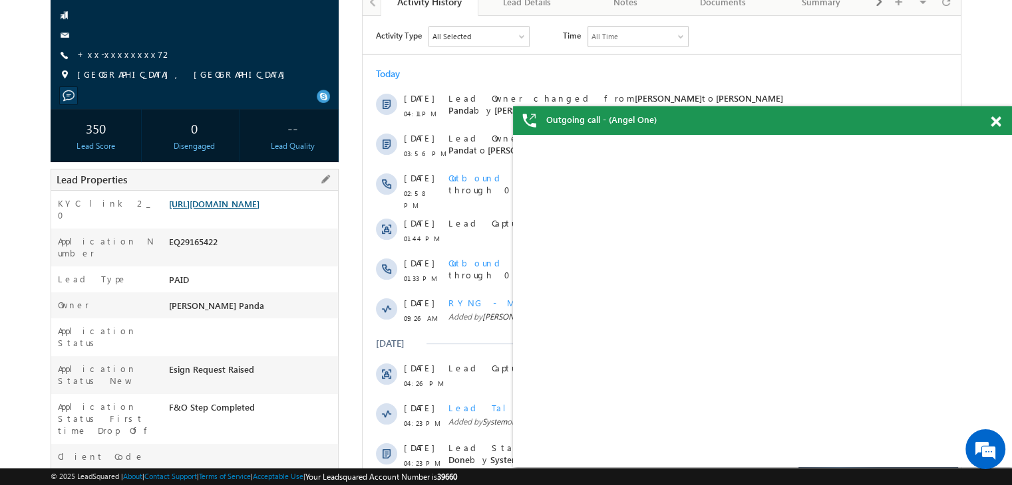
click at [259, 209] on link "https://angelbroking1-pk3em7sa.customui-test.leadsquared.com?leadId=cc65fa5e-cf…" at bounding box center [214, 203] width 90 height 11
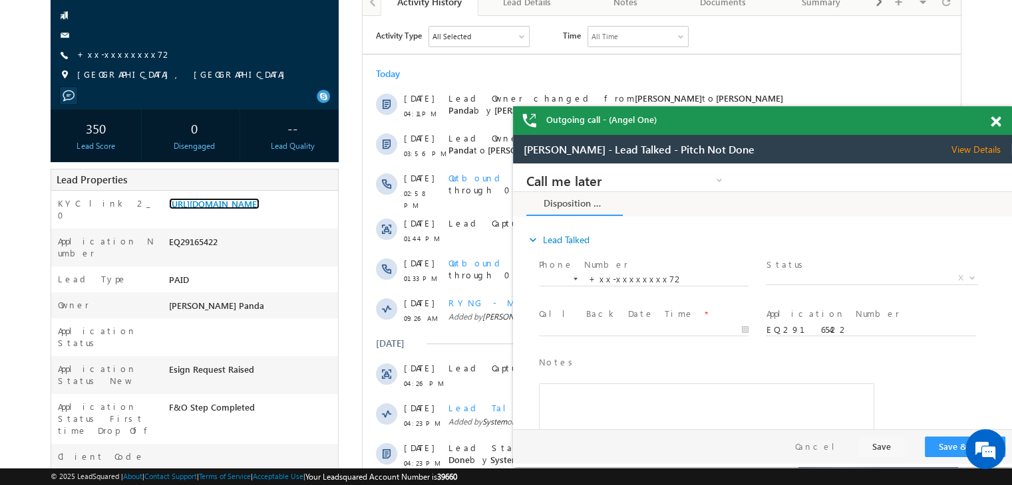
click at [994, 120] on span at bounding box center [995, 121] width 10 height 11
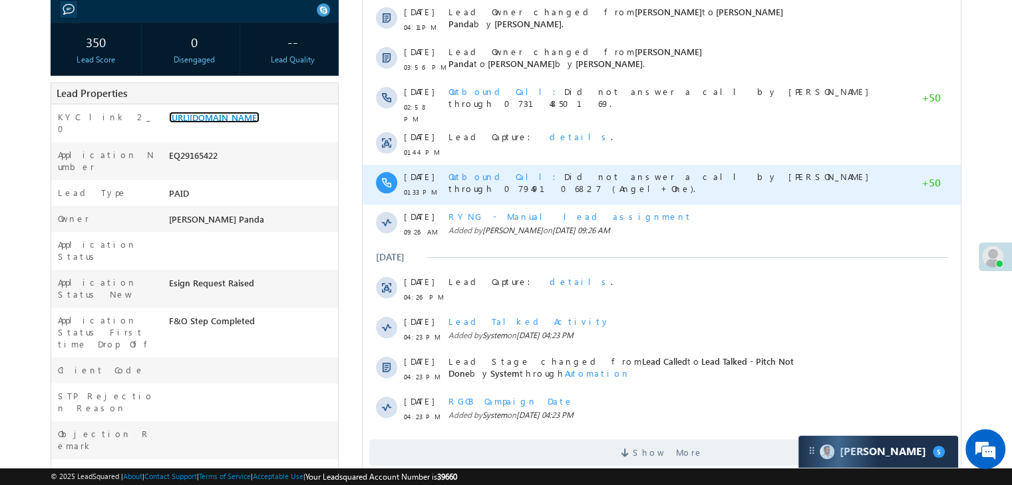
scroll to position [368, 0]
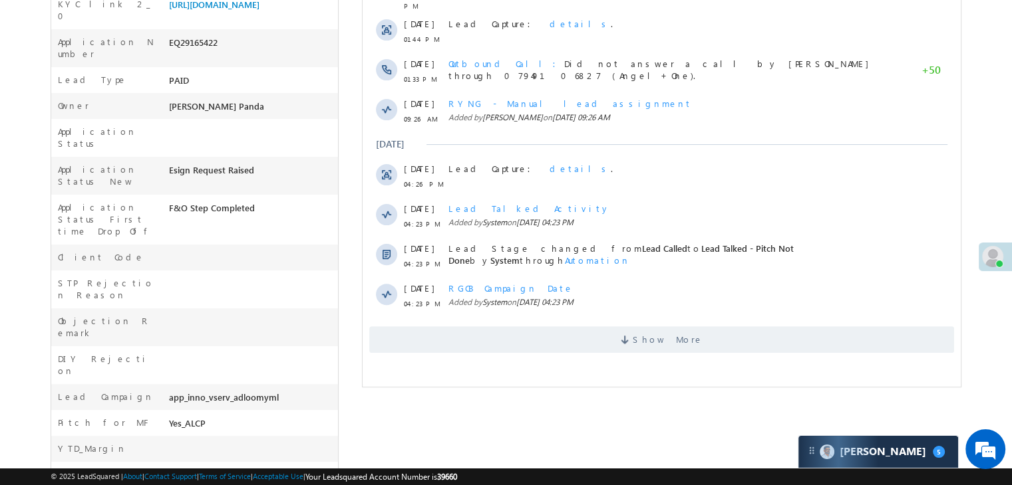
click at [668, 348] on div "Activity Type All Selected Select All Sales Activities 1 Sales Activity Email A…" at bounding box center [661, 90] width 598 height 540
click at [657, 329] on span "Show More" at bounding box center [667, 340] width 70 height 27
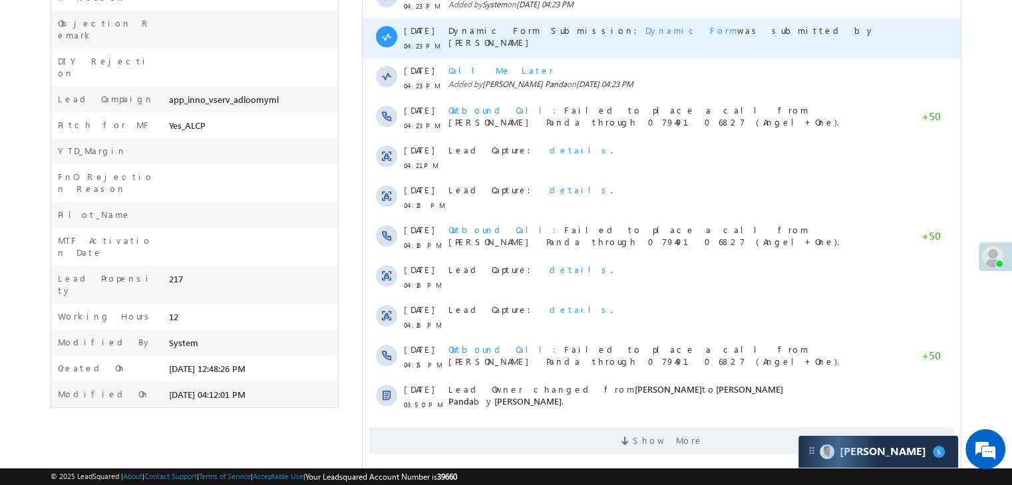
scroll to position [683, 0]
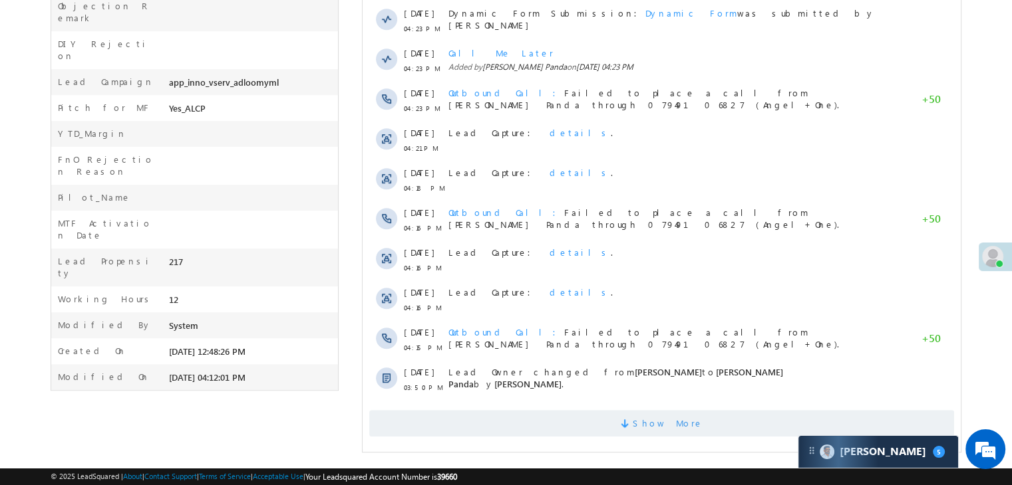
click at [662, 430] on span "Show More" at bounding box center [667, 423] width 70 height 27
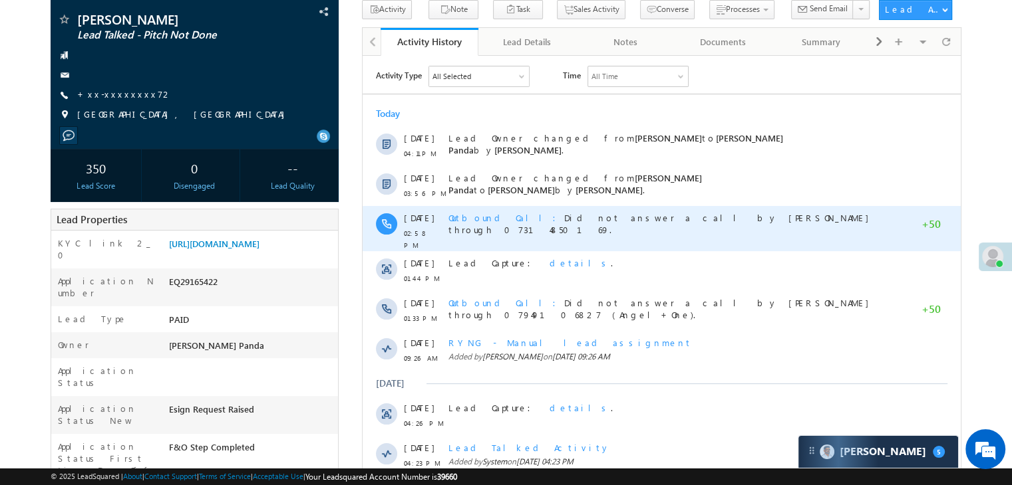
scroll to position [0, 0]
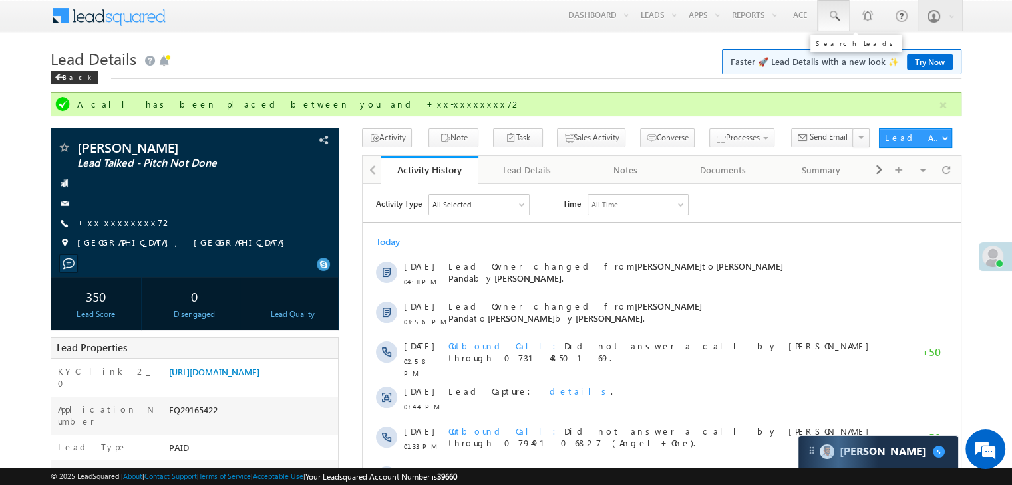
click at [833, 17] on span at bounding box center [833, 15] width 13 height 13
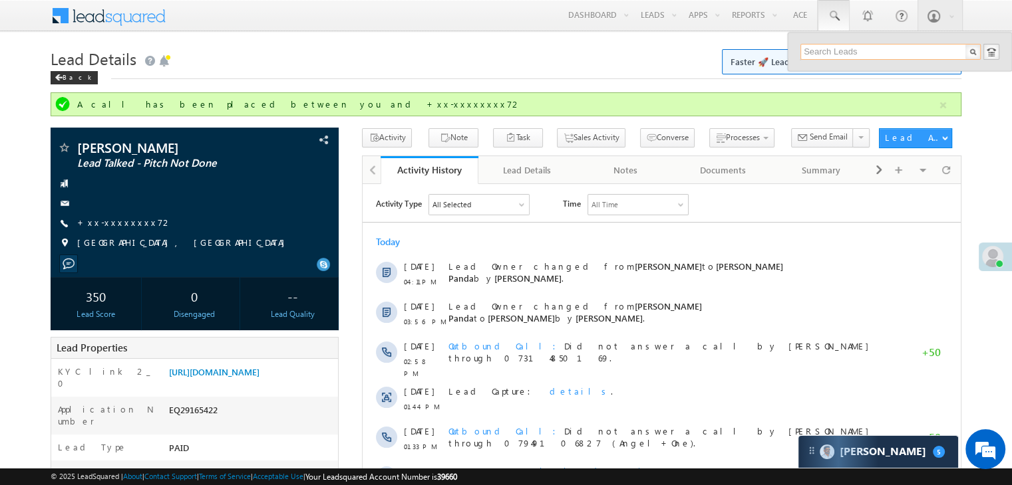
paste input "EQ29243495"
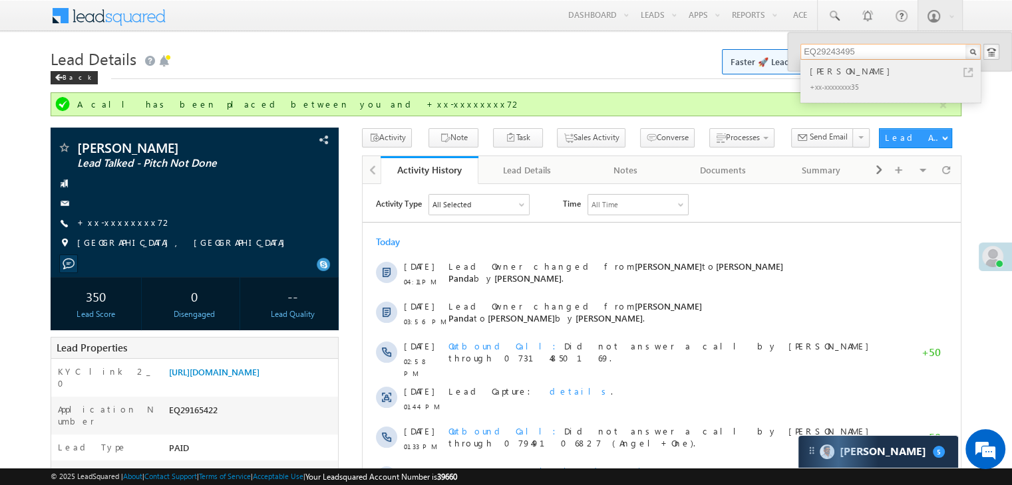
type input "EQ29243495"
click at [815, 75] on div "[PERSON_NAME]" at bounding box center [896, 71] width 178 height 15
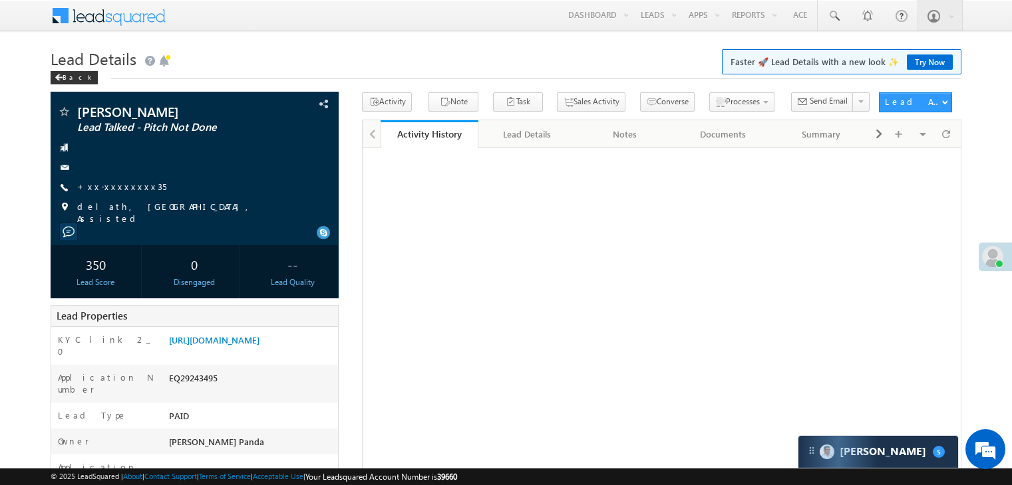
click at [114, 190] on link "+xx-xxxxxxxx35" at bounding box center [121, 186] width 89 height 11
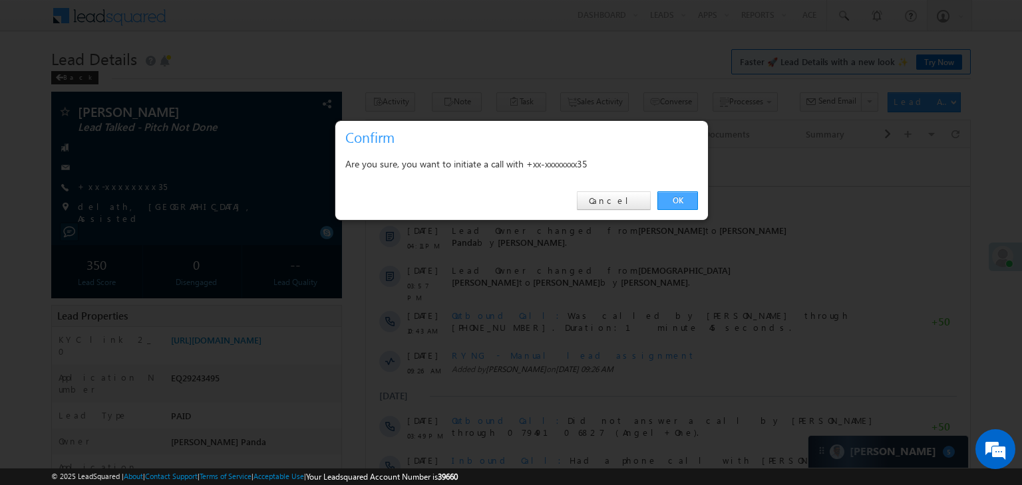
drag, startPoint x: 676, startPoint y: 198, endPoint x: 27, endPoint y: 40, distance: 668.1
click at [676, 198] on link "OK" at bounding box center [677, 201] width 41 height 19
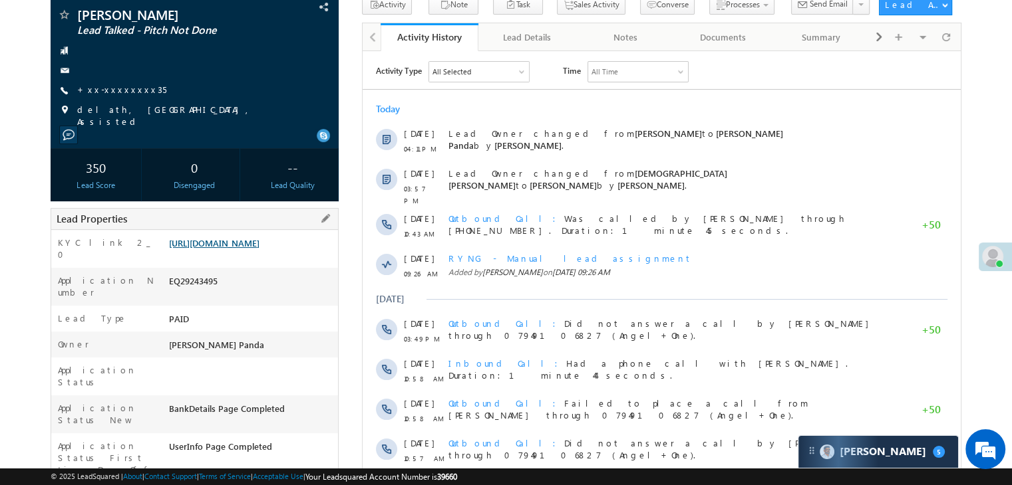
scroll to position [168, 0]
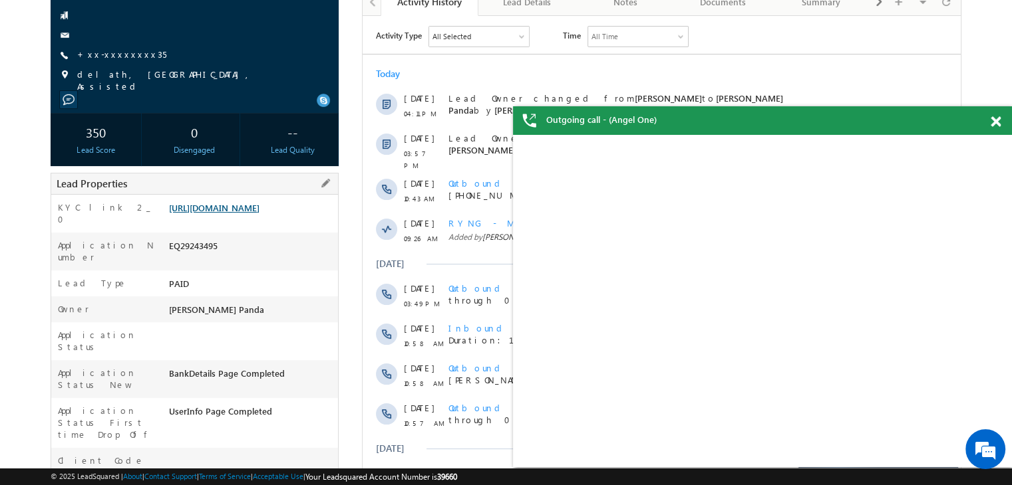
click at [259, 213] on link "https://angelbroking1-pk3em7sa.customui-test.leadsquared.com?leadId=c6f9c51e-9a…" at bounding box center [214, 207] width 90 height 11
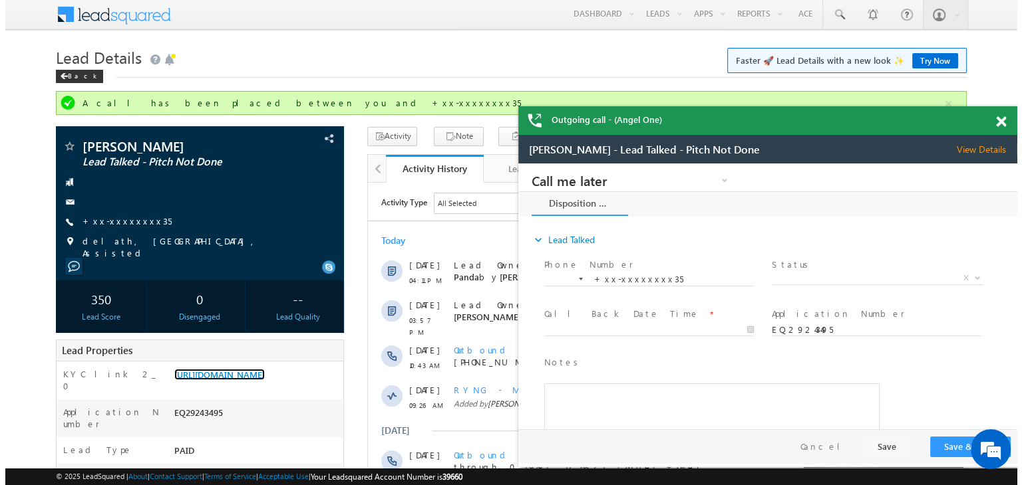
scroll to position [0, 0]
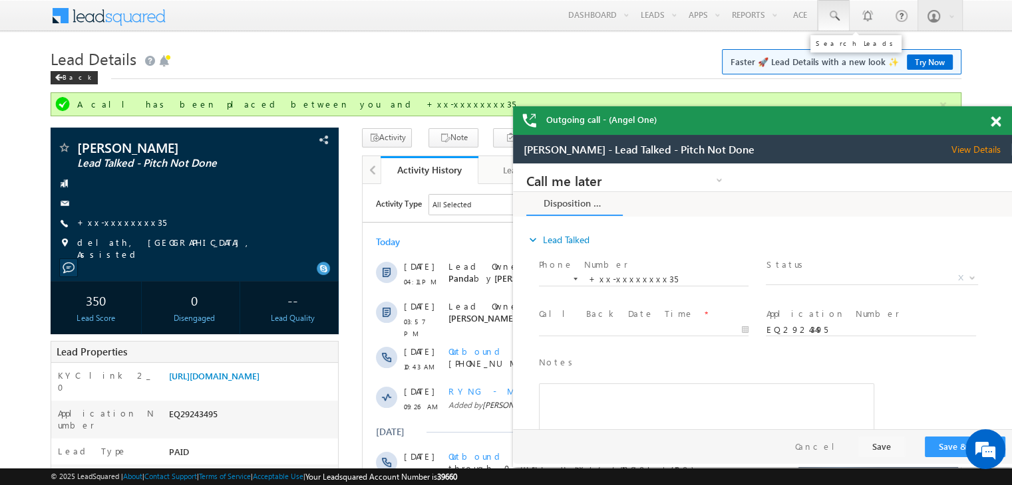
click at [833, 9] on span at bounding box center [833, 15] width 13 height 13
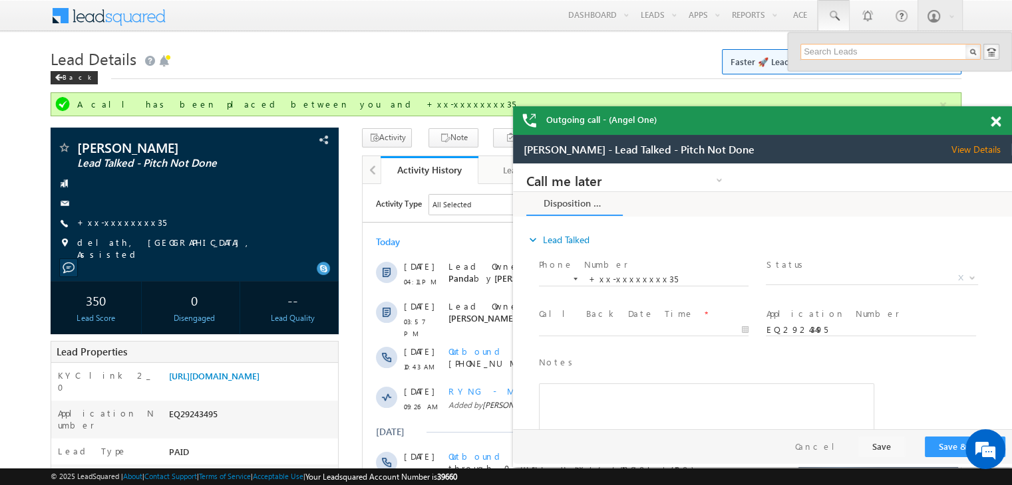
paste input "EQ28524530"
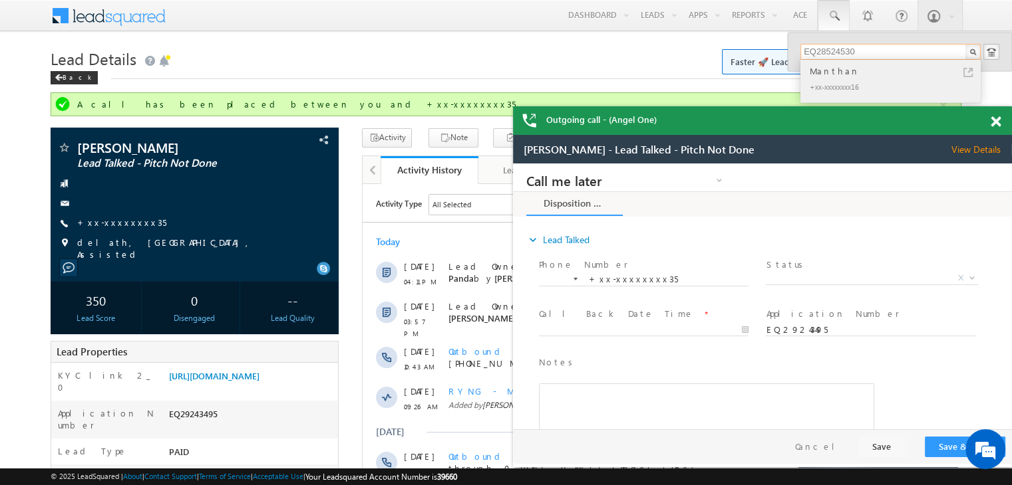
type input "EQ28524530"
click at [835, 74] on div "Manthan" at bounding box center [896, 71] width 178 height 15
click at [112, 219] on link "+xx-xxxxxxxx35" at bounding box center [121, 222] width 89 height 11
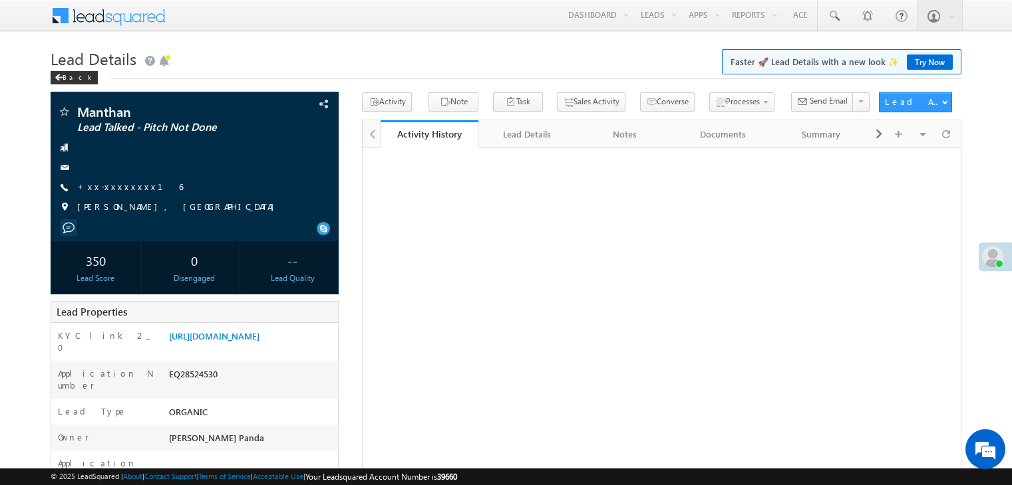
click at [112, 190] on link "+xx-xxxxxxxx16" at bounding box center [130, 186] width 106 height 11
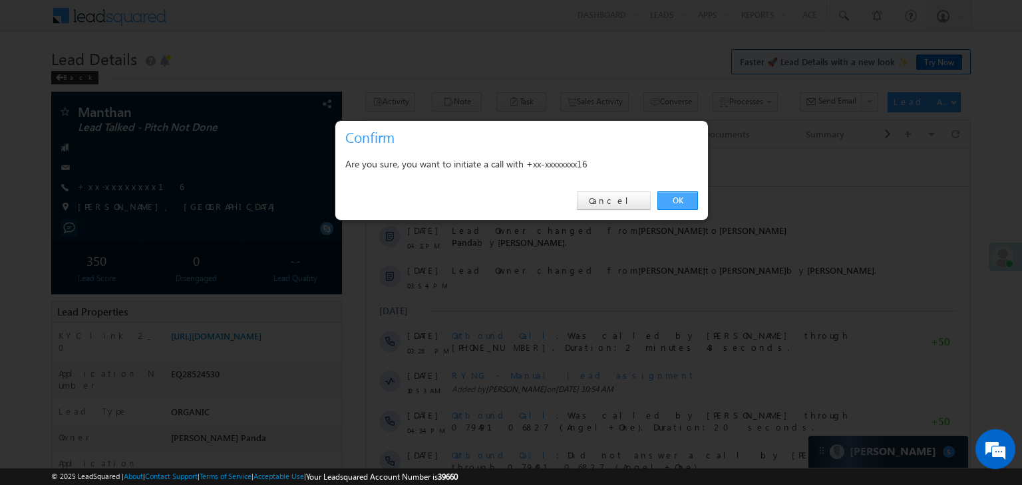
click at [670, 199] on link "OK" at bounding box center [677, 201] width 41 height 19
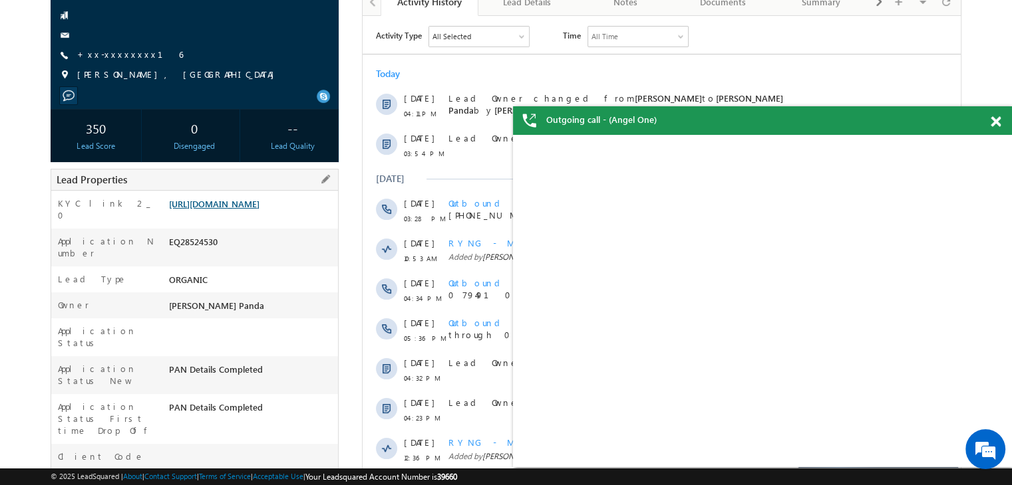
click at [247, 209] on link "[URL][DOMAIN_NAME]" at bounding box center [214, 203] width 90 height 11
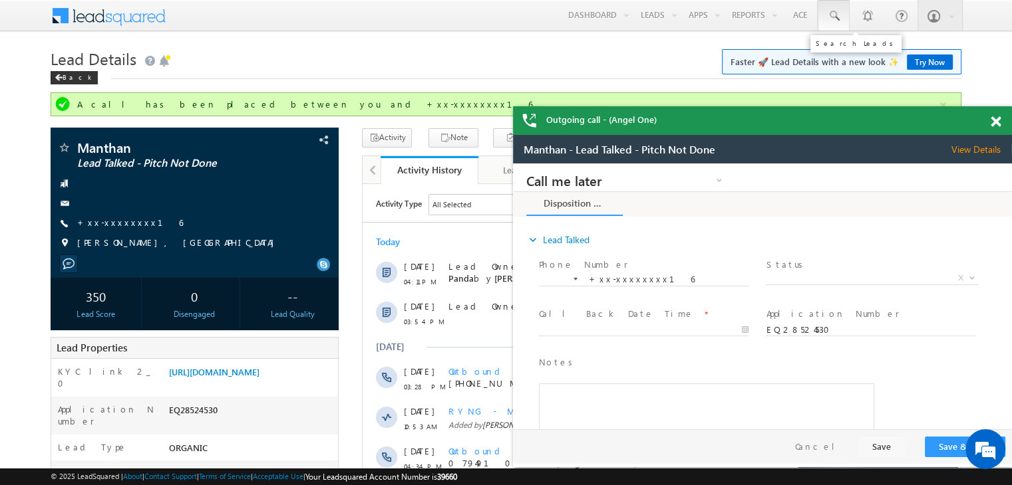
click at [838, 17] on span at bounding box center [833, 15] width 13 height 13
paste input "EQ29169732"
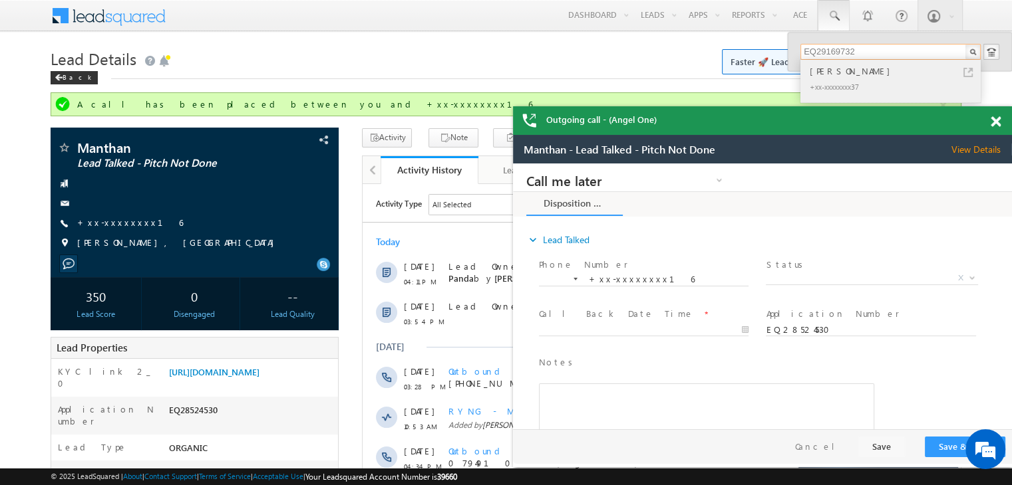
type input "EQ29169732"
click at [817, 74] on div "[PERSON_NAME]" at bounding box center [896, 71] width 178 height 15
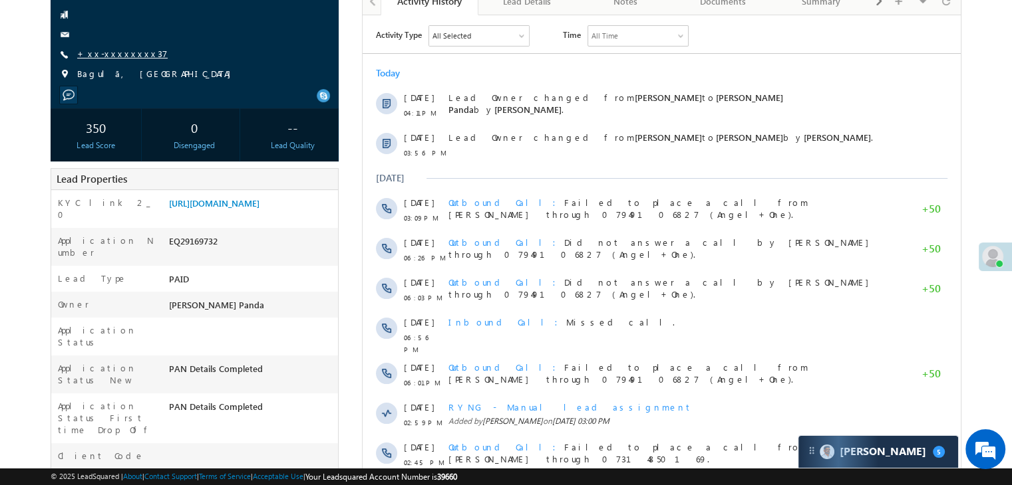
click at [109, 57] on link "+xx-xxxxxxxx37" at bounding box center [122, 53] width 90 height 11
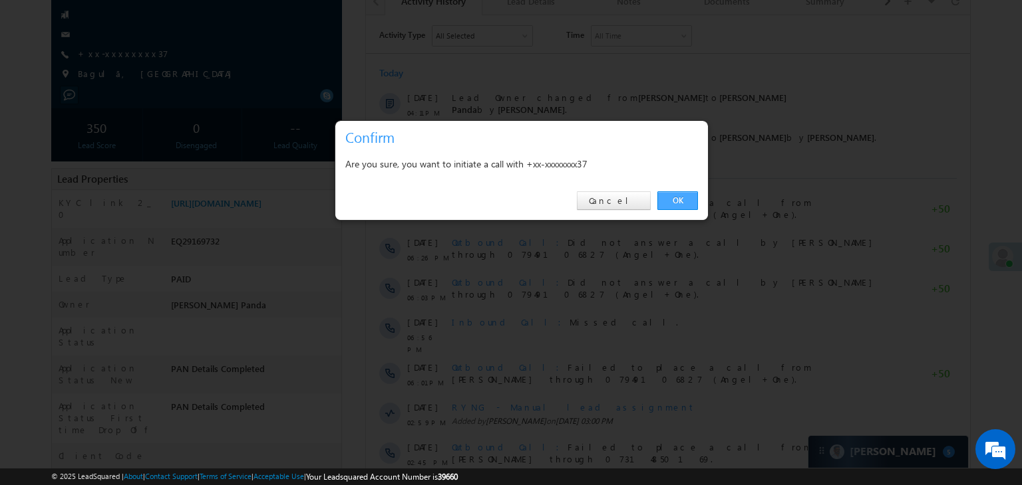
click at [676, 203] on link "OK" at bounding box center [677, 201] width 41 height 19
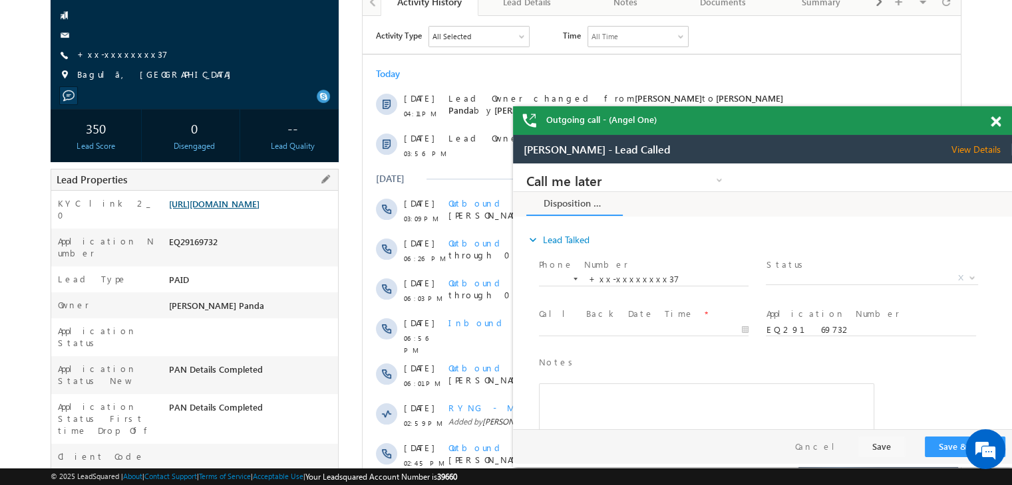
click at [234, 209] on link "[URL][DOMAIN_NAME]" at bounding box center [214, 203] width 90 height 11
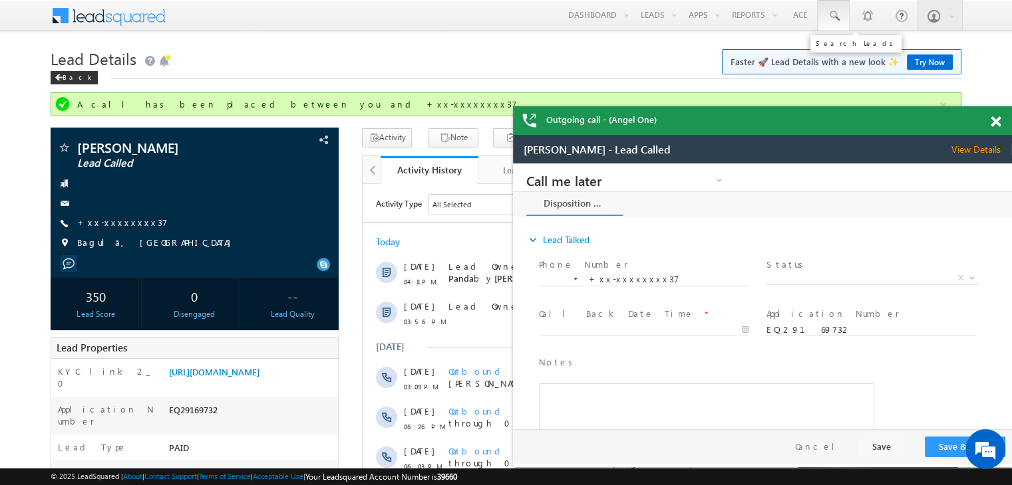
click at [833, 10] on span at bounding box center [833, 15] width 13 height 13
paste input "EQ29105044"
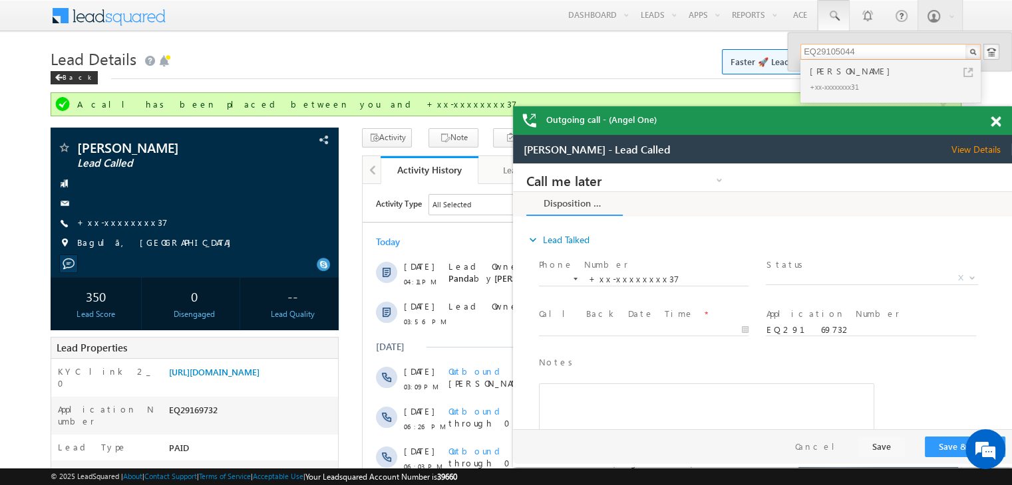
type input "EQ29105044"
click at [819, 72] on div "[PERSON_NAME]" at bounding box center [896, 71] width 178 height 15
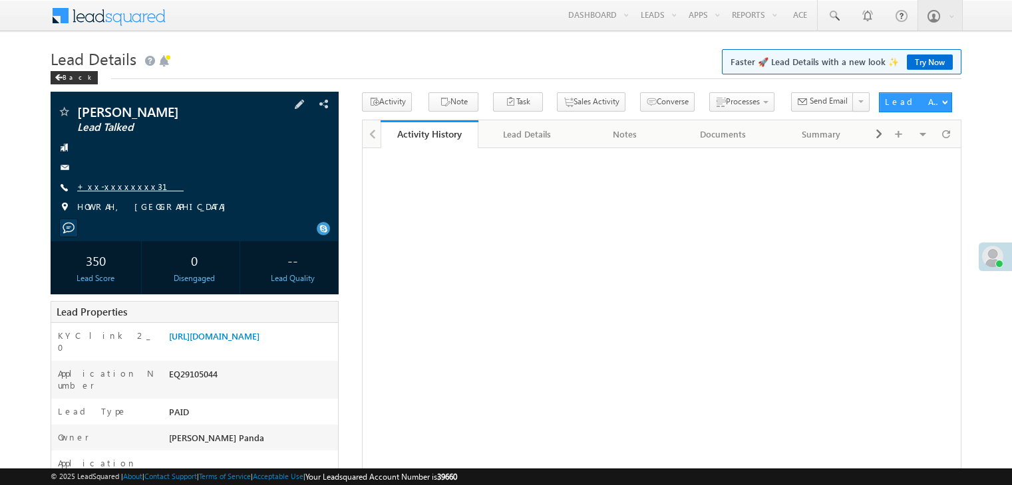
click at [112, 188] on link "+xx-xxxxxxxx31" at bounding box center [130, 186] width 106 height 11
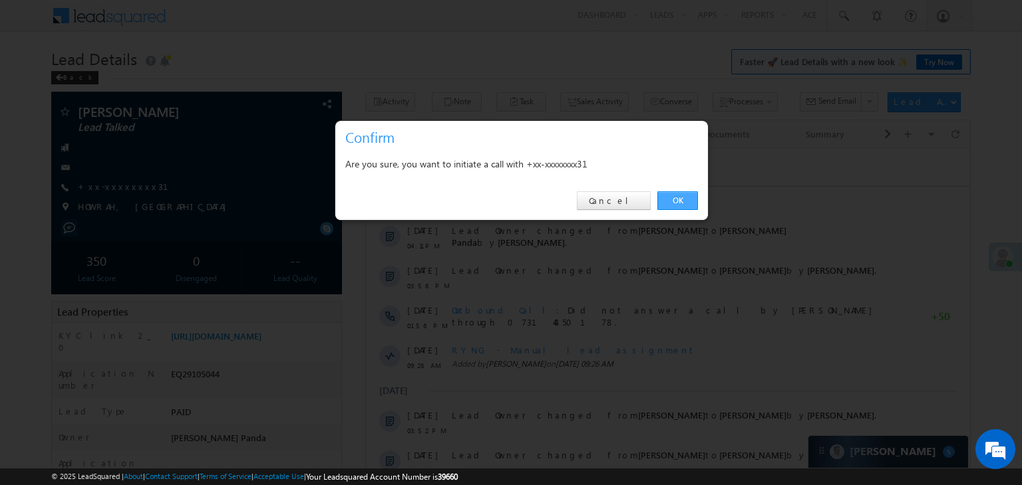
click at [670, 198] on link "OK" at bounding box center [677, 201] width 41 height 19
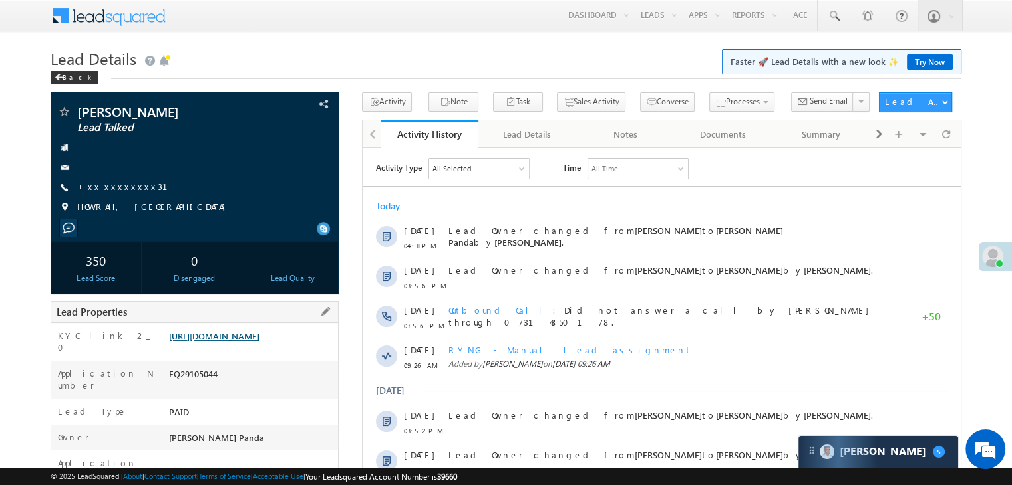
click at [229, 342] on link "[URL][DOMAIN_NAME]" at bounding box center [214, 336] width 90 height 11
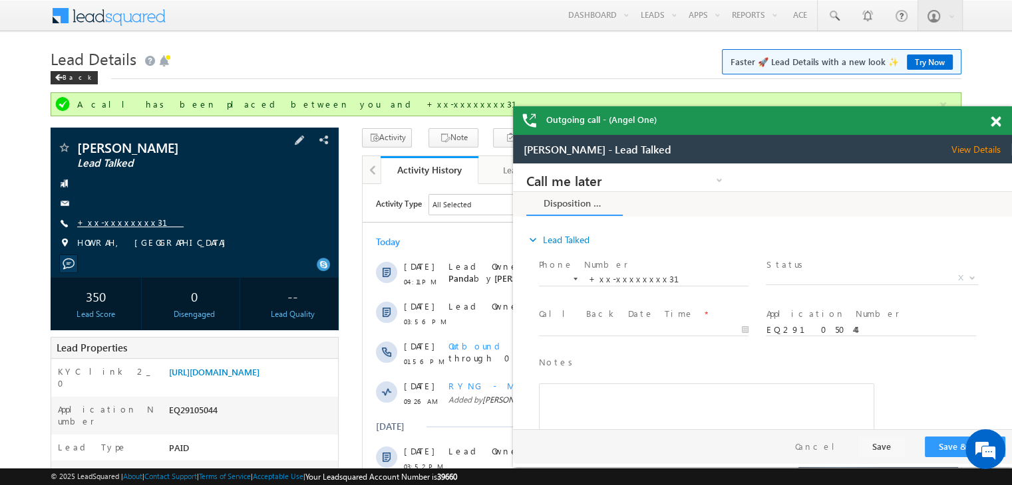
click at [117, 219] on link "+xx-xxxxxxxx31" at bounding box center [130, 222] width 106 height 11
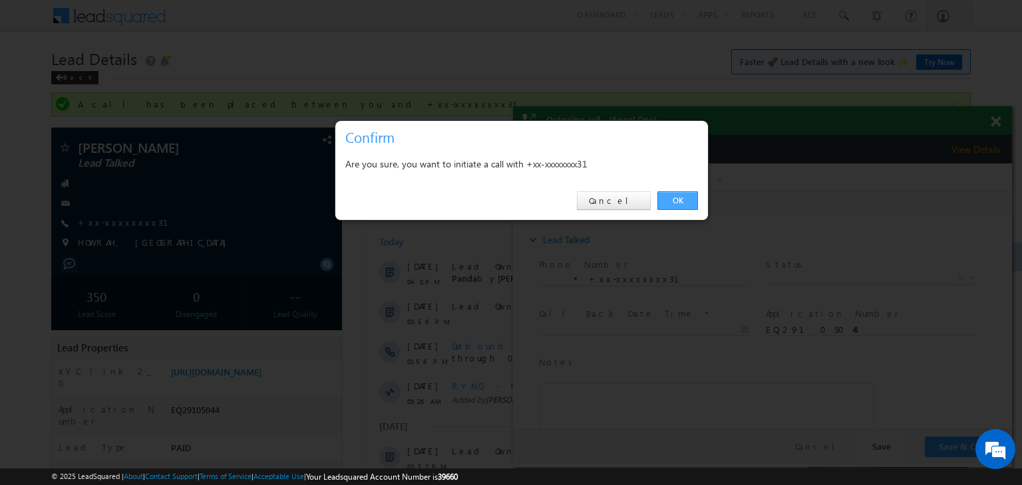
click at [671, 200] on link "OK" at bounding box center [677, 201] width 41 height 19
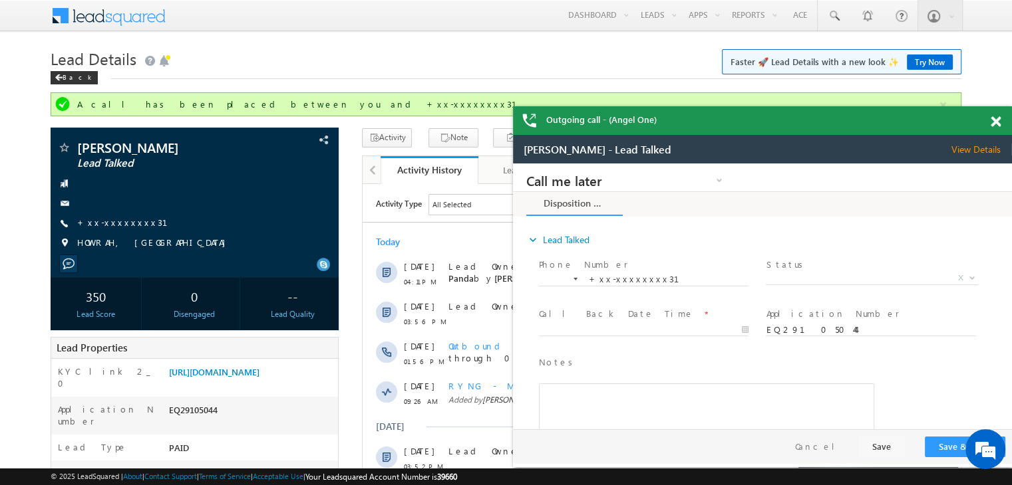
drag, startPoint x: 992, startPoint y: 125, endPoint x: 461, endPoint y: 0, distance: 545.9
click at [992, 125] on span at bounding box center [995, 121] width 10 height 11
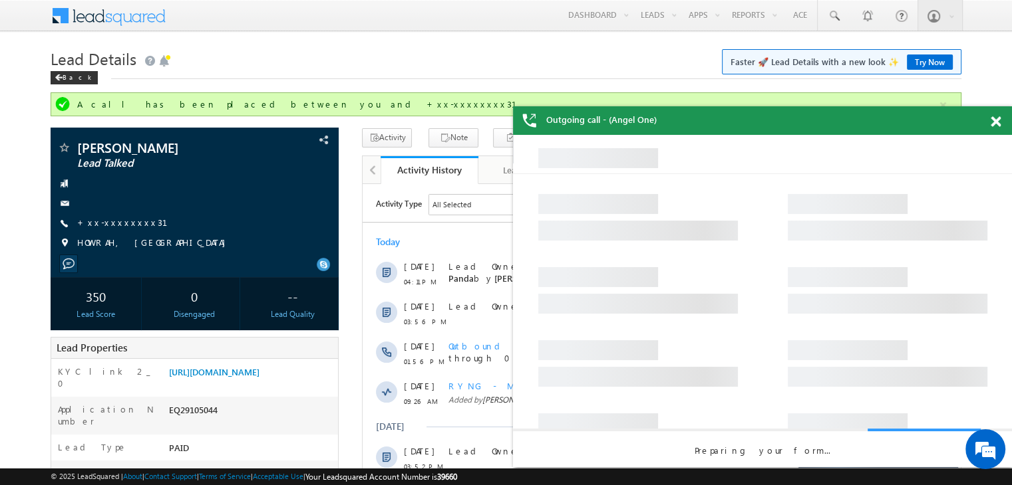
click at [996, 123] on span at bounding box center [995, 121] width 10 height 11
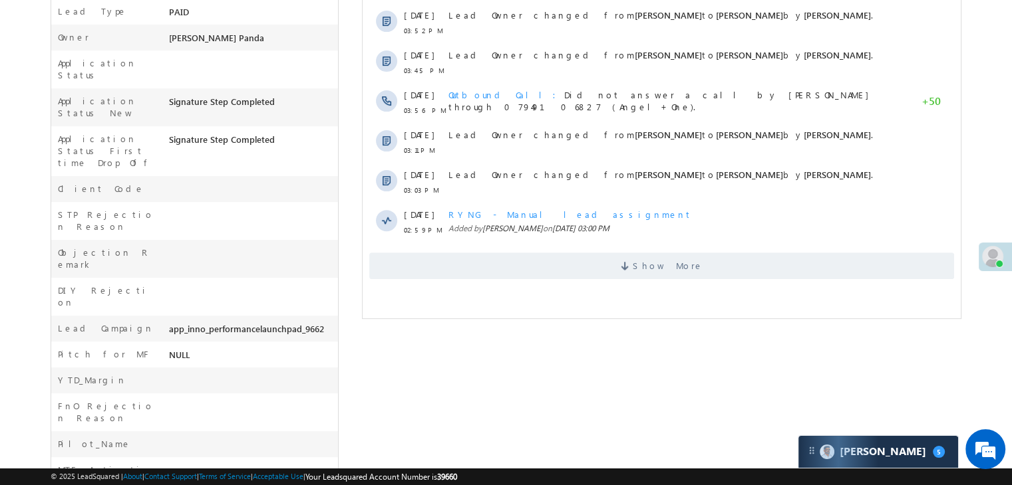
scroll to position [466, 0]
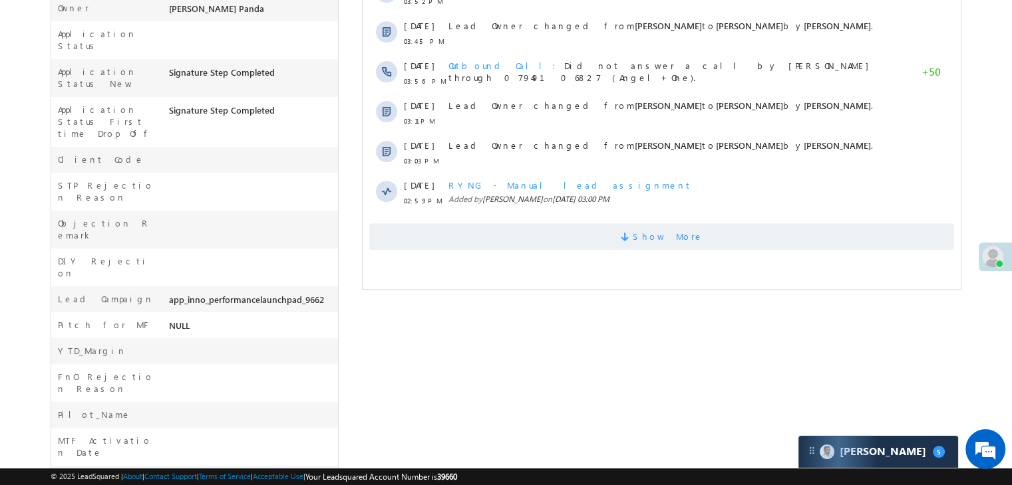
click at [648, 229] on span "Show More" at bounding box center [667, 236] width 70 height 27
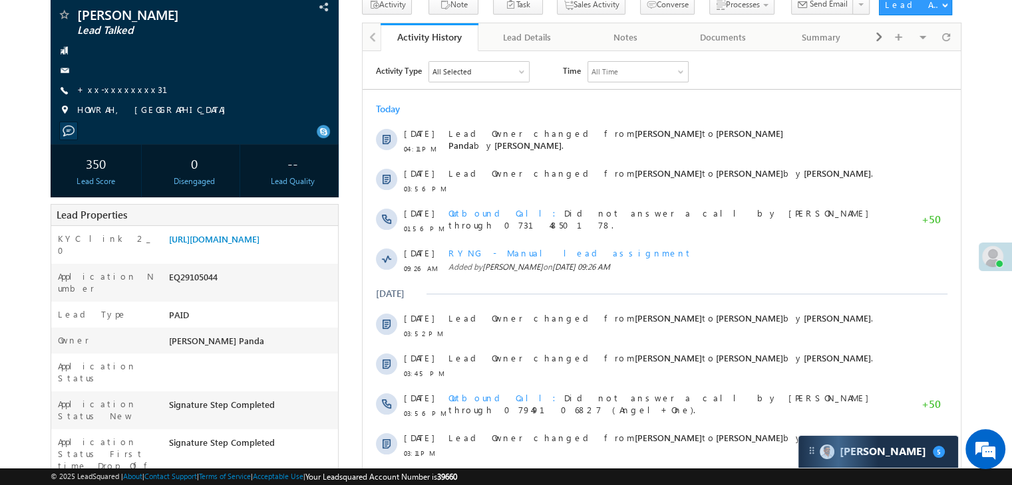
scroll to position [0, 0]
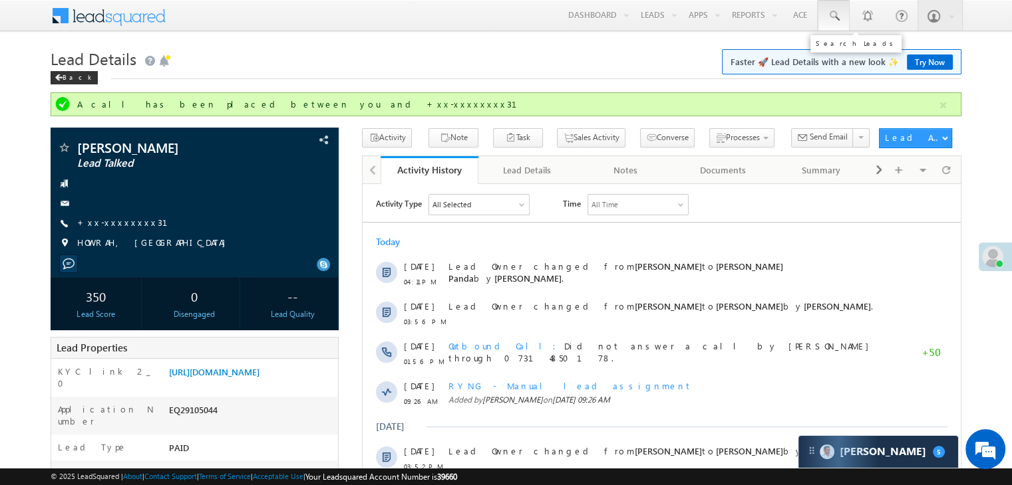
click at [830, 14] on span at bounding box center [833, 15] width 13 height 13
paste input "EQ13059098"
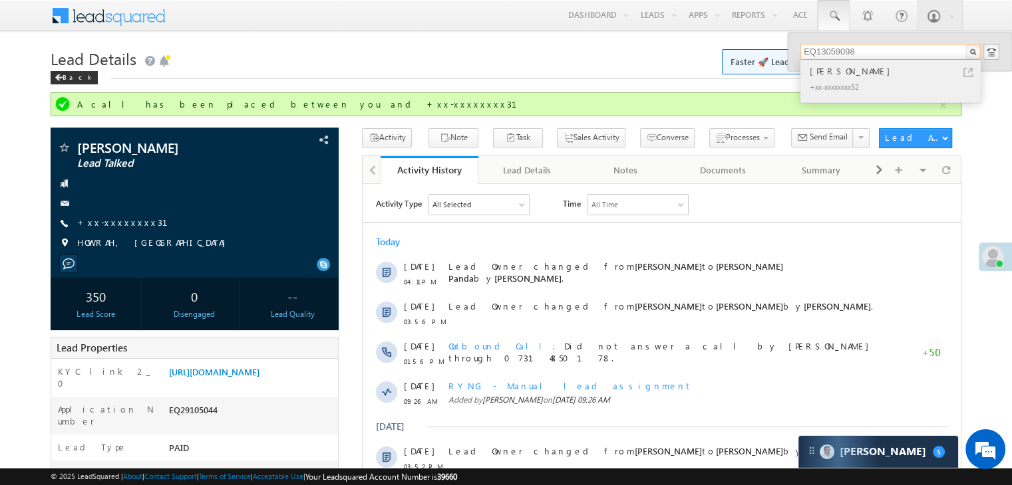
type input "EQ13059098"
click at [831, 76] on div "[PERSON_NAME]" at bounding box center [896, 71] width 178 height 15
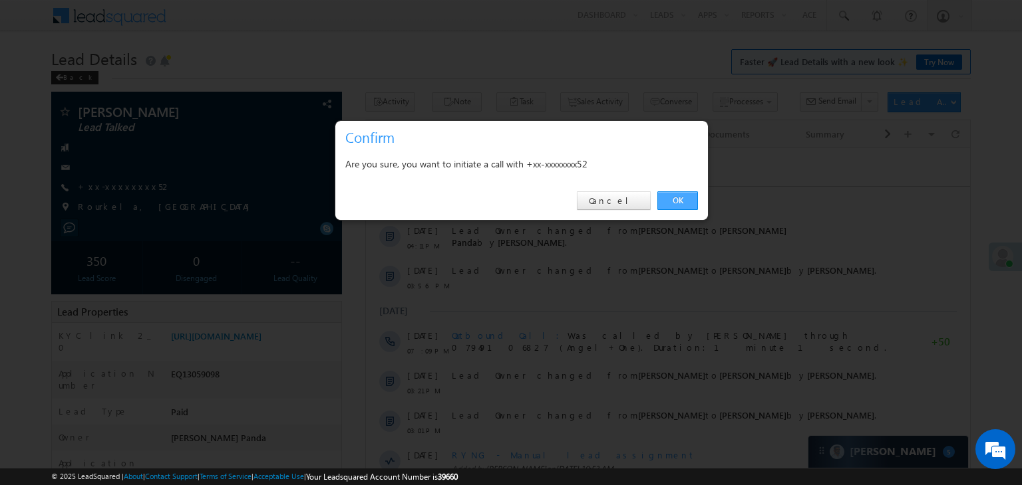
click at [669, 200] on link "OK" at bounding box center [677, 201] width 41 height 19
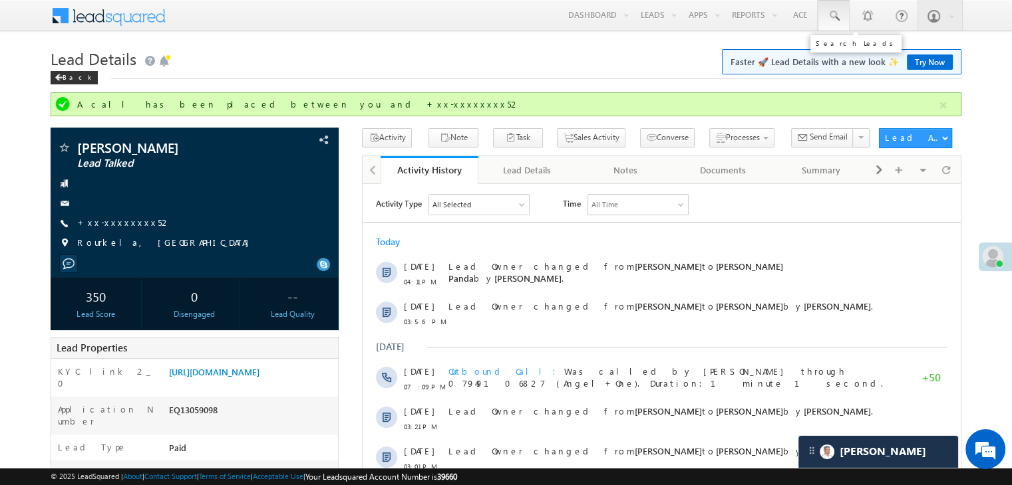
click at [830, 13] on span at bounding box center [833, 15] width 13 height 13
paste input "EQ29352748"
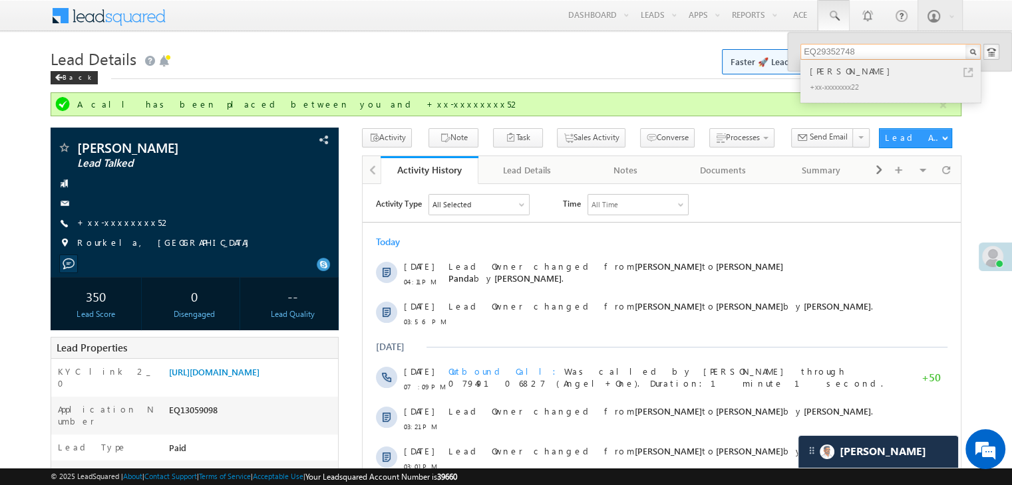
type input "EQ29352748"
click at [859, 71] on div "[PERSON_NAME]" at bounding box center [896, 71] width 178 height 15
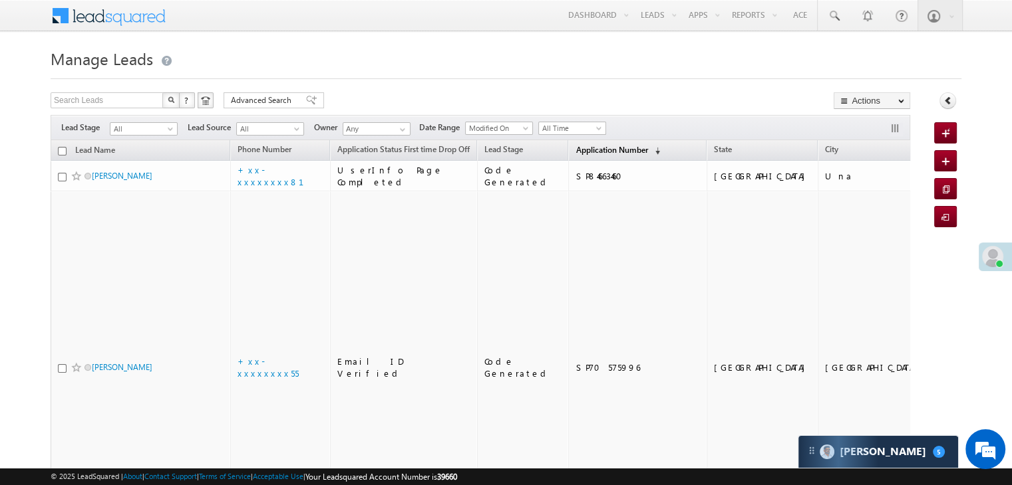
click at [577, 152] on span "Application Number" at bounding box center [611, 150] width 72 height 10
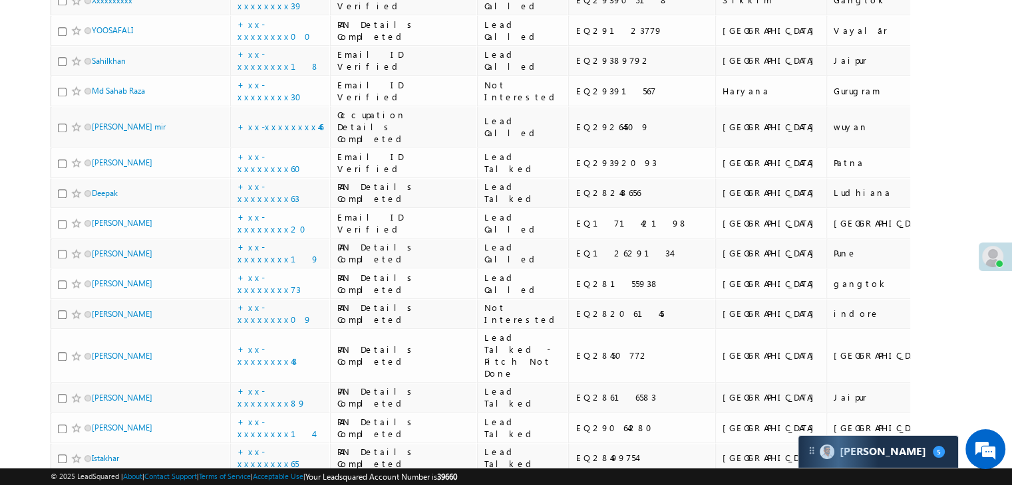
scroll to position [1064, 0]
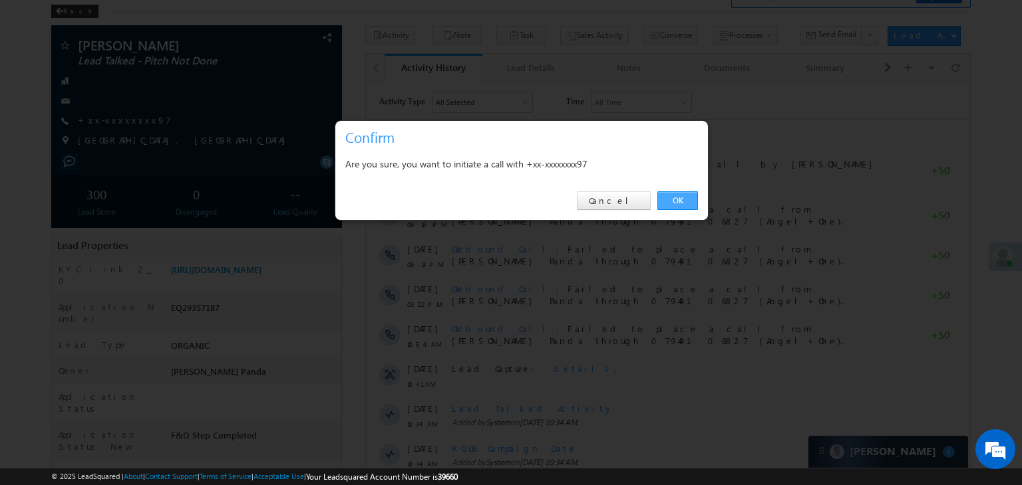
drag, startPoint x: 676, startPoint y: 202, endPoint x: 313, endPoint y: 120, distance: 371.6
click at [676, 202] on link "OK" at bounding box center [677, 201] width 41 height 19
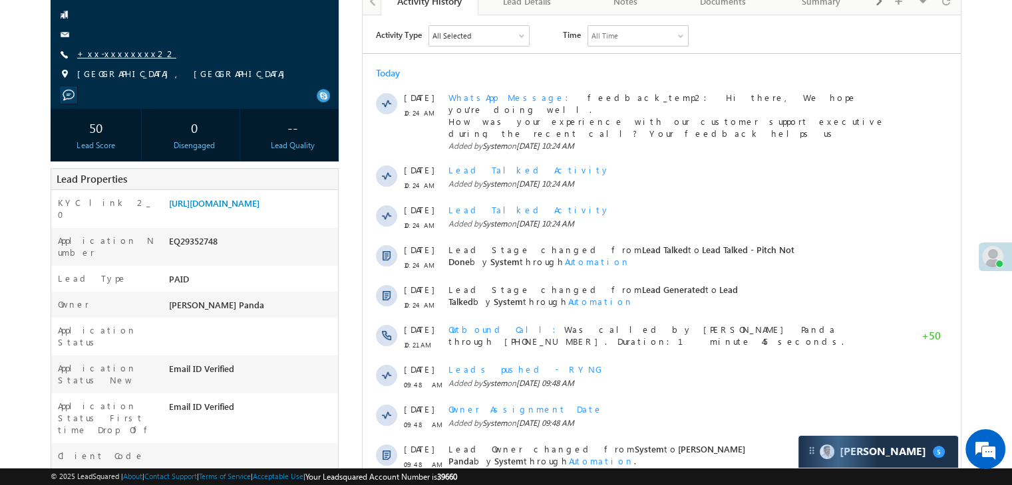
click at [109, 56] on link "+xx-xxxxxxxx22" at bounding box center [126, 53] width 99 height 11
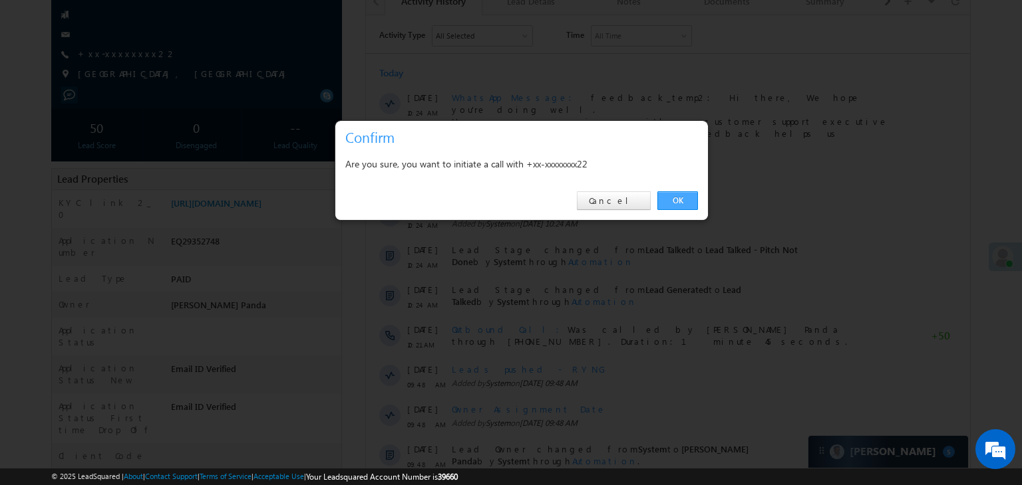
click at [675, 202] on link "OK" at bounding box center [677, 201] width 41 height 19
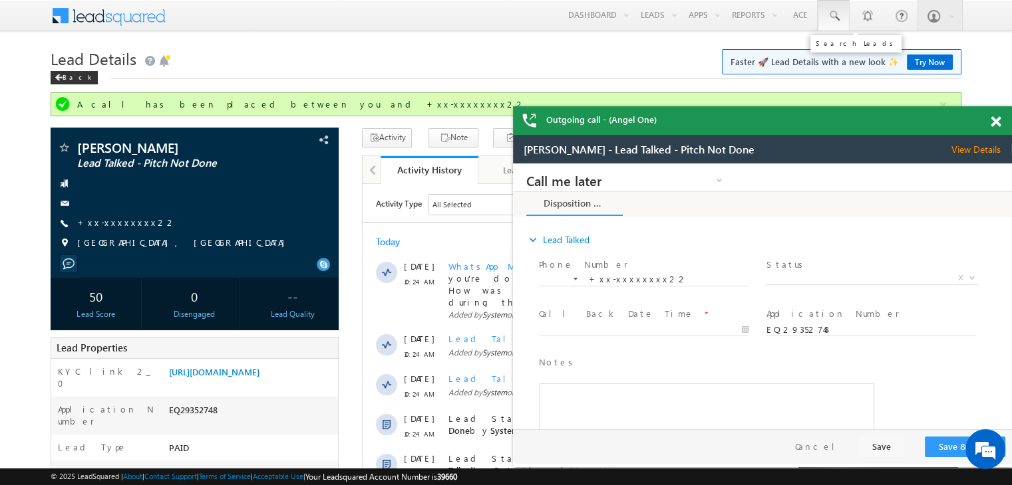
click at [837, 15] on span at bounding box center [833, 15] width 13 height 13
paste input "EQ29335592"
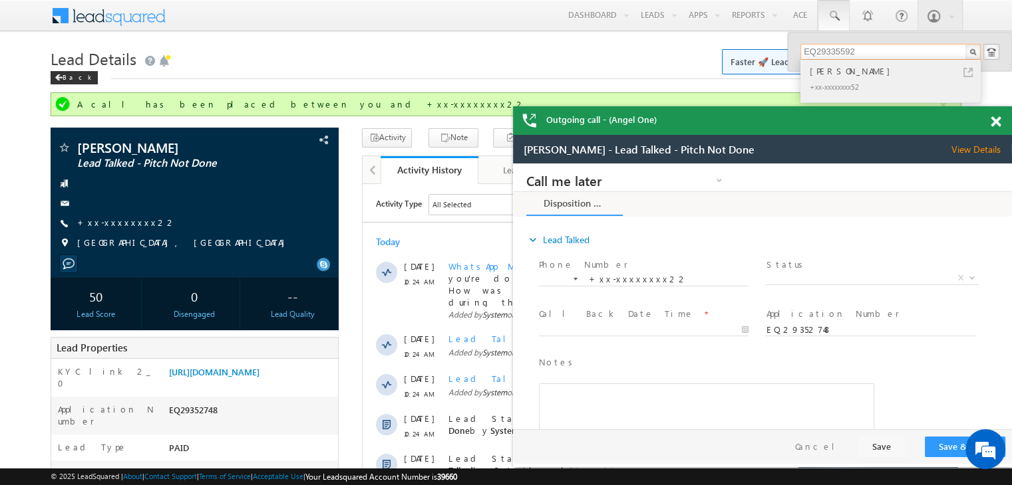
type input "EQ29335592"
click at [820, 76] on div "[PERSON_NAME]" at bounding box center [896, 71] width 178 height 15
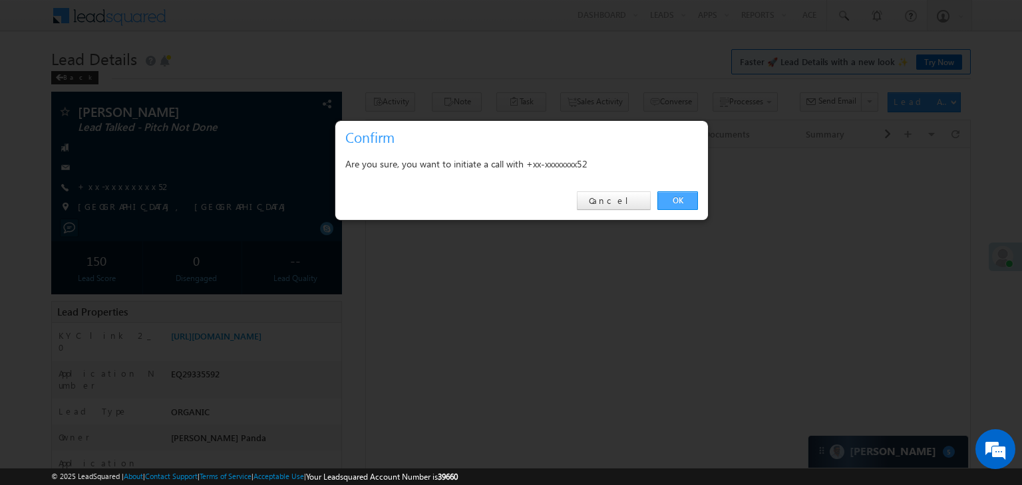
click at [670, 204] on link "OK" at bounding box center [677, 201] width 41 height 19
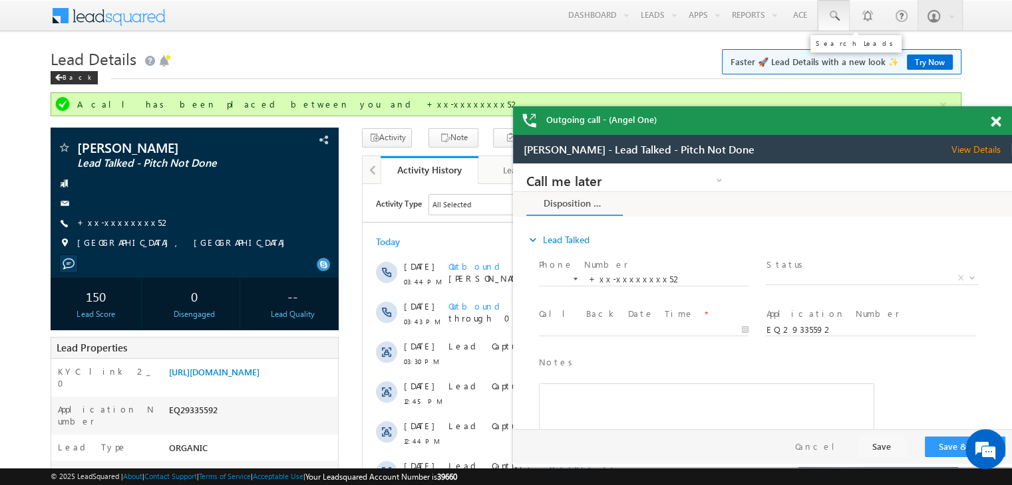
click at [831, 9] on link at bounding box center [833, 15] width 32 height 31
paste input "EQ29340237"
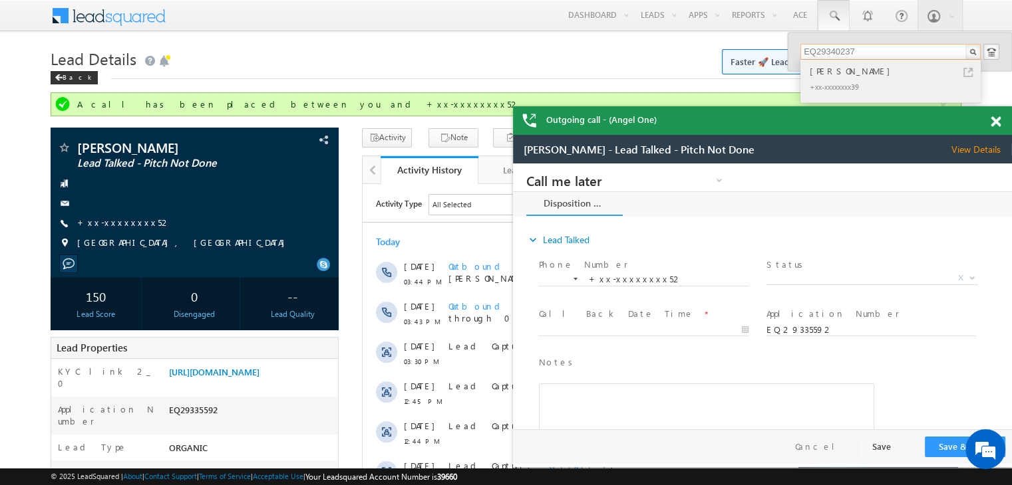
type input "EQ29340237"
click at [843, 73] on div "[PERSON_NAME]" at bounding box center [896, 71] width 178 height 15
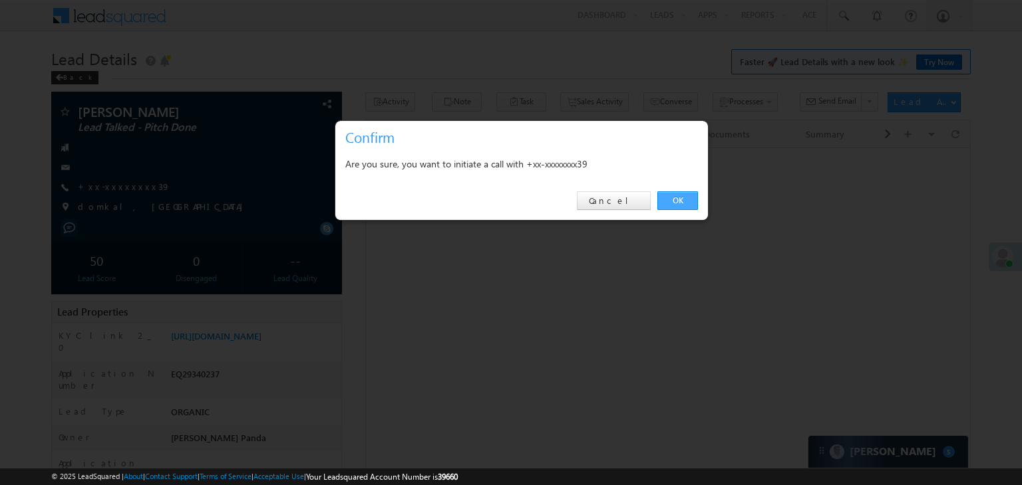
click at [676, 200] on link "OK" at bounding box center [677, 201] width 41 height 19
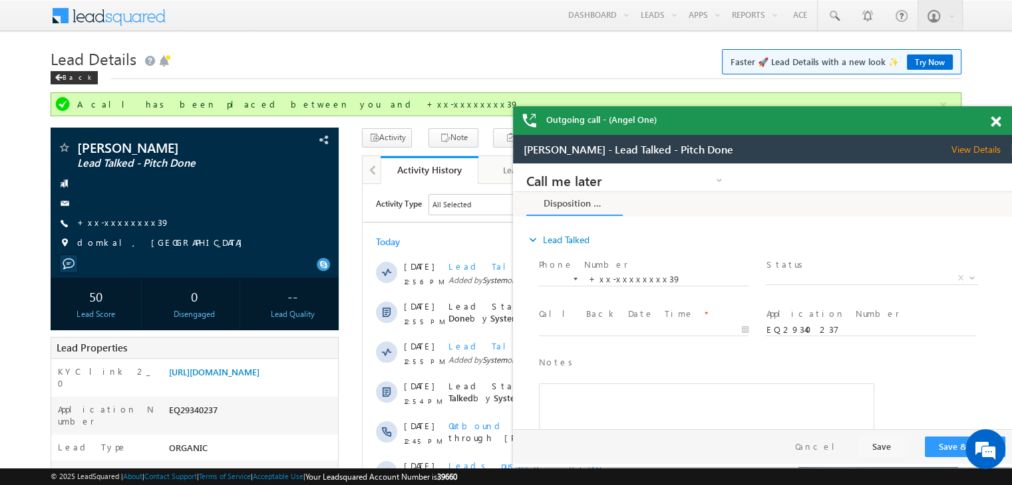
click at [993, 122] on span at bounding box center [995, 121] width 10 height 11
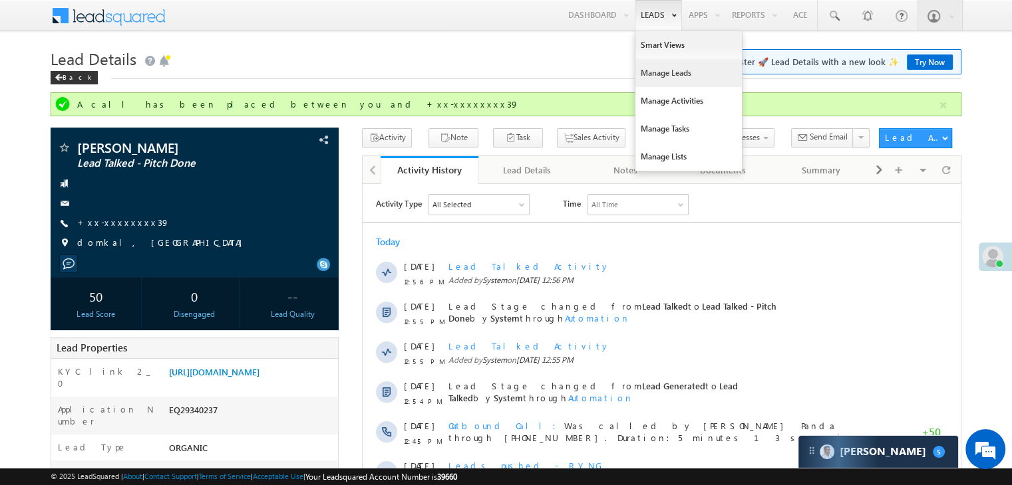
click at [656, 70] on link "Manage Leads" at bounding box center [688, 73] width 106 height 28
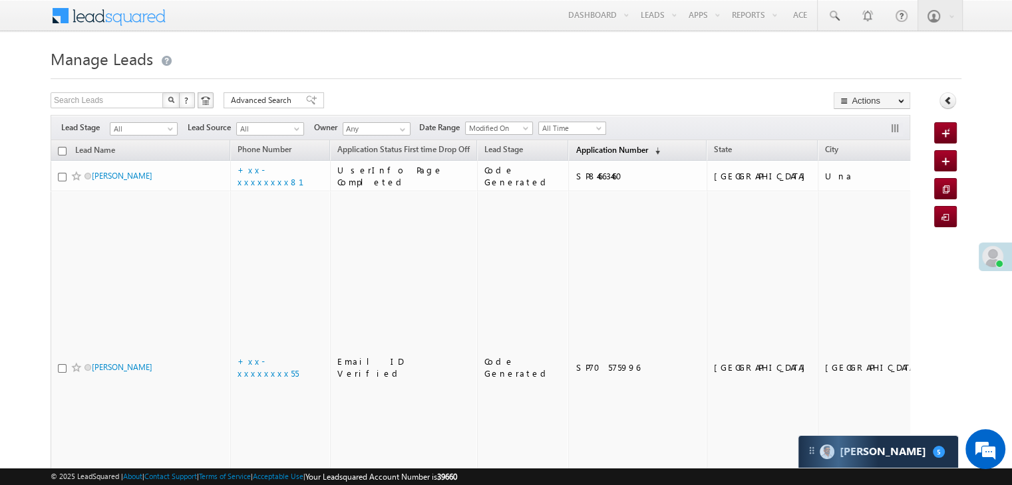
click at [575, 150] on span "Application Number" at bounding box center [611, 150] width 72 height 10
